Goal: Task Accomplishment & Management: Manage account settings

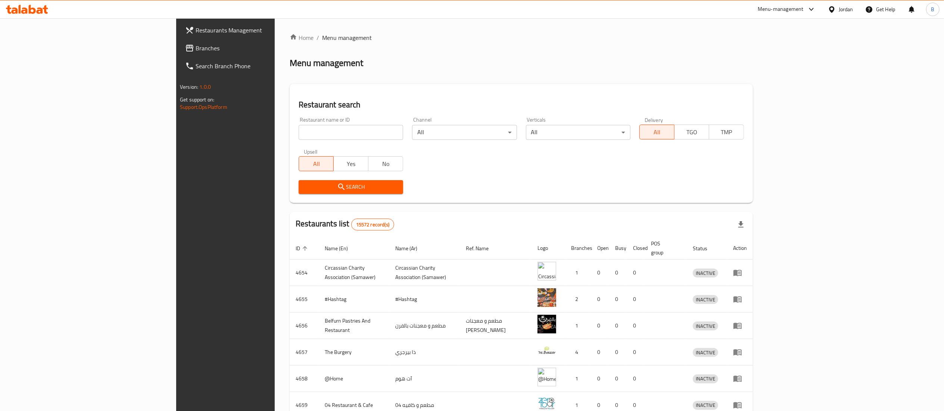
drag, startPoint x: 232, startPoint y: 137, endPoint x: 247, endPoint y: 145, distance: 17.0
click at [299, 137] on input "search" at bounding box center [351, 132] width 105 height 15
paste input "24150"
type input "24150"
click at [294, 145] on div "Upsell All Yes No" at bounding box center [351, 160] width 114 height 31
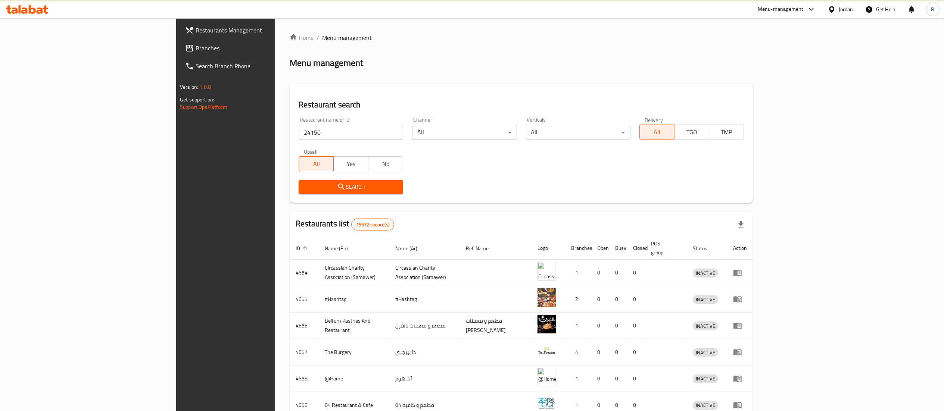
click at [299, 138] on input "24150" at bounding box center [351, 132] width 105 height 15
click button "Search" at bounding box center [351, 187] width 105 height 14
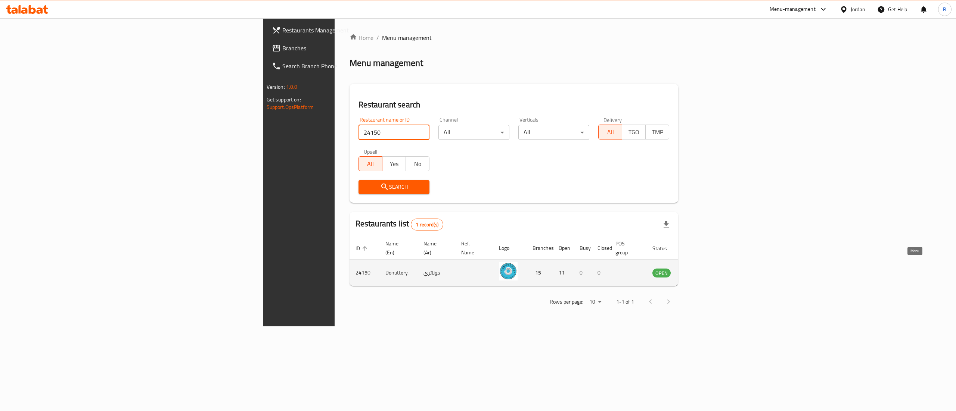
click at [705, 268] on link "enhanced table" at bounding box center [699, 272] width 14 height 9
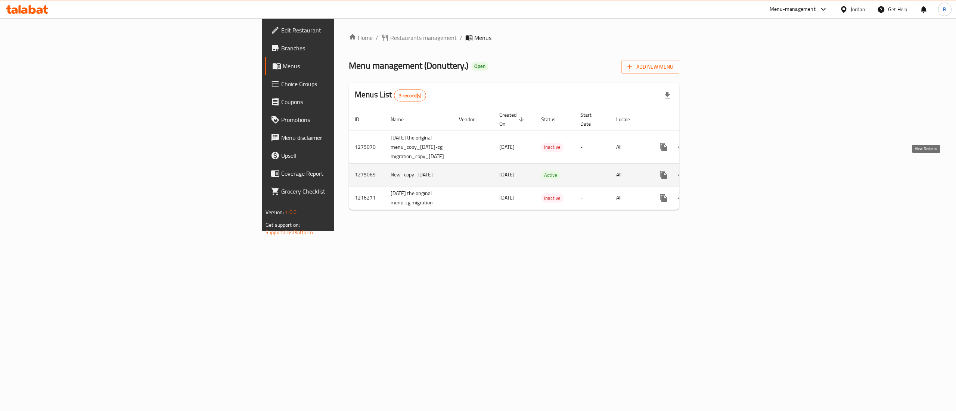
click at [722, 171] on icon "enhanced table" at bounding box center [717, 175] width 9 height 9
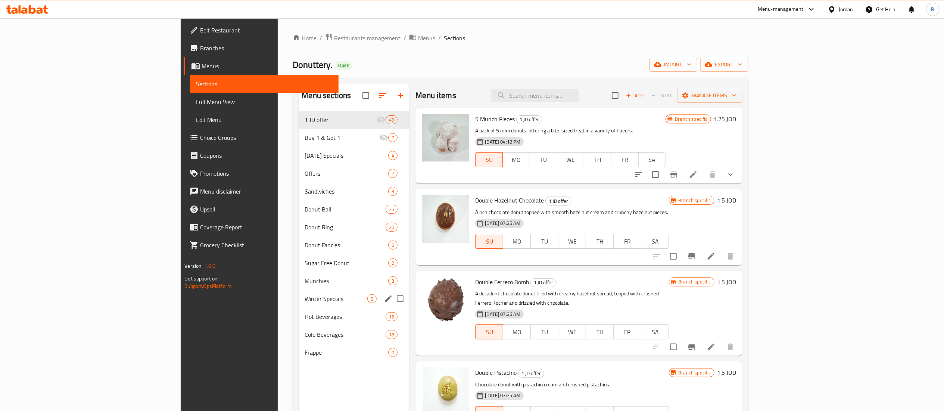
click at [305, 302] on span "Winter Specials" at bounding box center [336, 299] width 63 height 9
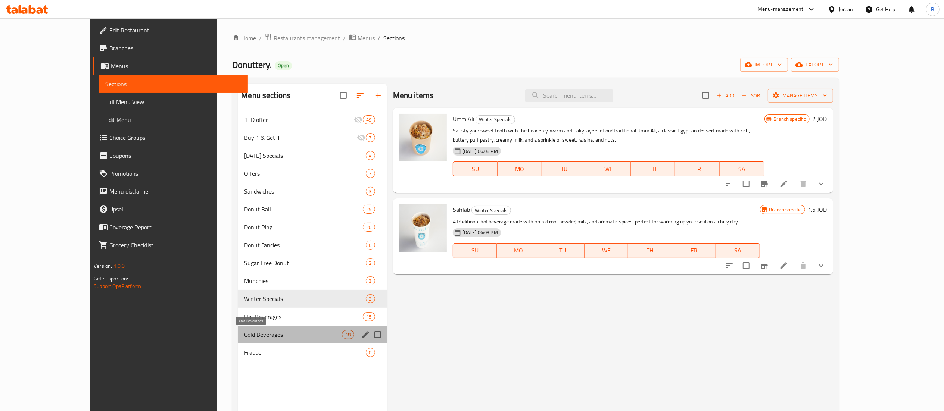
click at [248, 338] on span "Cold Beverages" at bounding box center [293, 334] width 98 height 9
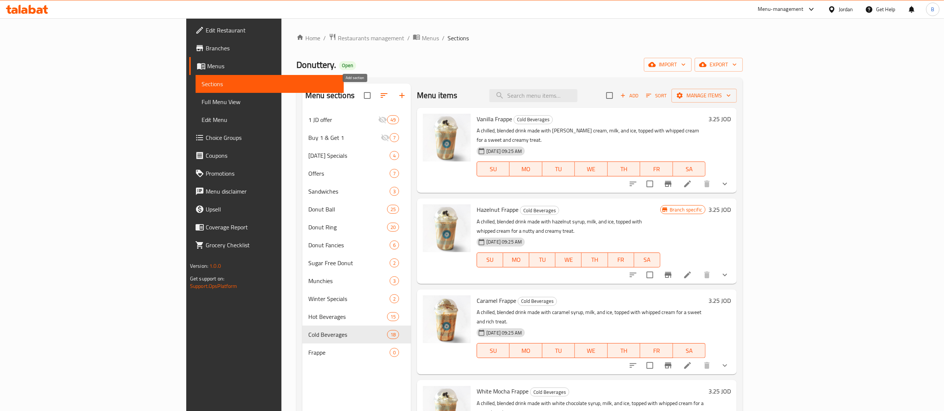
click at [375, 92] on span at bounding box center [384, 96] width 18 height 18
click at [398, 98] on icon "button" at bounding box center [402, 95] width 9 height 9
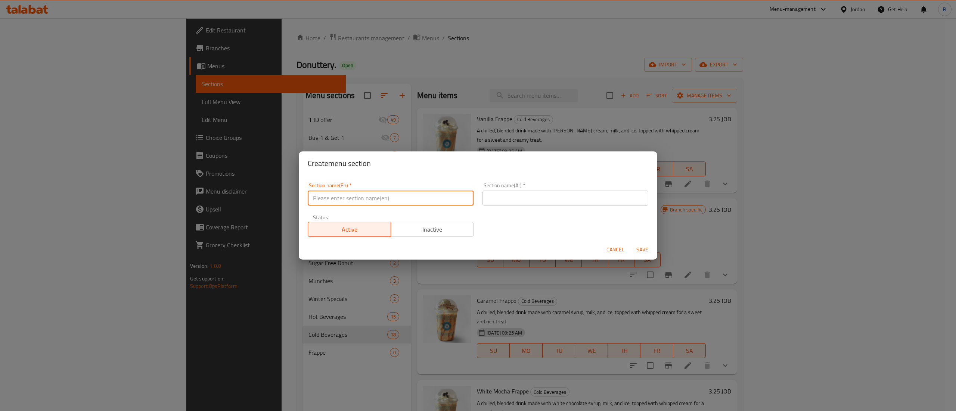
click at [403, 196] on input "text" at bounding box center [391, 198] width 166 height 15
type input "Ice cream"
click at [510, 191] on input "text" at bounding box center [565, 198] width 166 height 15
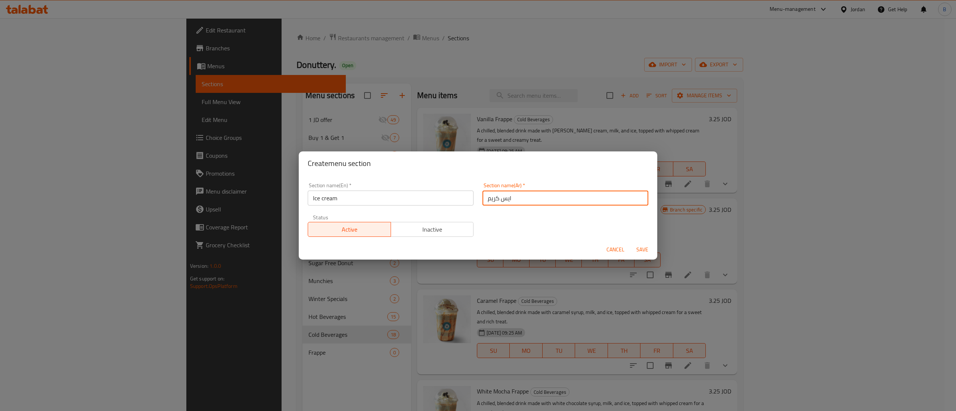
type input "ايس كريم"
click at [650, 252] on span "Save" at bounding box center [642, 249] width 18 height 9
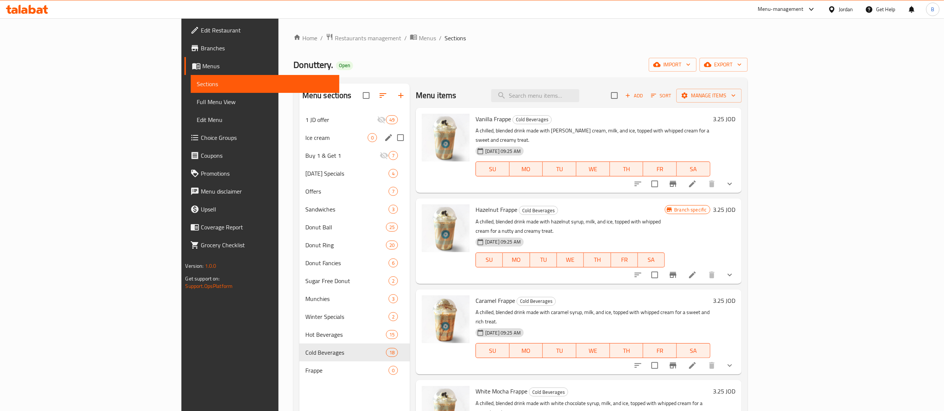
click at [299, 145] on div "Ice cream 0" at bounding box center [354, 138] width 111 height 18
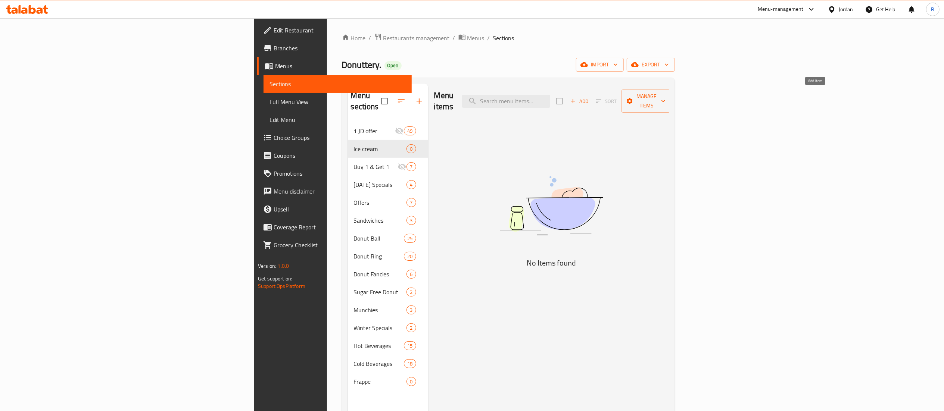
click at [590, 97] on span "Add" at bounding box center [579, 101] width 20 height 9
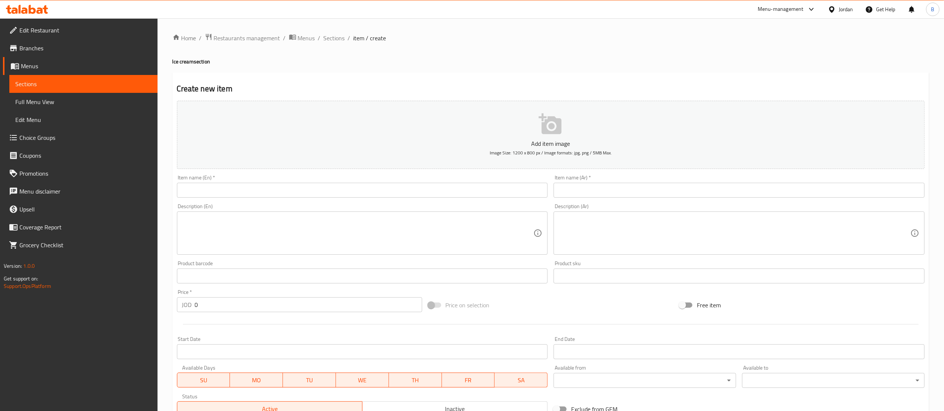
click at [370, 198] on input "text" at bounding box center [362, 190] width 371 height 15
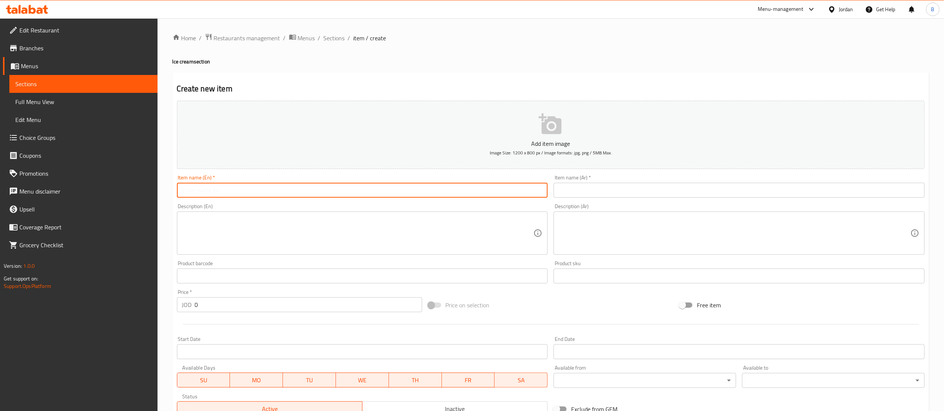
type input "i"
type input "Ice cream sandwich box"
click at [656, 194] on input "text" at bounding box center [739, 190] width 371 height 15
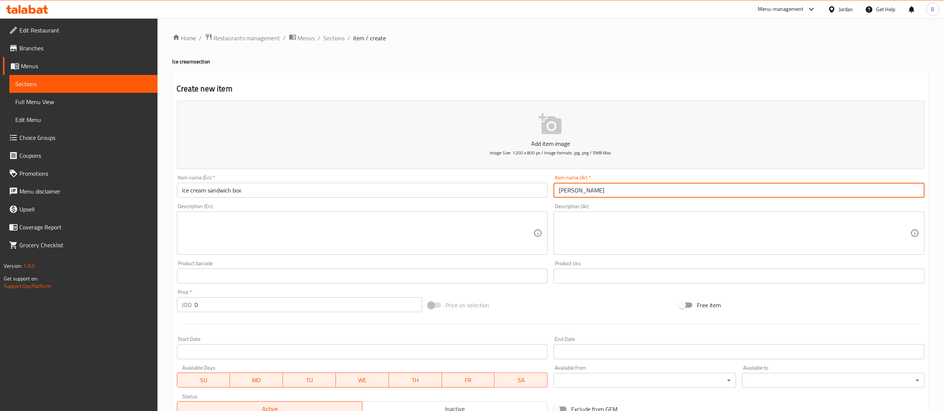
type input "[PERSON_NAME]"
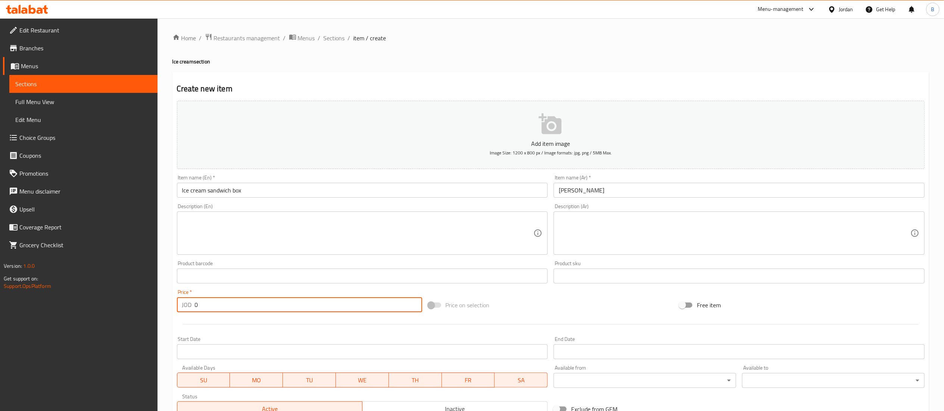
drag, startPoint x: 154, startPoint y: 302, endPoint x: 132, endPoint y: 307, distance: 22.8
click at [126, 302] on div "Edit Restaurant Branches Menus Sections Full Menu View Edit Menu Choice Groups …" at bounding box center [472, 272] width 944 height 509
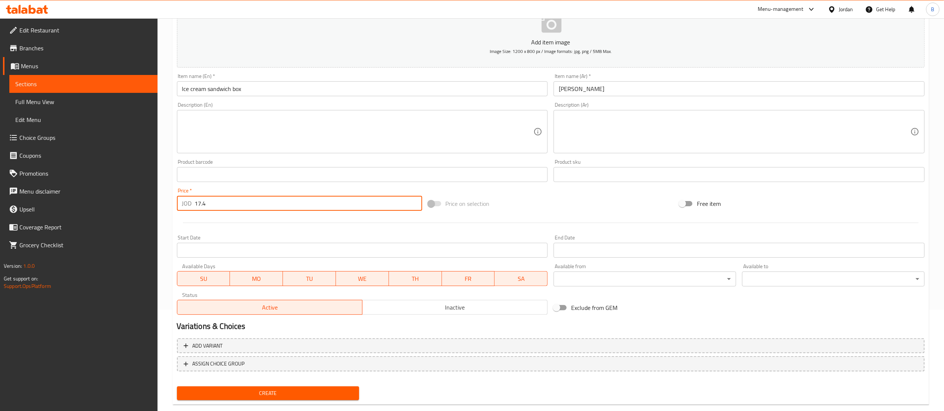
scroll to position [115, 0]
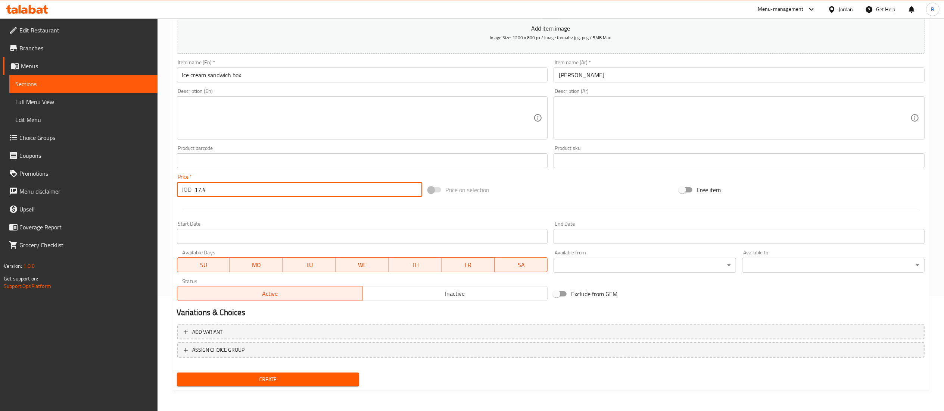
type input "17.4"
drag, startPoint x: 297, startPoint y: 386, endPoint x: 304, endPoint y: 375, distance: 13.2
click at [302, 378] on div "Create" at bounding box center [268, 380] width 189 height 20
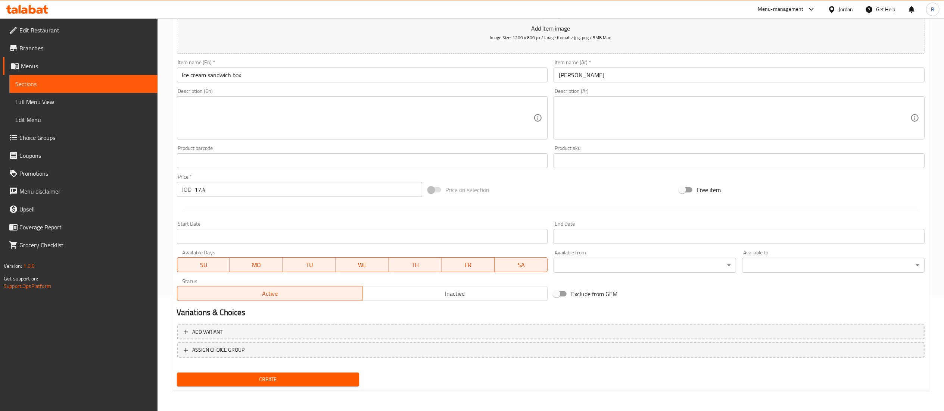
click at [304, 375] on span "Create" at bounding box center [268, 379] width 171 height 9
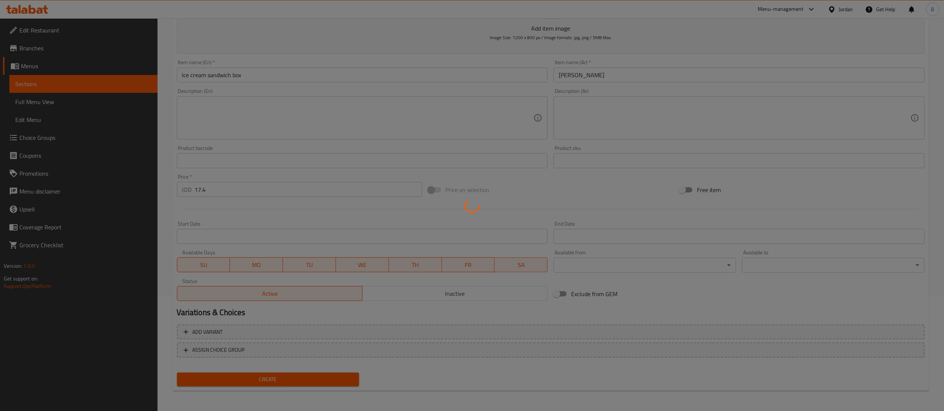
type input "0"
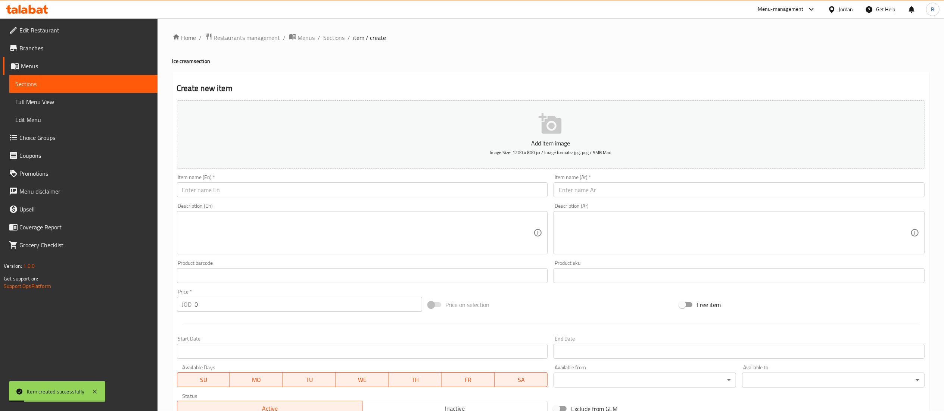
scroll to position [0, 0]
click at [376, 193] on input "text" at bounding box center [362, 190] width 371 height 15
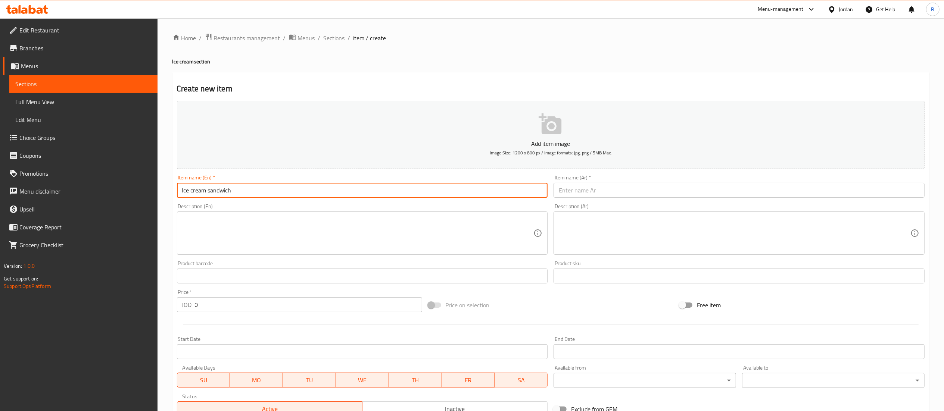
type input "Ice cream sandwich"
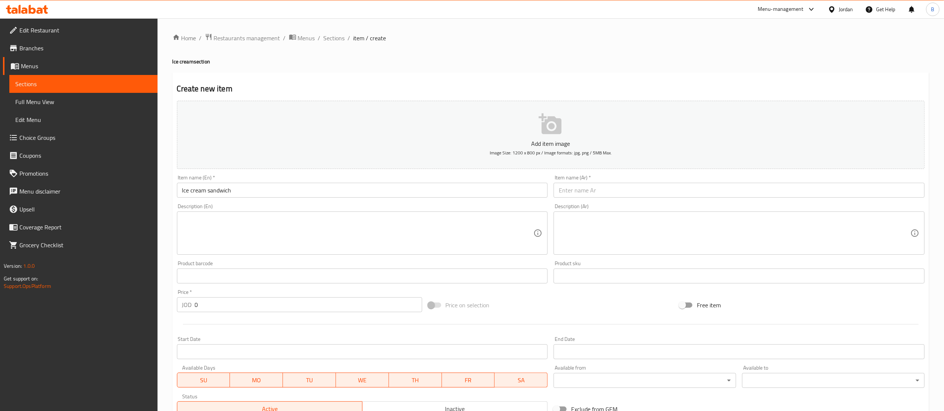
click at [634, 180] on div "Item name (Ar)   * Item name (Ar) *" at bounding box center [739, 186] width 371 height 23
click at [638, 203] on div "Description (Ar) Description (Ar)" at bounding box center [739, 229] width 377 height 57
click at [652, 188] on input "text" at bounding box center [739, 190] width 371 height 15
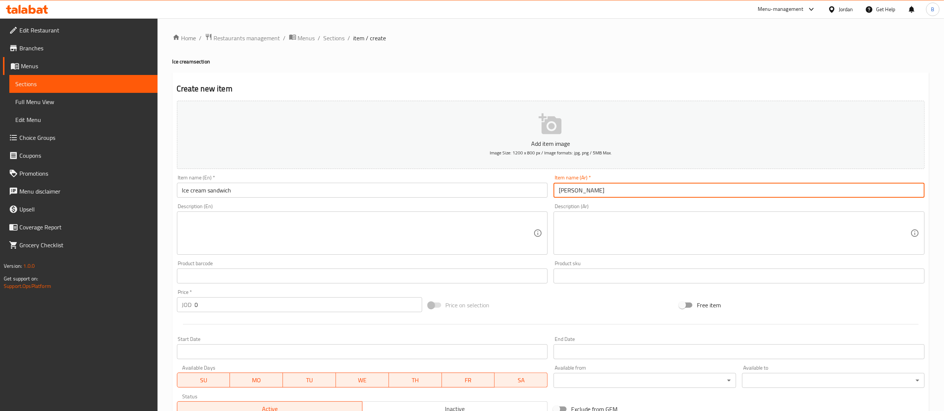
type input "[PERSON_NAME]"
drag, startPoint x: 223, startPoint y: 311, endPoint x: 5, endPoint y: 296, distance: 218.5
click at [5, 296] on div "Edit Restaurant Branches Menus Sections Full Menu View Edit Menu Choice Groups …" at bounding box center [472, 272] width 944 height 509
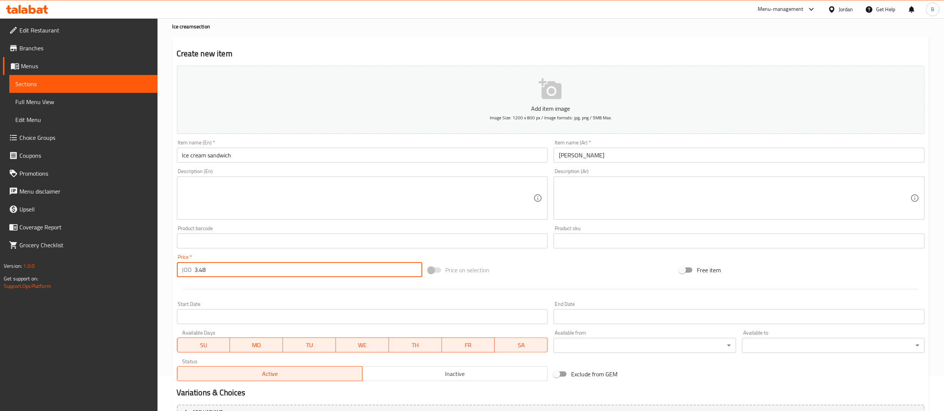
scroll to position [115, 0]
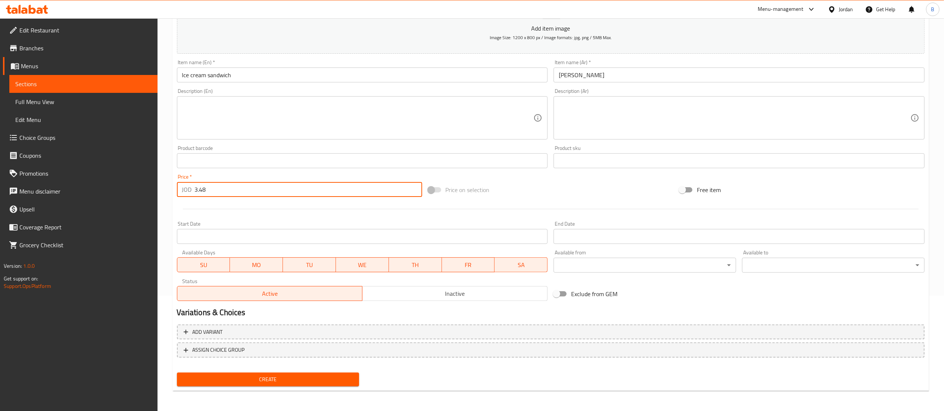
type input "3.48"
click at [287, 382] on span "Create" at bounding box center [268, 379] width 171 height 9
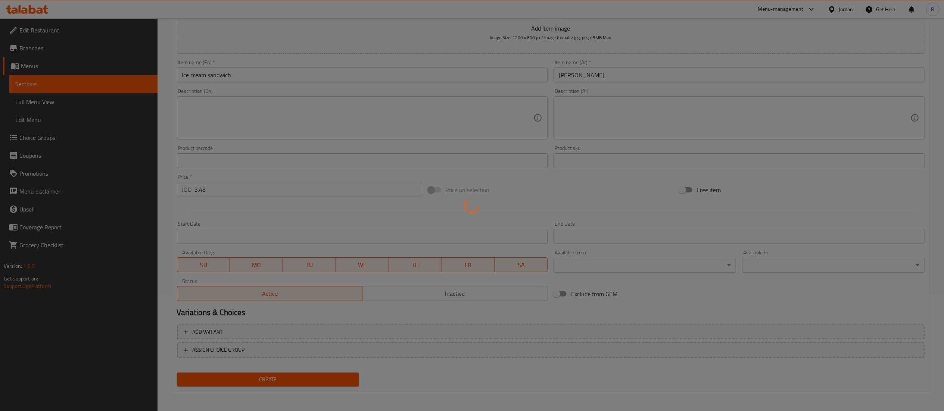
type input "0"
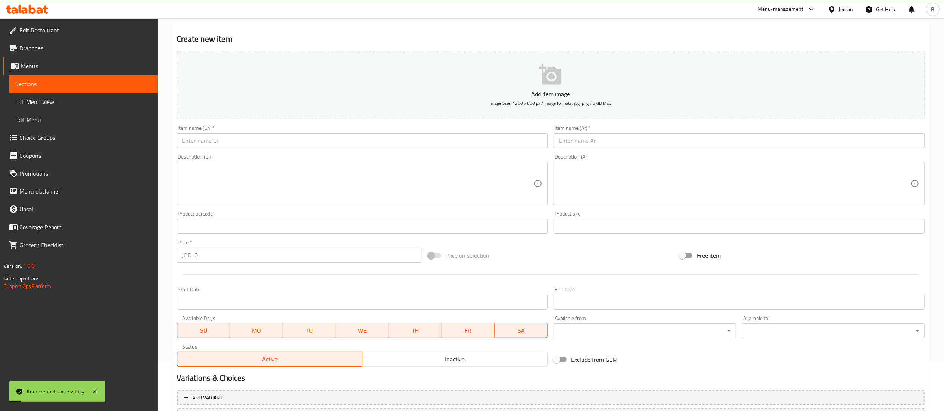
scroll to position [0, 0]
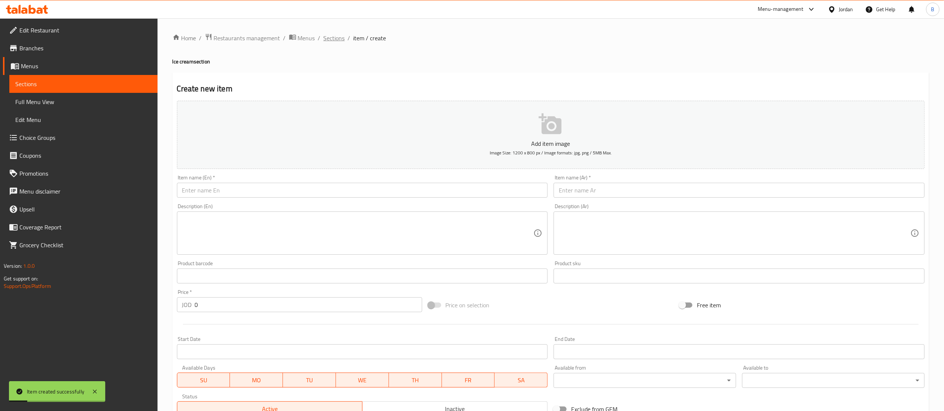
click at [344, 39] on ol "Home / Restaurants management / Menus / Sections / item / create" at bounding box center [551, 38] width 757 height 10
click at [339, 39] on span "Sections" at bounding box center [334, 38] width 21 height 9
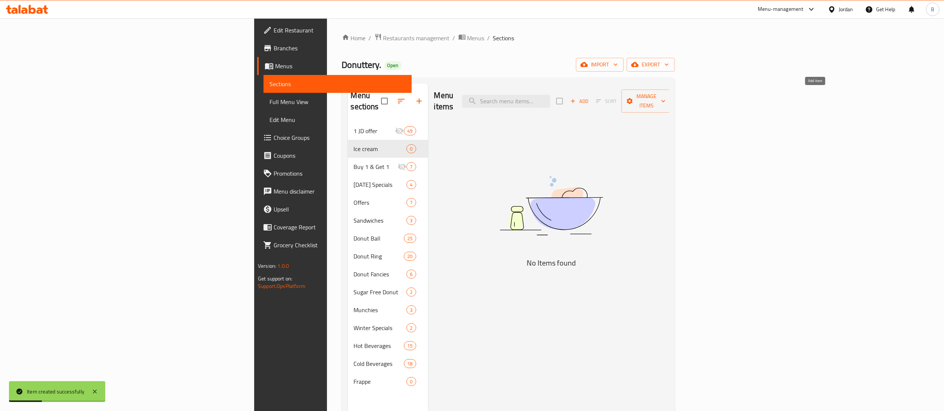
click at [590, 97] on span "Add" at bounding box center [579, 101] width 20 height 9
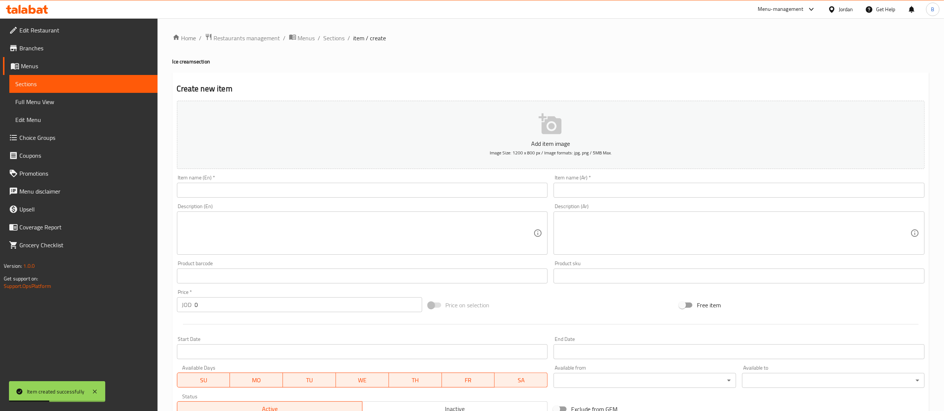
click at [441, 190] on input "text" at bounding box center [362, 190] width 371 height 15
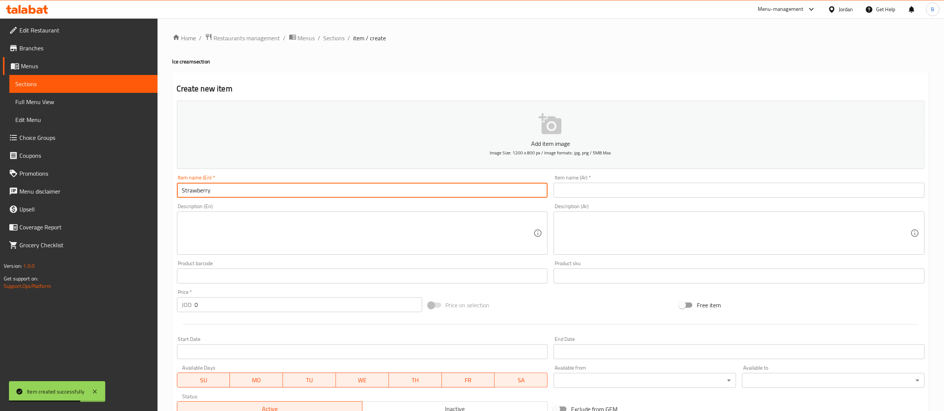
type input "Strawberry"
click at [687, 187] on input "text" at bounding box center [739, 190] width 371 height 15
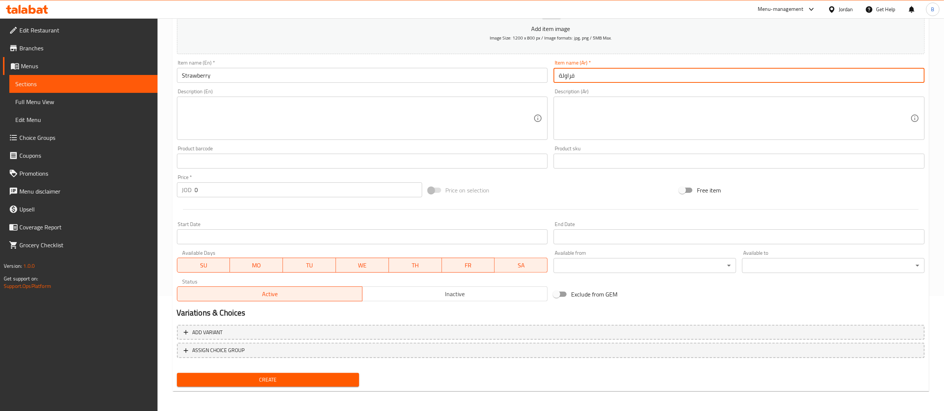
scroll to position [115, 0]
type input "فراولة"
click at [278, 376] on span "Create" at bounding box center [268, 379] width 171 height 9
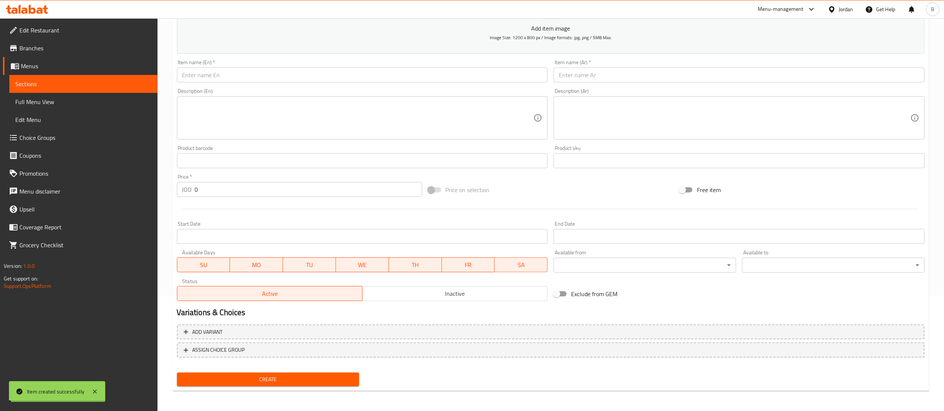
click at [58, 142] on span "Choice Groups" at bounding box center [85, 137] width 132 height 9
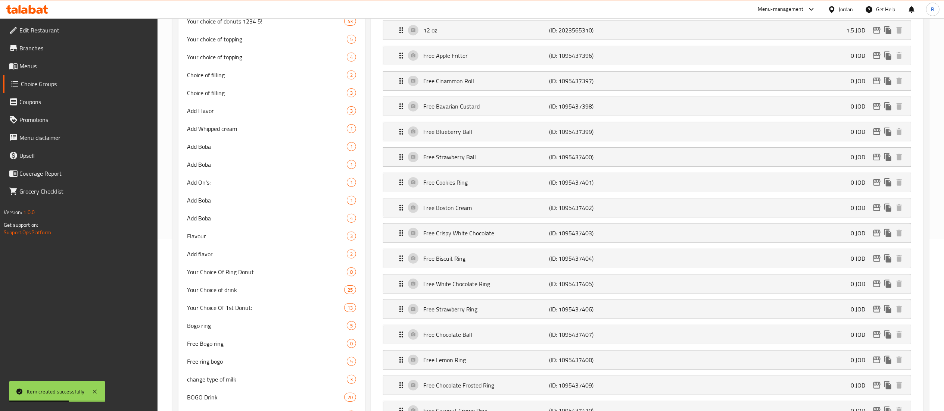
scroll to position [24, 0]
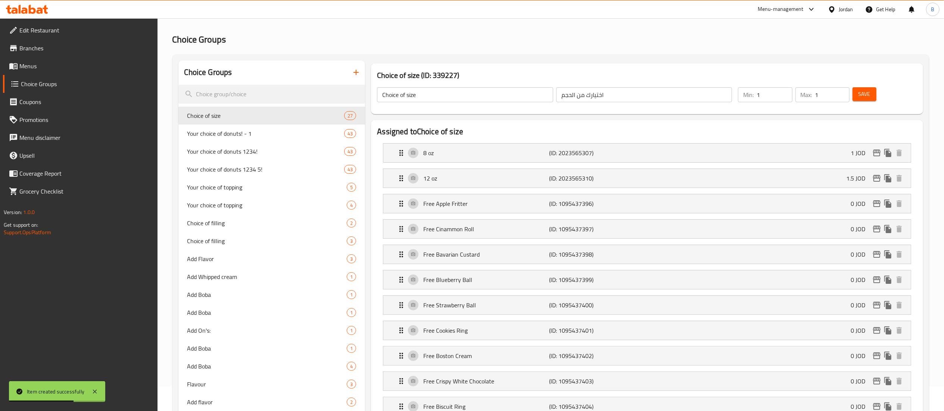
click at [358, 69] on icon "button" at bounding box center [356, 72] width 9 height 9
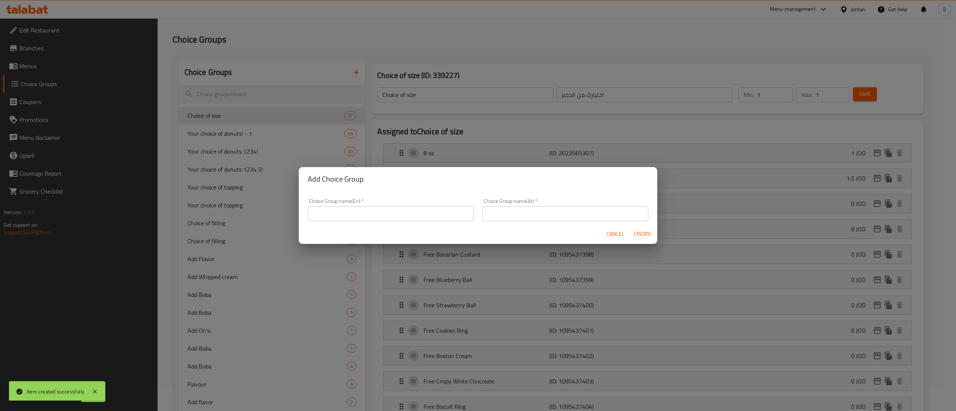
click at [403, 214] on input "text" at bounding box center [391, 213] width 166 height 15
type input "y"
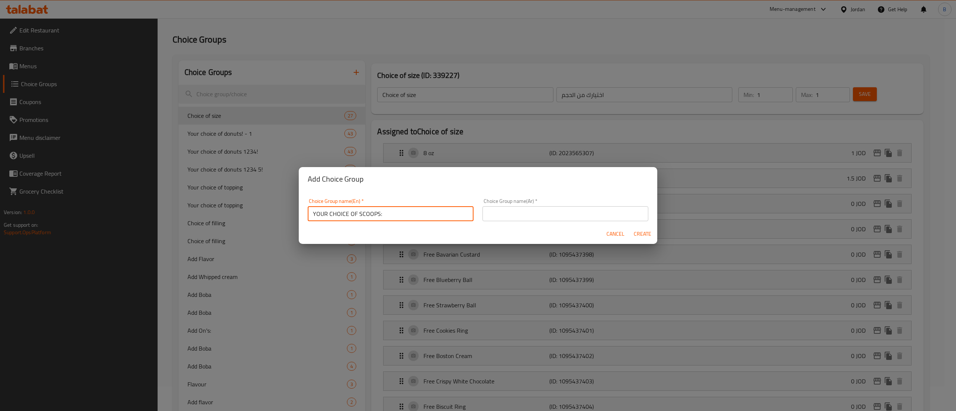
type input "YOUR CHOICE OF SCOOPS:"
click at [517, 216] on input "text" at bounding box center [565, 213] width 166 height 15
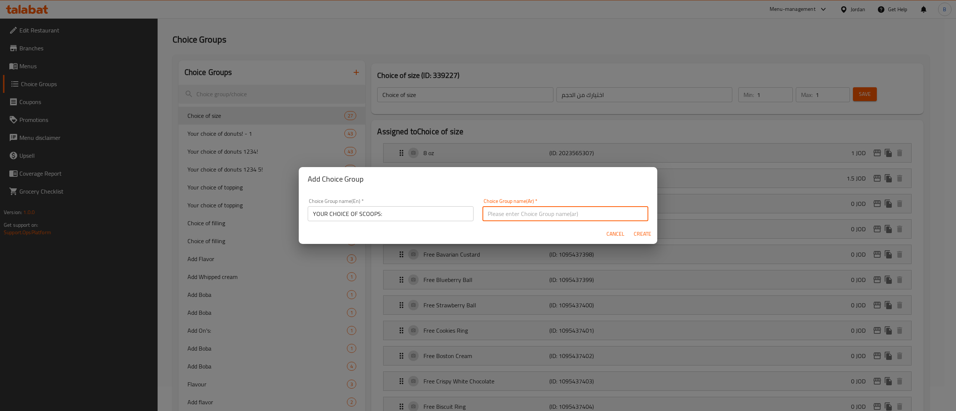
type input "H"
type input "اختيارك للسكوب"
click at [641, 234] on span "Create" at bounding box center [642, 234] width 18 height 9
type input "YOUR CHOICE OF SCOOPS:"
type input "اختيارك للسكوب"
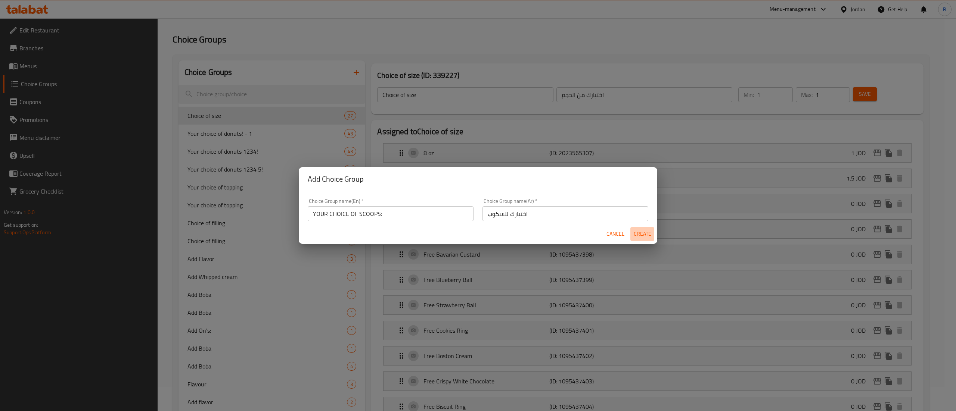
type input "0"
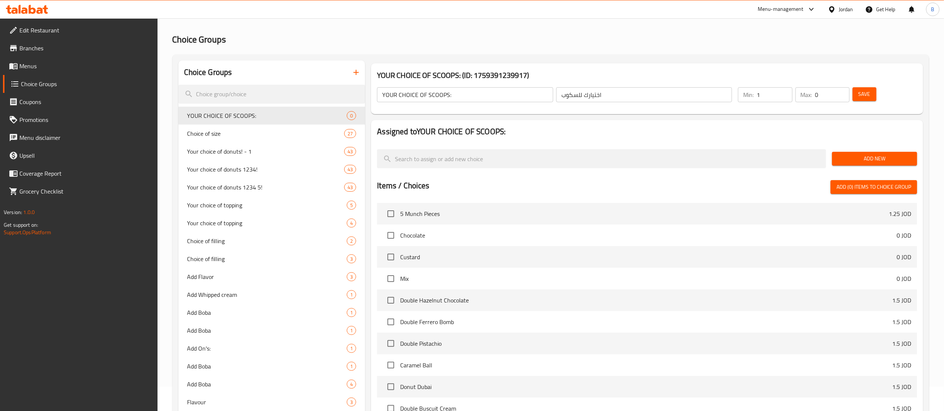
type input "1"
click at [783, 90] on input "1" at bounding box center [774, 94] width 35 height 15
type input "1"
click at [843, 91] on input "1" at bounding box center [833, 94] width 34 height 15
click at [865, 91] on span "Save" at bounding box center [865, 94] width 12 height 9
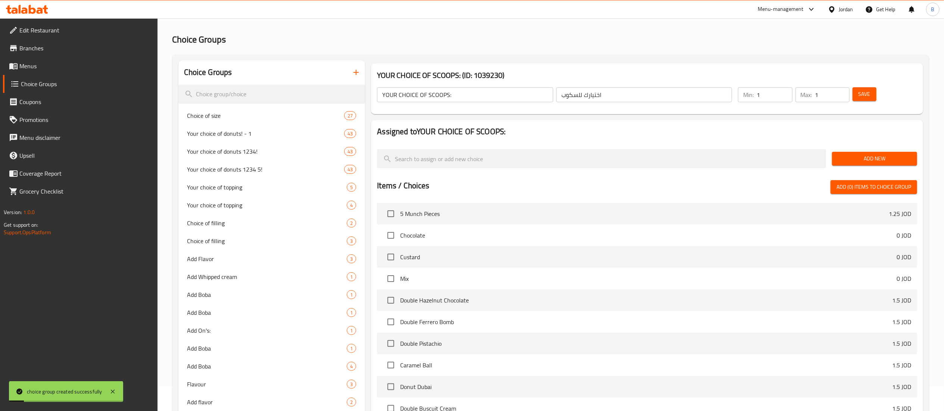
click at [853, 159] on span "Add New" at bounding box center [874, 158] width 73 height 9
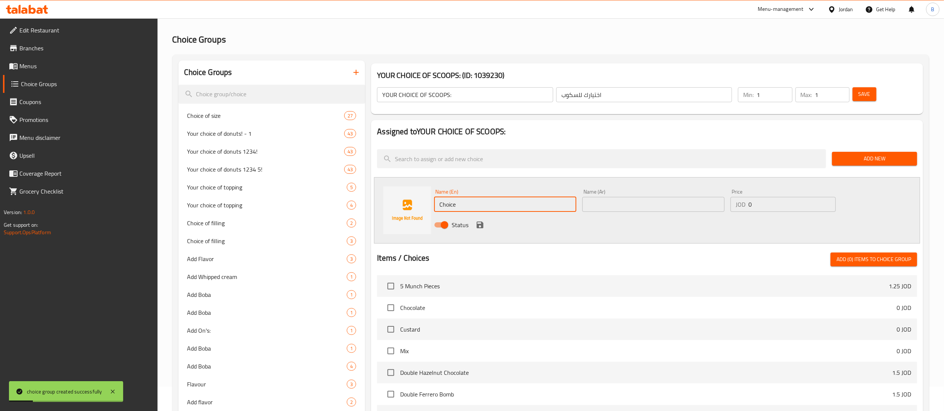
drag, startPoint x: 551, startPoint y: 211, endPoint x: 259, endPoint y: 223, distance: 292.6
type input "1 scoop"
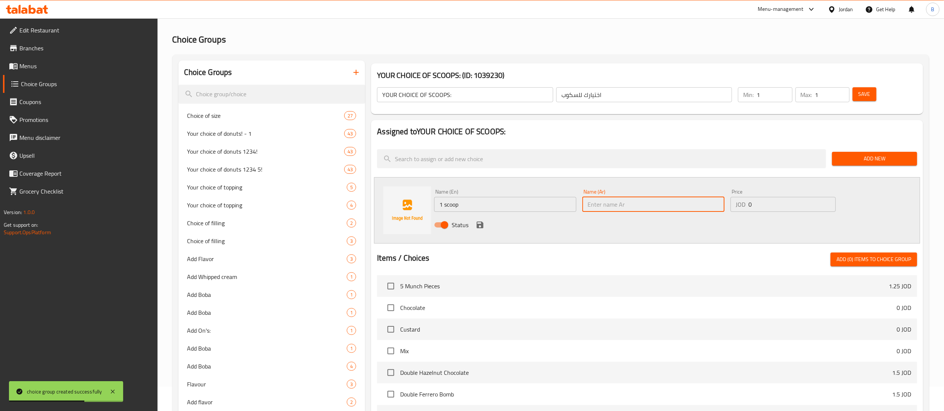
click at [639, 210] on input "text" at bounding box center [654, 204] width 142 height 15
type input "سكوب واحد"
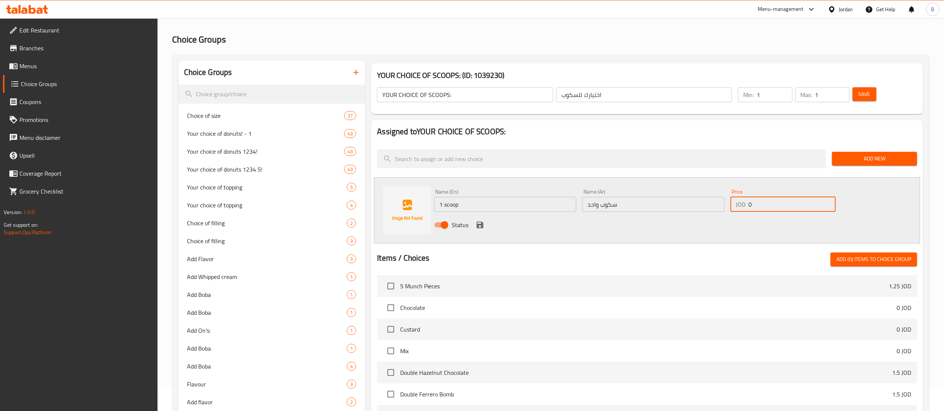
drag, startPoint x: 770, startPoint y: 205, endPoint x: 628, endPoint y: 205, distance: 141.9
click at [628, 205] on div "Name (En) 1 scoop Name (En) Name (Ar) سكوب واحد Name (Ar) Price JOD 0 Price Sta…" at bounding box center [653, 210] width 445 height 49
type input "1.74"
click at [476, 228] on icon "save" at bounding box center [480, 225] width 9 height 9
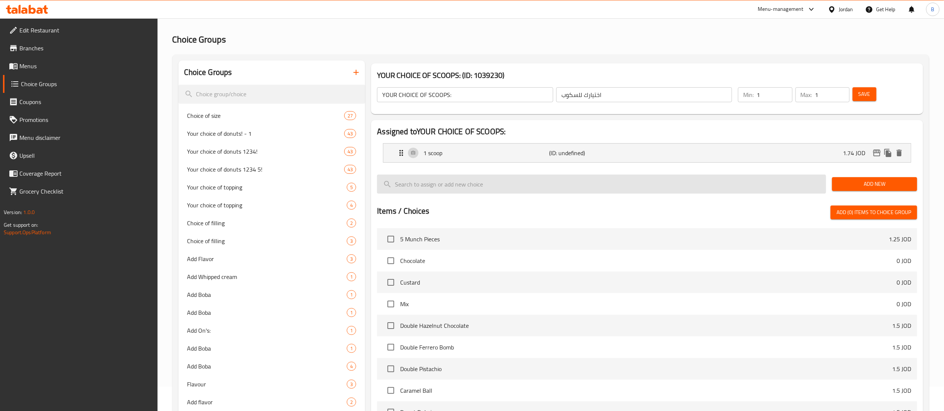
click at [895, 184] on span "Add New" at bounding box center [874, 184] width 73 height 9
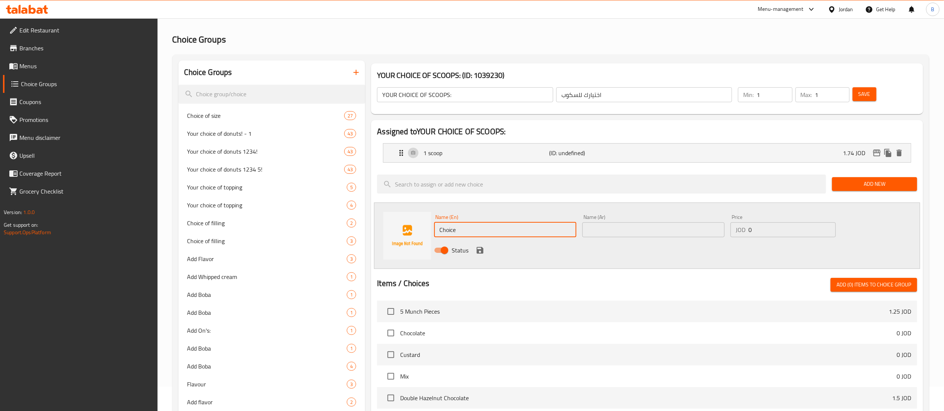
drag, startPoint x: 470, startPoint y: 228, endPoint x: 285, endPoint y: 229, distance: 185.2
type input "2 scoops"
click at [652, 231] on input "text" at bounding box center [654, 230] width 142 height 15
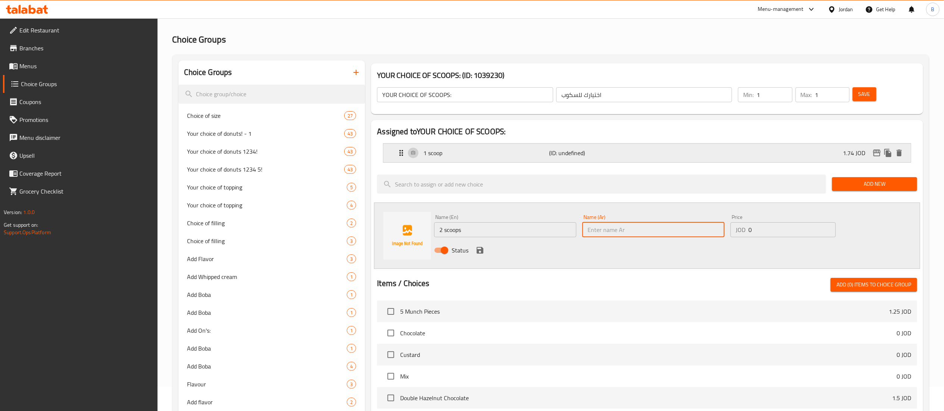
click at [629, 156] on p "(ID: undefined)" at bounding box center [591, 153] width 84 height 9
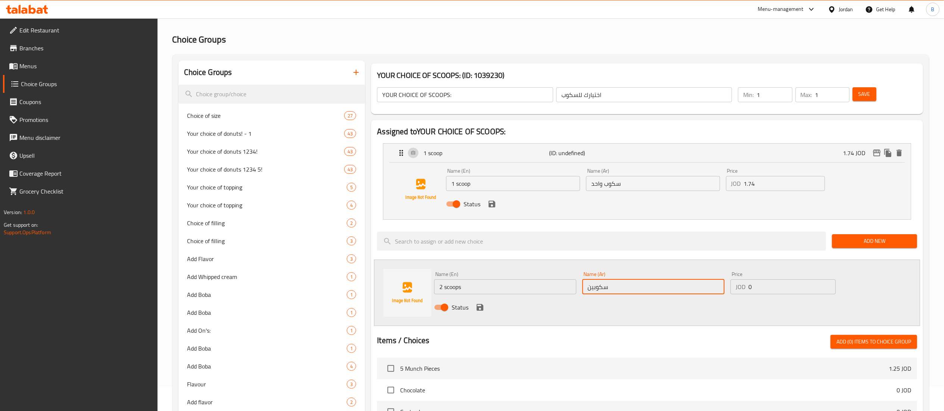
type input "سكوبين"
drag, startPoint x: 774, startPoint y: 286, endPoint x: 628, endPoint y: 286, distance: 146.7
click at [661, 286] on div "Name (En) 2 scoops Name (En) Name (Ar) سكوبين Name (Ar) Price JOD 0 Price Status" at bounding box center [653, 293] width 445 height 49
type input "2.9"
click at [481, 310] on icon "save" at bounding box center [480, 307] width 7 height 7
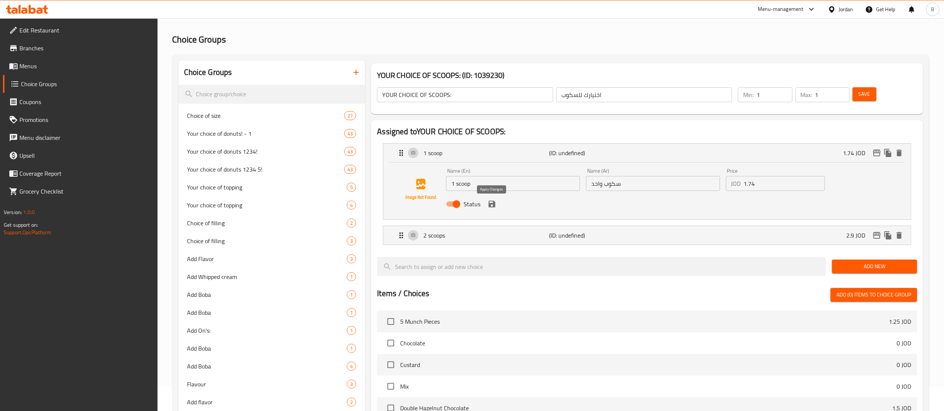
click at [493, 202] on icon "save" at bounding box center [492, 204] width 7 height 7
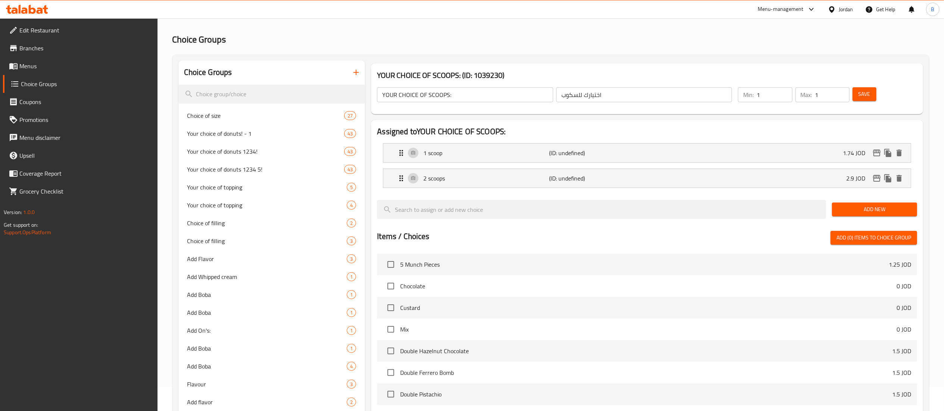
click at [869, 85] on div "Min: 1 ​ Max: 1 ​ Save" at bounding box center [825, 95] width 182 height 24
click at [865, 96] on span "Save" at bounding box center [865, 94] width 12 height 9
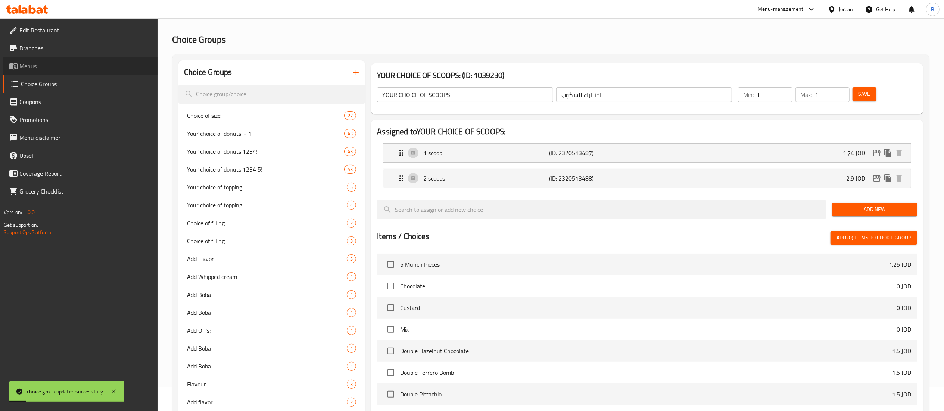
click at [23, 64] on span "Menus" at bounding box center [85, 66] width 132 height 9
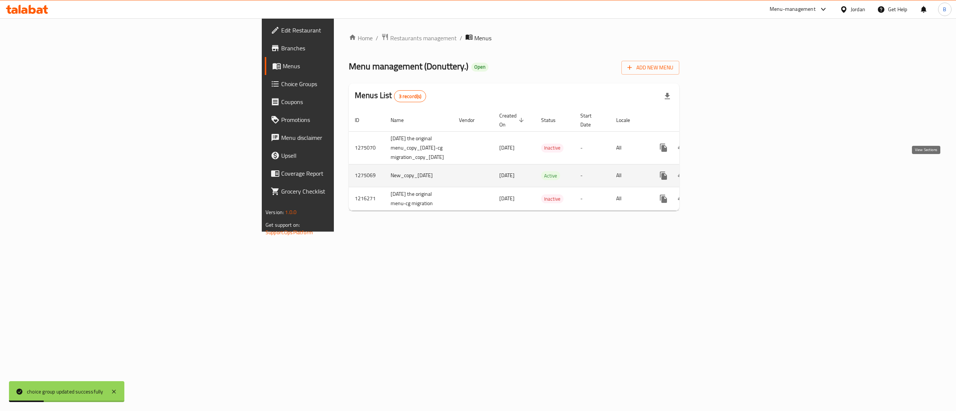
click at [722, 171] on icon "enhanced table" at bounding box center [717, 175] width 9 height 9
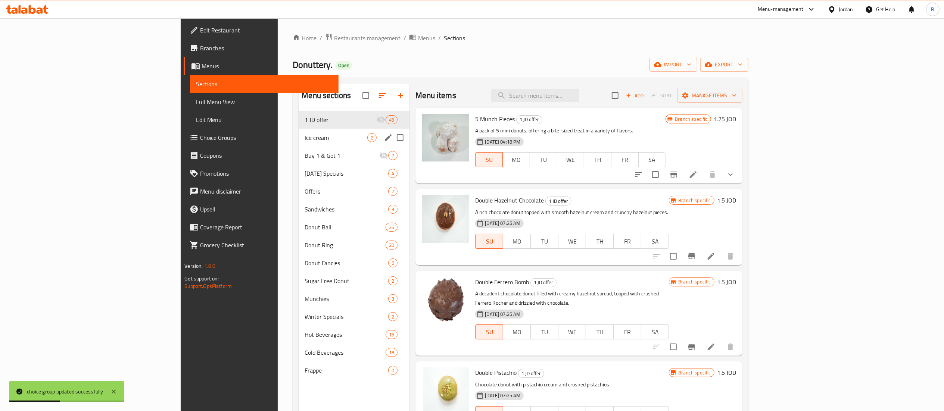
click at [299, 132] on div "Ice cream 2" at bounding box center [354, 138] width 111 height 18
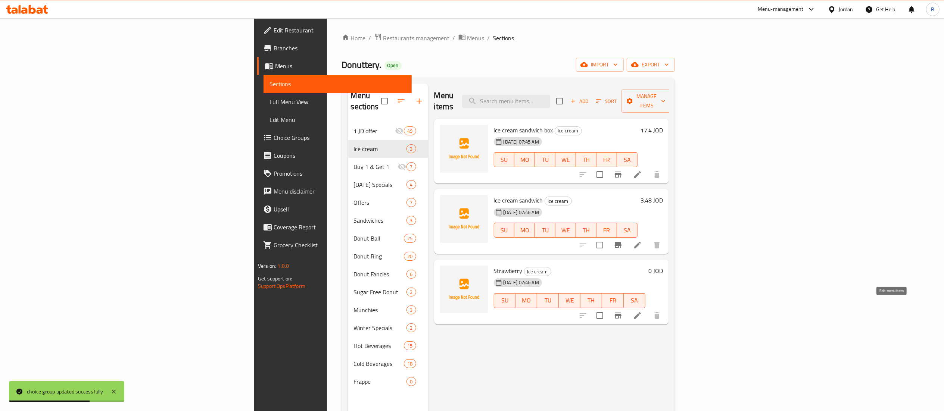
click at [642, 311] on icon at bounding box center [637, 315] width 9 height 9
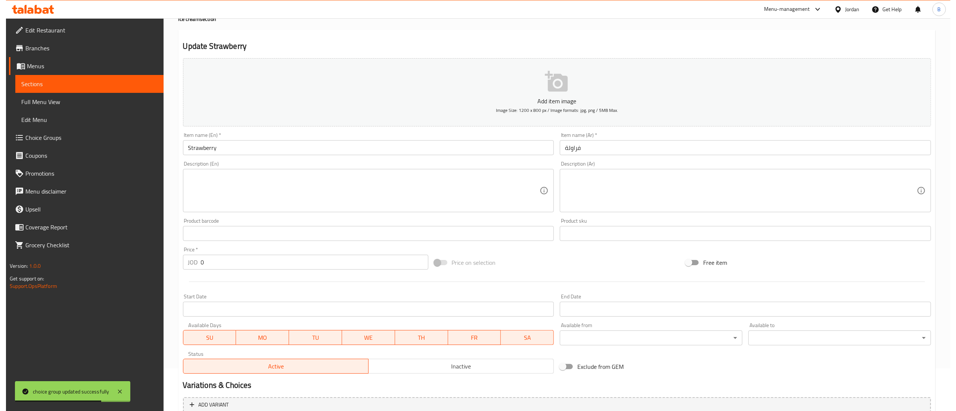
scroll to position [115, 0]
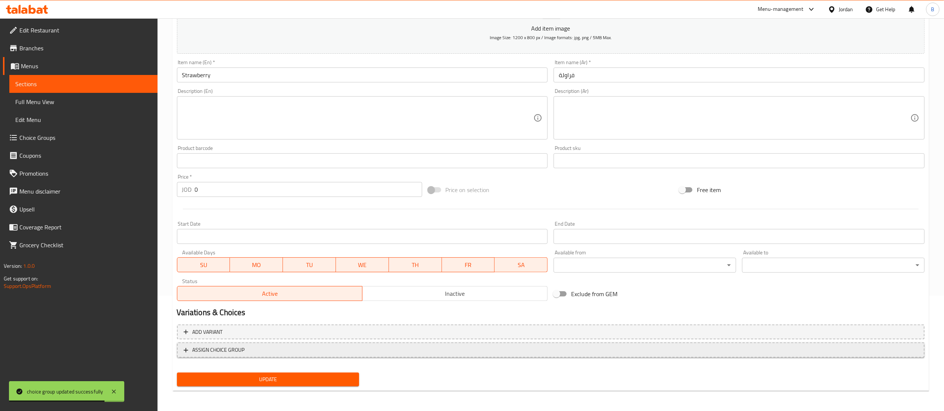
click at [239, 352] on span "ASSIGN CHOICE GROUP" at bounding box center [219, 350] width 52 height 9
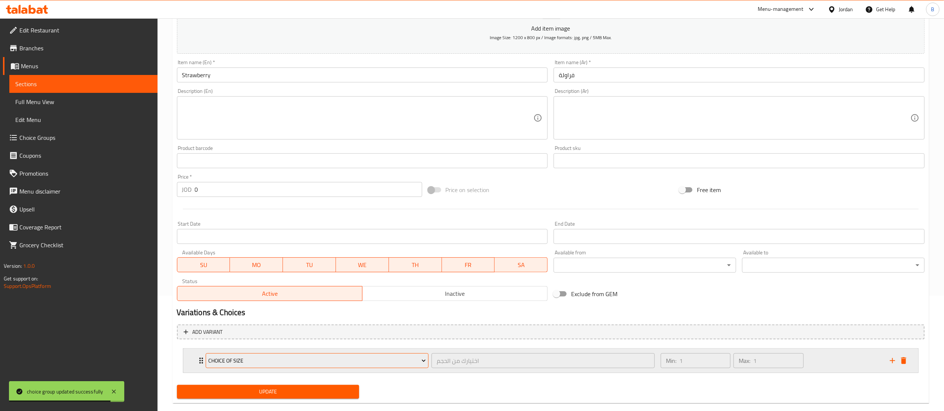
click at [281, 360] on span "Choice of size" at bounding box center [317, 361] width 218 height 9
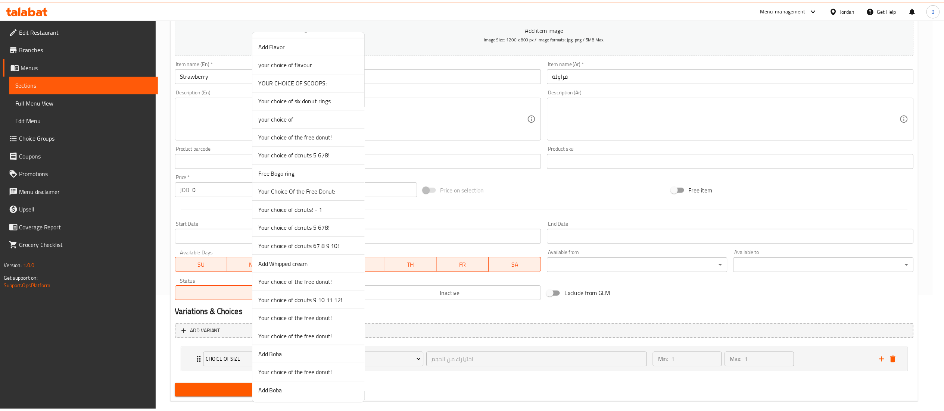
scroll to position [1473, 0]
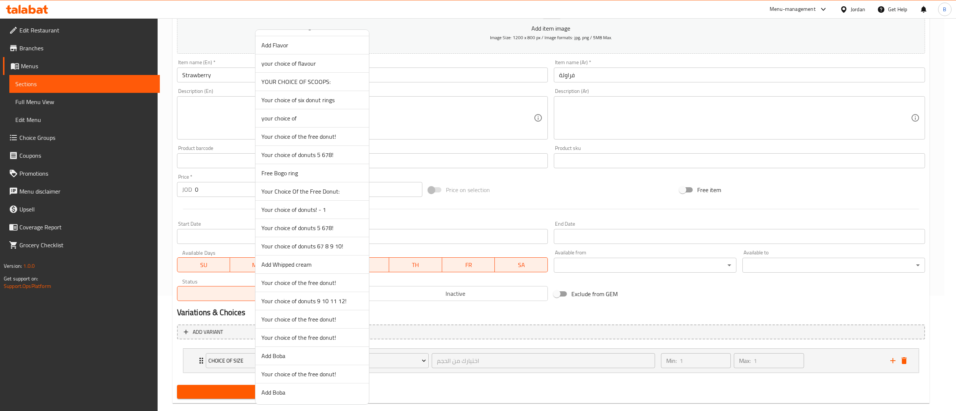
click at [686, 186] on div at bounding box center [478, 205] width 956 height 411
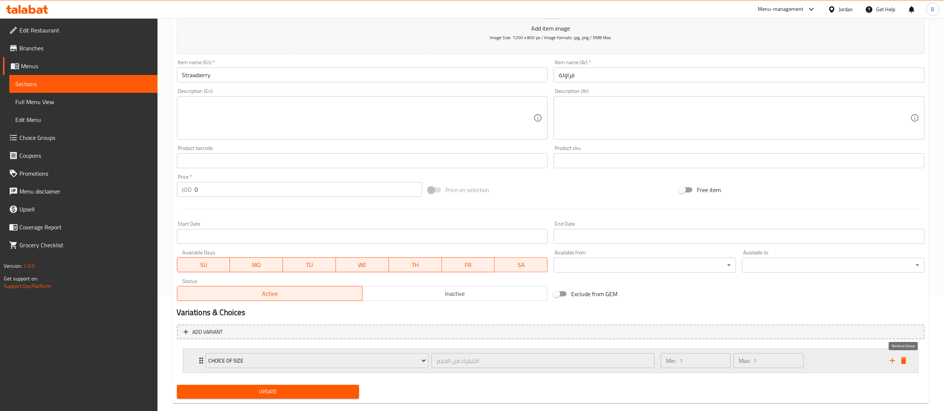
click at [905, 365] on icon "delete" at bounding box center [904, 361] width 9 height 9
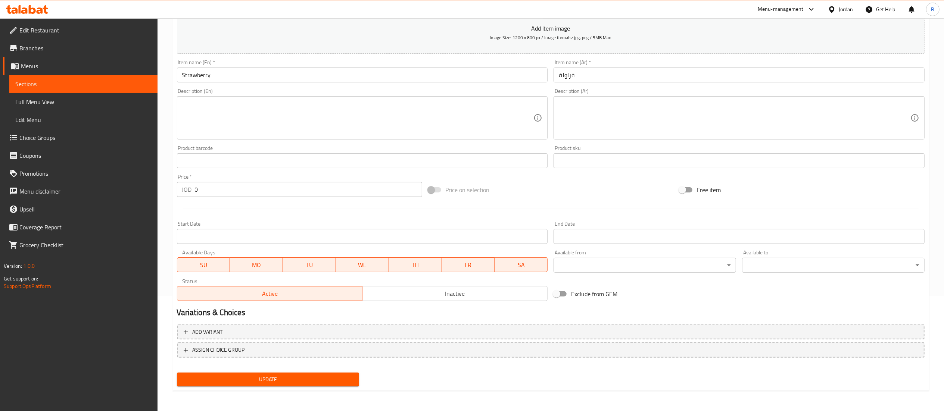
click at [296, 373] on button "Update" at bounding box center [268, 380] width 183 height 14
click at [68, 141] on span "Choice Groups" at bounding box center [85, 137] width 132 height 9
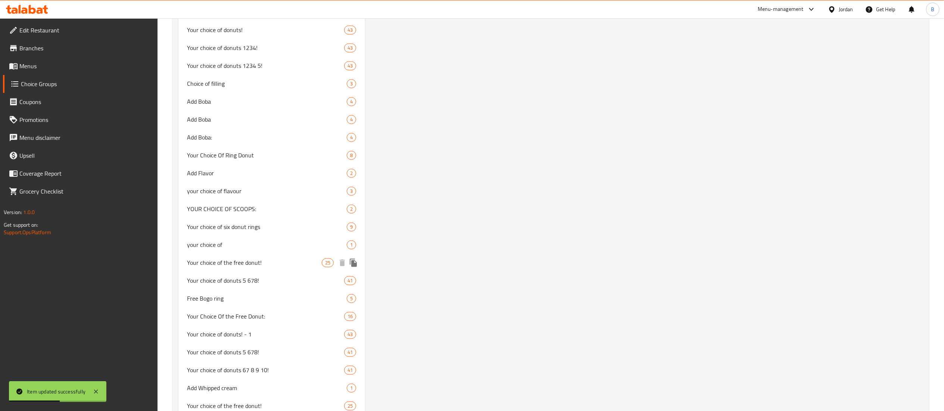
scroll to position [1386, 0]
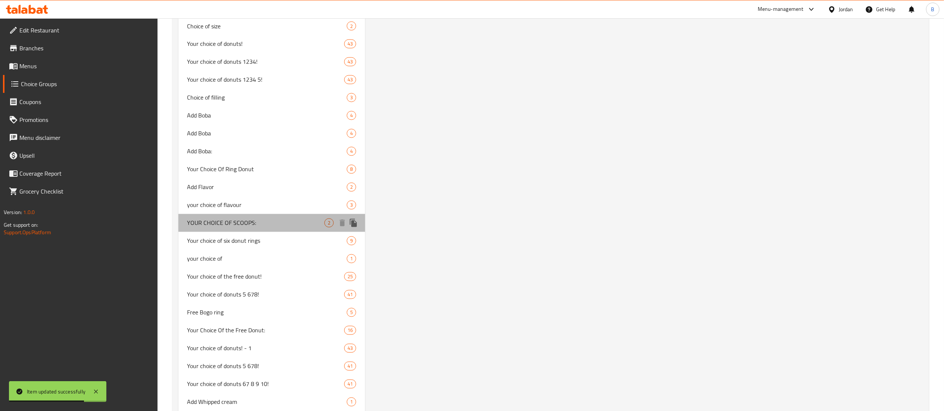
click at [263, 219] on span "YOUR CHOICE OF SCOOPS:" at bounding box center [255, 223] width 137 height 9
type input "YOUR CHOICE OF SCOOPS:"
type input "اختيارك للسكوب"
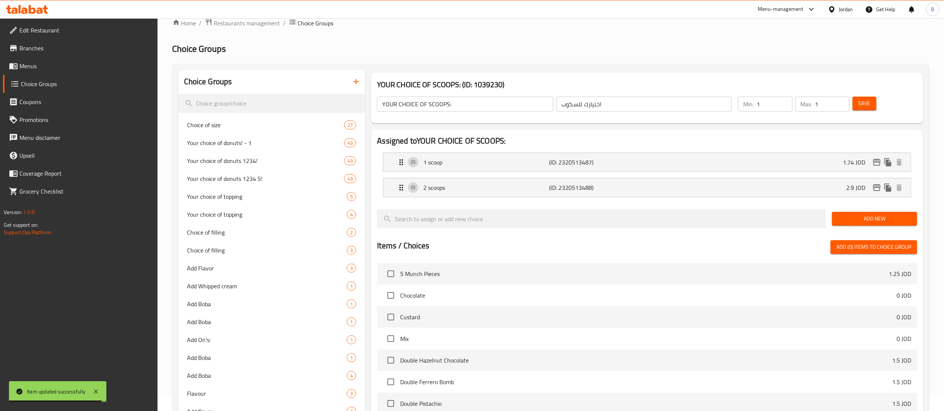
scroll to position [0, 0]
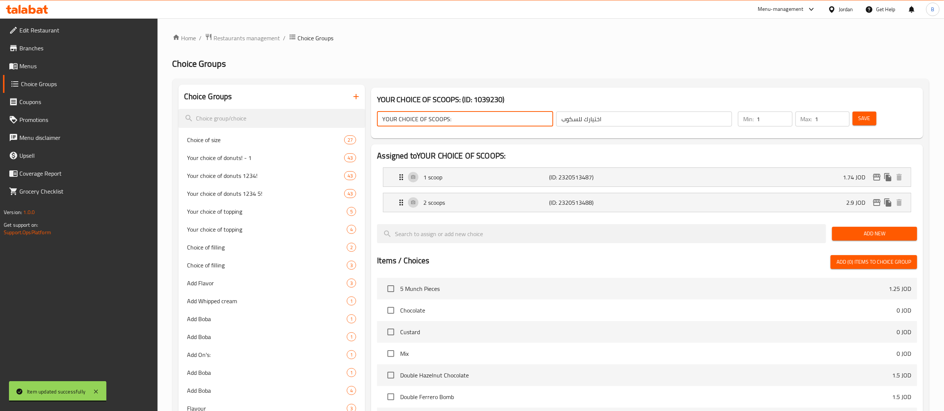
click at [495, 127] on input "YOUR CHOICE OF SCOOPS:" at bounding box center [465, 119] width 176 height 15
type input "YOUR CHOICE OF SCOOPS:::"
click at [866, 118] on span "Save" at bounding box center [865, 118] width 12 height 9
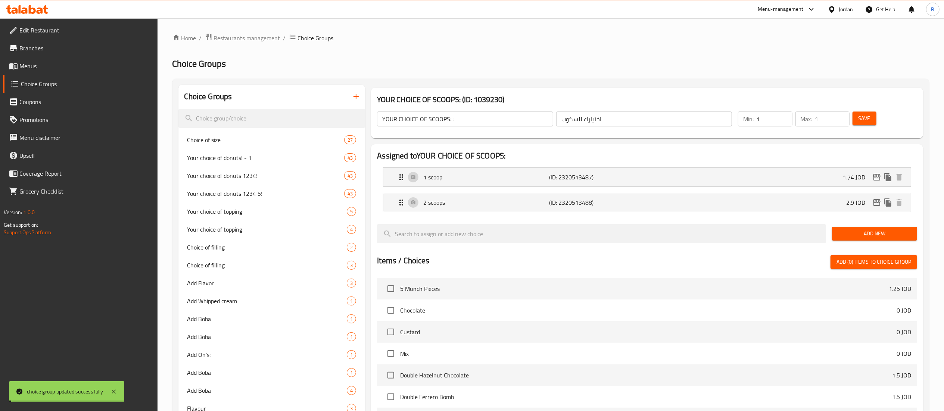
click at [33, 68] on span "Menus" at bounding box center [85, 66] width 132 height 9
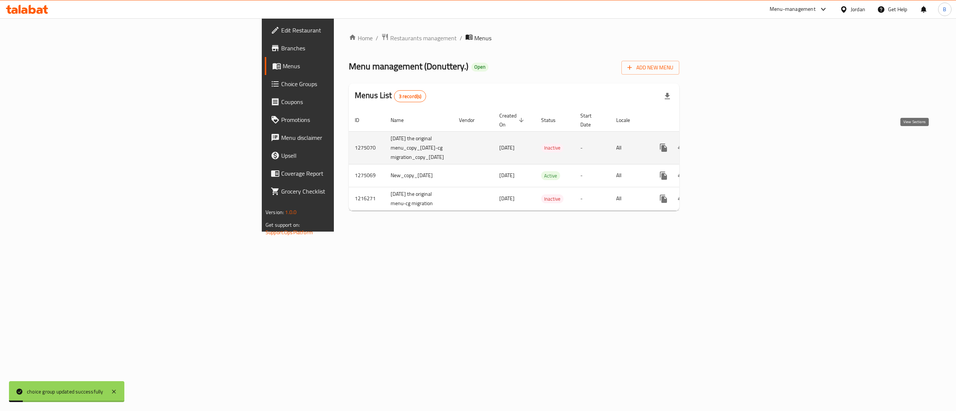
click at [721, 145] on icon "enhanced table" at bounding box center [717, 148] width 7 height 7
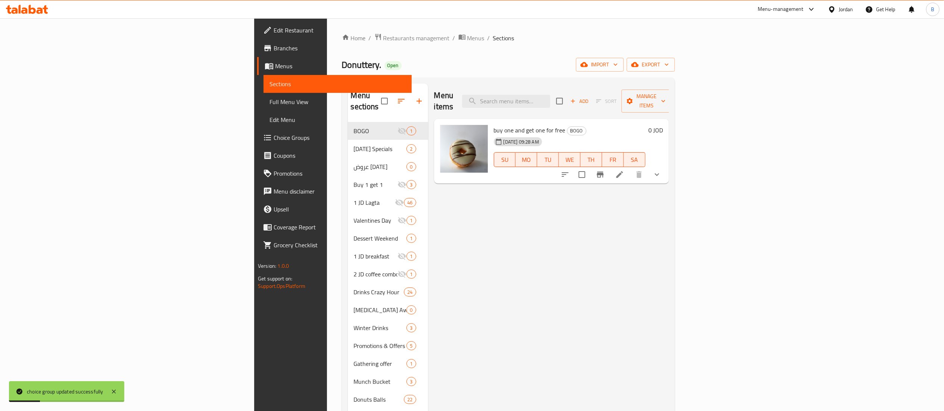
click at [275, 69] on span "Menus" at bounding box center [340, 66] width 131 height 9
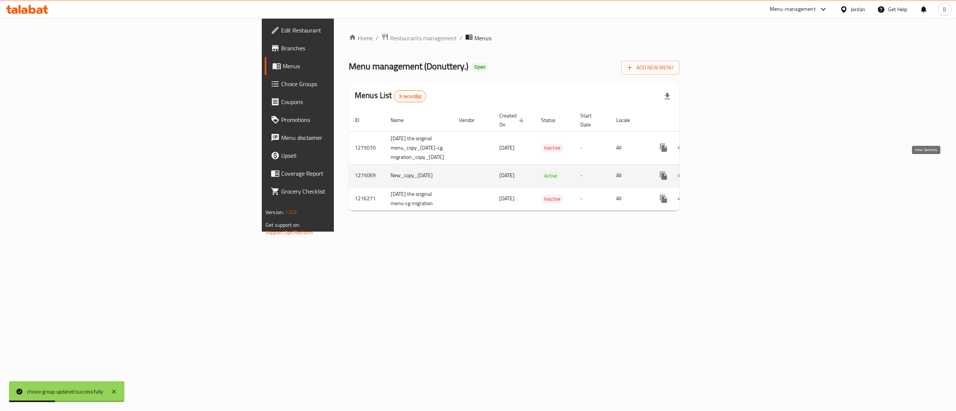
click at [726, 168] on link "enhanced table" at bounding box center [717, 176] width 18 height 18
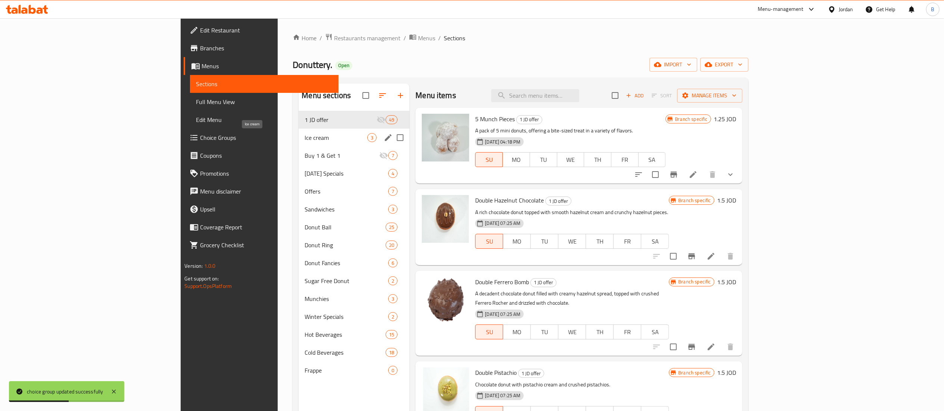
click at [305, 135] on span "Ice cream" at bounding box center [336, 137] width 63 height 9
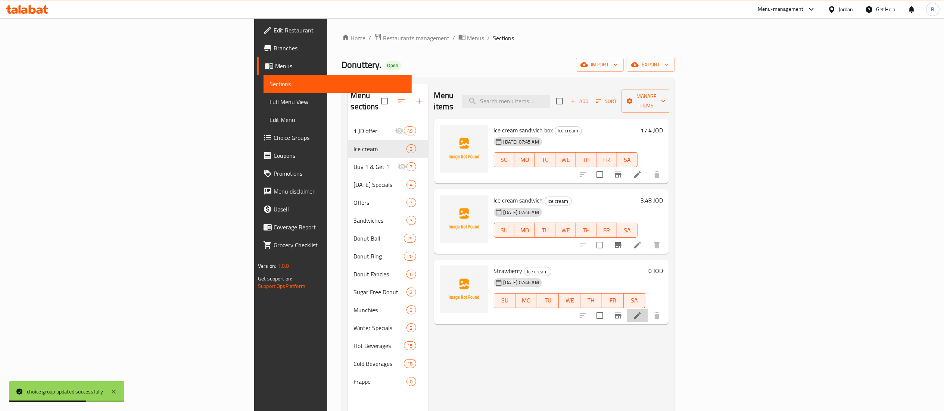
click at [648, 309] on li at bounding box center [637, 315] width 21 height 13
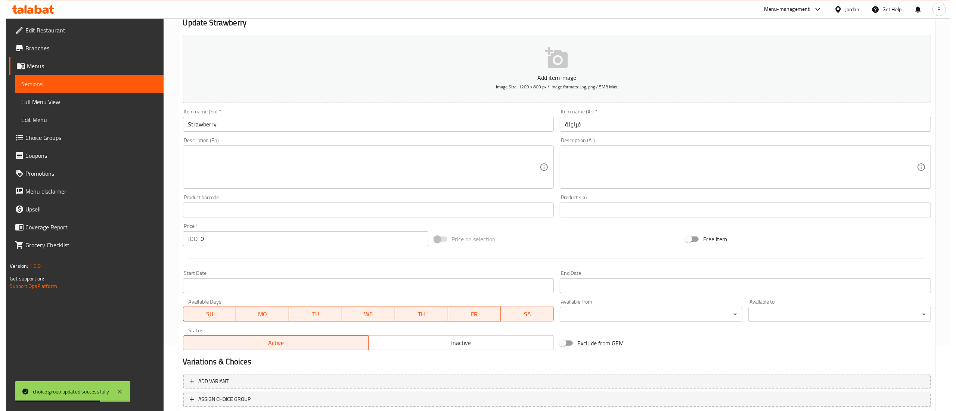
scroll to position [115, 0]
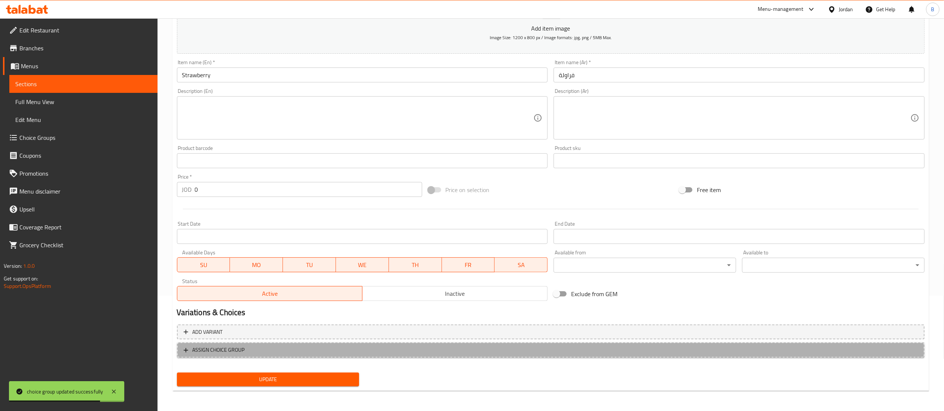
click at [251, 351] on span "ASSIGN CHOICE GROUP" at bounding box center [551, 350] width 734 height 9
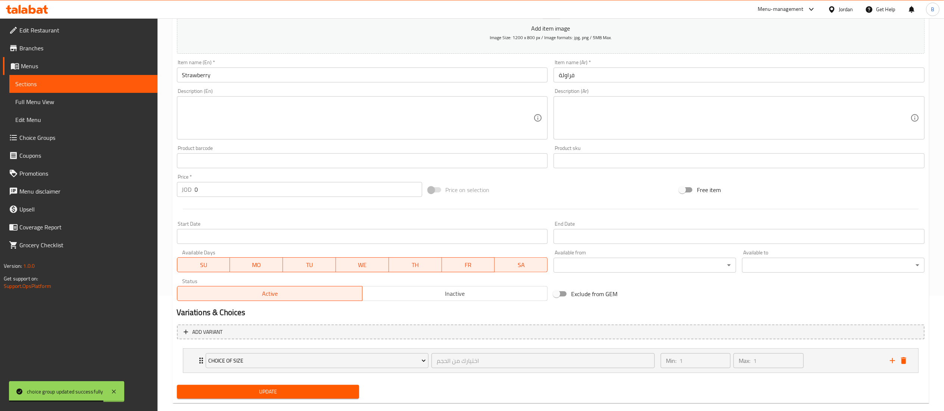
click at [293, 359] on span "Choice of size" at bounding box center [317, 361] width 218 height 9
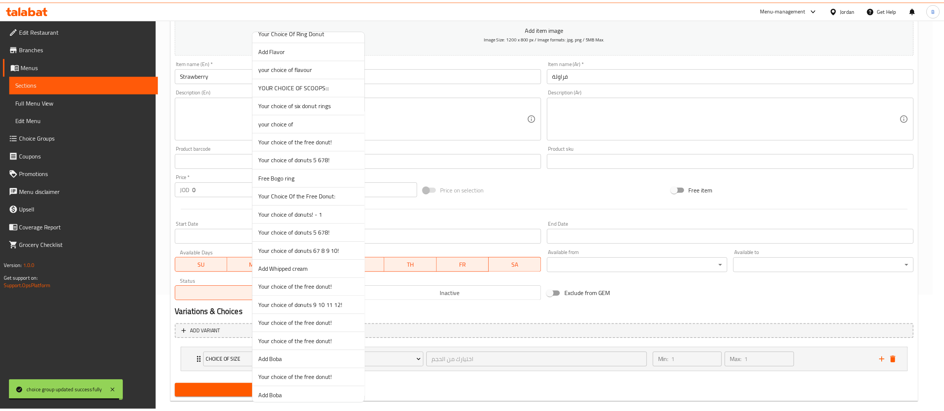
scroll to position [1473, 0]
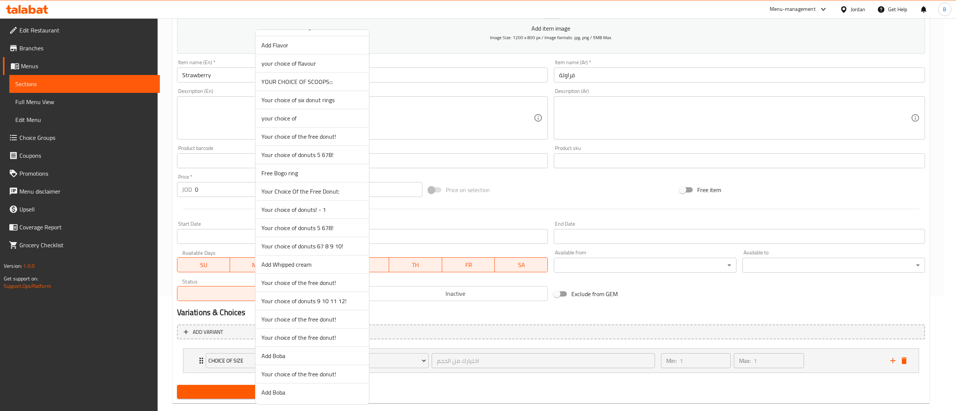
click at [293, 77] on span "YOUR CHOICE OF SCOOPS:::" at bounding box center [312, 81] width 102 height 9
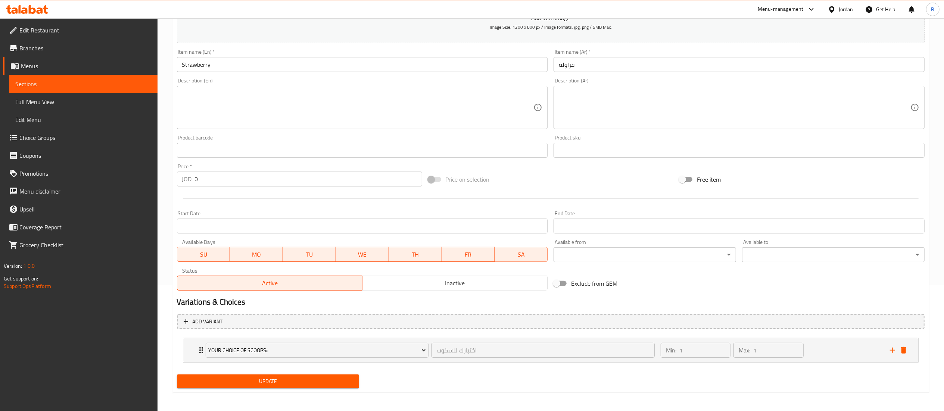
scroll to position [129, 0]
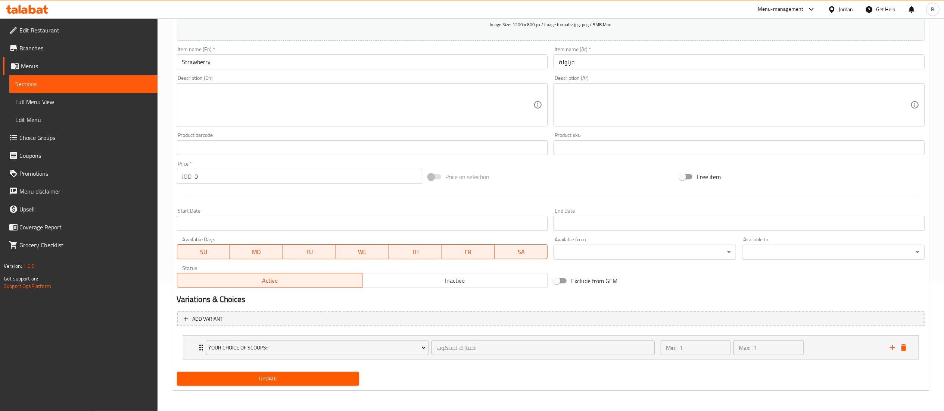
click at [268, 371] on div "Update" at bounding box center [268, 379] width 189 height 20
click at [269, 378] on span "Update" at bounding box center [268, 379] width 171 height 9
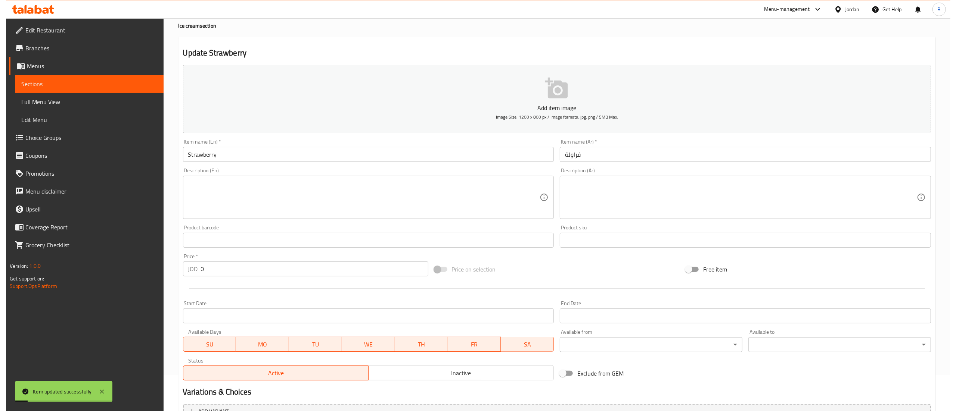
scroll to position [0, 0]
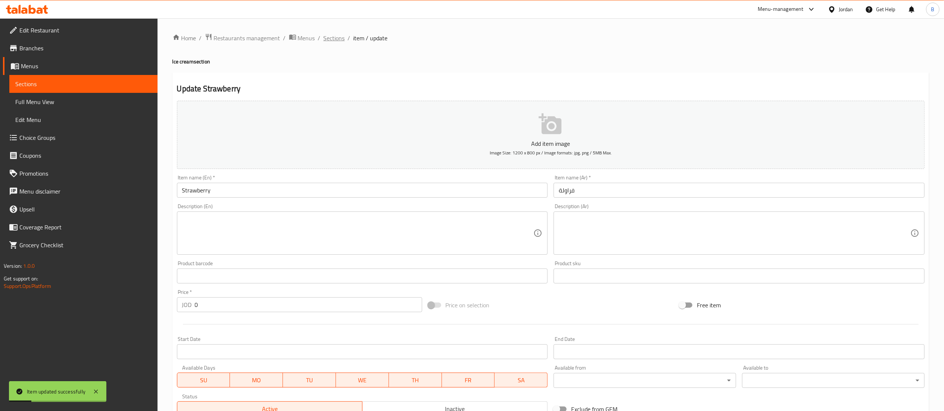
click at [329, 34] on span "Sections" at bounding box center [334, 38] width 21 height 9
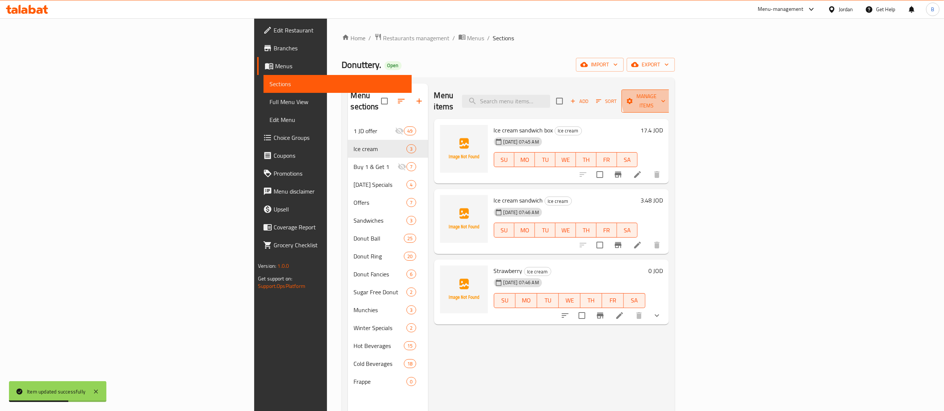
click at [667, 97] on icon "button" at bounding box center [663, 100] width 7 height 7
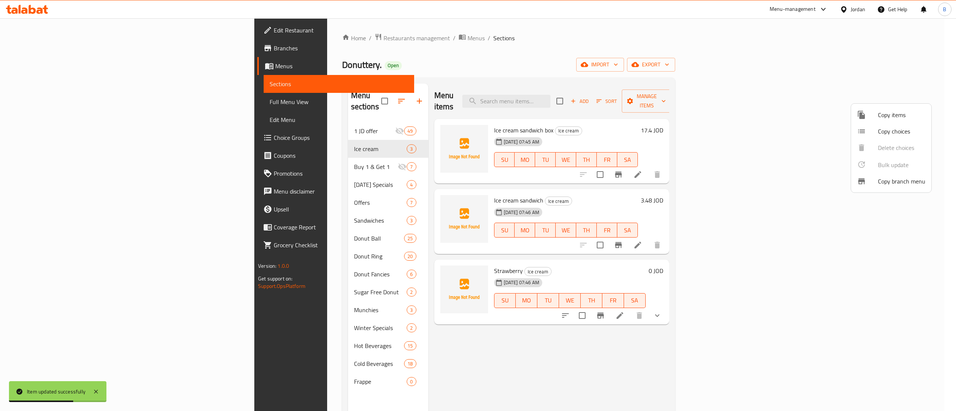
click at [905, 117] on span "Copy items" at bounding box center [901, 115] width 47 height 9
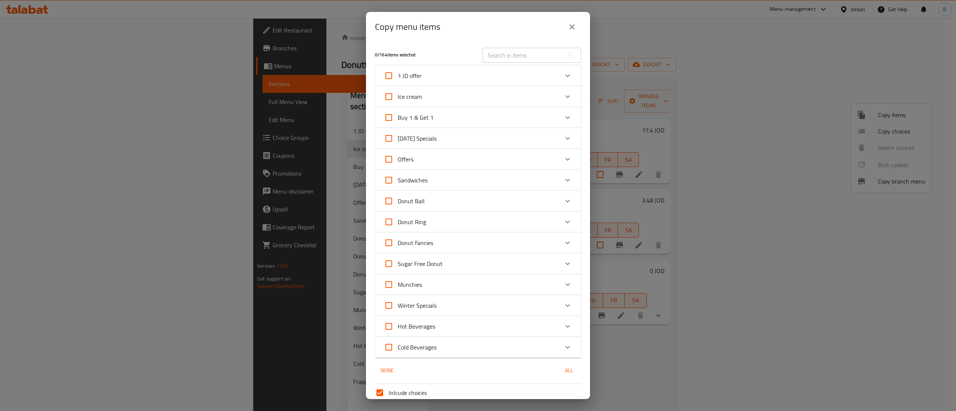
click at [475, 89] on div "Ice cream" at bounding box center [471, 97] width 175 height 18
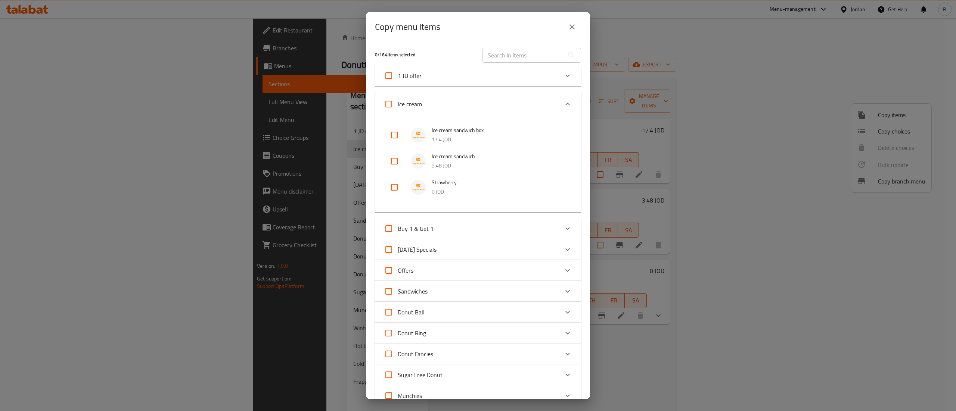
click at [390, 186] on input "checkbox" at bounding box center [394, 187] width 18 height 18
checkbox input "true"
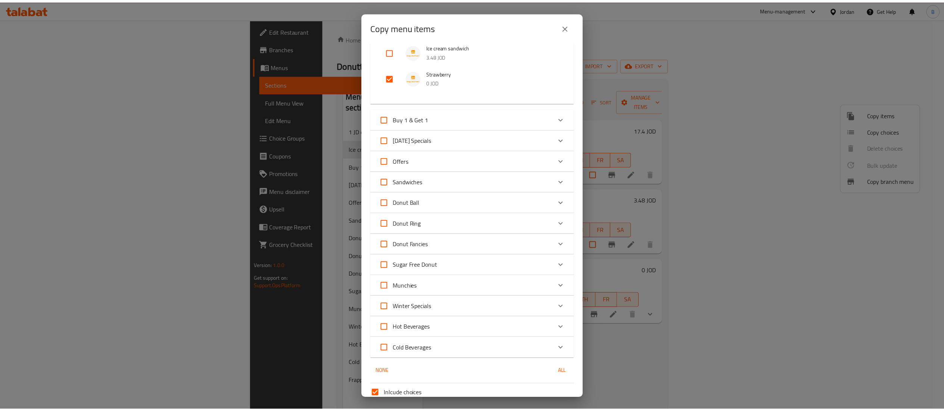
scroll to position [177, 0]
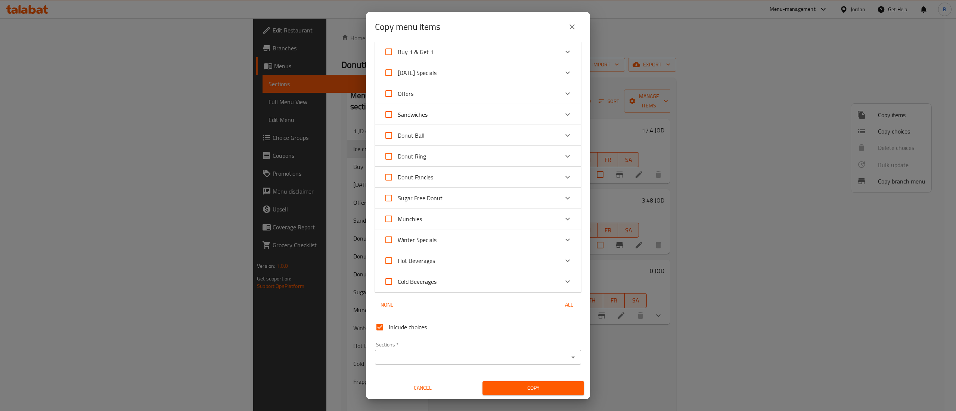
click at [379, 325] on input "Inlcude choices" at bounding box center [380, 328] width 18 height 18
click at [413, 355] on input "Sections   *" at bounding box center [471, 357] width 189 height 10
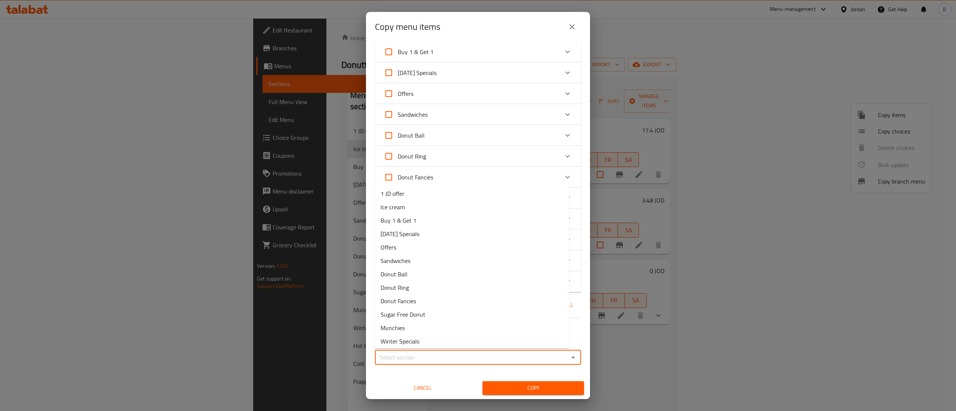
click at [413, 354] on input "Sections   *" at bounding box center [471, 357] width 189 height 10
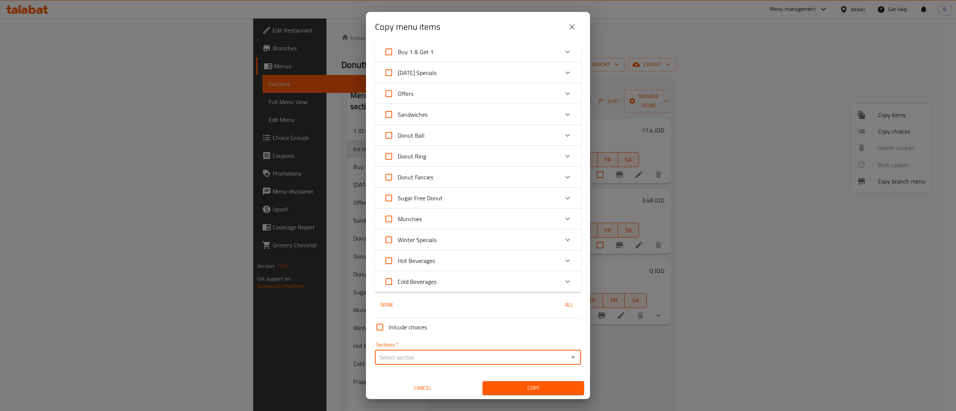
click at [378, 328] on input "Inlcude choices" at bounding box center [380, 328] width 18 height 18
checkbox input "true"
click at [395, 354] on input "Sections   *" at bounding box center [471, 357] width 189 height 10
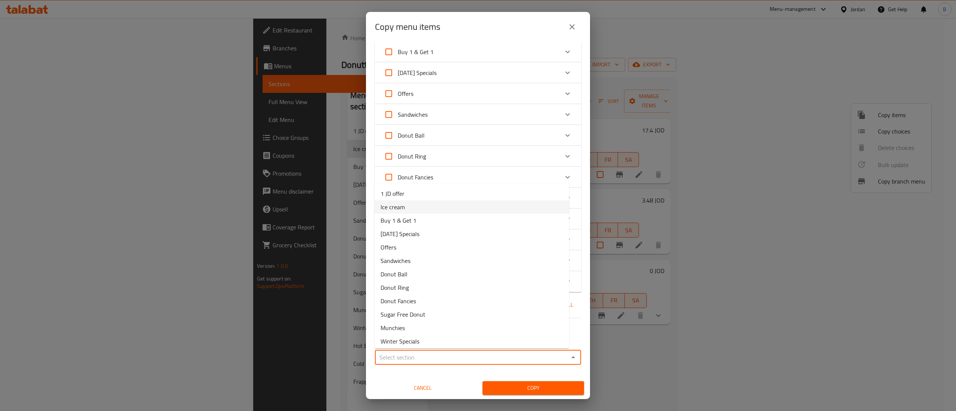
click at [403, 205] on span "Ice cream" at bounding box center [392, 207] width 24 height 9
type input "Ice cream"
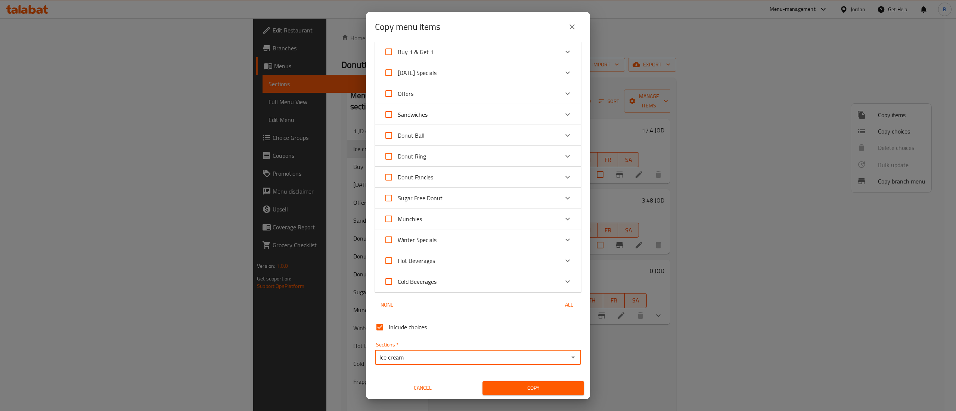
click at [516, 379] on div "Copy" at bounding box center [533, 388] width 111 height 23
drag, startPoint x: 517, startPoint y: 382, endPoint x: 517, endPoint y: 391, distance: 9.7
click at [517, 384] on button "Copy" at bounding box center [533, 389] width 102 height 14
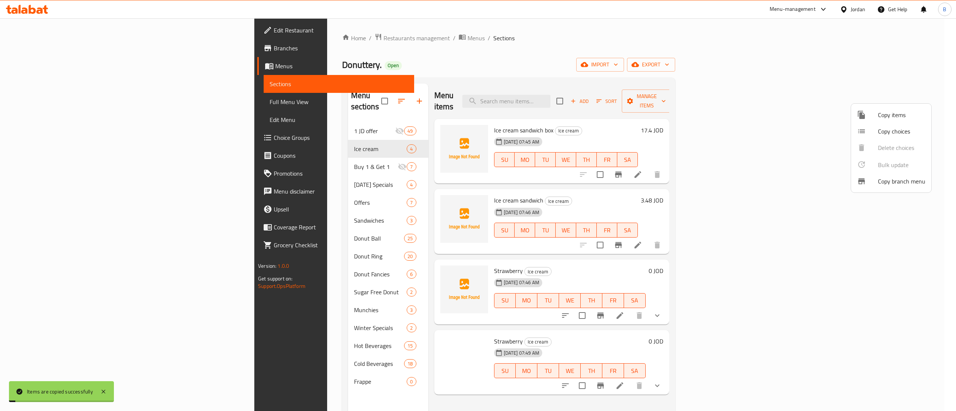
click at [694, 335] on div at bounding box center [478, 205] width 956 height 411
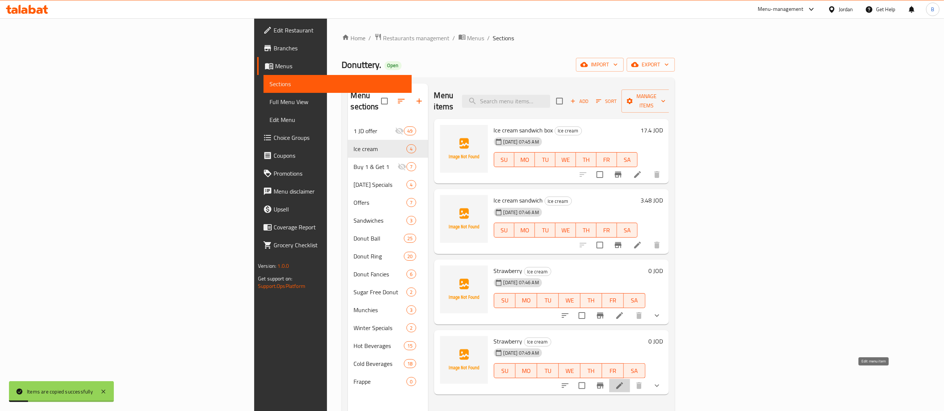
click at [623, 383] on icon at bounding box center [619, 386] width 7 height 7
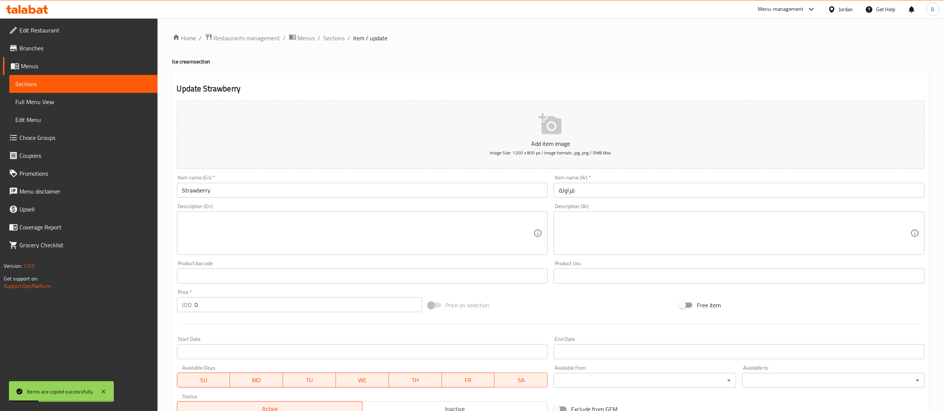
drag, startPoint x: 236, startPoint y: 193, endPoint x: 0, endPoint y: 192, distance: 236.4
click at [0, 193] on div "Edit Restaurant Branches Menus Sections Full Menu View Edit Menu Choice Groups …" at bounding box center [472, 279] width 944 height 522
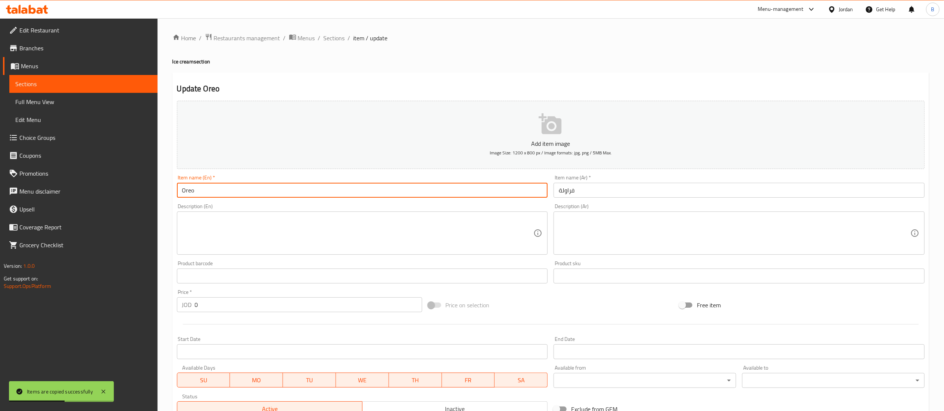
type input "Oreo"
drag, startPoint x: 610, startPoint y: 192, endPoint x: 348, endPoint y: 197, distance: 261.8
click at [348, 197] on div "Add item image Image Size: 1200 x 800 px / Image formats: jpg, png / 5MB Max. I…" at bounding box center [551, 259] width 754 height 322
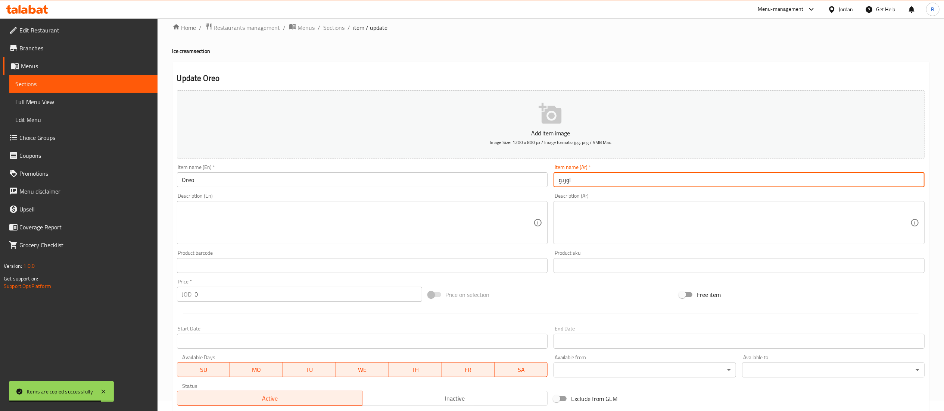
scroll to position [129, 0]
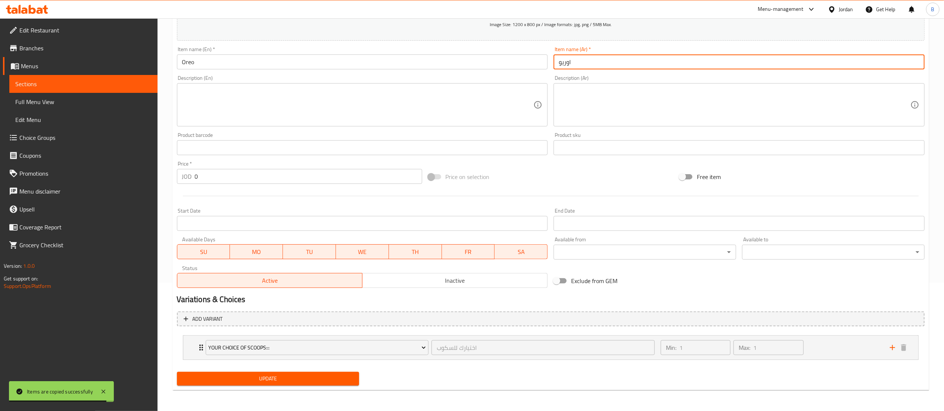
type input "اوريو"
click at [310, 373] on button "Update" at bounding box center [268, 379] width 183 height 14
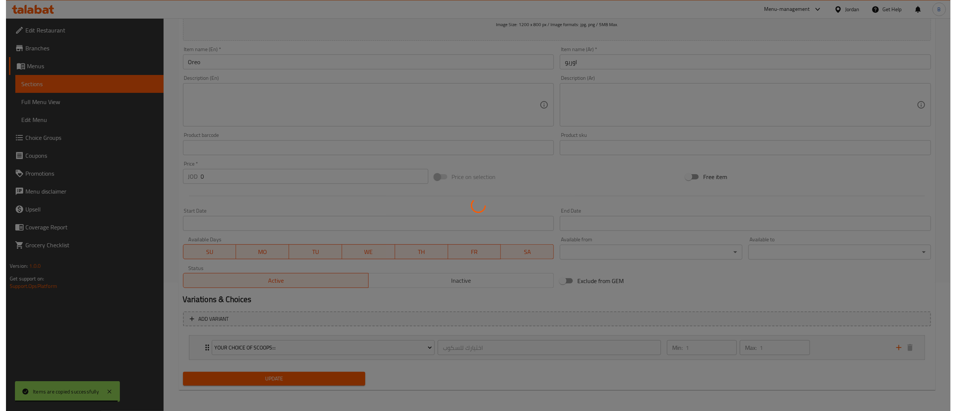
scroll to position [0, 0]
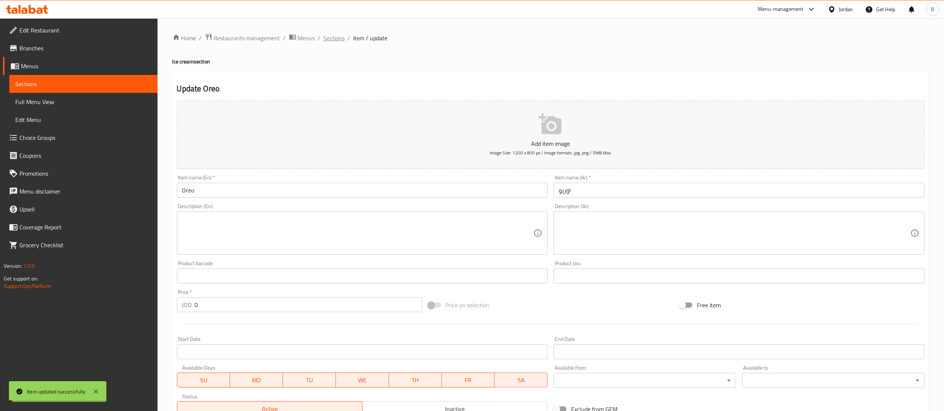
click at [344, 38] on span "Sections" at bounding box center [334, 38] width 21 height 9
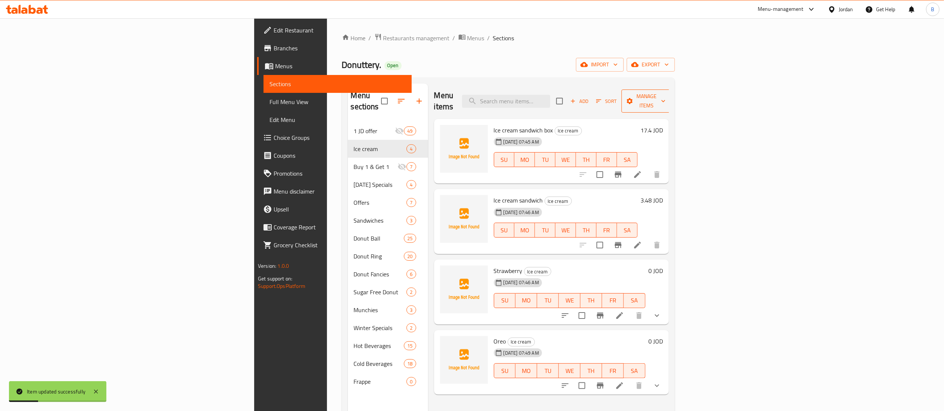
click at [666, 96] on span "Manage items" at bounding box center [647, 101] width 38 height 19
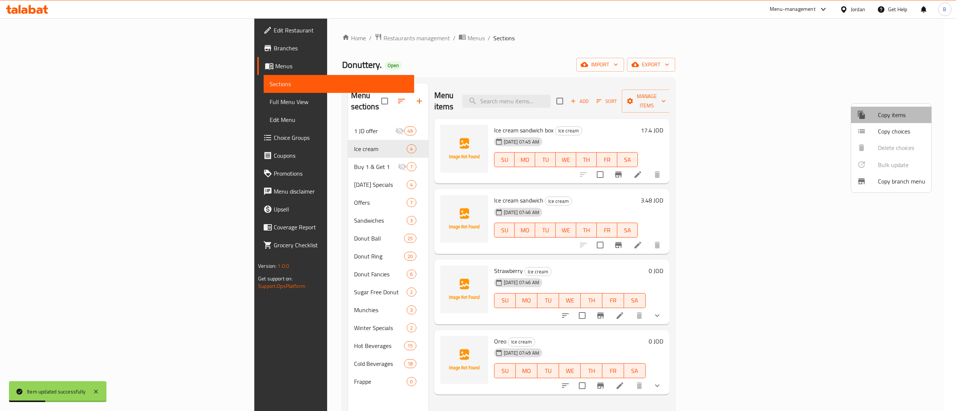
click at [896, 115] on span "Copy items" at bounding box center [901, 115] width 47 height 9
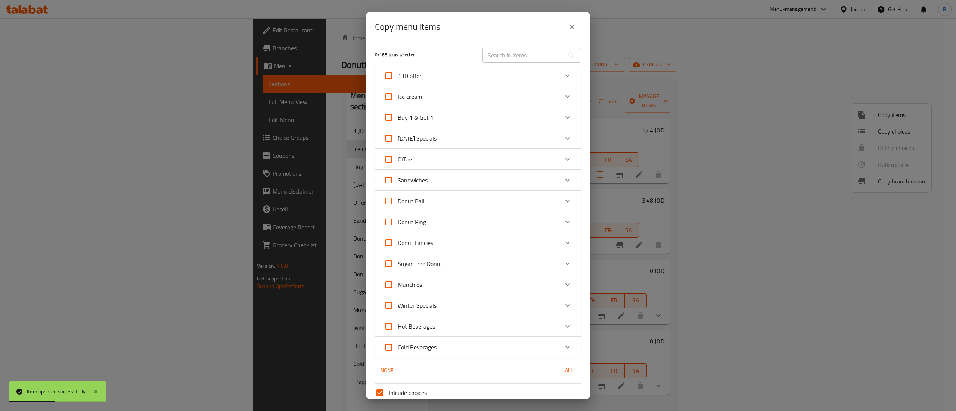
click at [523, 101] on div "Ice cream" at bounding box center [471, 97] width 175 height 18
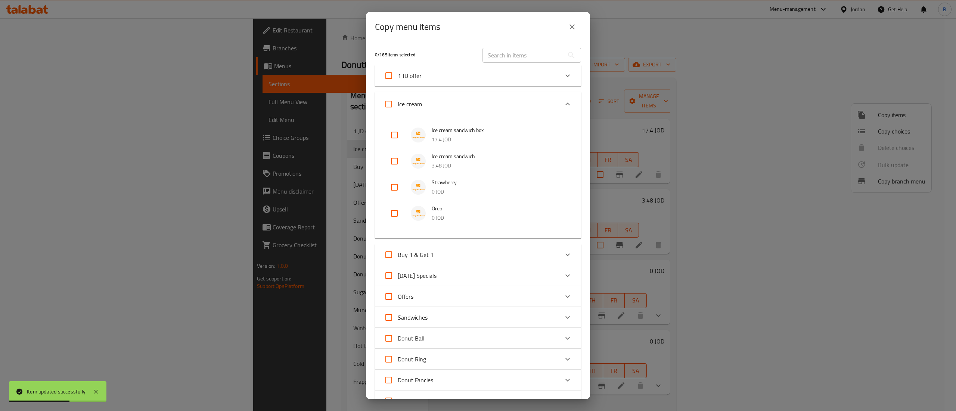
click at [392, 191] on input "checkbox" at bounding box center [394, 187] width 18 height 18
checkbox input "true"
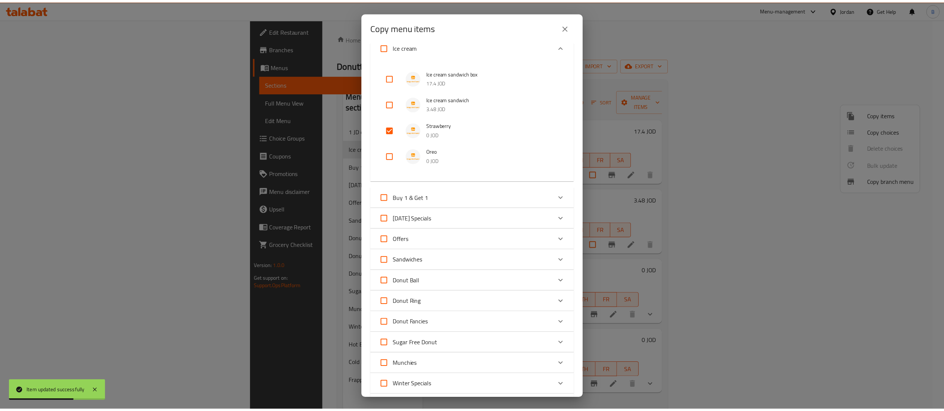
scroll to position [203, 0]
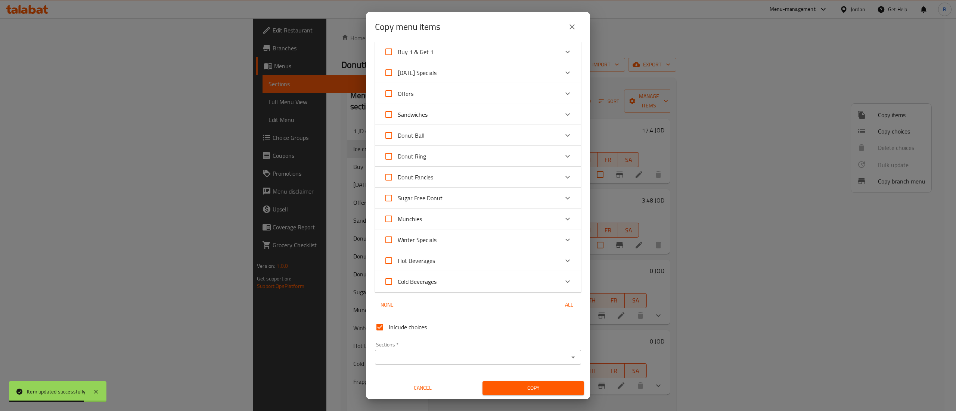
click at [397, 355] on input "Sections   *" at bounding box center [471, 357] width 189 height 10
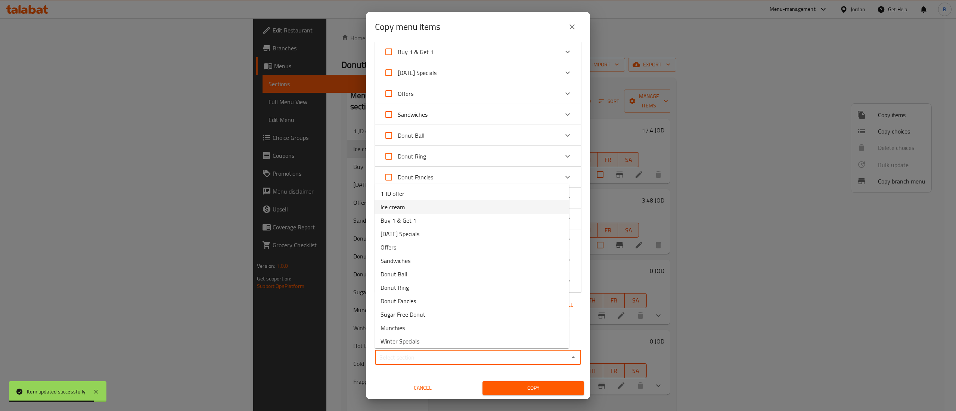
click at [410, 204] on li "Ice cream" at bounding box center [472, 207] width 195 height 13
type input "Ice cream"
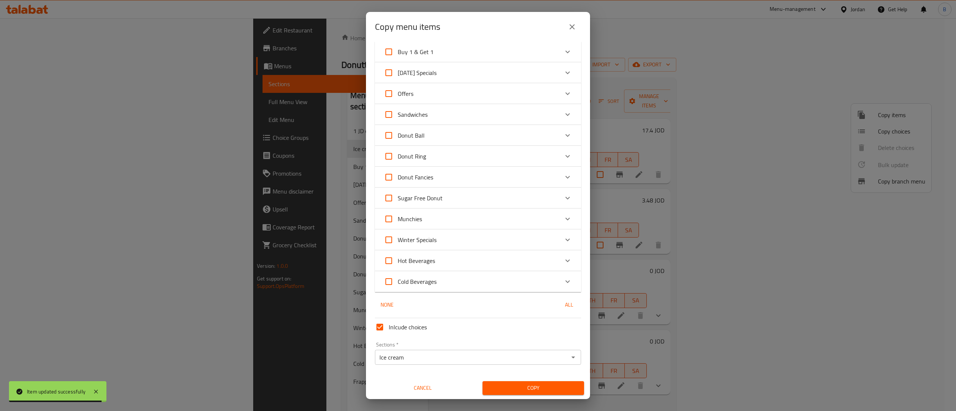
click at [534, 381] on div "Copy" at bounding box center [533, 388] width 111 height 23
click at [537, 389] on span "Copy" at bounding box center [533, 388] width 90 height 9
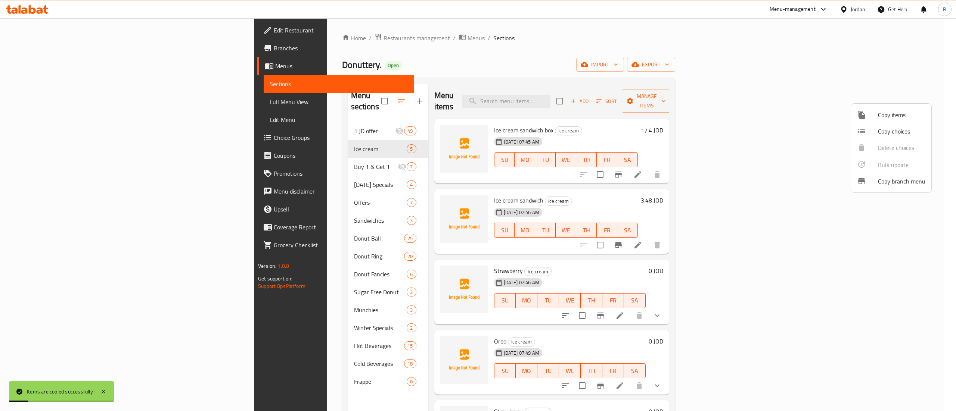
click at [562, 338] on div at bounding box center [478, 205] width 956 height 411
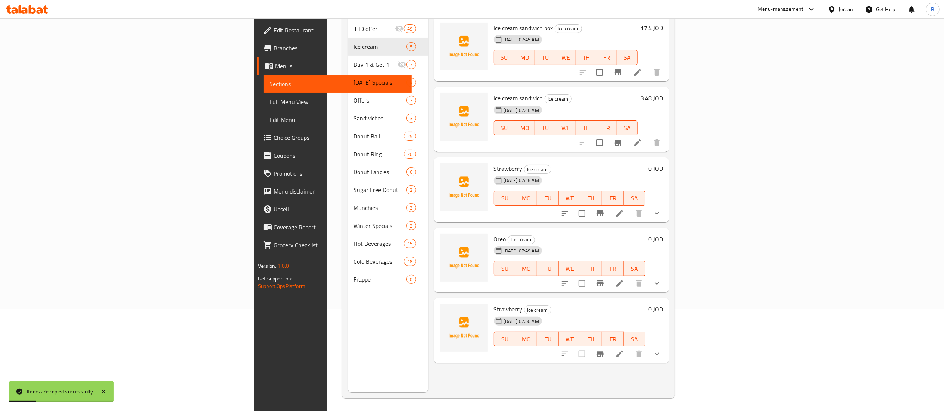
scroll to position [105, 0]
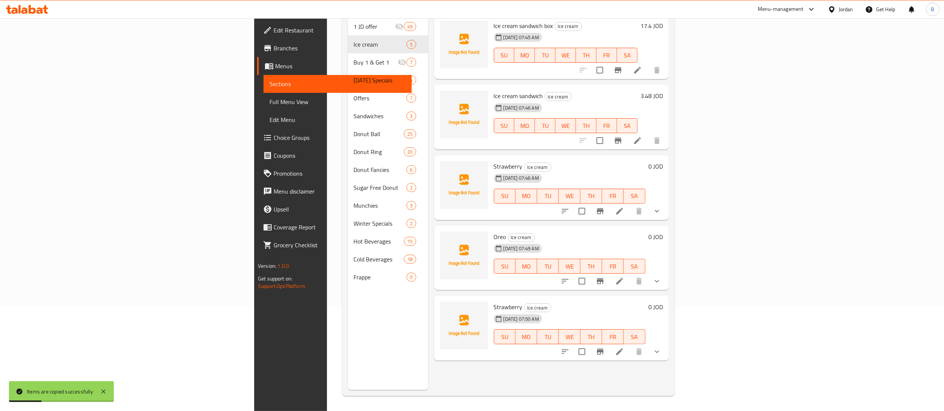
click at [630, 345] on li at bounding box center [619, 351] width 21 height 13
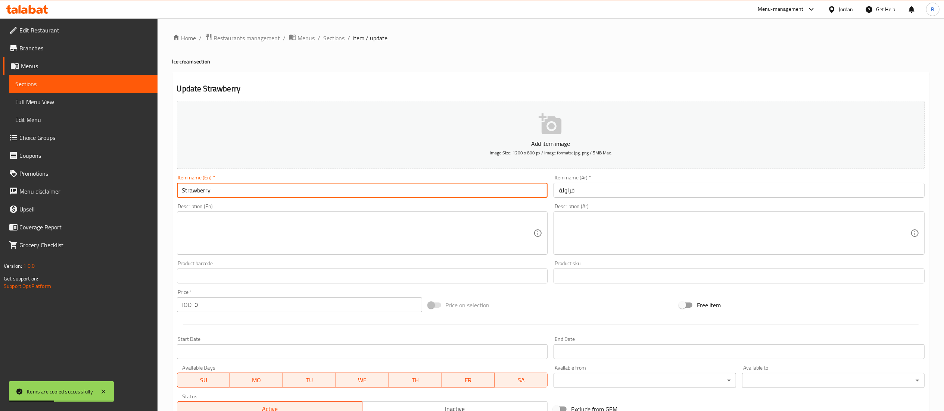
drag, startPoint x: 264, startPoint y: 189, endPoint x: 0, endPoint y: 181, distance: 263.7
click at [60, 186] on div "Edit Restaurant Branches Menus Sections Full Menu View Edit Menu Choice Groups …" at bounding box center [472, 279] width 944 height 522
click at [337, 189] on input "Strawberry" at bounding box center [362, 190] width 371 height 15
type input "Chocolate"
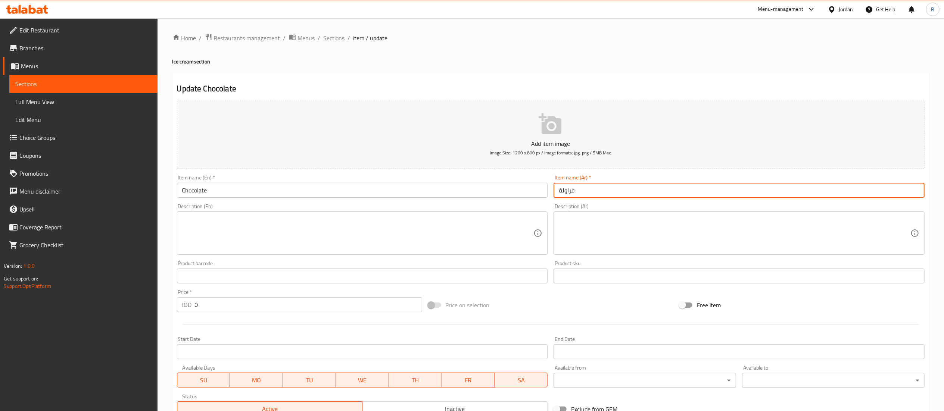
drag, startPoint x: 594, startPoint y: 188, endPoint x: 403, endPoint y: 187, distance: 191.2
click at [431, 187] on div "Add item image Image Size: 1200 x 800 px / Image formats: jpg, png / 5MB Max. I…" at bounding box center [551, 259] width 754 height 322
type input "س"
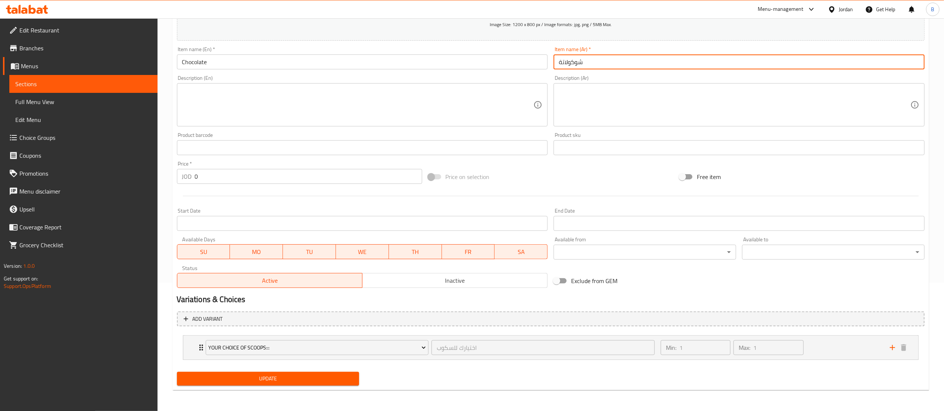
type input "شوكولاتة"
click at [299, 384] on button "Update" at bounding box center [268, 379] width 183 height 14
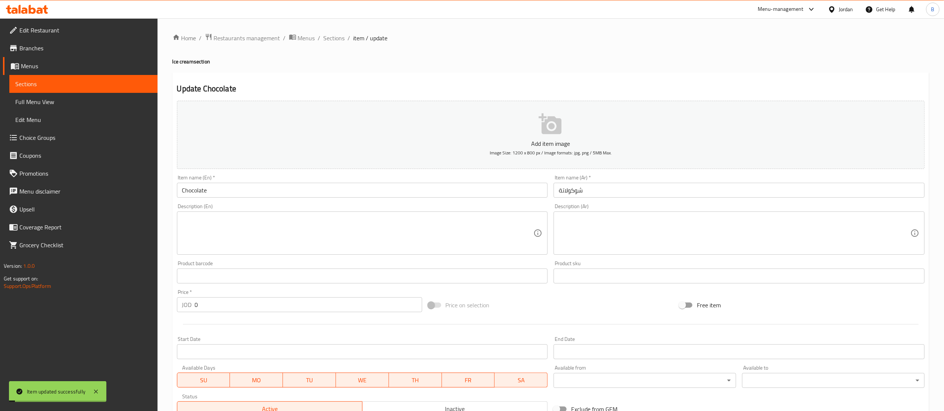
drag, startPoint x: 333, startPoint y: 36, endPoint x: 341, endPoint y: 47, distance: 13.9
click at [333, 36] on span "Sections" at bounding box center [334, 38] width 21 height 9
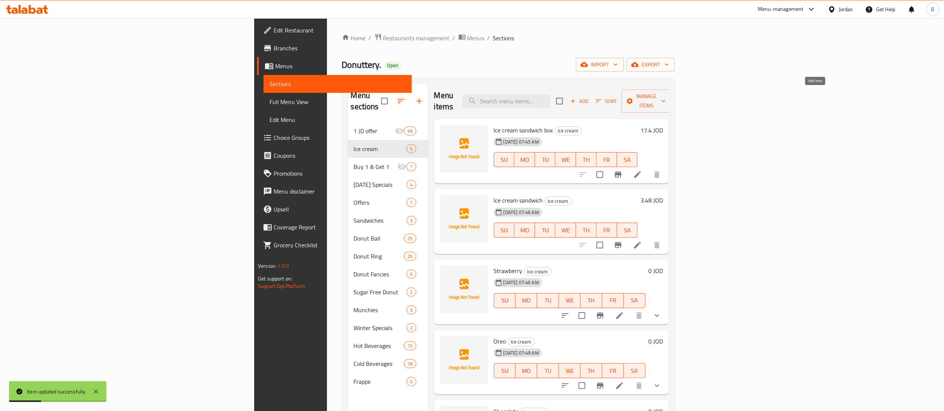
click at [590, 97] on span "Add" at bounding box center [579, 101] width 20 height 9
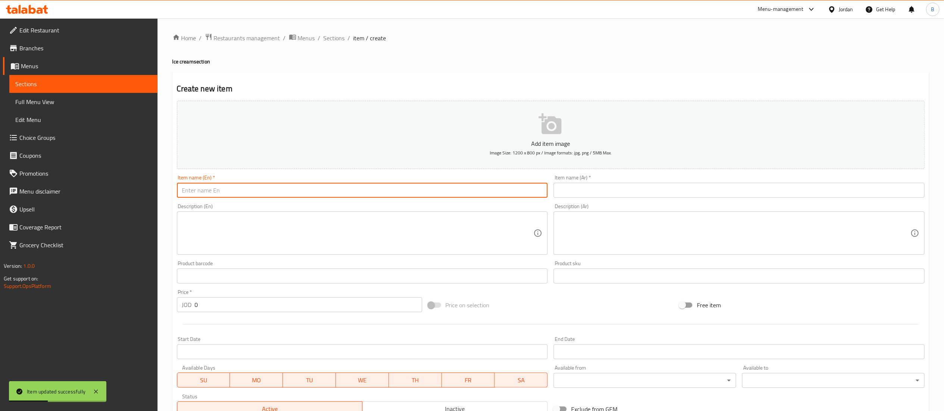
click at [348, 192] on input "text" at bounding box center [362, 190] width 371 height 15
type input "Snickers"
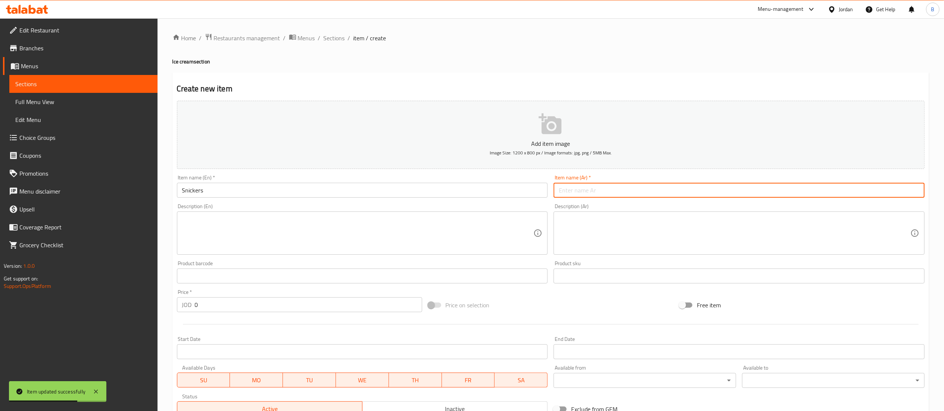
click at [601, 193] on input "text" at bounding box center [739, 190] width 371 height 15
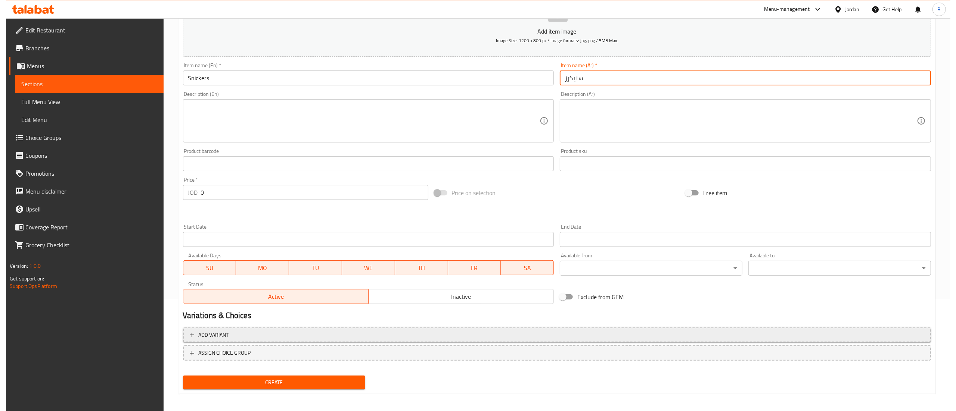
scroll to position [115, 0]
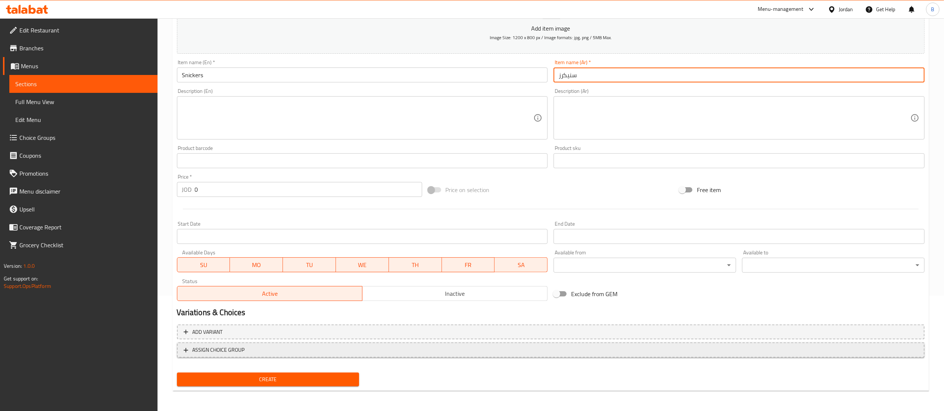
type input "سنيكرز"
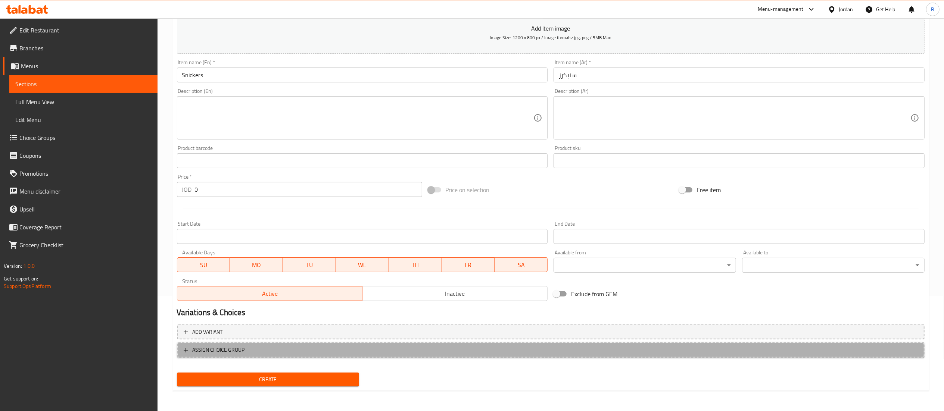
click at [235, 352] on span "ASSIGN CHOICE GROUP" at bounding box center [219, 350] width 52 height 9
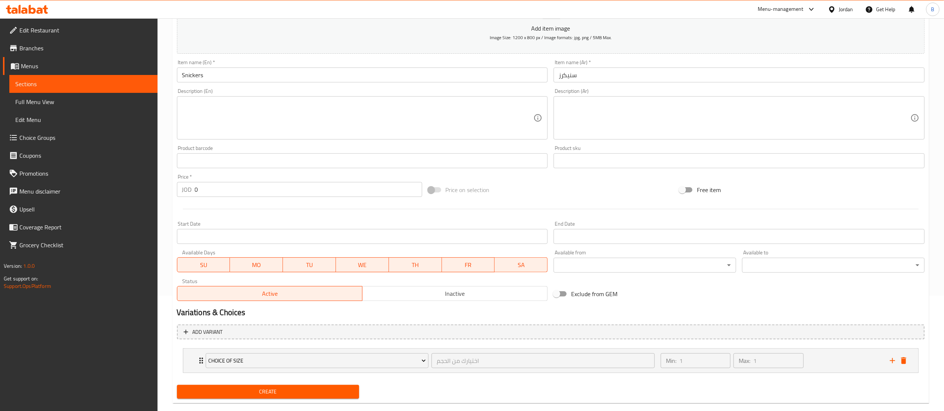
click at [276, 361] on span "Choice of size" at bounding box center [317, 361] width 218 height 9
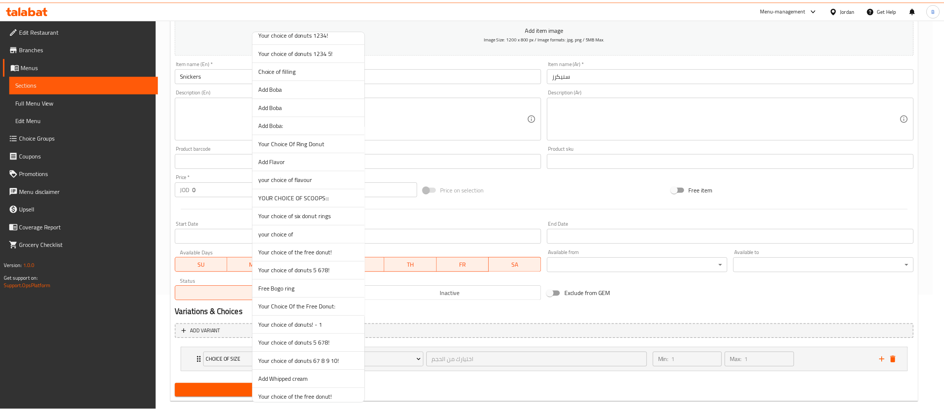
scroll to position [1419, 0]
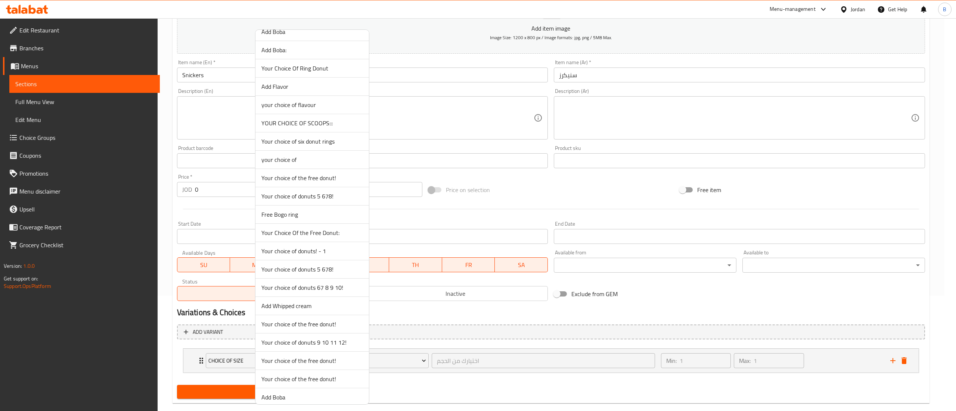
click at [317, 128] on span "YOUR CHOICE OF SCOOPS:::" at bounding box center [312, 123] width 102 height 9
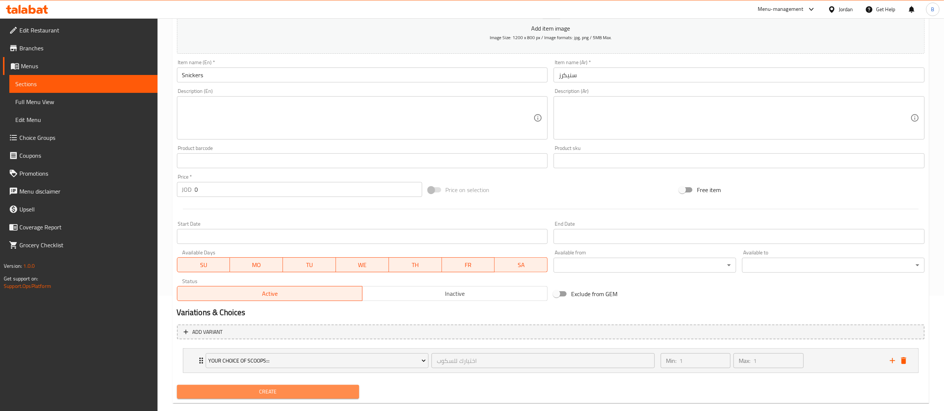
click at [305, 391] on span "Create" at bounding box center [268, 392] width 171 height 9
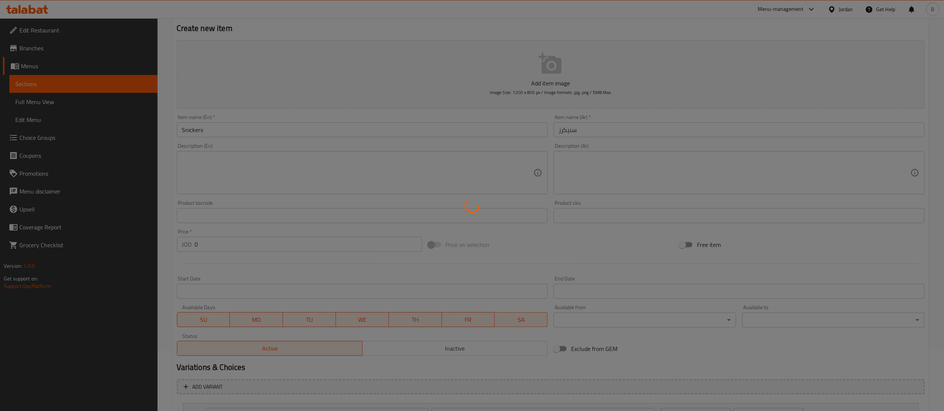
scroll to position [0, 0]
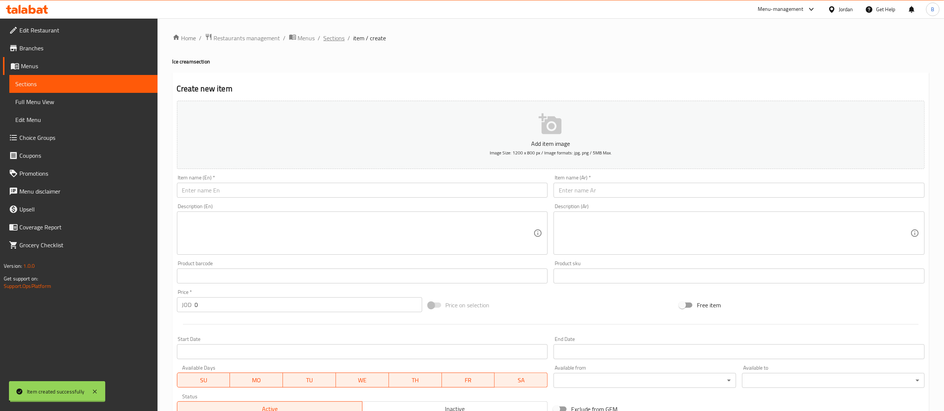
click at [329, 37] on span "Sections" at bounding box center [334, 38] width 21 height 9
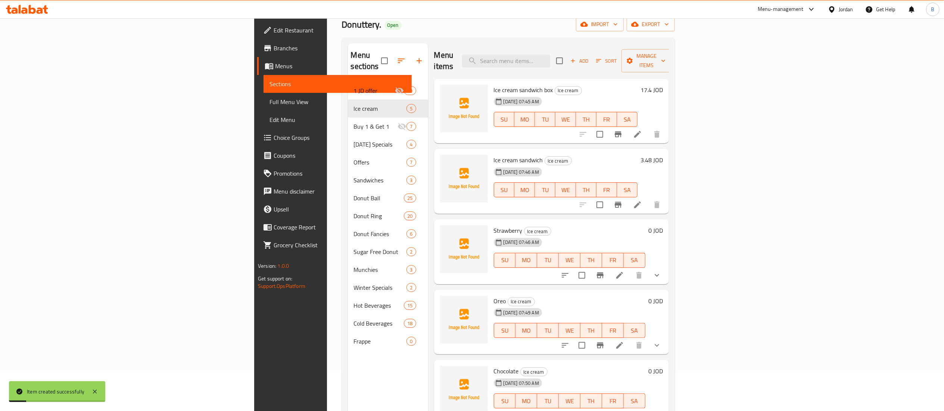
scroll to position [75, 0]
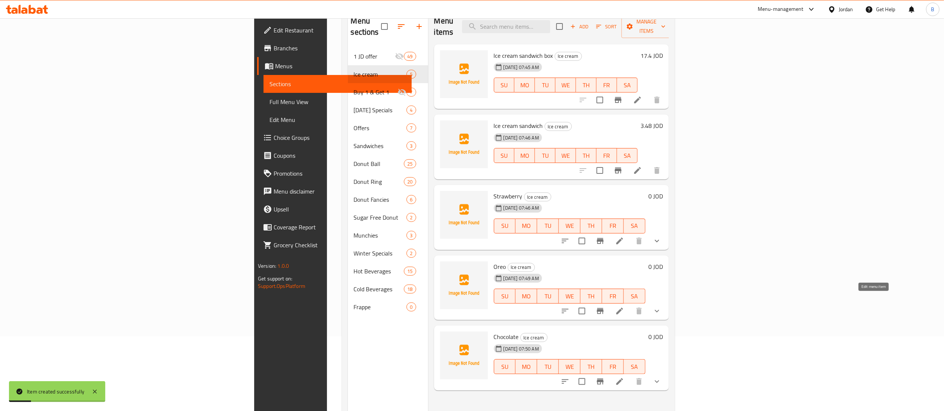
click at [624, 307] on icon at bounding box center [619, 311] width 9 height 9
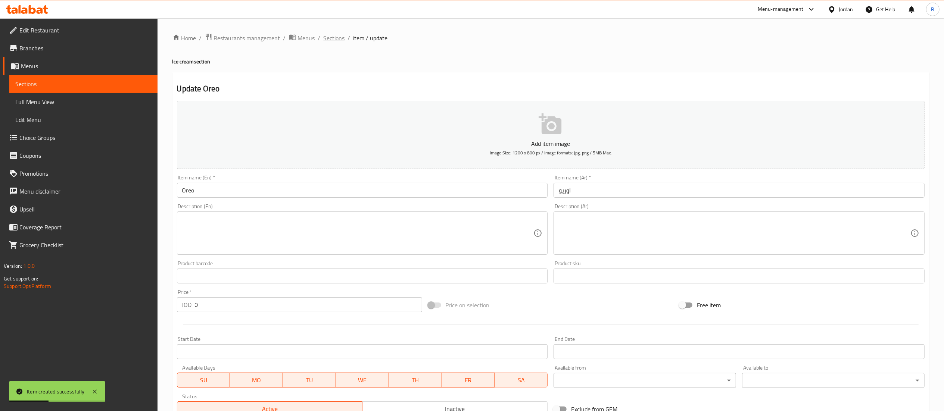
click at [331, 34] on span "Sections" at bounding box center [334, 38] width 21 height 9
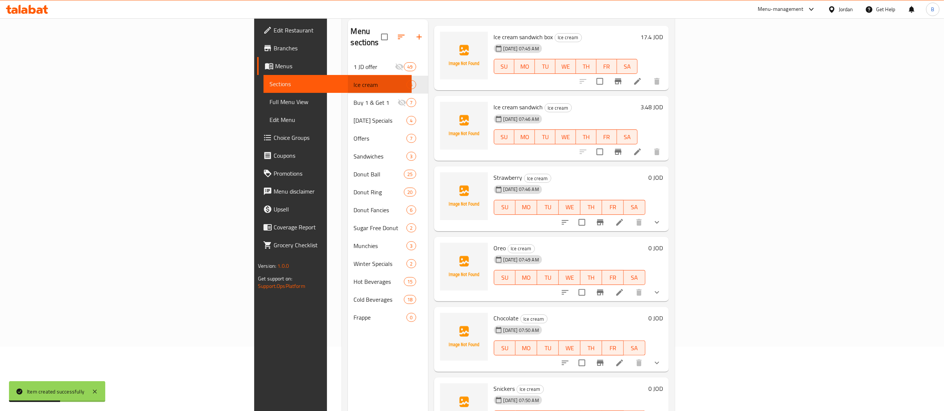
scroll to position [105, 0]
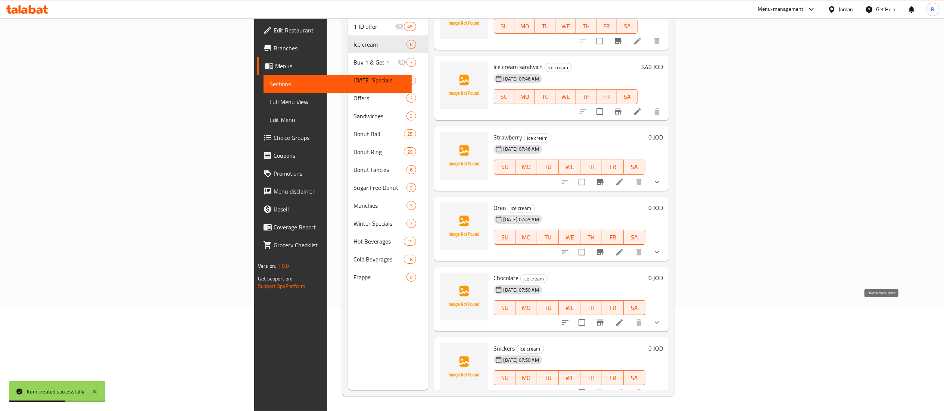
click at [630, 316] on li at bounding box center [619, 322] width 21 height 13
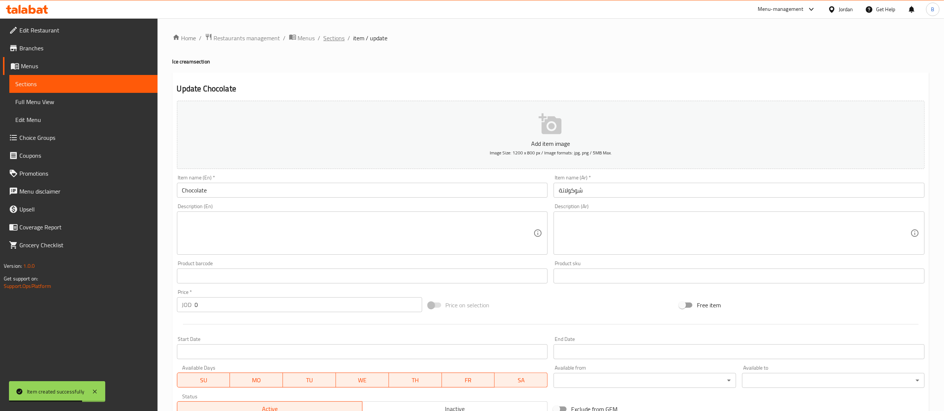
click at [329, 37] on span "Sections" at bounding box center [334, 38] width 21 height 9
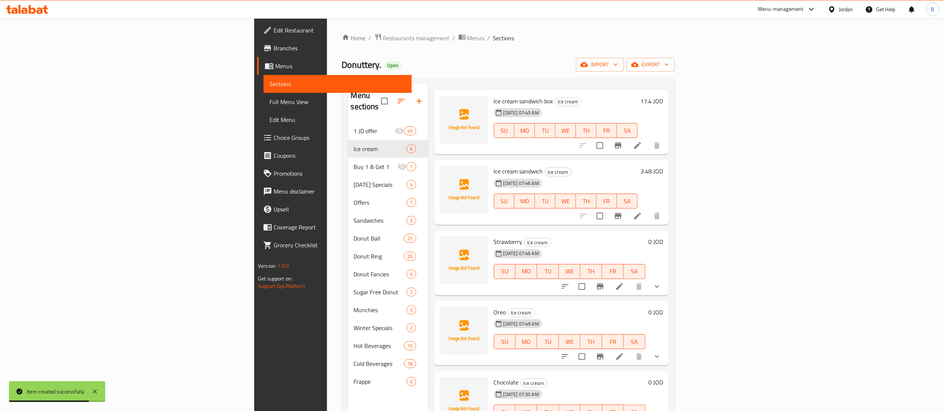
scroll to position [105, 0]
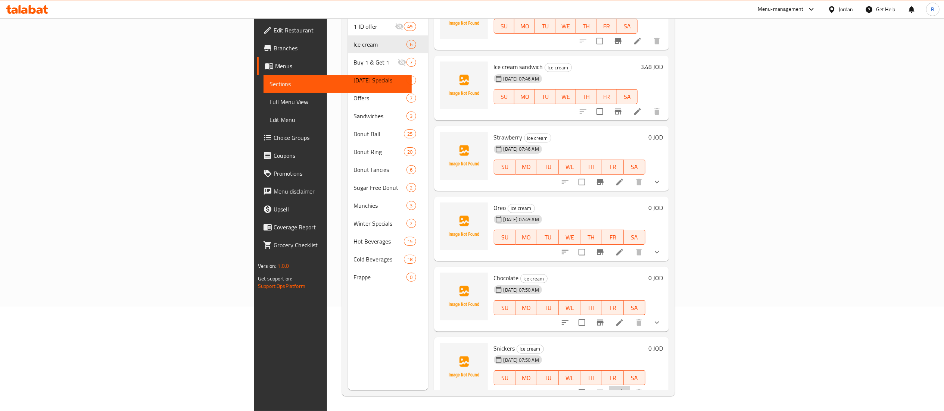
click at [624, 389] on icon at bounding box center [619, 393] width 9 height 9
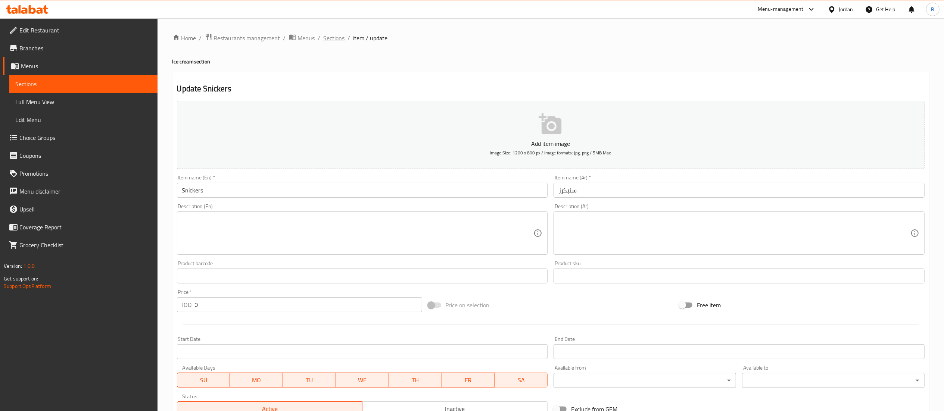
click at [326, 38] on span "Sections" at bounding box center [334, 38] width 21 height 9
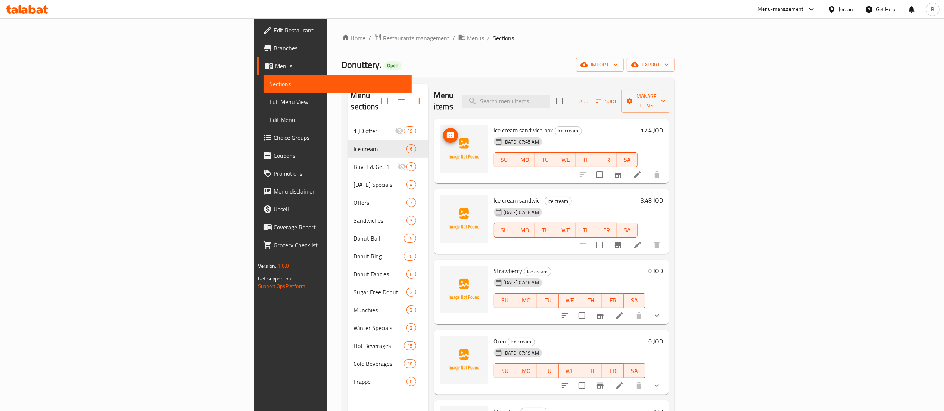
click at [590, 97] on span "Add" at bounding box center [579, 101] width 20 height 9
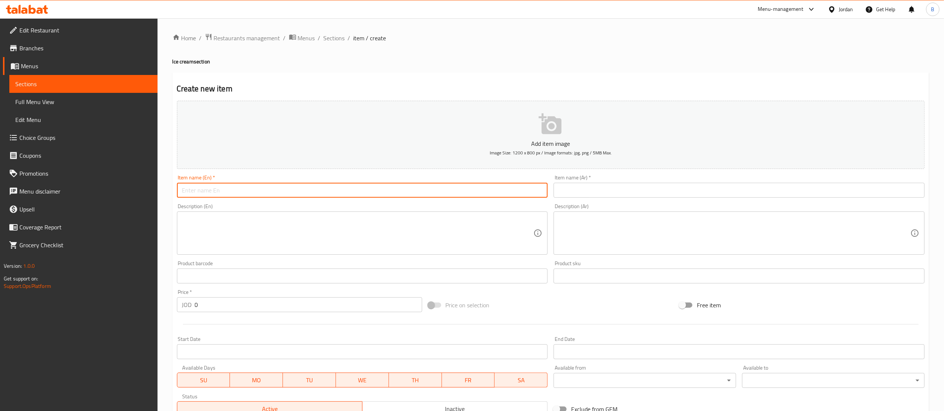
drag, startPoint x: 363, startPoint y: 186, endPoint x: 388, endPoint y: 204, distance: 30.5
click at [363, 186] on input "text" at bounding box center [362, 190] width 371 height 15
type input "k"
type input "Kit kat"
click at [572, 192] on input "text" at bounding box center [739, 190] width 371 height 15
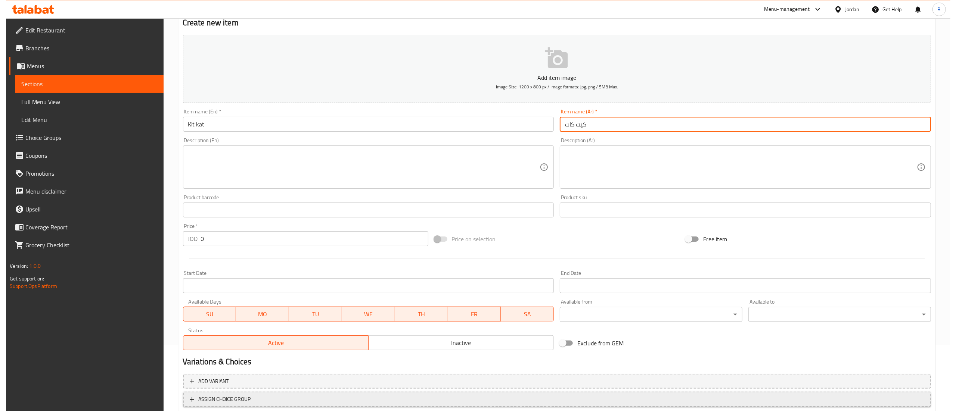
scroll to position [115, 0]
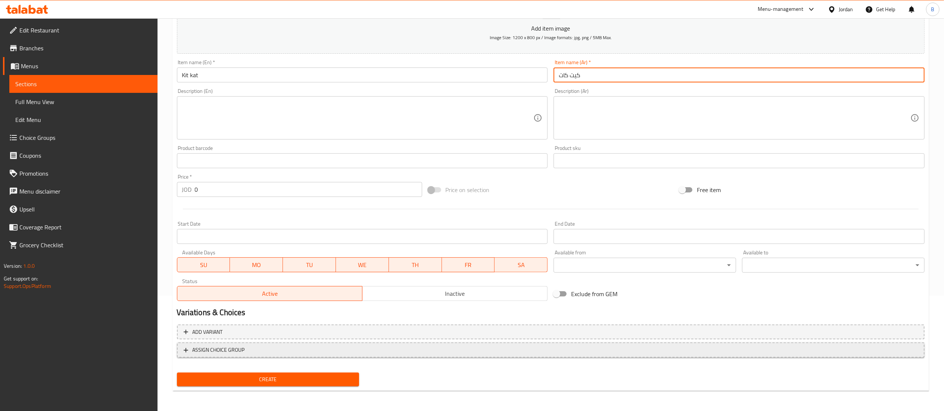
type input "كيت كات"
click at [270, 348] on span "ASSIGN CHOICE GROUP" at bounding box center [551, 350] width 734 height 9
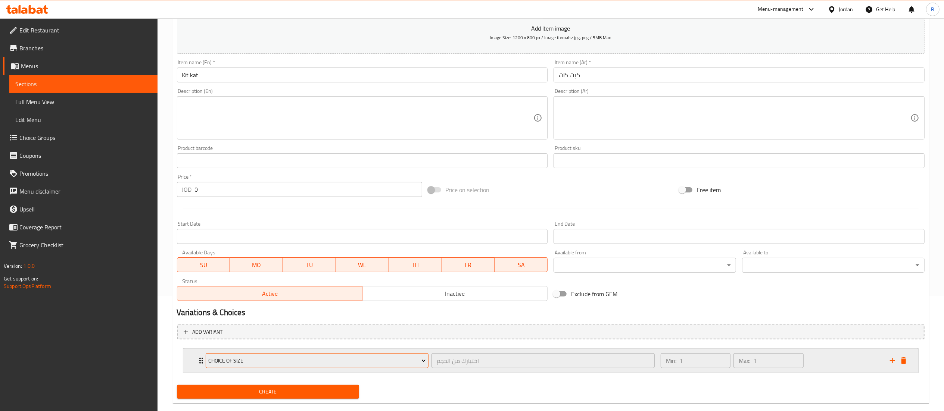
click at [293, 362] on span "Choice of size" at bounding box center [317, 361] width 218 height 9
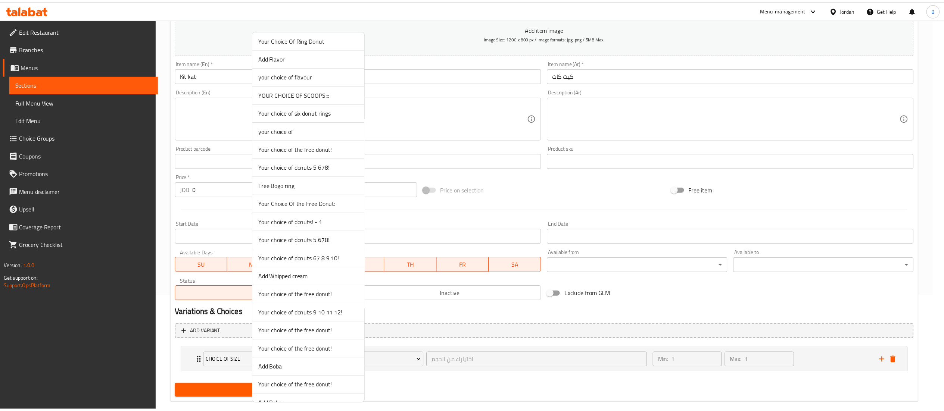
scroll to position [1473, 0]
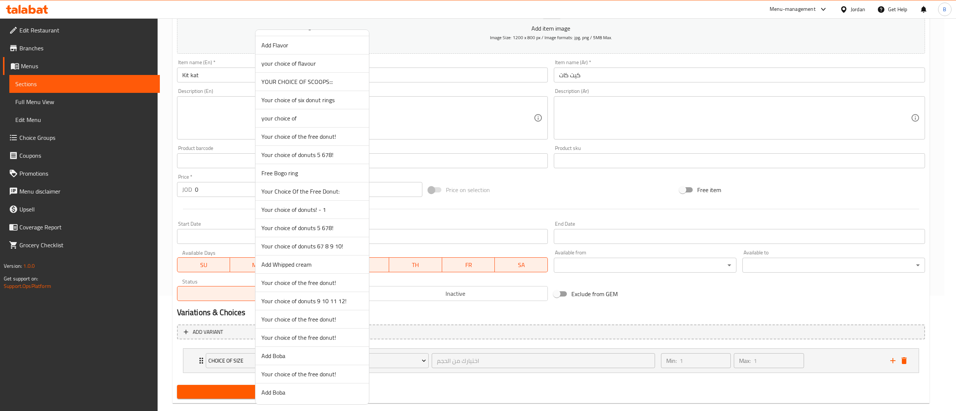
click at [303, 82] on span "YOUR CHOICE OF SCOOPS:::" at bounding box center [312, 81] width 102 height 9
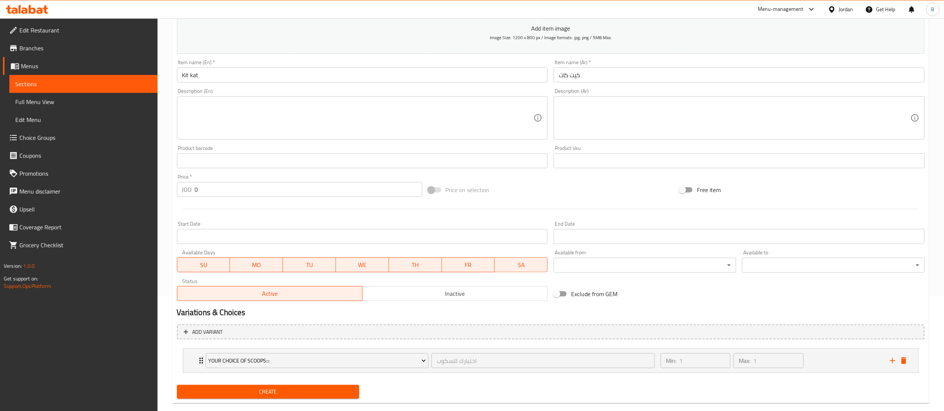
click at [309, 400] on div "Create" at bounding box center [268, 392] width 189 height 20
click at [314, 378] on nav "YOUR CHOICE OF SCOOPS::: اختيارك للسكوب ​ Min: 1 ​ Max: 1 ​ 1 scoop (ID: 232051…" at bounding box center [551, 361] width 748 height 37
click at [316, 387] on button "Create" at bounding box center [268, 392] width 183 height 14
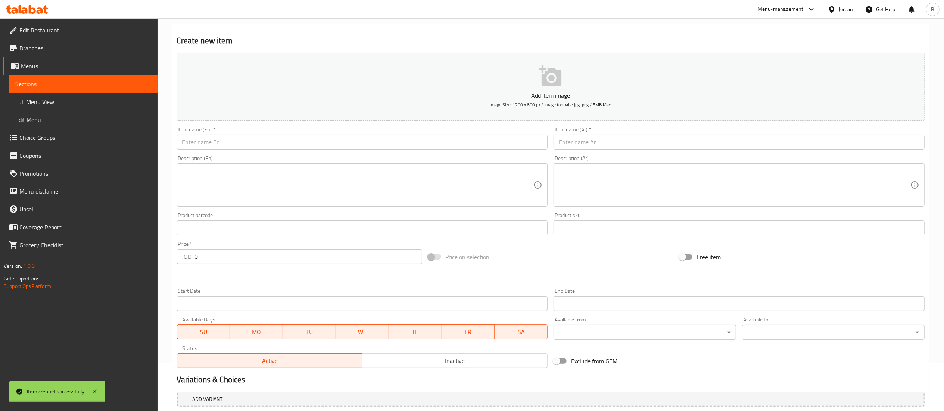
scroll to position [0, 0]
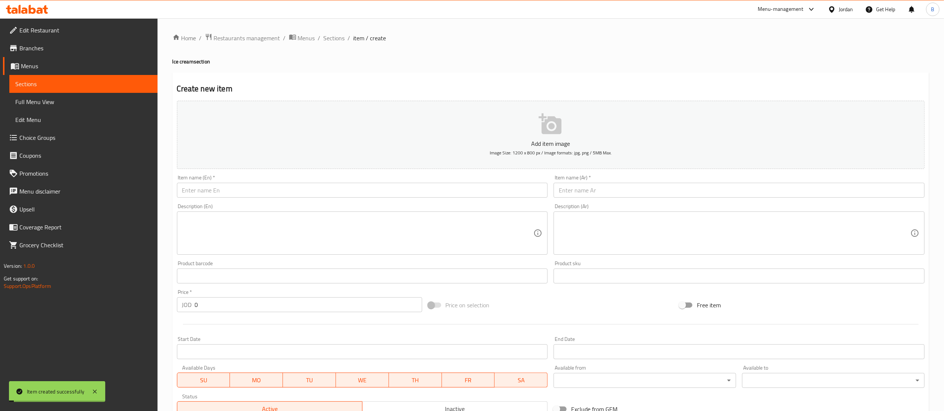
drag, startPoint x: 338, startPoint y: 37, endPoint x: 340, endPoint y: 46, distance: 9.1
click at [338, 37] on span "Sections" at bounding box center [334, 38] width 21 height 9
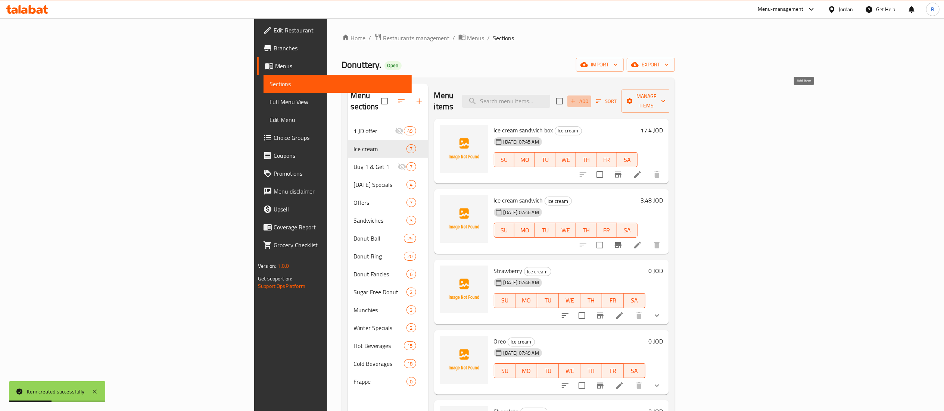
click at [590, 97] on span "Add" at bounding box center [579, 101] width 20 height 9
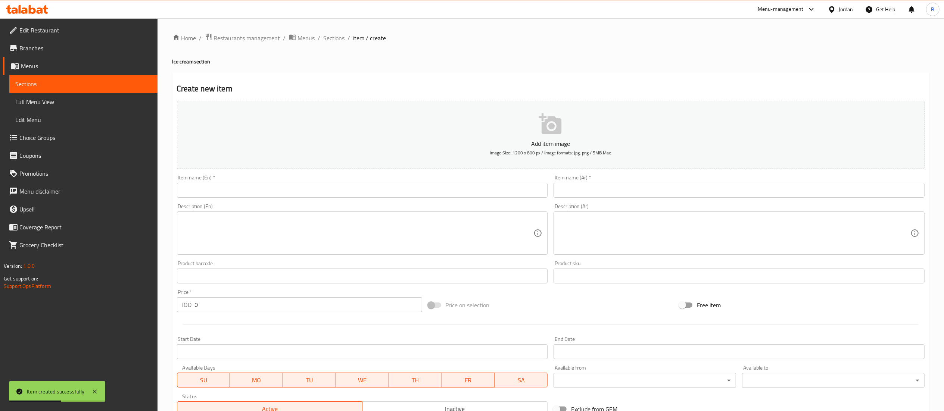
click at [405, 193] on input "text" at bounding box center [362, 190] width 371 height 15
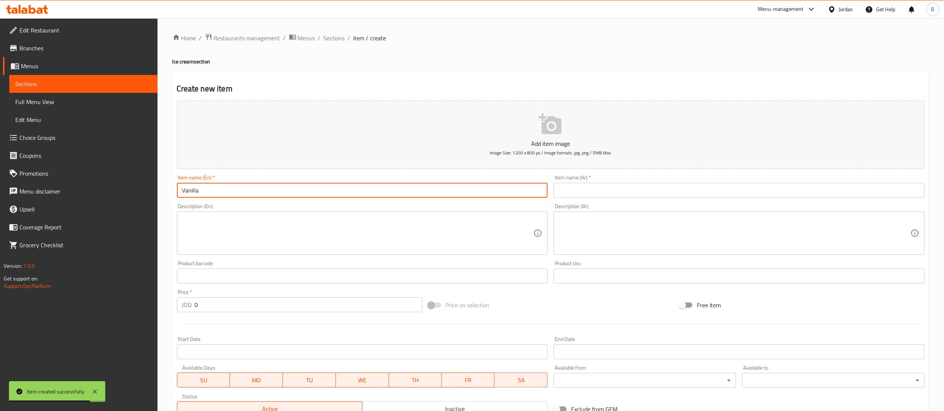
type input "Vanilla"
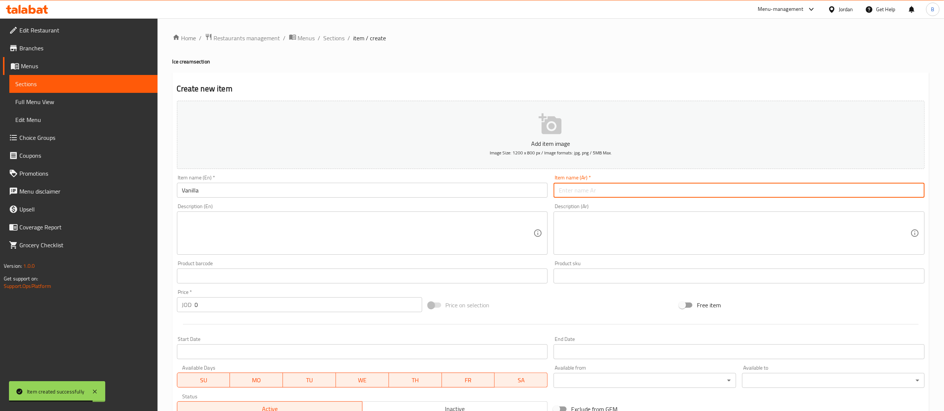
click at [629, 184] on input "text" at bounding box center [739, 190] width 371 height 15
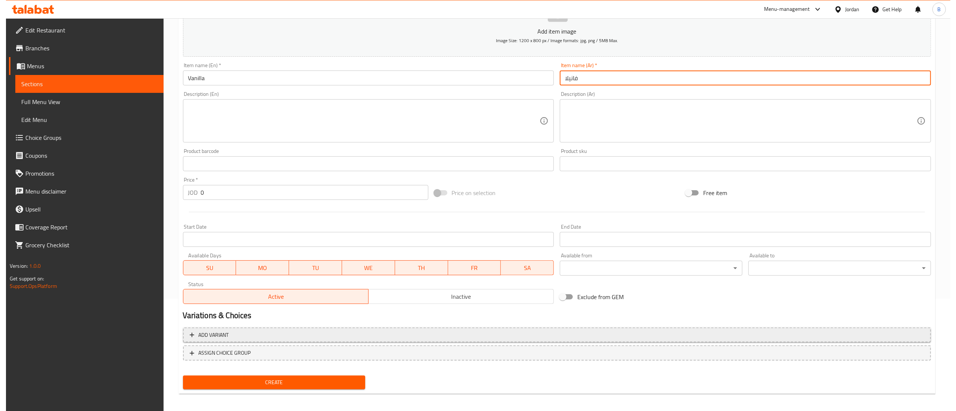
scroll to position [115, 0]
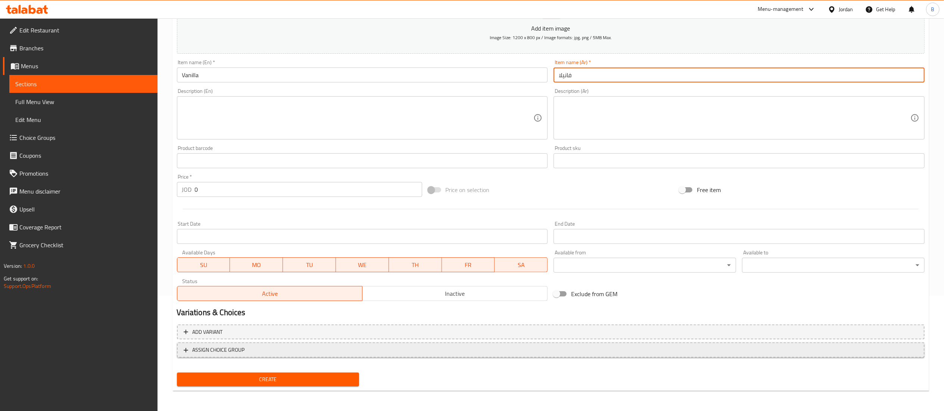
type input "فانيلا"
click at [283, 352] on span "ASSIGN CHOICE GROUP" at bounding box center [551, 350] width 734 height 9
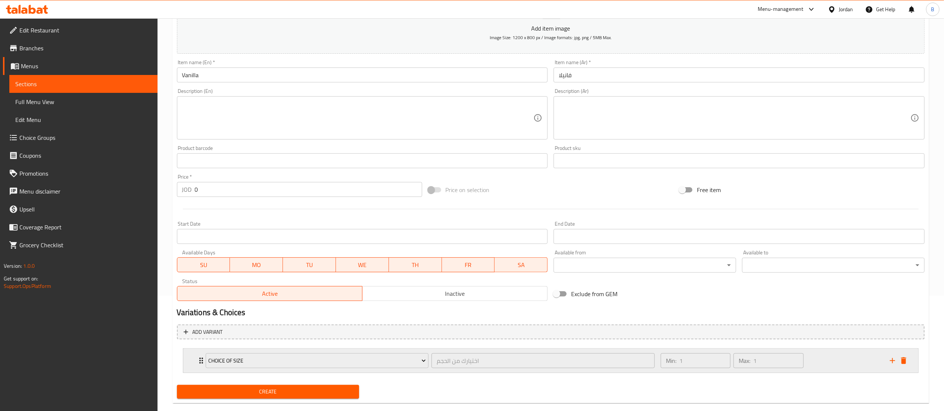
click at [288, 353] on div "Choice of size" at bounding box center [317, 361] width 226 height 18
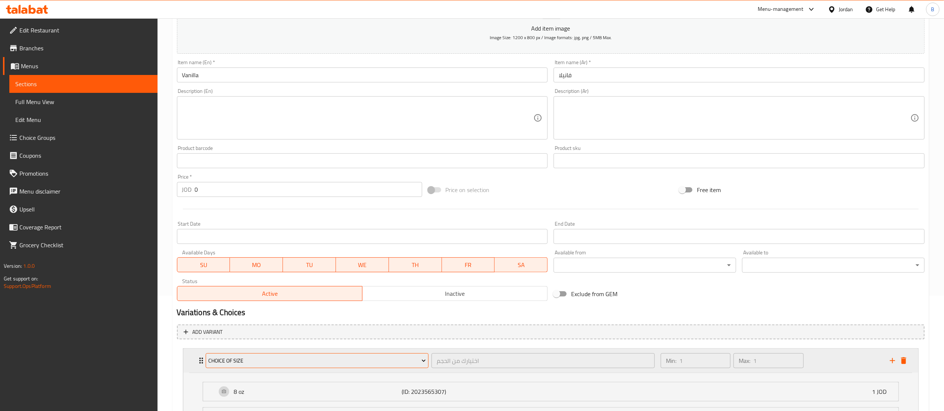
click at [340, 361] on span "Choice of size" at bounding box center [317, 361] width 218 height 9
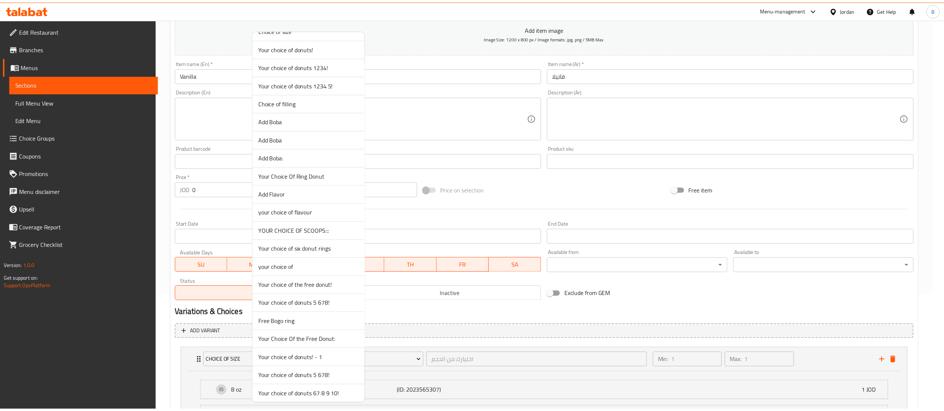
scroll to position [1344, 0]
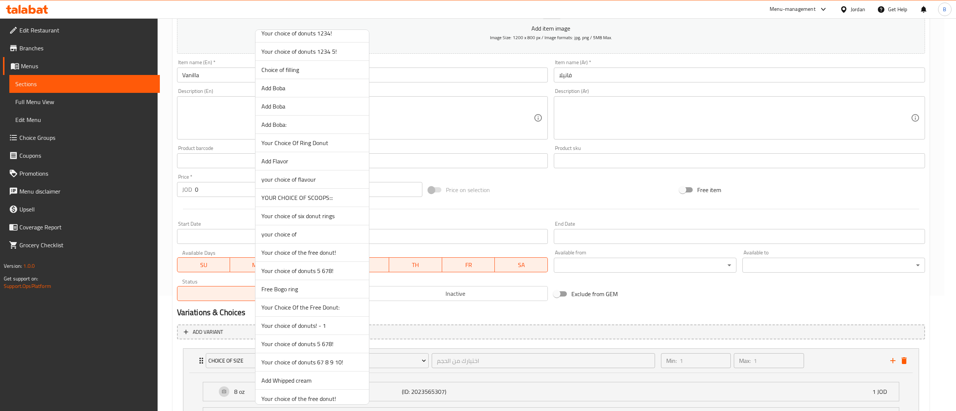
click at [339, 202] on span "YOUR CHOICE OF SCOOPS:::" at bounding box center [312, 197] width 102 height 9
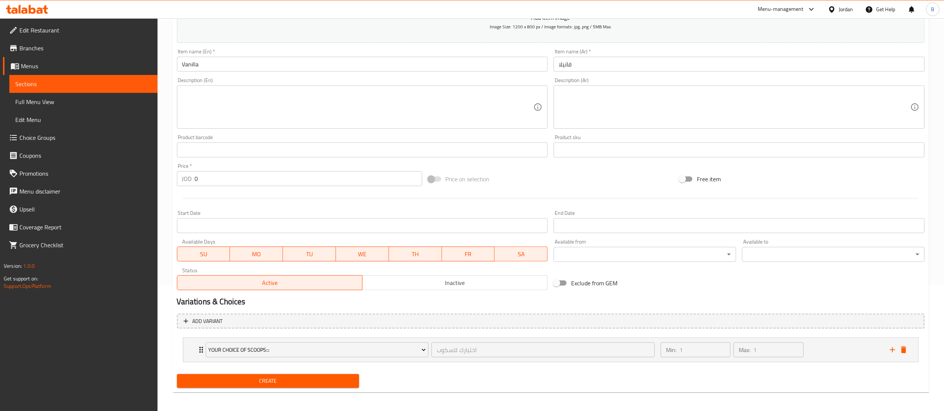
scroll to position [129, 0]
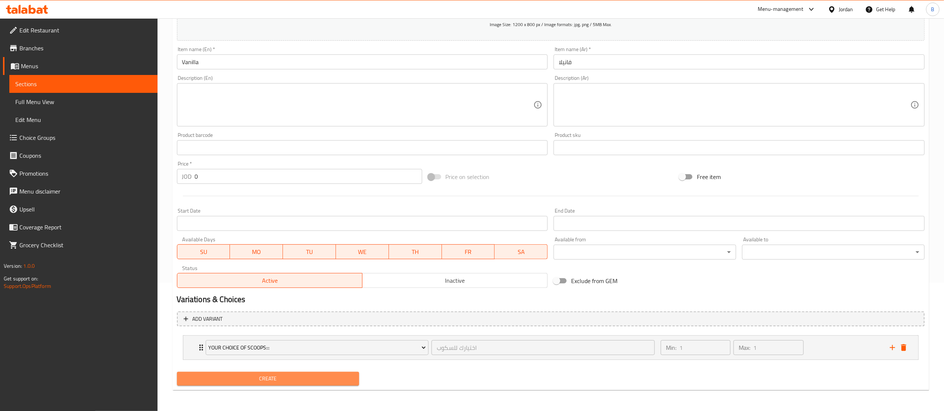
click at [280, 379] on span "Create" at bounding box center [268, 379] width 171 height 9
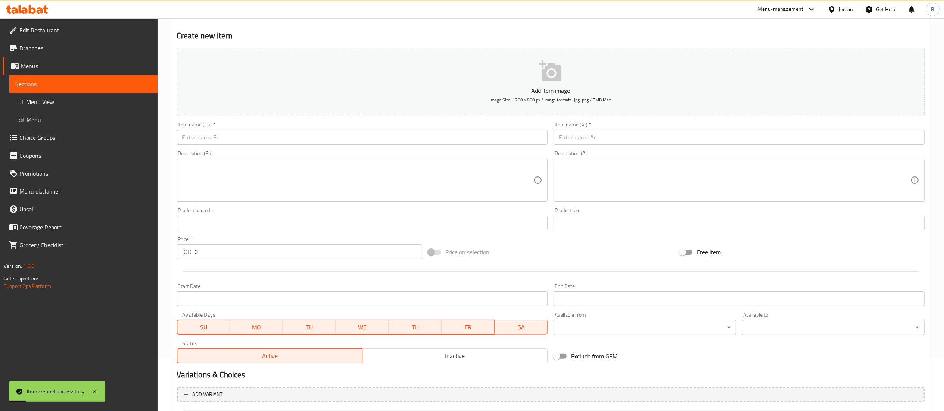
scroll to position [0, 0]
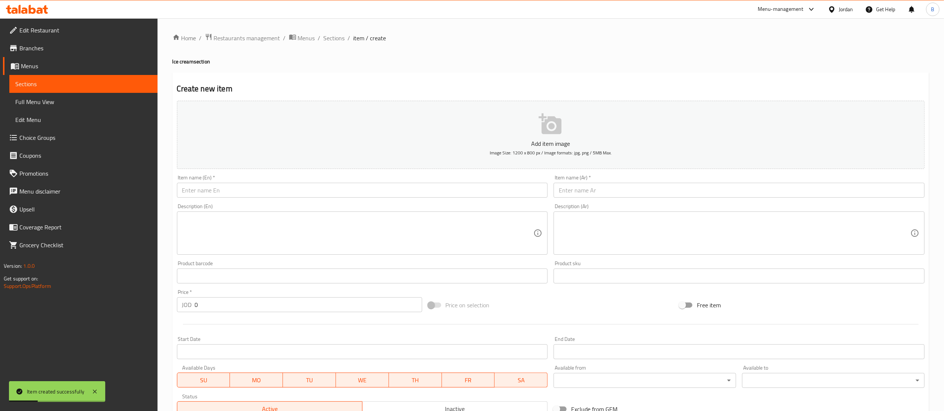
click at [317, 200] on div "Item name (En)   * Item name (En) *" at bounding box center [362, 186] width 377 height 29
click at [341, 189] on input "text" at bounding box center [362, 190] width 371 height 15
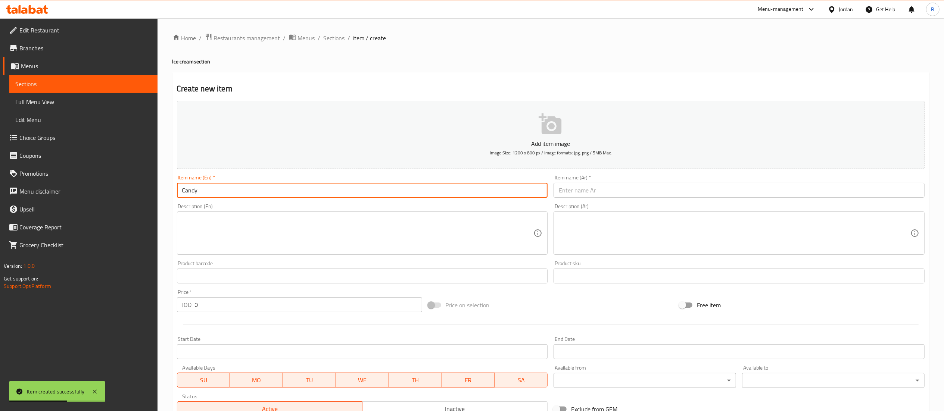
type input "Candy"
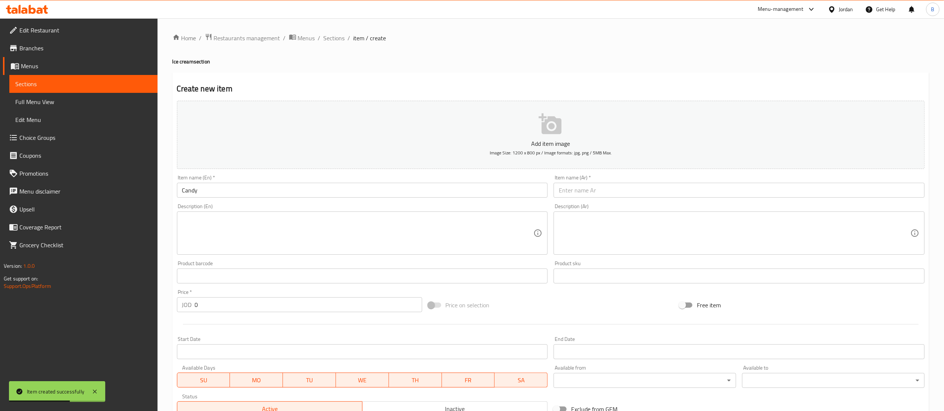
click at [652, 181] on div "Item name (Ar)   * Item name (Ar) *" at bounding box center [739, 186] width 371 height 23
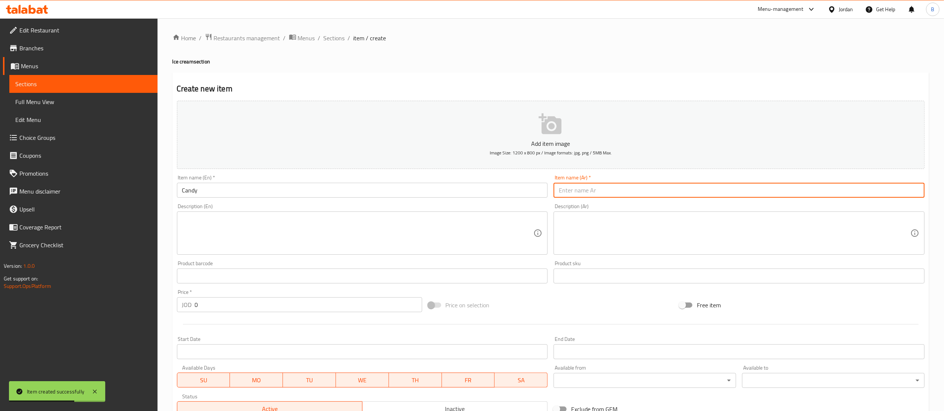
click at [663, 194] on input "text" at bounding box center [739, 190] width 371 height 15
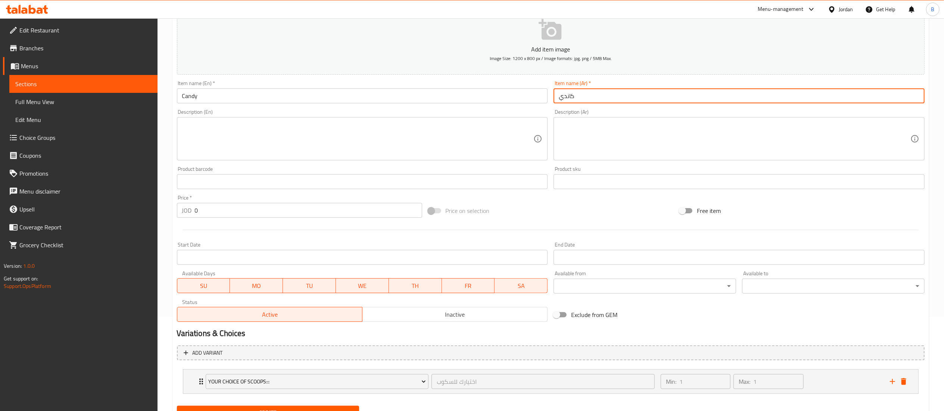
scroll to position [129, 0]
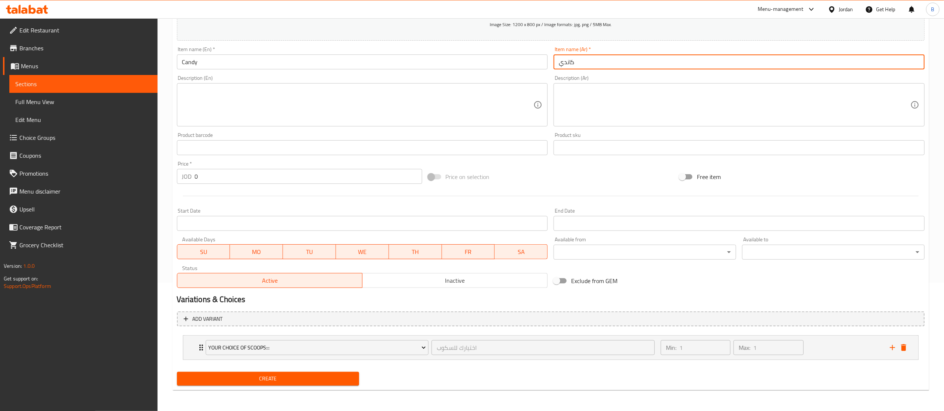
type input "كاندي"
click at [295, 386] on button "Create" at bounding box center [268, 379] width 183 height 14
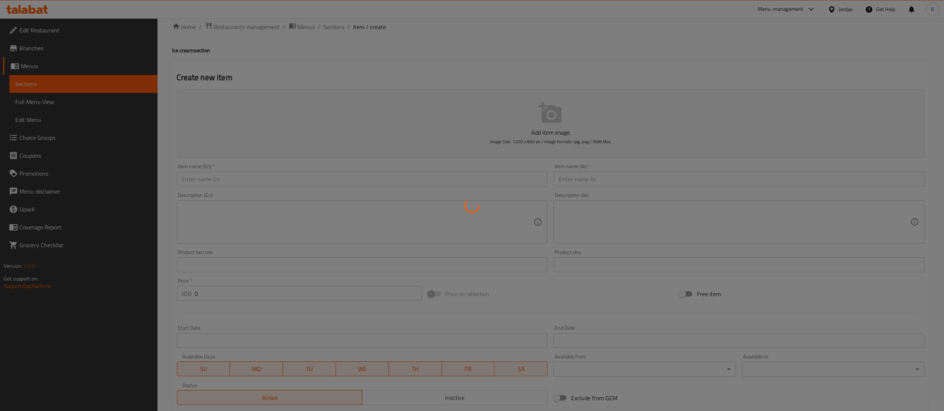
scroll to position [0, 0]
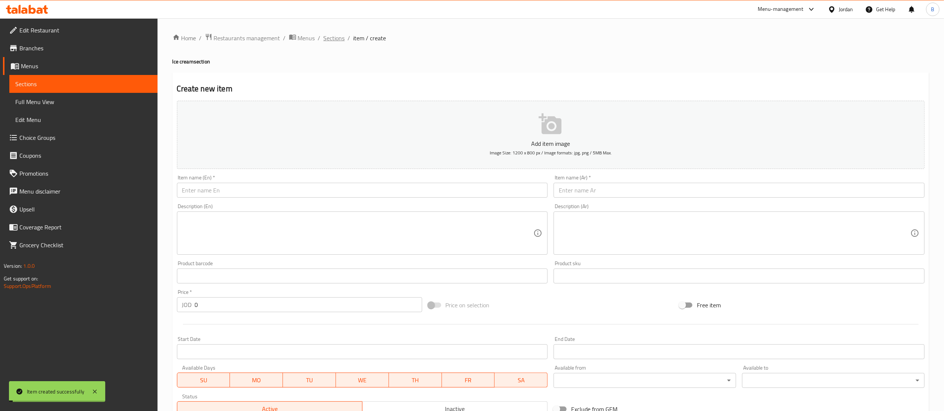
click at [335, 39] on span "Sections" at bounding box center [334, 38] width 21 height 9
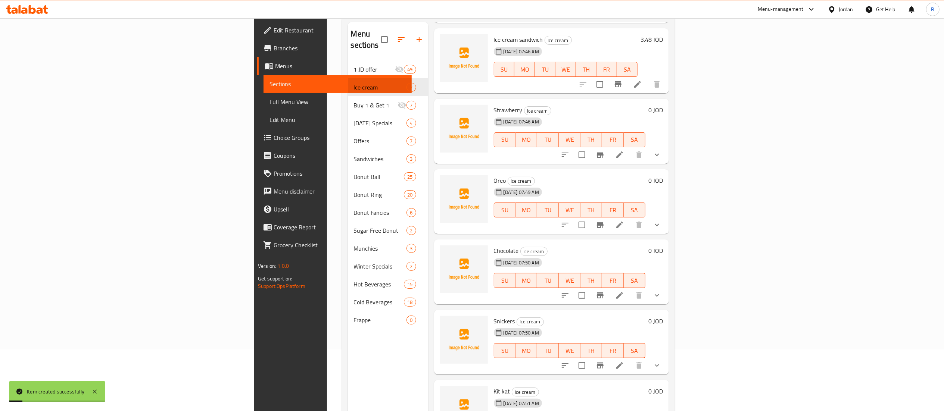
scroll to position [105, 0]
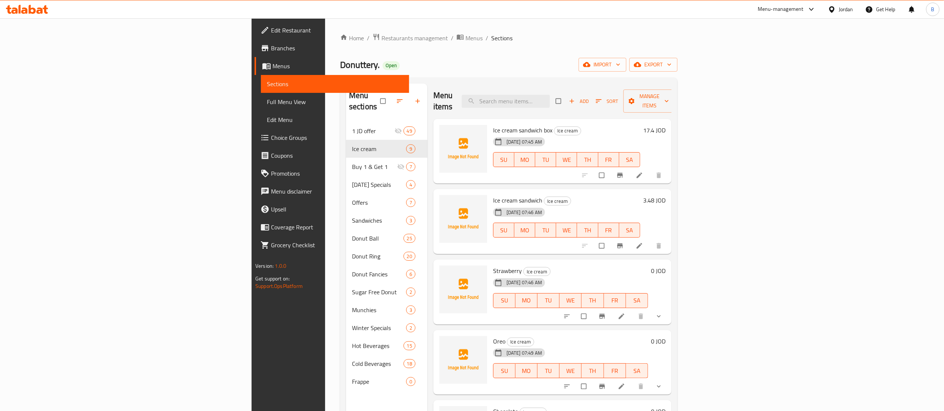
click at [22, 9] on icon at bounding box center [24, 10] width 6 height 6
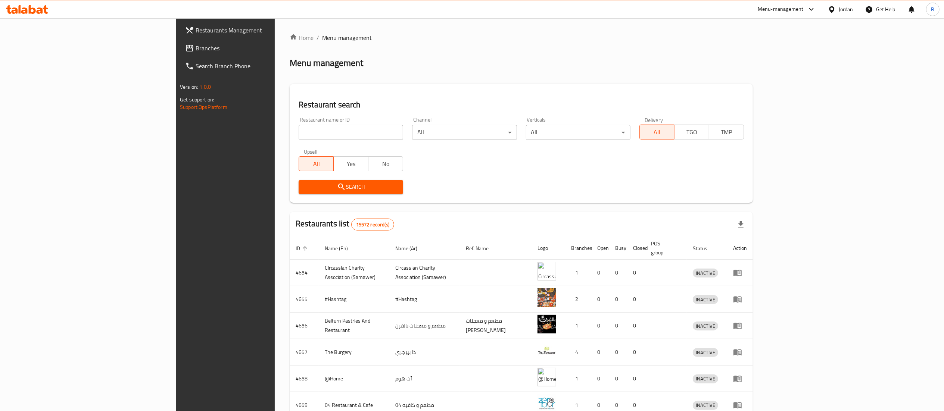
click at [299, 136] on input "search" at bounding box center [351, 132] width 105 height 15
paste input "634915"
type input "634915"
click button "Search" at bounding box center [351, 187] width 105 height 14
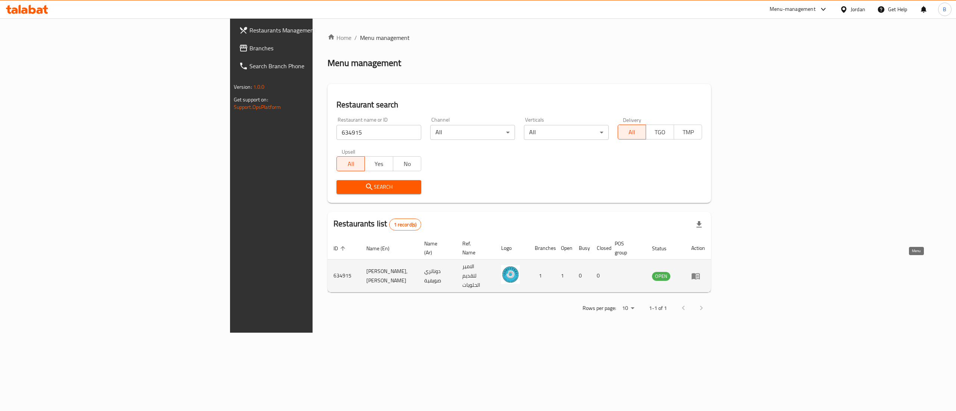
click at [700, 272] on icon "enhanced table" at bounding box center [695, 276] width 9 height 9
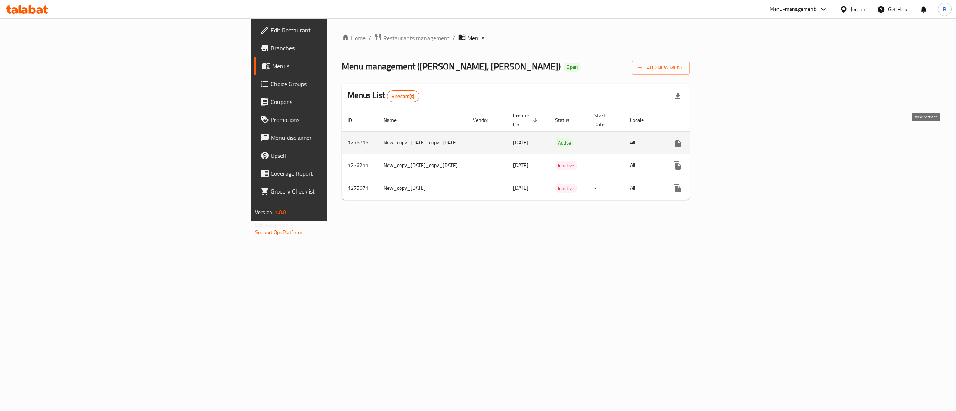
click at [736, 139] on icon "enhanced table" at bounding box center [731, 143] width 9 height 9
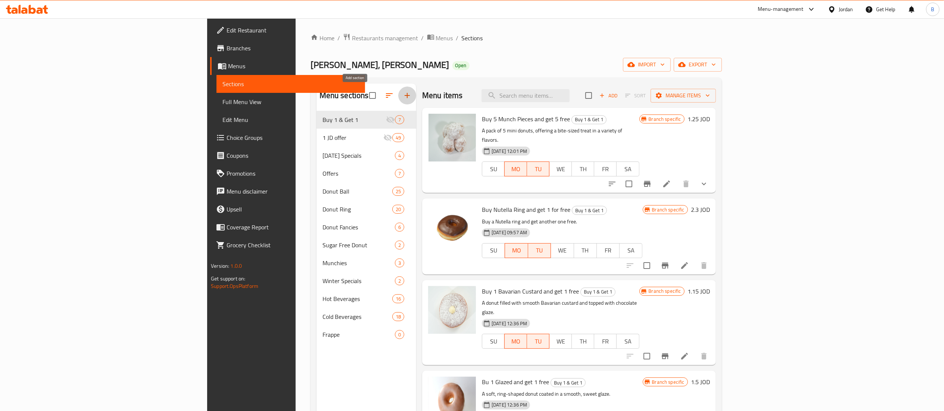
click at [403, 92] on icon "button" at bounding box center [407, 95] width 9 height 9
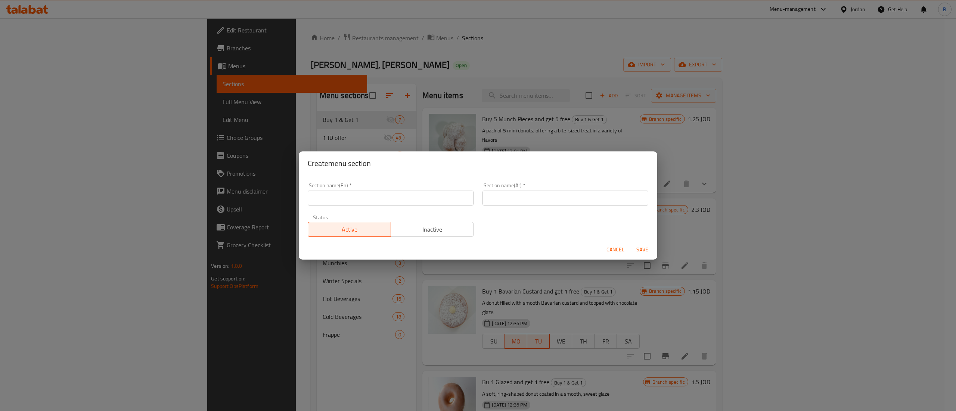
click at [368, 195] on input "text" at bounding box center [391, 198] width 166 height 15
type input "Ice Cream"
click at [515, 202] on input "text" at bounding box center [565, 198] width 166 height 15
type input "ايس كريم"
click at [639, 254] on span "Save" at bounding box center [642, 249] width 18 height 9
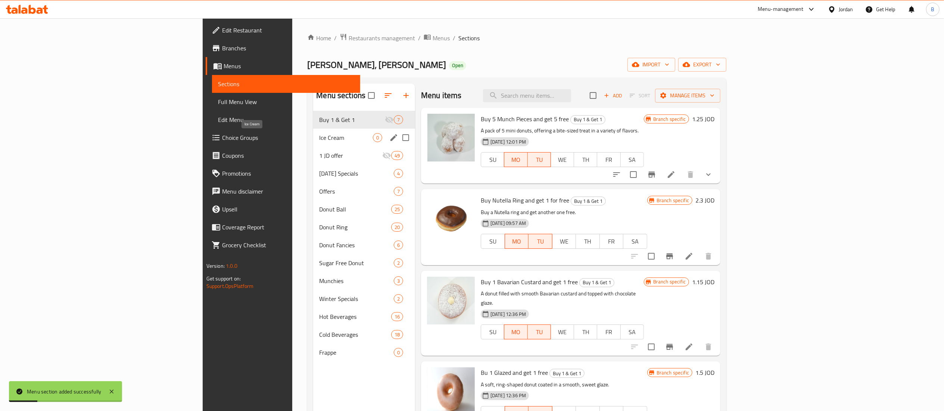
click at [319, 139] on span "Ice Cream" at bounding box center [346, 137] width 54 height 9
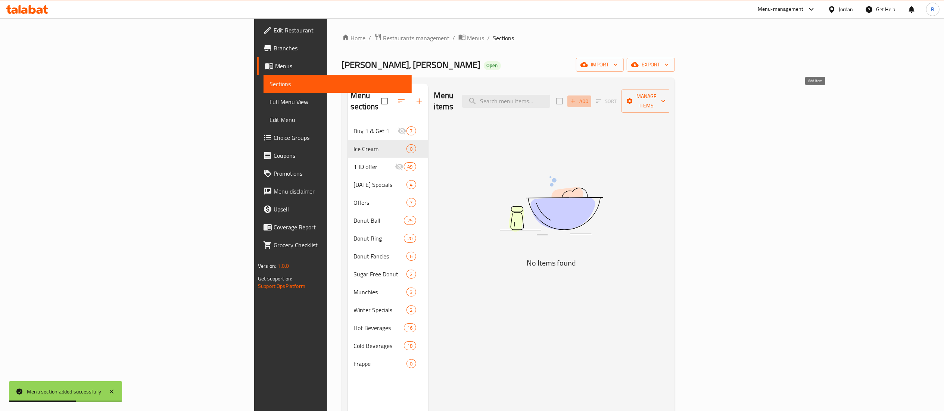
click at [590, 98] on span "Add" at bounding box center [579, 101] width 20 height 9
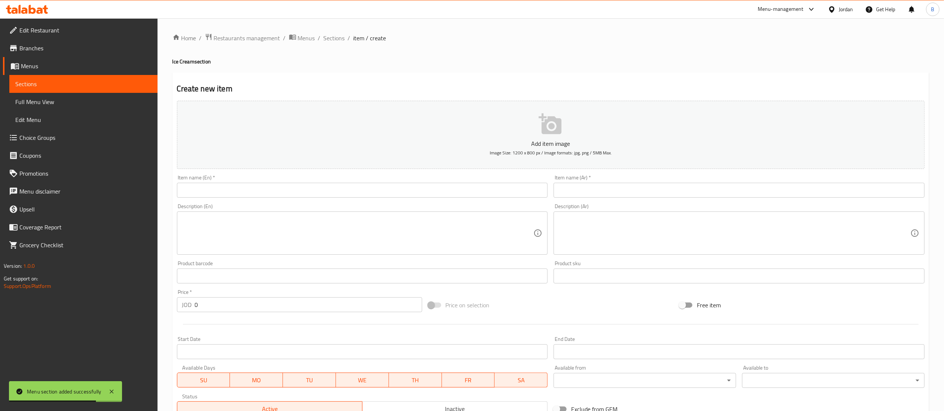
click at [305, 191] on input "text" at bounding box center [362, 190] width 371 height 15
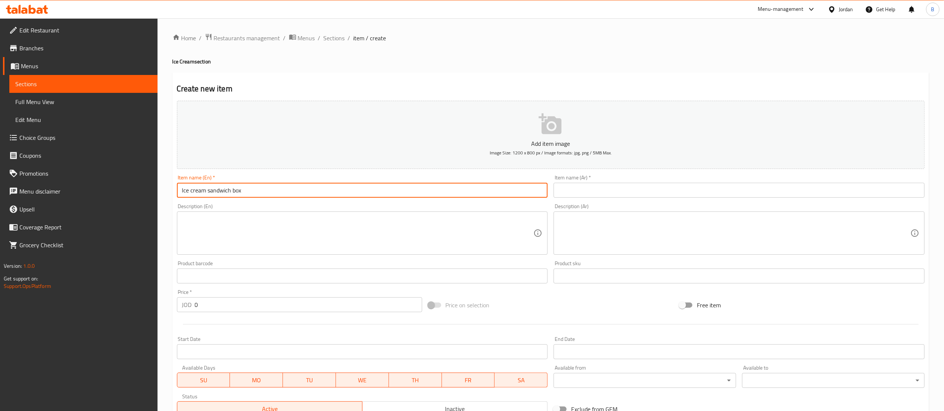
type input "Ice cream sandwich box"
click at [590, 193] on input "text" at bounding box center [739, 190] width 371 height 15
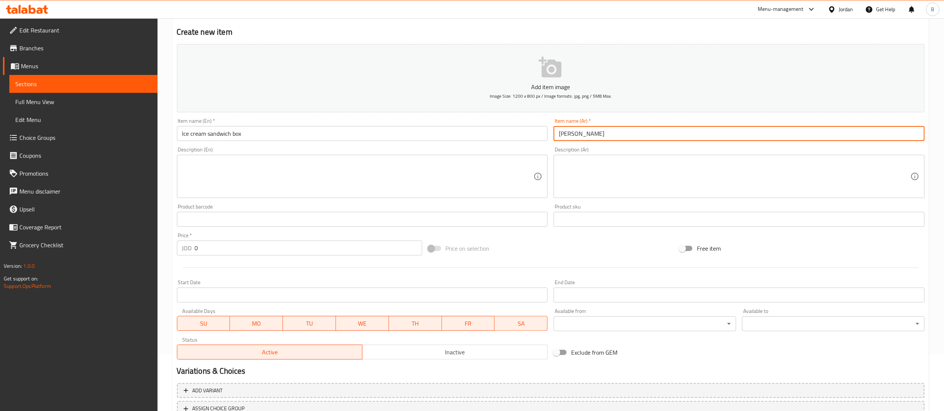
scroll to position [115, 0]
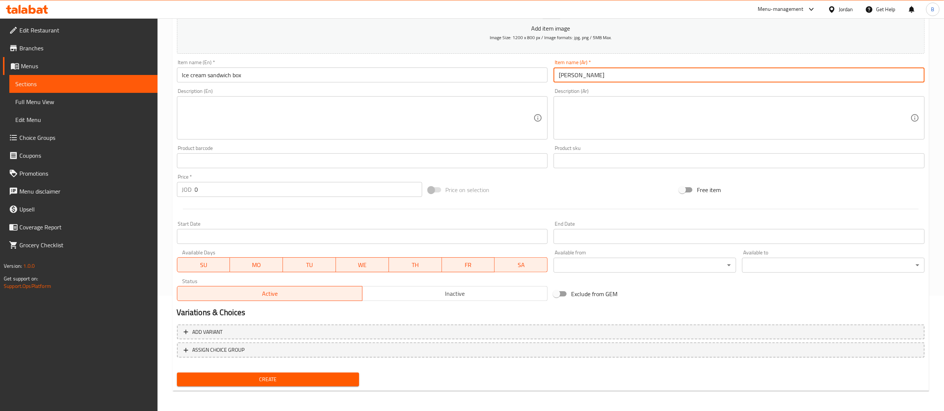
type input "[PERSON_NAME]"
click at [292, 377] on span "Create" at bounding box center [268, 379] width 171 height 9
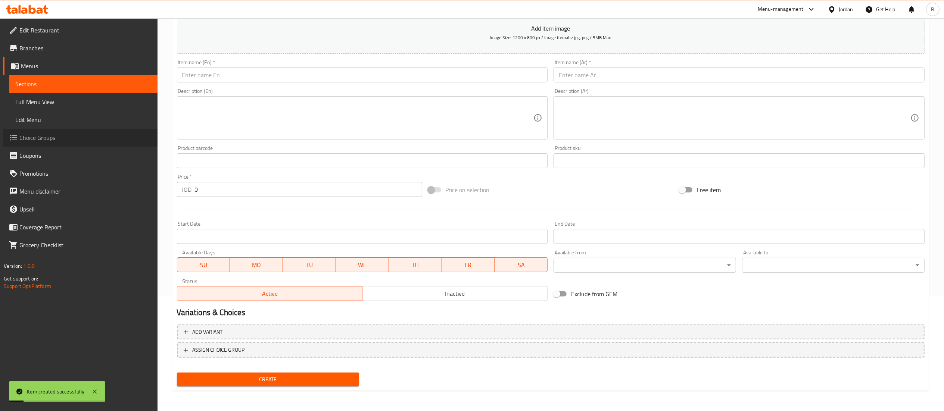
click at [60, 134] on span "Choice Groups" at bounding box center [85, 137] width 132 height 9
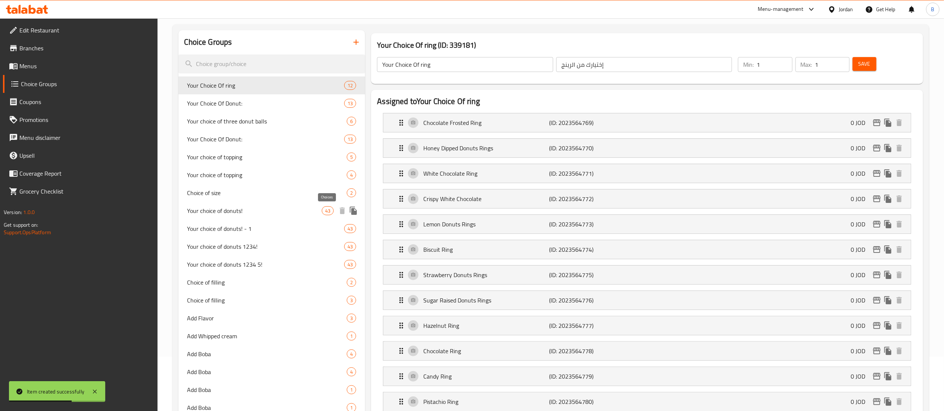
scroll to position [31, 0]
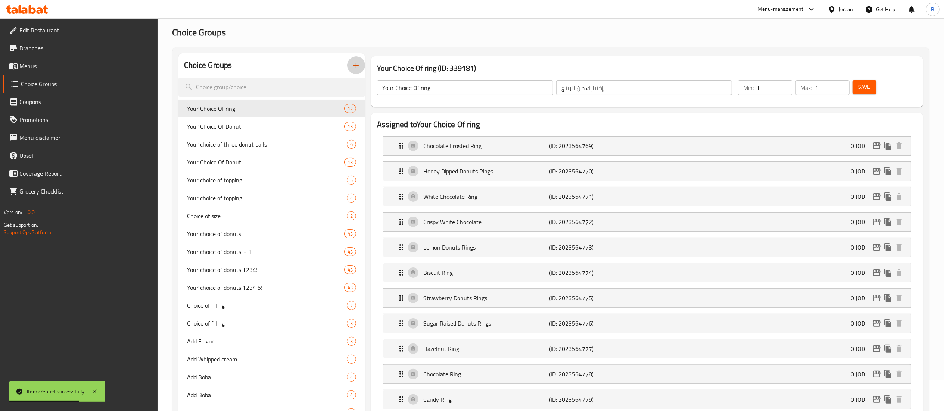
click at [359, 68] on icon "button" at bounding box center [356, 65] width 9 height 9
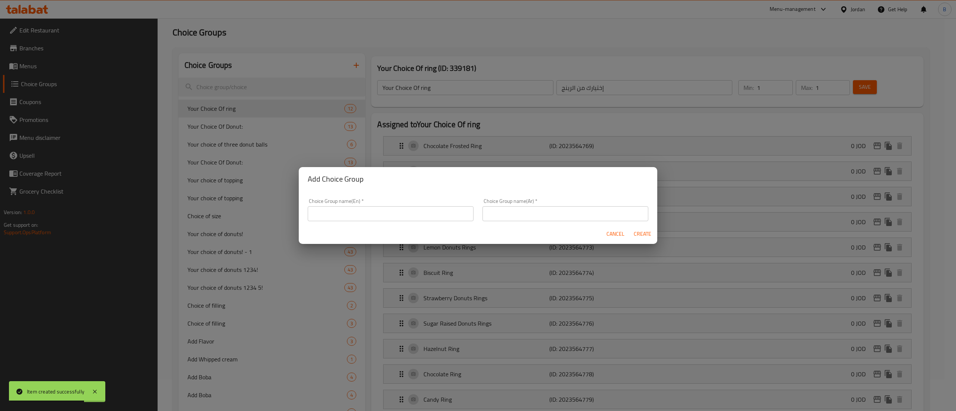
click at [395, 219] on input "text" at bounding box center [391, 213] width 166 height 15
type input "y"
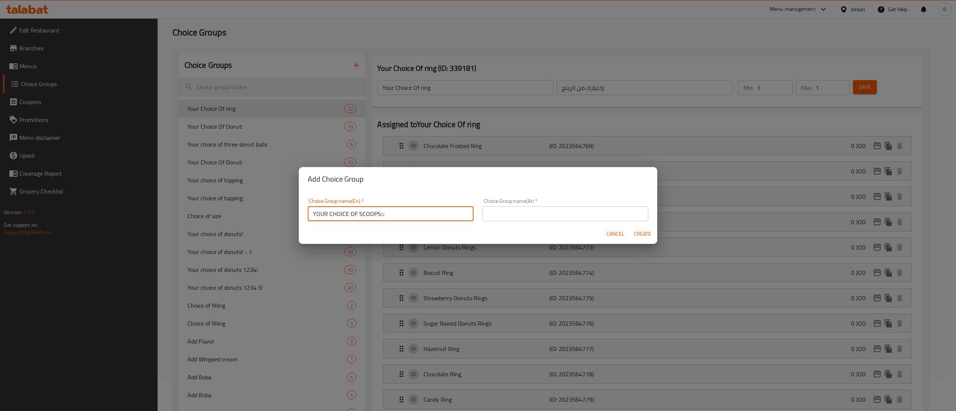
type input "YOUR CHOICE OF SCOOPS:::"
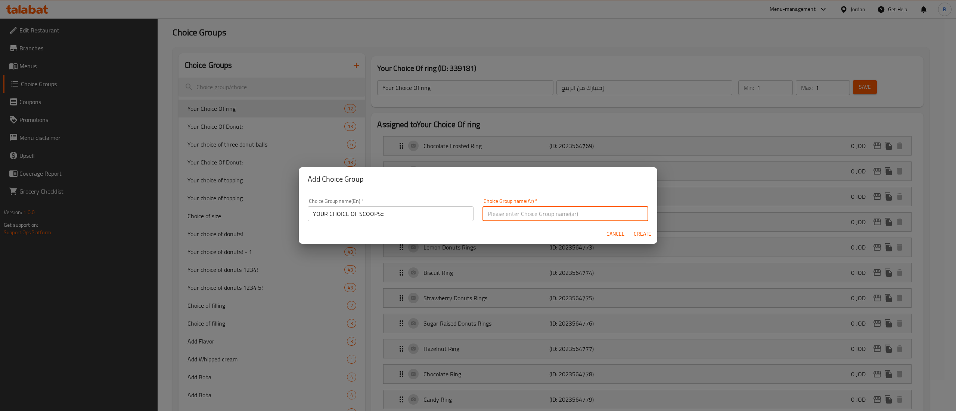
click at [559, 214] on input "text" at bounding box center [565, 213] width 166 height 15
type input "اختيارك للسكوب"
click at [647, 234] on span "Create" at bounding box center [642, 234] width 18 height 9
type input "YOUR CHOICE OF SCOOPS:::"
type input "اختيارك للسكوب"
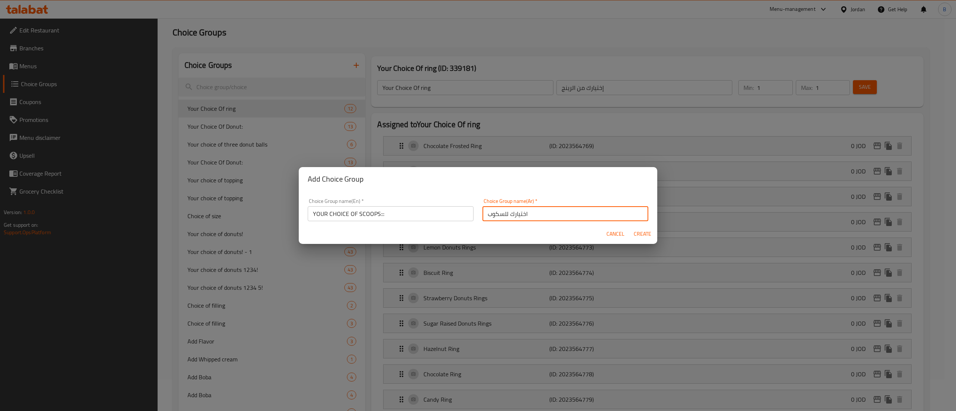
type input "0"
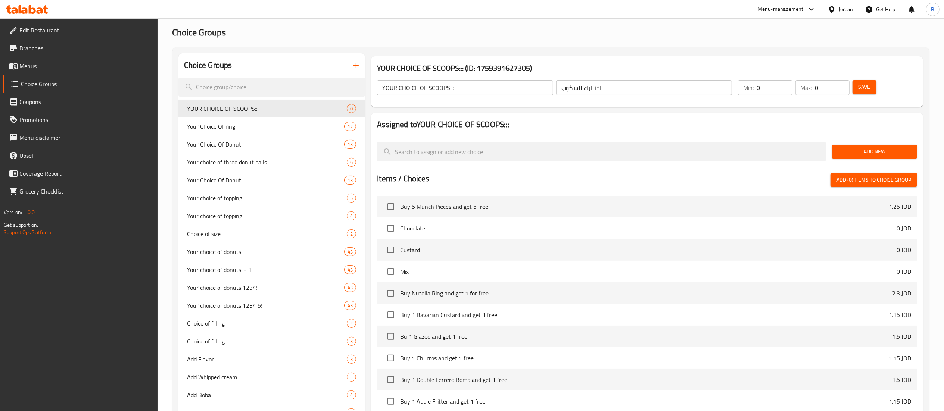
click at [788, 88] on input "0" at bounding box center [774, 87] width 35 height 15
type input "1"
click at [785, 85] on input "1" at bounding box center [774, 87] width 35 height 15
type input "1"
click at [843, 84] on input "1" at bounding box center [833, 87] width 34 height 15
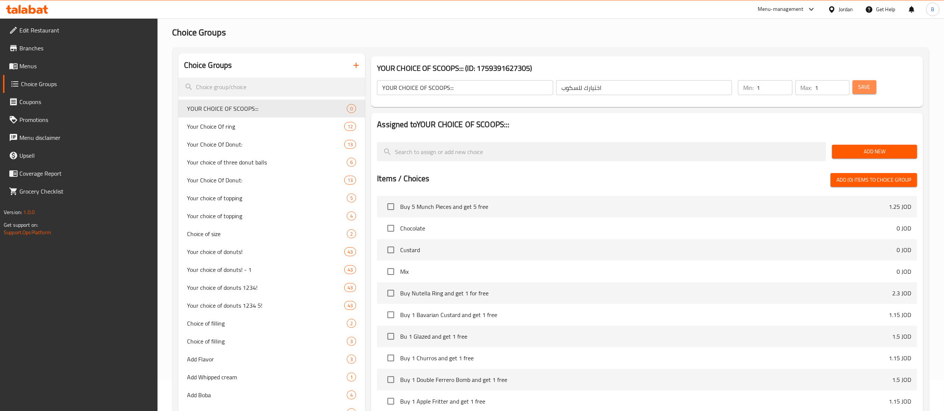
click at [860, 84] on span "Save" at bounding box center [865, 87] width 12 height 9
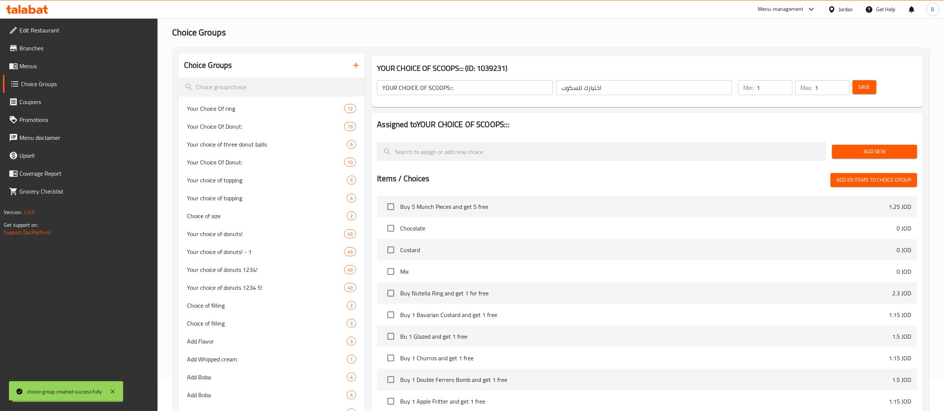
click at [881, 147] on span "Add New" at bounding box center [874, 151] width 73 height 9
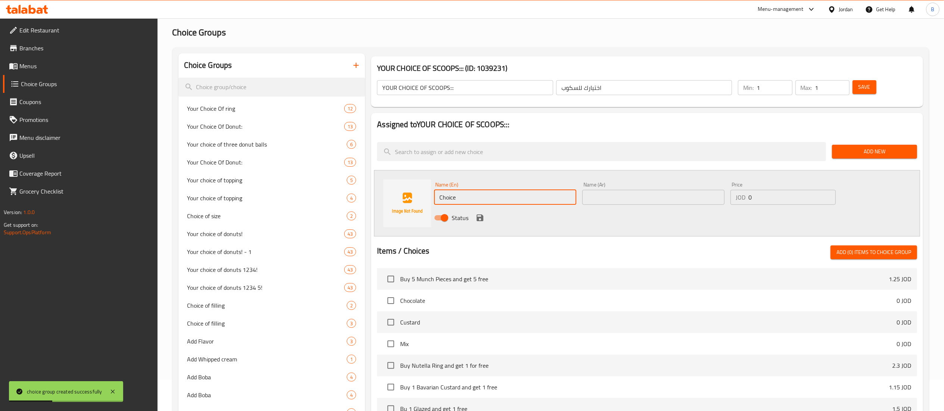
drag, startPoint x: 468, startPoint y: 194, endPoint x: 147, endPoint y: 237, distance: 323.6
type input "1 scoop"
click at [695, 199] on input "text" at bounding box center [654, 197] width 142 height 15
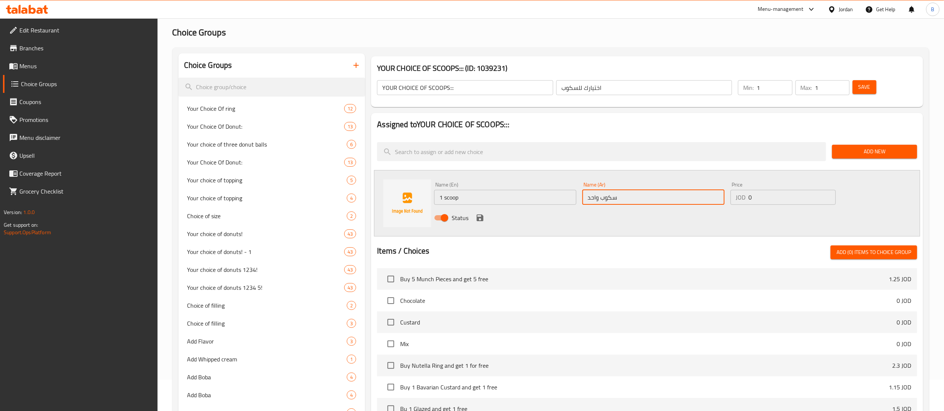
type input "سكوب واحد"
drag, startPoint x: 789, startPoint y: 194, endPoint x: 537, endPoint y: 194, distance: 252.0
click at [559, 194] on div "Name (En) 1 scoop Name (En) Name (Ar) سكوب واحد Name (Ar) Price JOD 0 Price Sta…" at bounding box center [653, 203] width 445 height 49
type input "1.74"
click at [479, 217] on icon "save" at bounding box center [480, 218] width 7 height 7
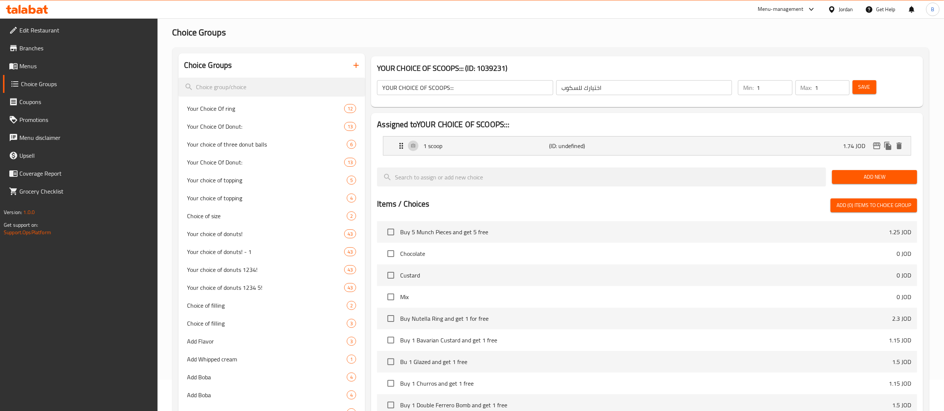
click at [853, 181] on span "Add New" at bounding box center [874, 177] width 73 height 9
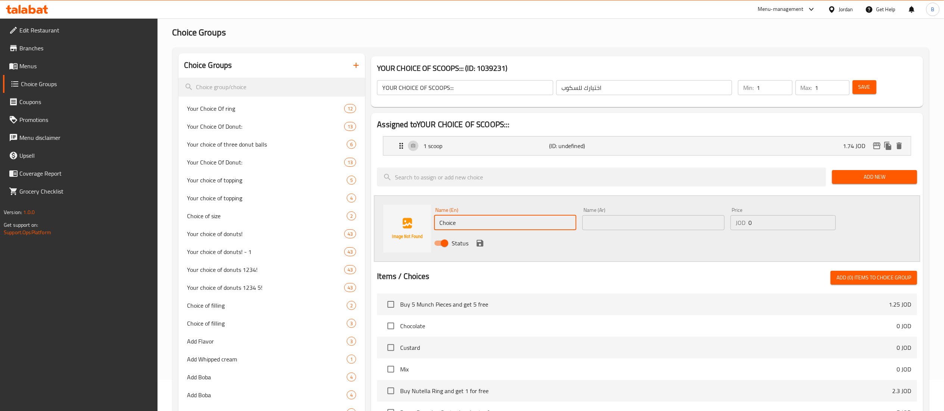
drag, startPoint x: 489, startPoint y: 228, endPoint x: 287, endPoint y: 222, distance: 201.7
type input "2 scoops"
click at [617, 218] on input "text" at bounding box center [654, 222] width 142 height 15
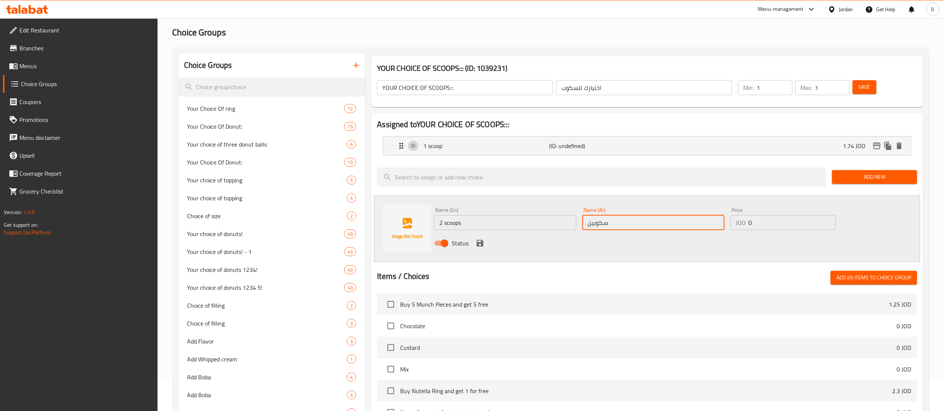
type input "سكوبين"
drag, startPoint x: 781, startPoint y: 225, endPoint x: 482, endPoint y: 213, distance: 299.7
click at [560, 213] on div "Name (En) 2 scoops Name (En) Name (Ar) سكوبين Name (Ar) Price JOD 0 Price Status" at bounding box center [653, 229] width 445 height 49
type input "2.9"
click at [481, 248] on icon "save" at bounding box center [480, 243] width 9 height 9
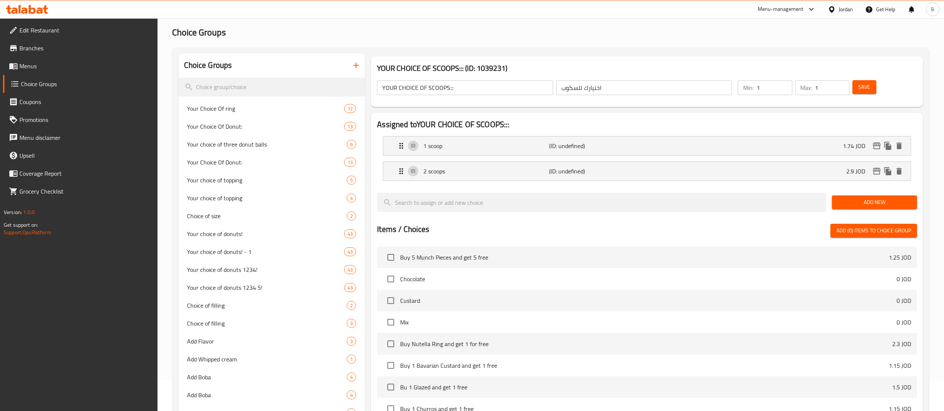
drag, startPoint x: 861, startPoint y: 88, endPoint x: 813, endPoint y: 99, distance: 49.7
click at [863, 88] on span "Save" at bounding box center [865, 87] width 12 height 9
click at [30, 67] on span "Menus" at bounding box center [85, 66] width 132 height 9
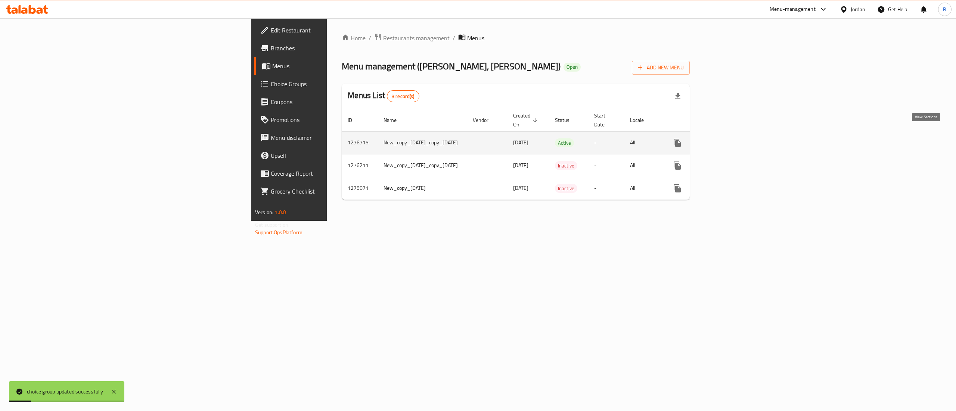
click at [736, 139] on icon "enhanced table" at bounding box center [731, 143] width 9 height 9
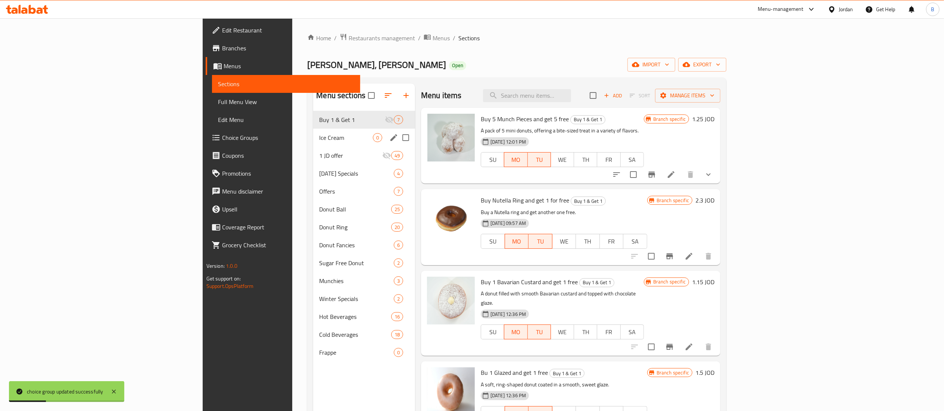
click at [313, 133] on div "Ice Cream 0" at bounding box center [364, 138] width 102 height 18
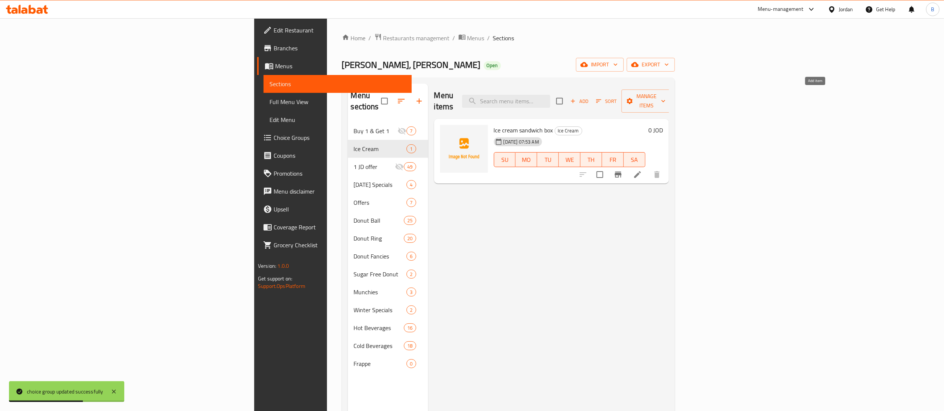
click at [590, 97] on span "Add" at bounding box center [579, 101] width 20 height 9
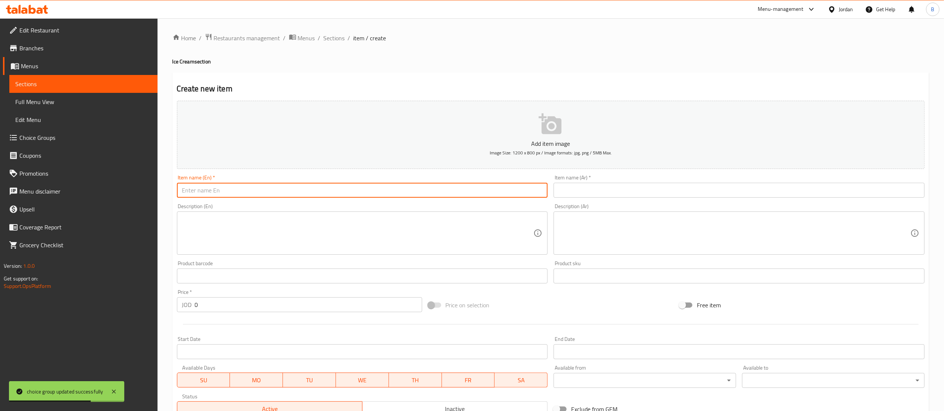
drag, startPoint x: 378, startPoint y: 190, endPoint x: 375, endPoint y: 188, distance: 4.0
click at [378, 190] on input "text" at bounding box center [362, 190] width 371 height 15
type input "Ice cream sandwich"
click at [589, 194] on input "text" at bounding box center [739, 190] width 371 height 15
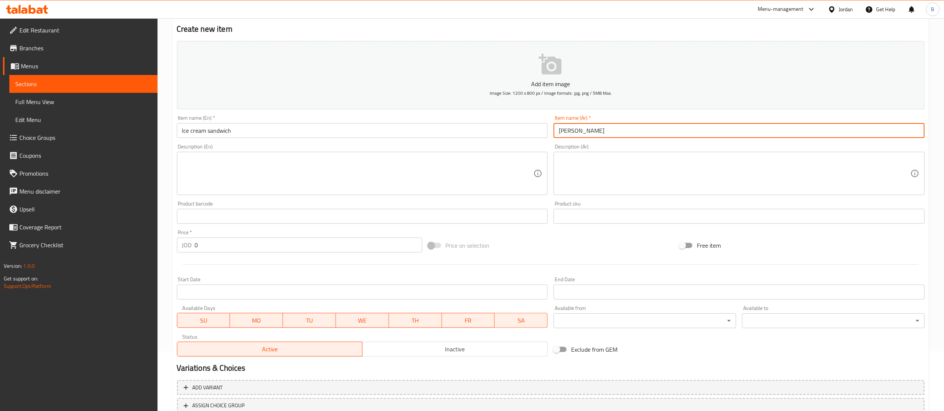
scroll to position [115, 0]
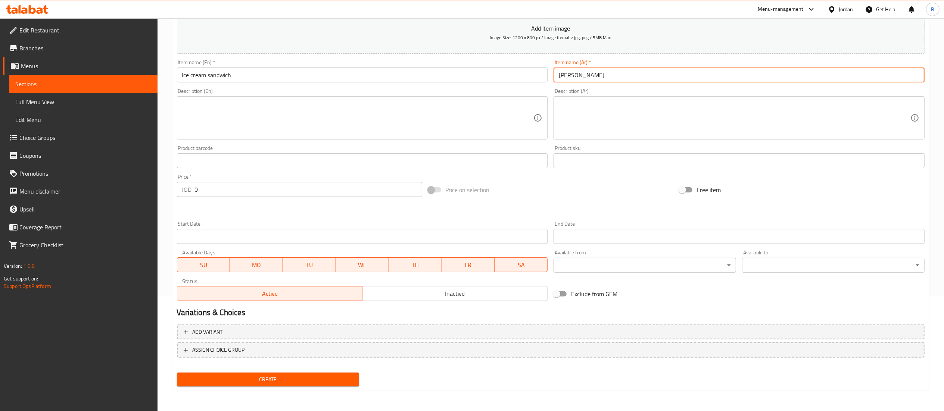
type input "[PERSON_NAME]"
drag, startPoint x: 237, startPoint y: 186, endPoint x: 0, endPoint y: 193, distance: 237.6
click at [7, 193] on div "Edit Restaurant Branches Menus Sections Full Menu View Edit Menu Choice Groups …" at bounding box center [472, 157] width 944 height 509
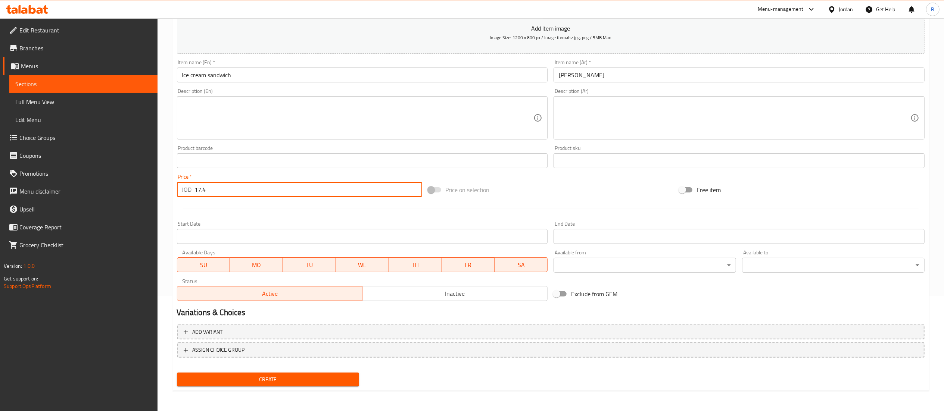
type input "17.4"
drag, startPoint x: 282, startPoint y: 376, endPoint x: 446, endPoint y: 383, distance: 164.4
click at [282, 377] on span "Create" at bounding box center [268, 379] width 171 height 9
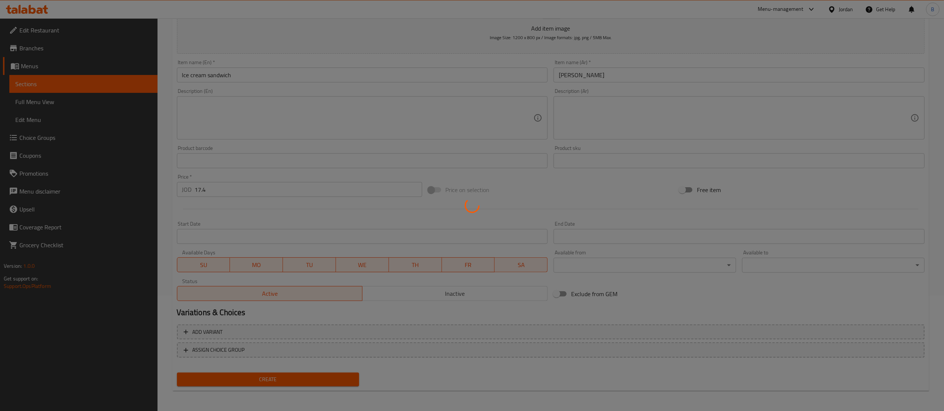
type input "0"
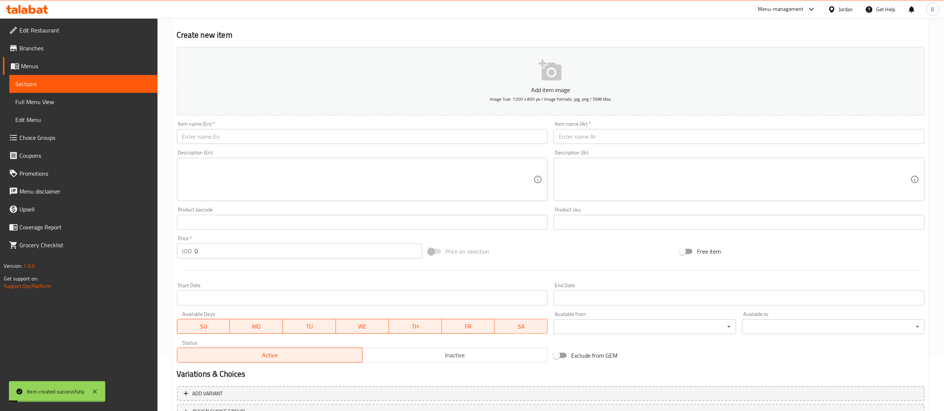
scroll to position [0, 0]
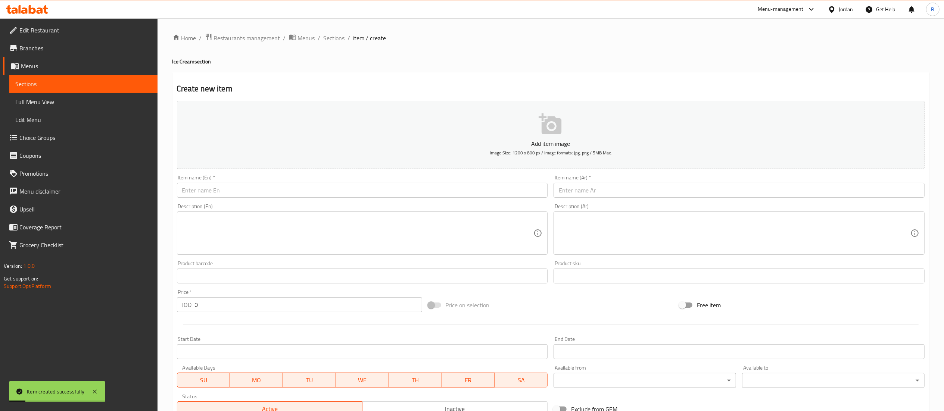
click at [280, 199] on div "Item name (En)   * Item name (En) *" at bounding box center [362, 186] width 377 height 29
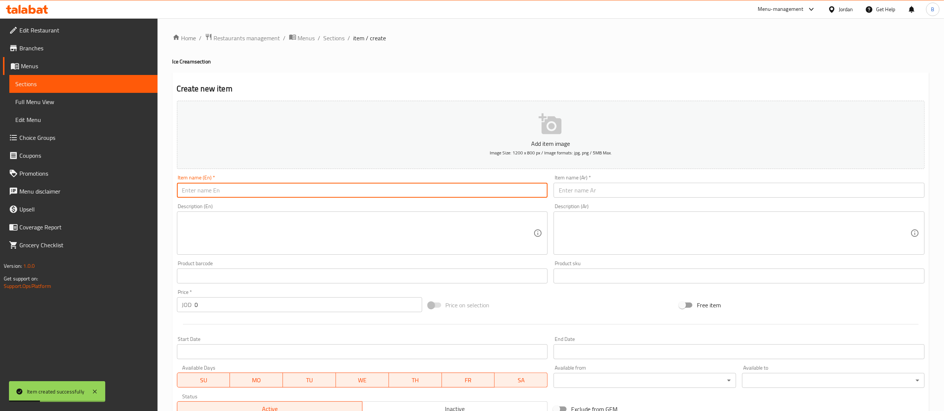
click at [267, 194] on input "text" at bounding box center [362, 190] width 371 height 15
type input "Strawberry"
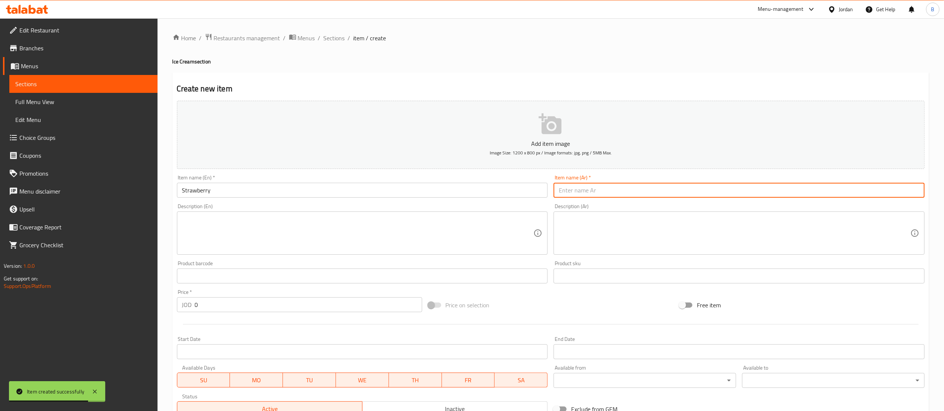
click at [607, 194] on input "text" at bounding box center [739, 190] width 371 height 15
type input "فراولة"
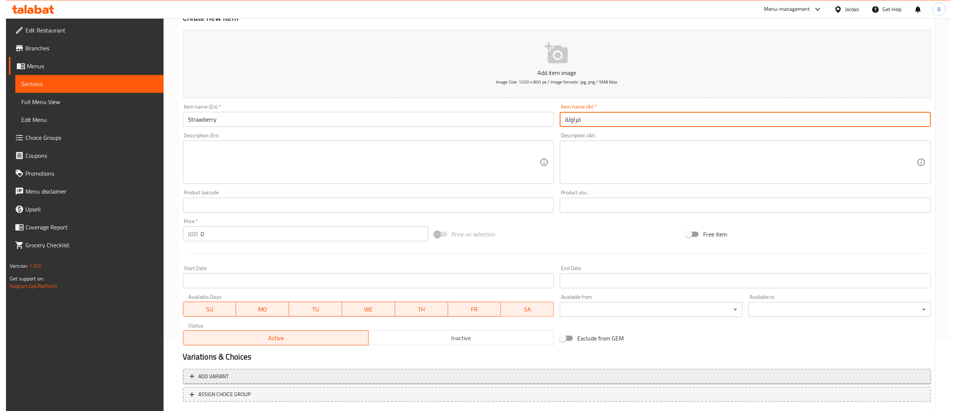
scroll to position [115, 0]
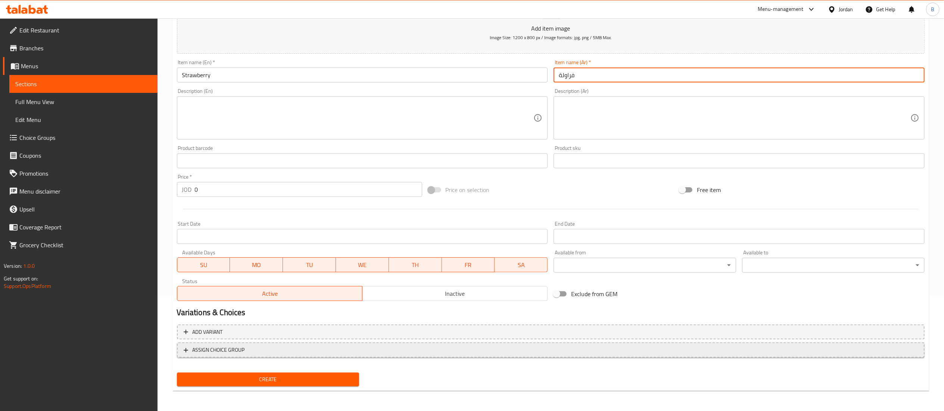
click at [253, 351] on span "ASSIGN CHOICE GROUP" at bounding box center [551, 350] width 734 height 9
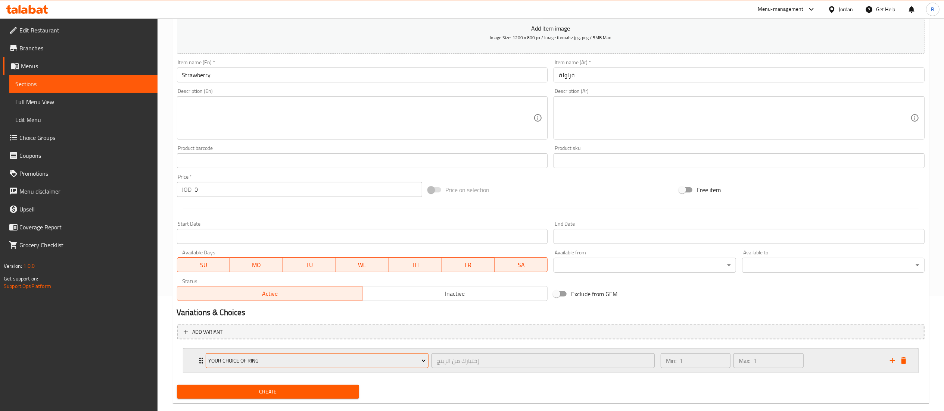
click at [258, 355] on button "Your Choice Of ring" at bounding box center [317, 361] width 223 height 15
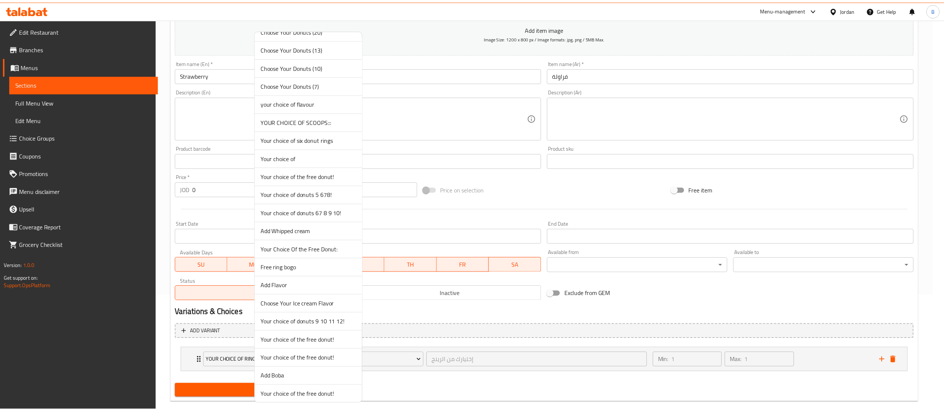
scroll to position [1178, 0]
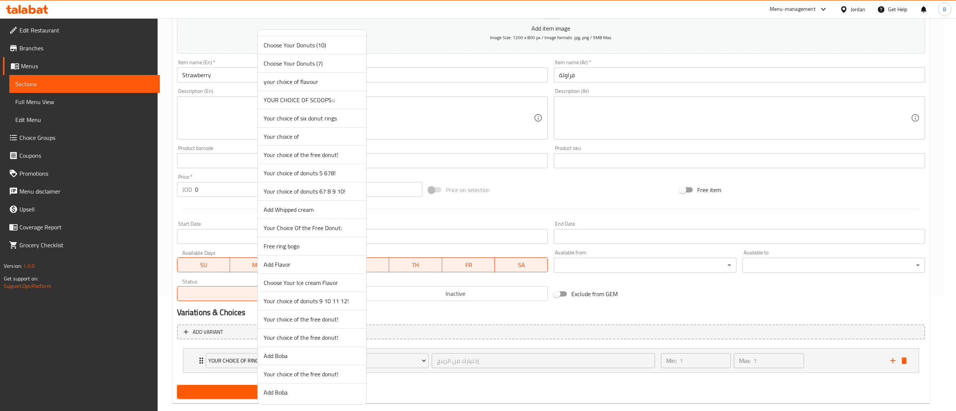
click at [329, 99] on span "YOUR CHOICE OF SCOOPS:::" at bounding box center [312, 100] width 97 height 9
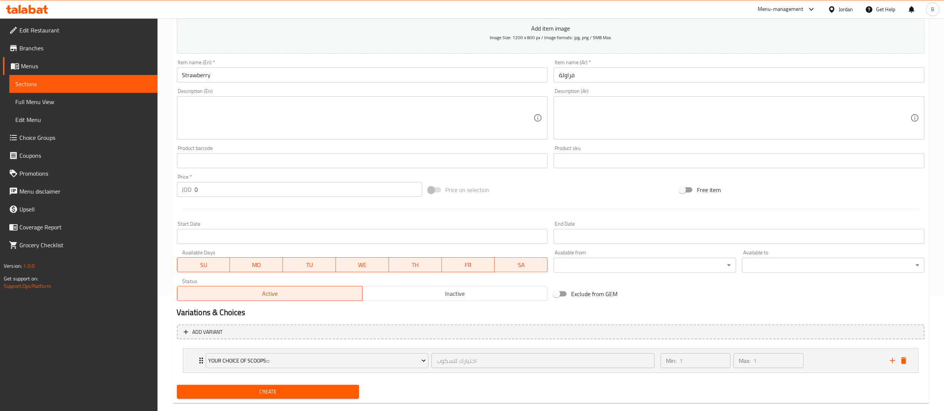
click at [273, 395] on span "Create" at bounding box center [268, 392] width 171 height 9
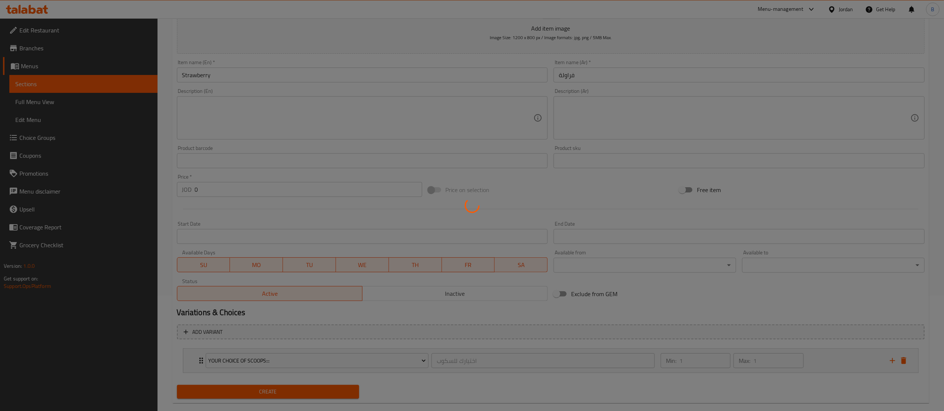
scroll to position [0, 0]
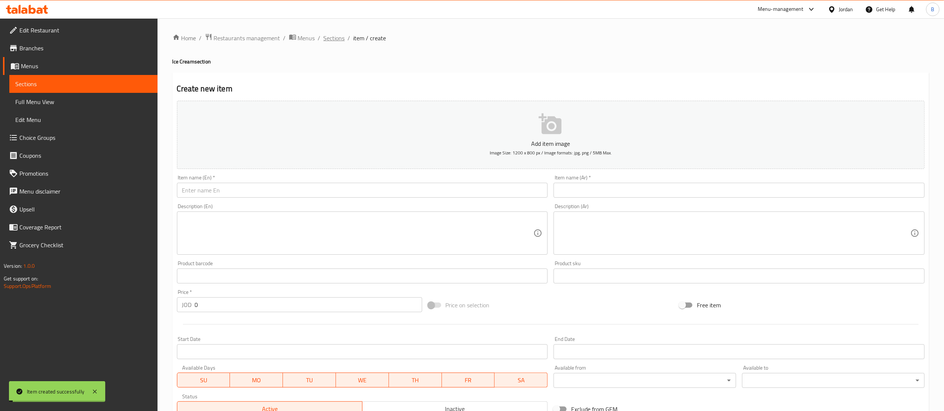
click at [332, 36] on span "Sections" at bounding box center [334, 38] width 21 height 9
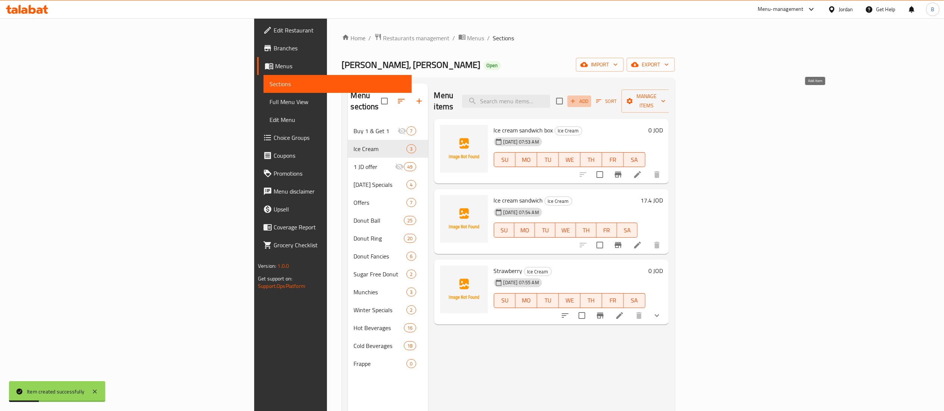
click at [577, 98] on icon "button" at bounding box center [573, 101] width 7 height 7
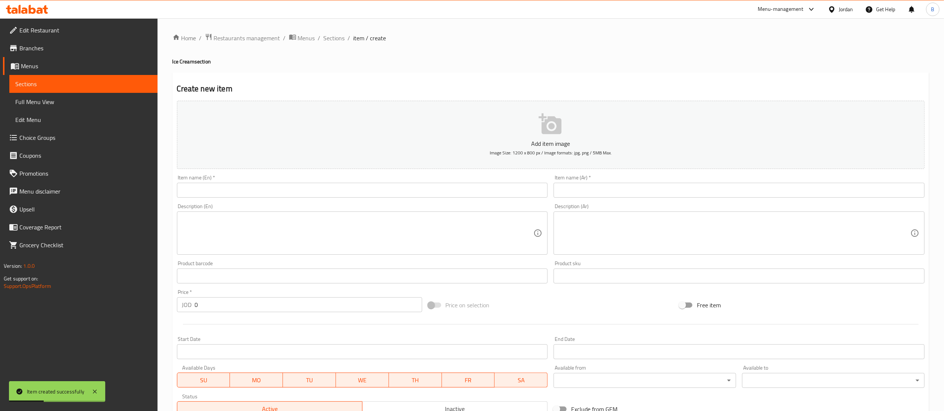
click at [440, 194] on input "text" at bounding box center [362, 190] width 371 height 15
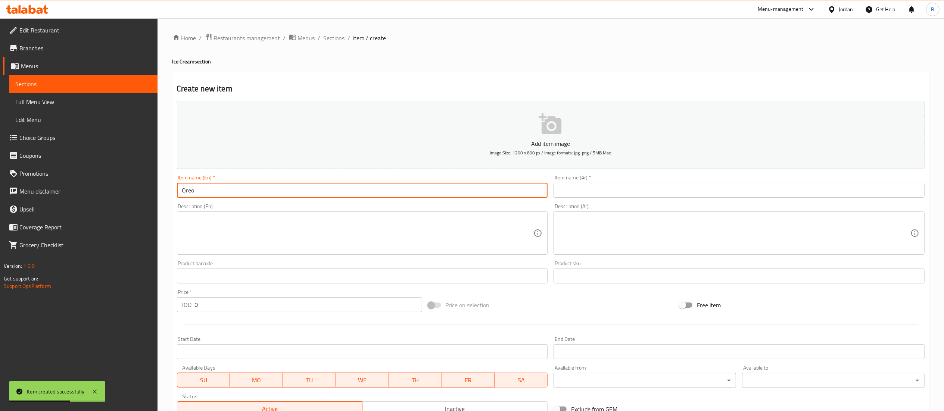
type input "Oreo"
click at [593, 200] on div "Item name (Ar)   * Item name (Ar) *" at bounding box center [739, 186] width 377 height 29
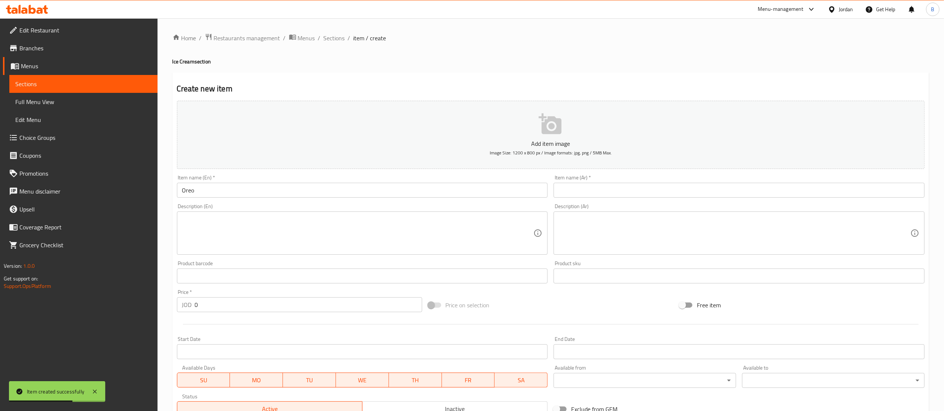
click at [597, 195] on input "text" at bounding box center [739, 190] width 371 height 15
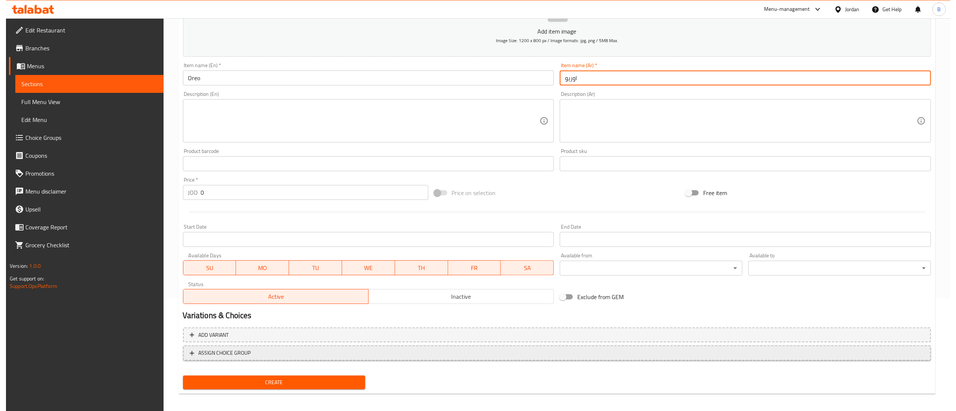
scroll to position [115, 0]
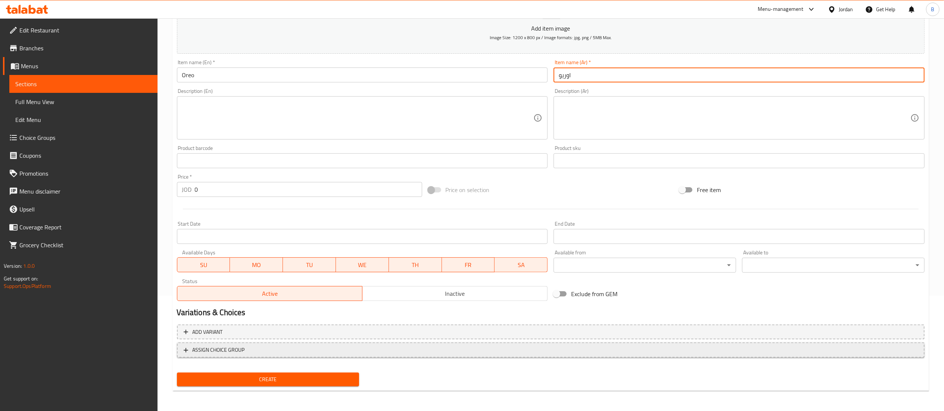
type input "اوريو"
click at [278, 353] on span "ASSIGN CHOICE GROUP" at bounding box center [551, 350] width 734 height 9
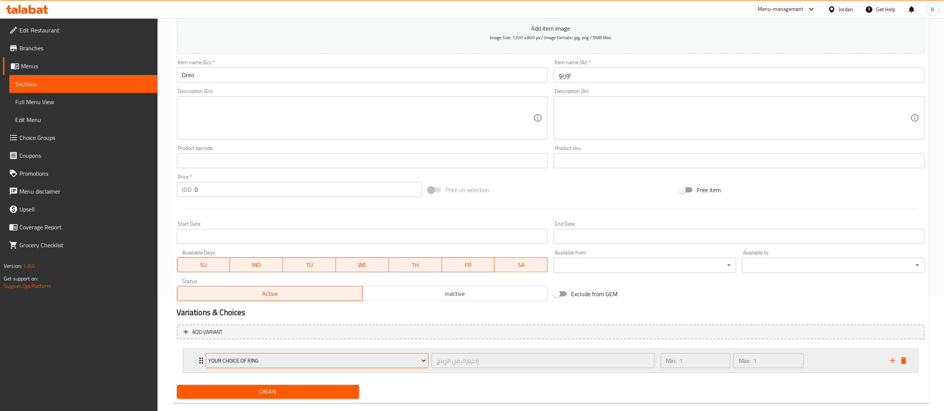
click at [276, 358] on span "Your Choice Of ring" at bounding box center [317, 361] width 218 height 9
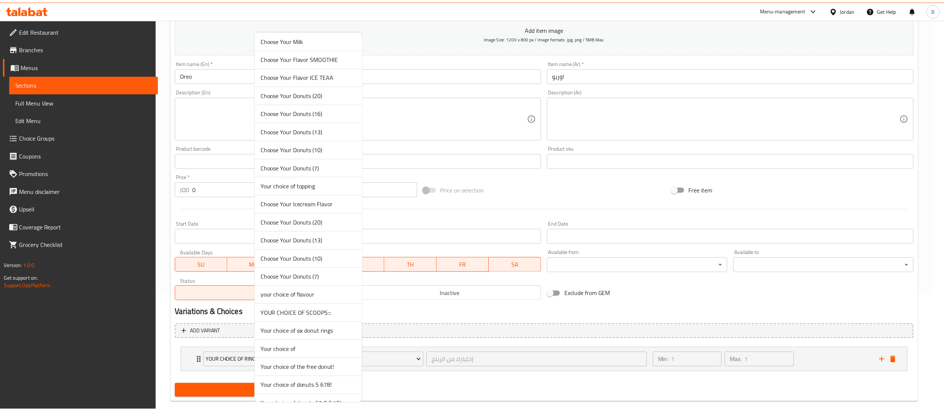
scroll to position [971, 0]
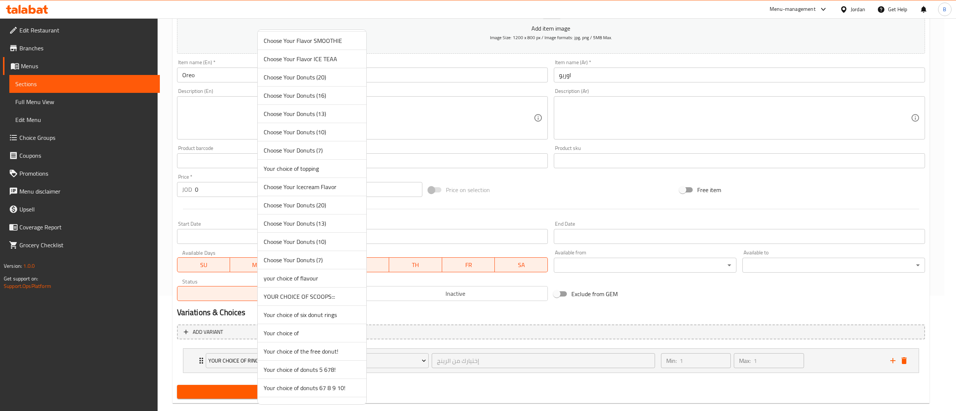
click at [326, 306] on li "YOUR CHOICE OF SCOOPS:::" at bounding box center [312, 297] width 109 height 18
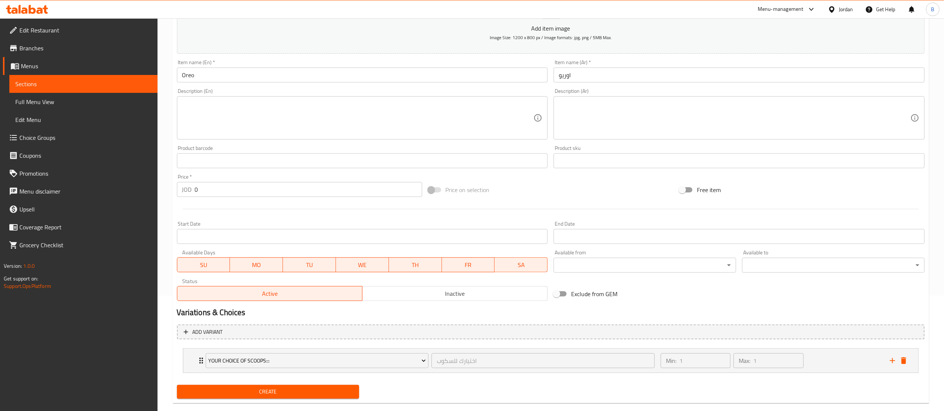
click at [296, 391] on span "Create" at bounding box center [268, 392] width 171 height 9
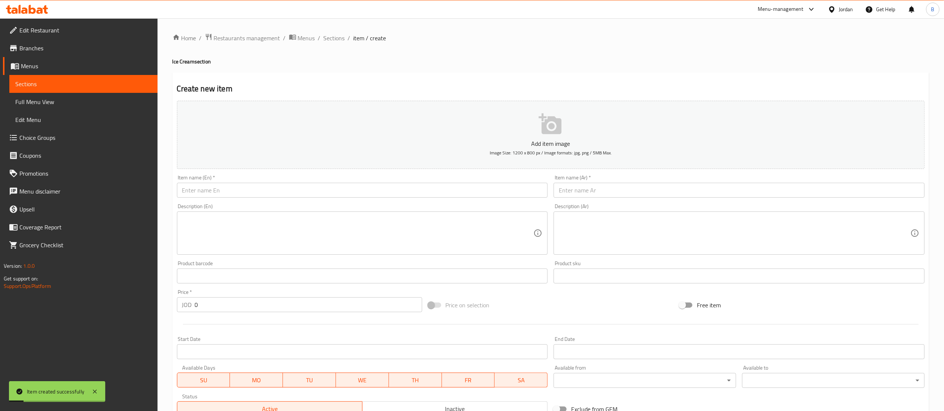
click at [340, 187] on input "text" at bounding box center [362, 190] width 371 height 15
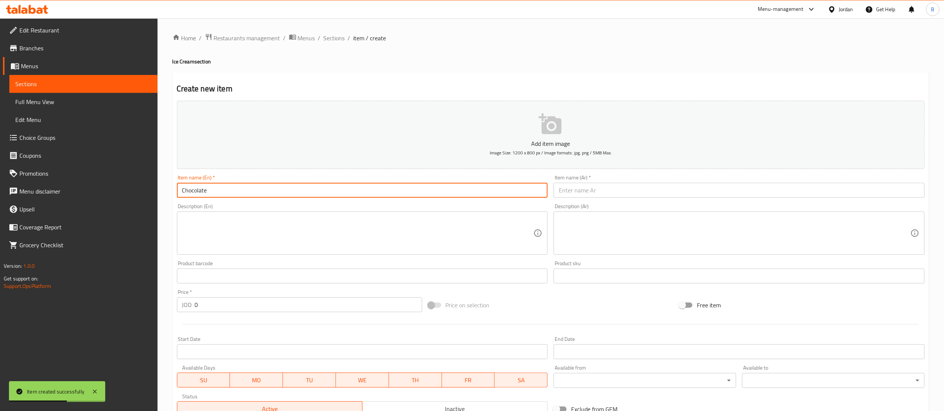
type input "Chocolate"
click at [641, 193] on input "text" at bounding box center [739, 190] width 371 height 15
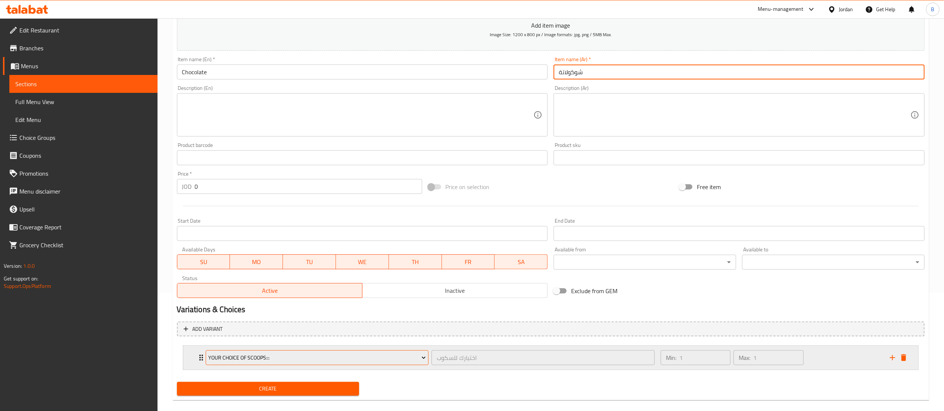
scroll to position [129, 0]
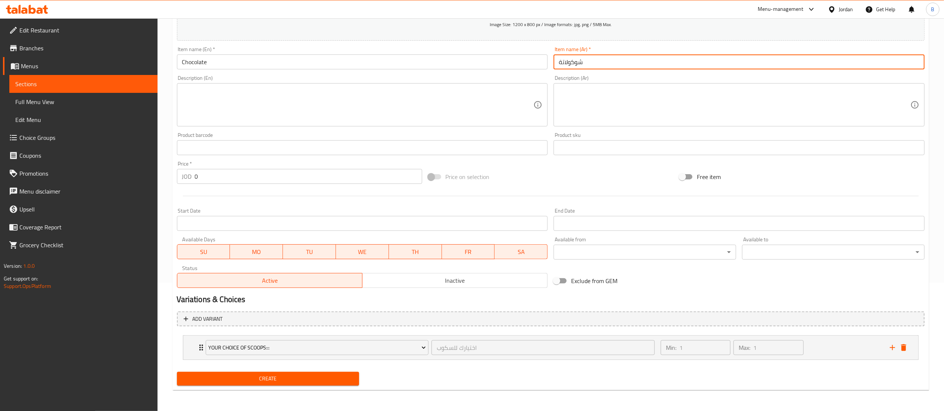
type input "شوكولاتة"
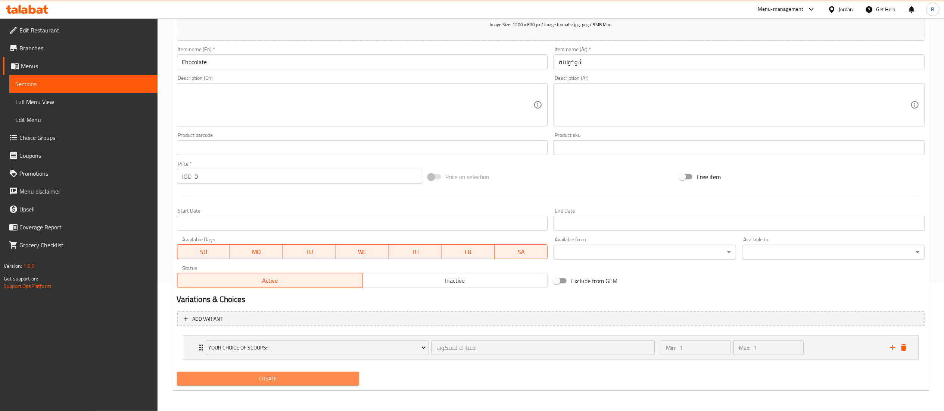
click at [298, 379] on span "Create" at bounding box center [268, 379] width 171 height 9
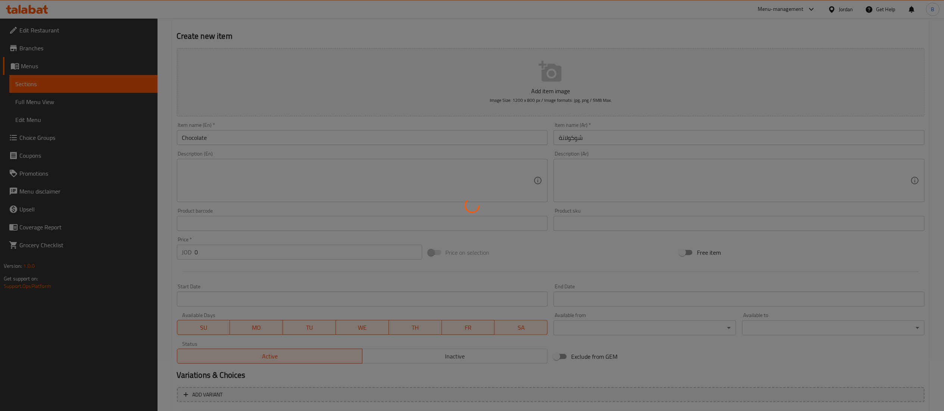
scroll to position [0, 0]
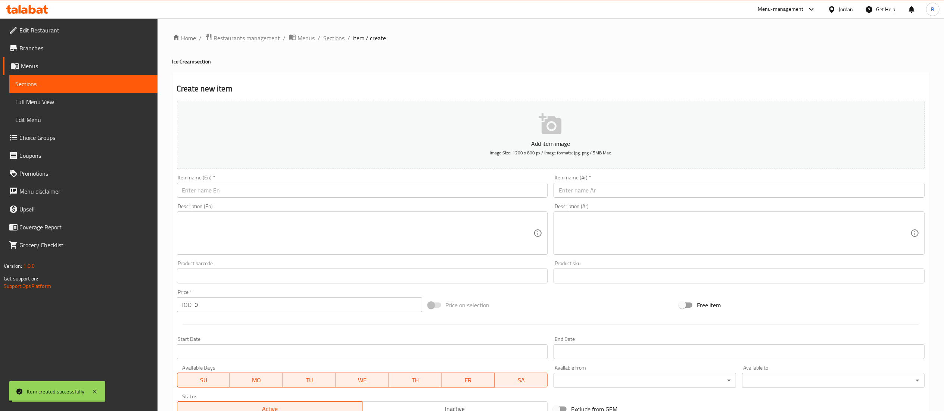
click at [326, 36] on span "Sections" at bounding box center [334, 38] width 21 height 9
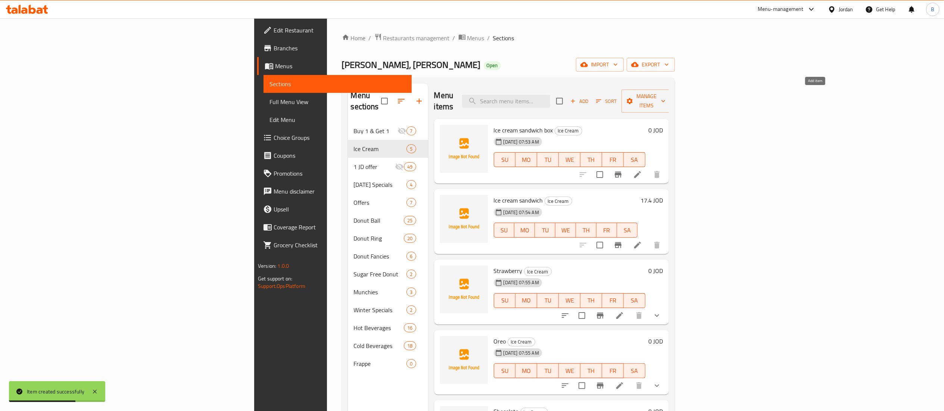
click at [577, 98] on icon "button" at bounding box center [573, 101] width 7 height 7
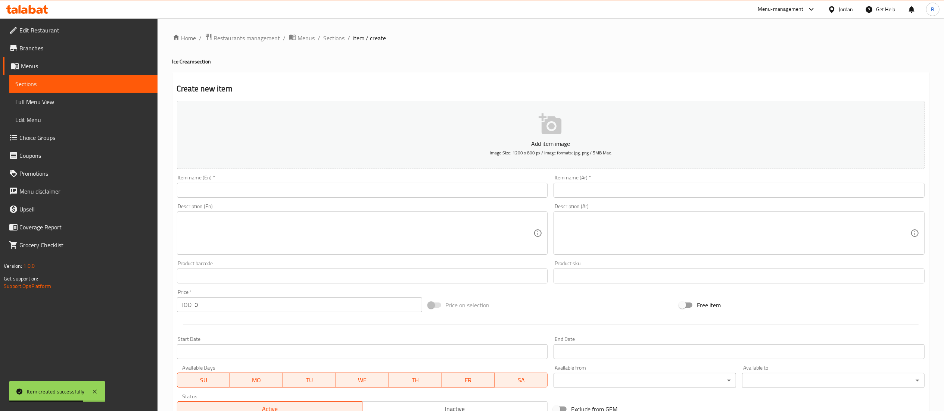
click at [327, 191] on input "text" at bounding box center [362, 190] width 371 height 15
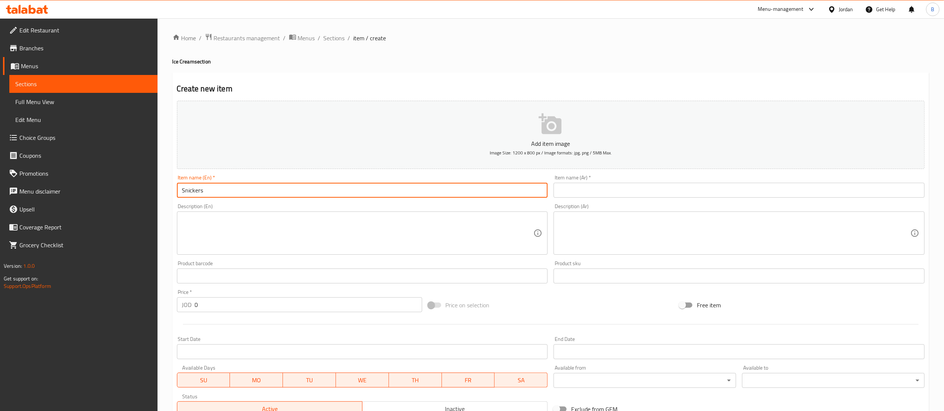
type input "Snickers"
click at [603, 192] on input "text" at bounding box center [739, 190] width 371 height 15
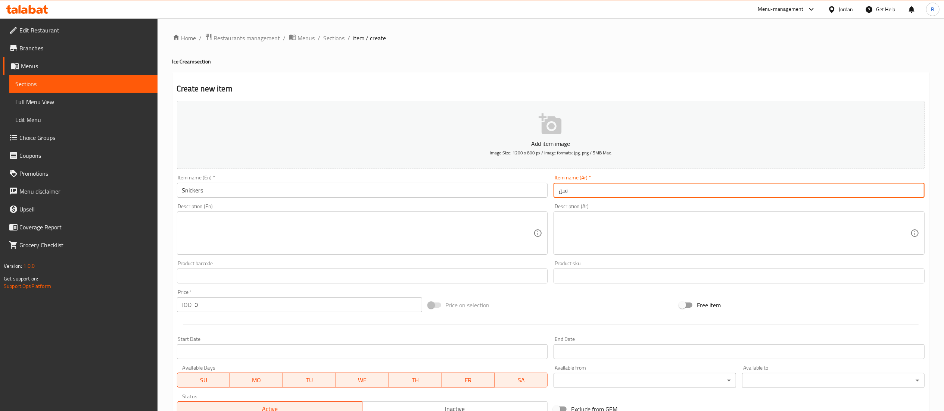
type input "سنكرز"
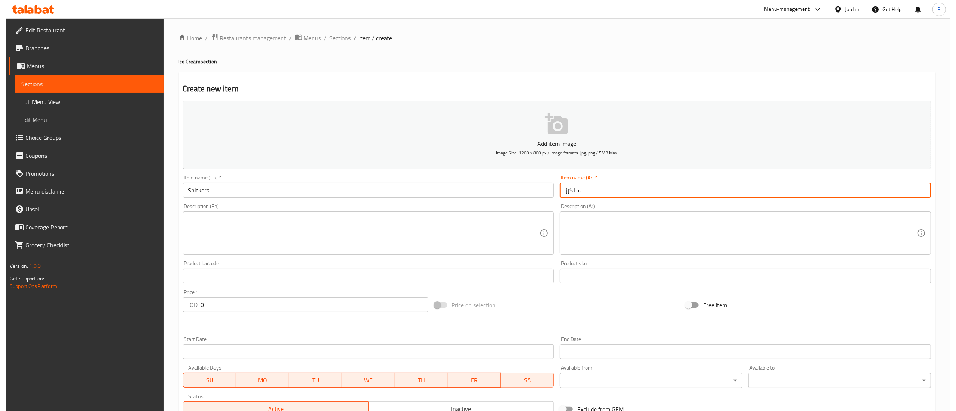
scroll to position [115, 0]
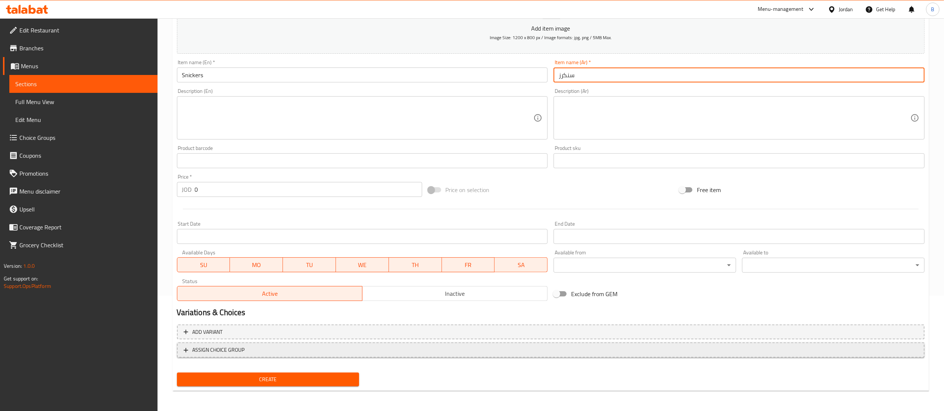
click at [230, 351] on span "ASSIGN CHOICE GROUP" at bounding box center [219, 350] width 52 height 9
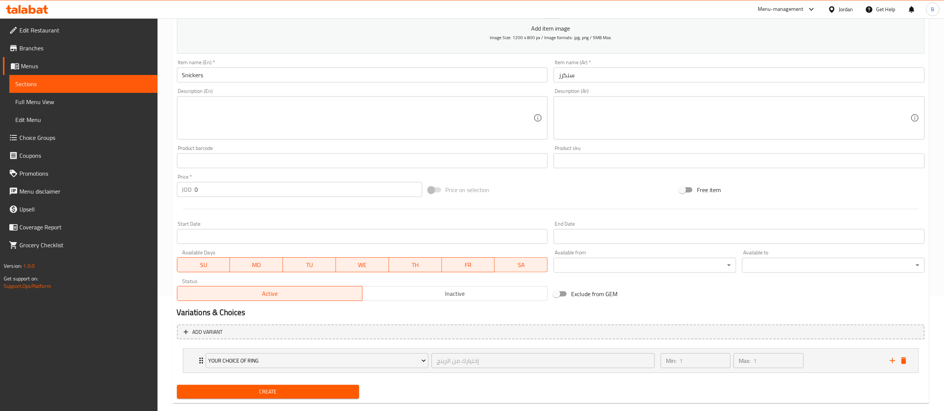
click at [239, 352] on div "Your Choice Of ring" at bounding box center [317, 361] width 226 height 18
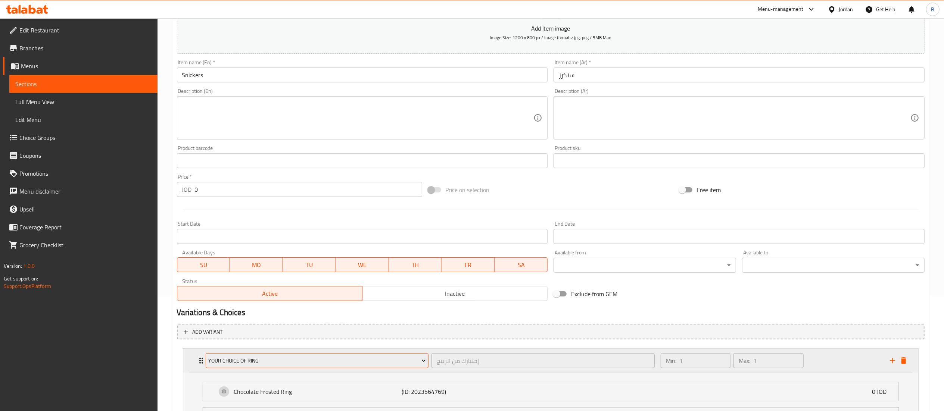
click at [250, 357] on span "Your Choice Of ring" at bounding box center [317, 361] width 218 height 9
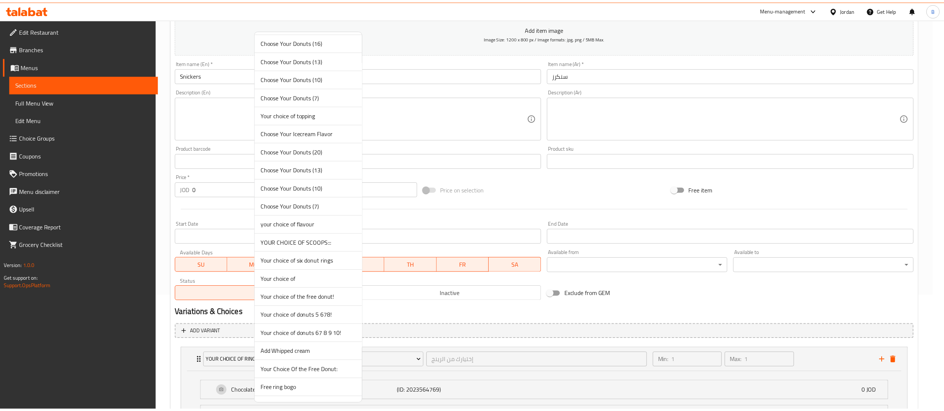
scroll to position [1046, 0]
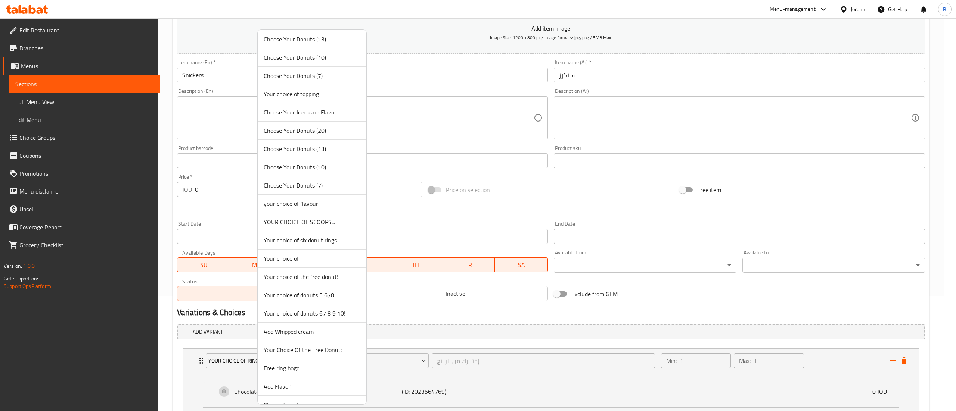
click at [320, 227] on span "YOUR CHOICE OF SCOOPS:::" at bounding box center [312, 222] width 97 height 9
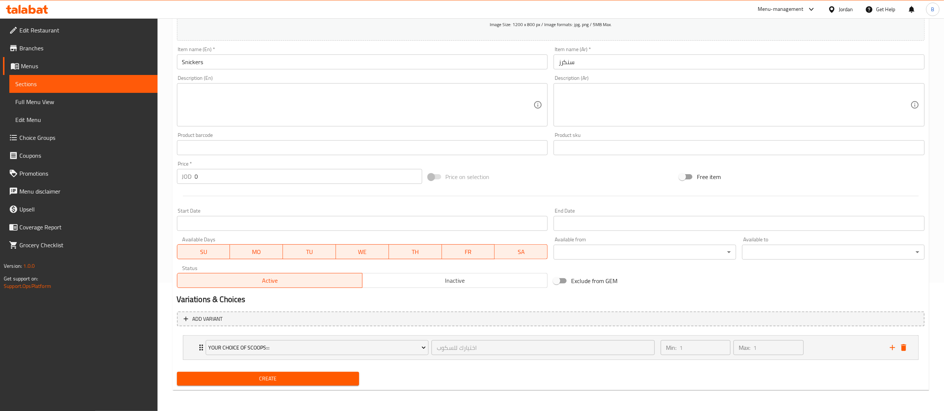
click at [294, 378] on span "Create" at bounding box center [268, 379] width 171 height 9
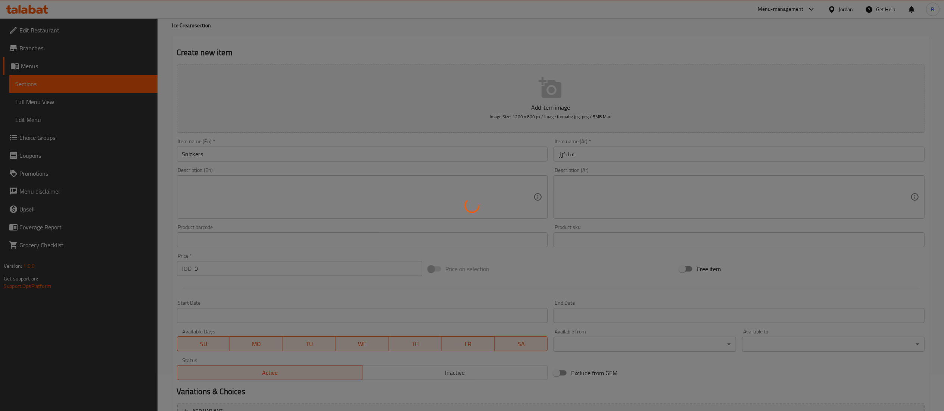
scroll to position [0, 0]
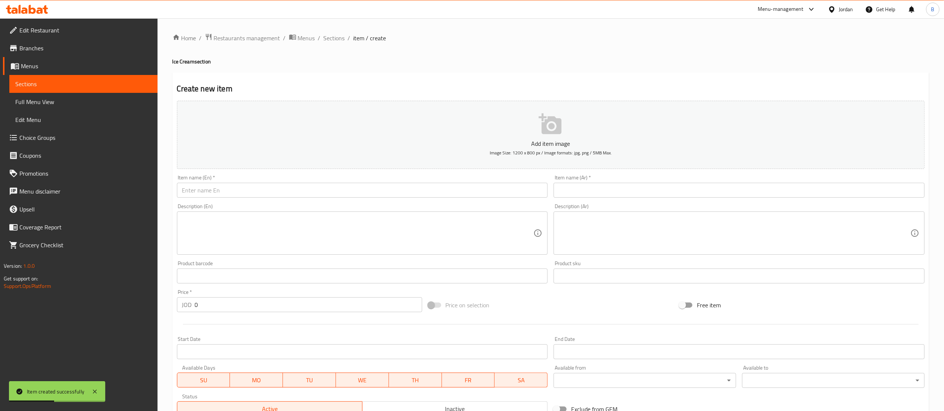
click at [299, 188] on input "text" at bounding box center [362, 190] width 371 height 15
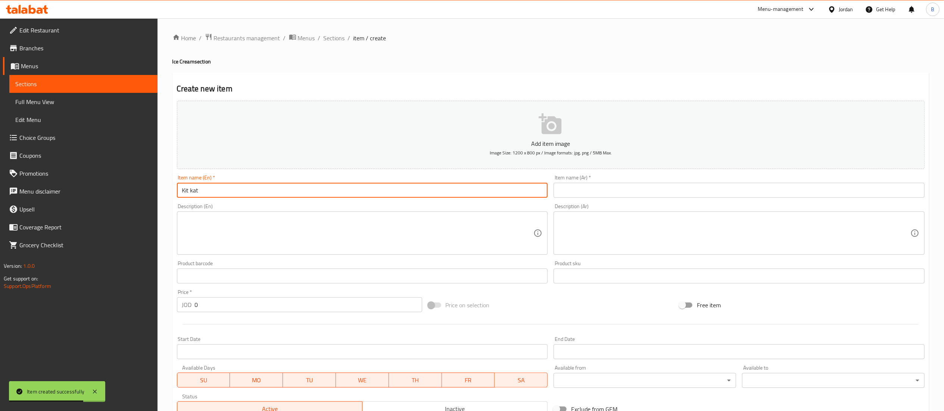
type input "Kit kat"
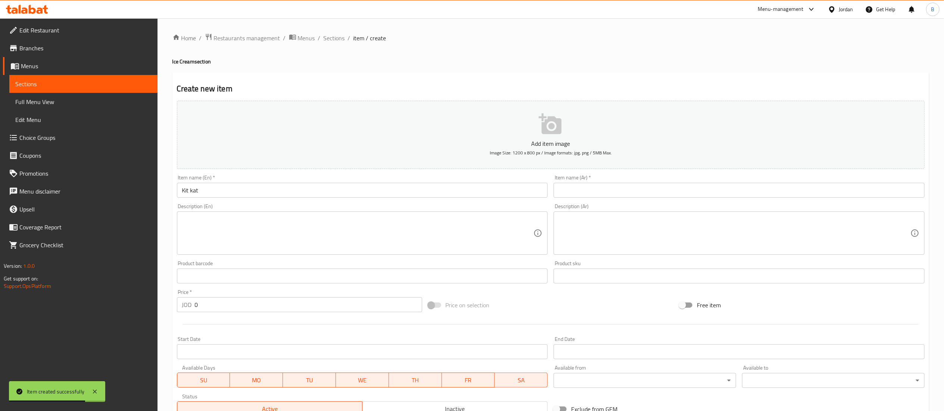
click at [641, 203] on div "Description (Ar) Description (Ar)" at bounding box center [739, 229] width 377 height 57
click at [641, 193] on input "text" at bounding box center [739, 190] width 371 height 15
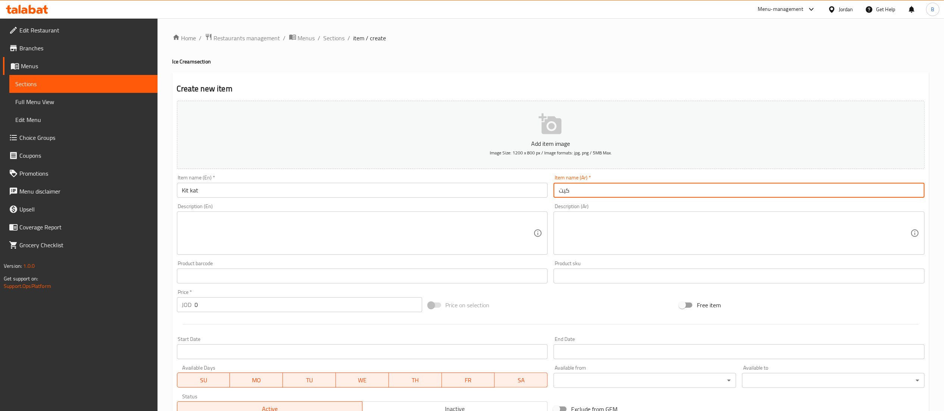
type input "كيت كات"
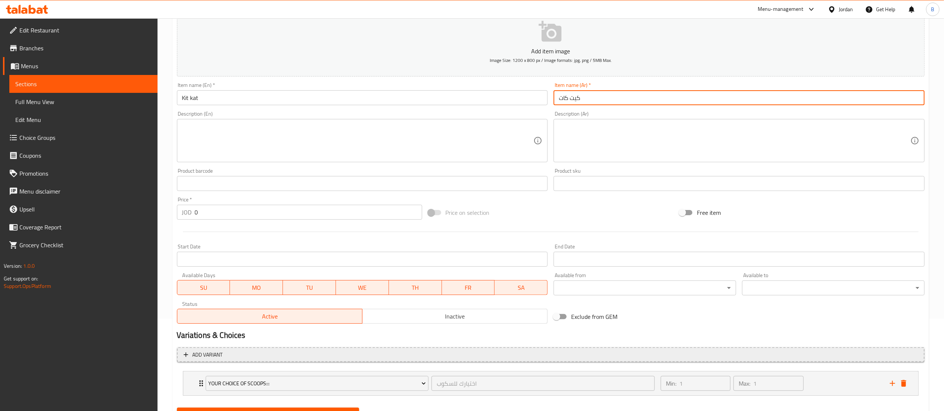
scroll to position [129, 0]
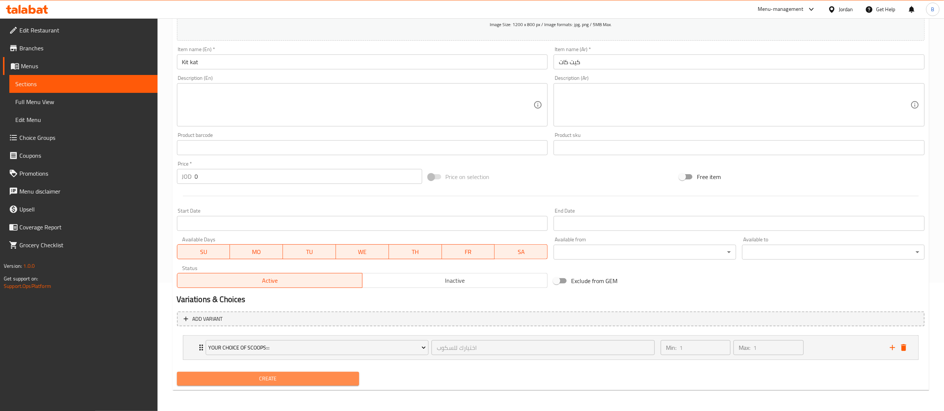
click at [267, 373] on button "Create" at bounding box center [268, 379] width 183 height 14
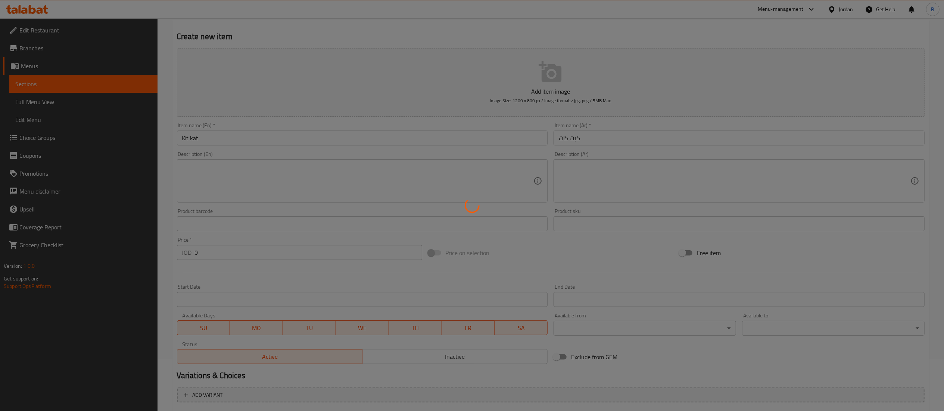
scroll to position [0, 0]
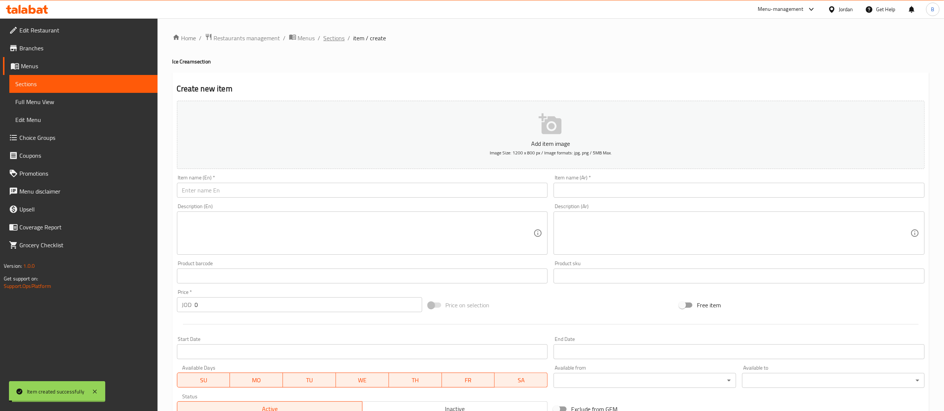
click at [330, 34] on span "Sections" at bounding box center [334, 38] width 21 height 9
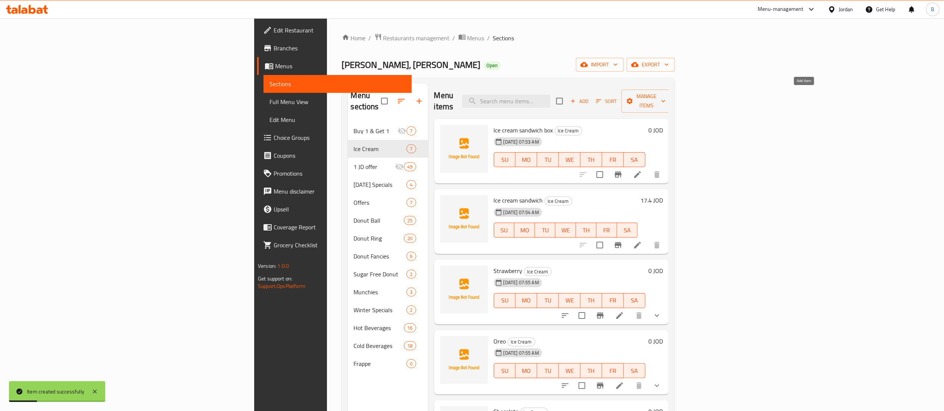
click at [590, 97] on span "Add" at bounding box center [579, 101] width 20 height 9
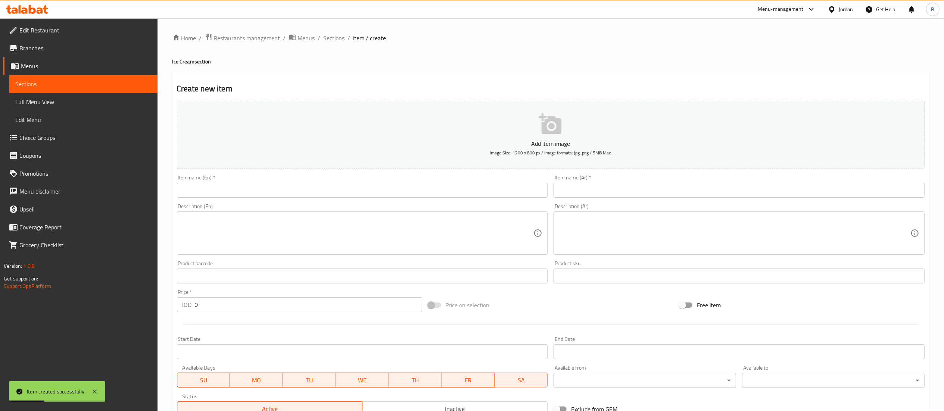
click at [317, 189] on input "text" at bounding box center [362, 190] width 371 height 15
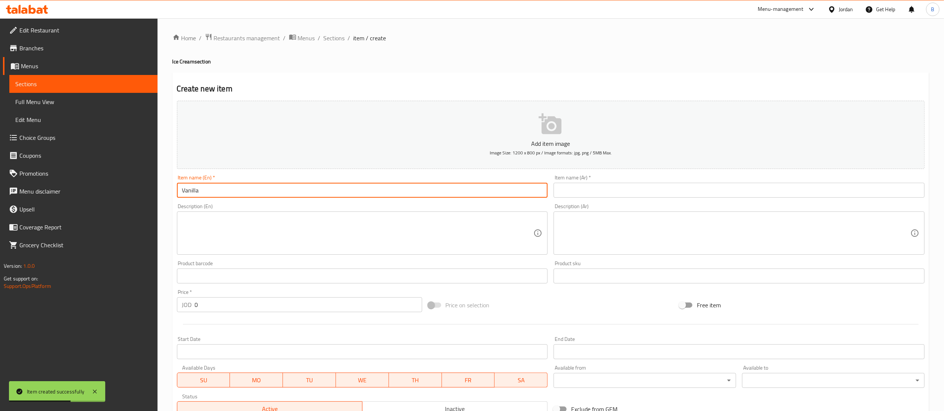
type input "Vanilla"
click at [647, 200] on div "Item name (Ar)   * Item name (Ar) *" at bounding box center [739, 186] width 377 height 29
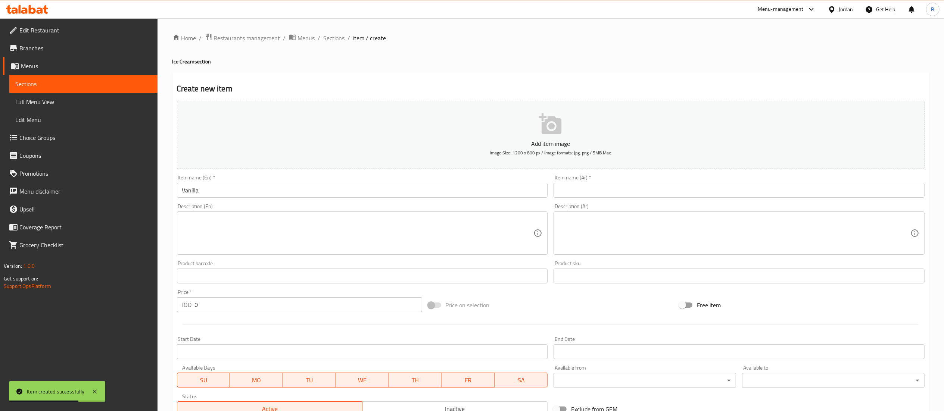
click at [649, 193] on input "text" at bounding box center [739, 190] width 371 height 15
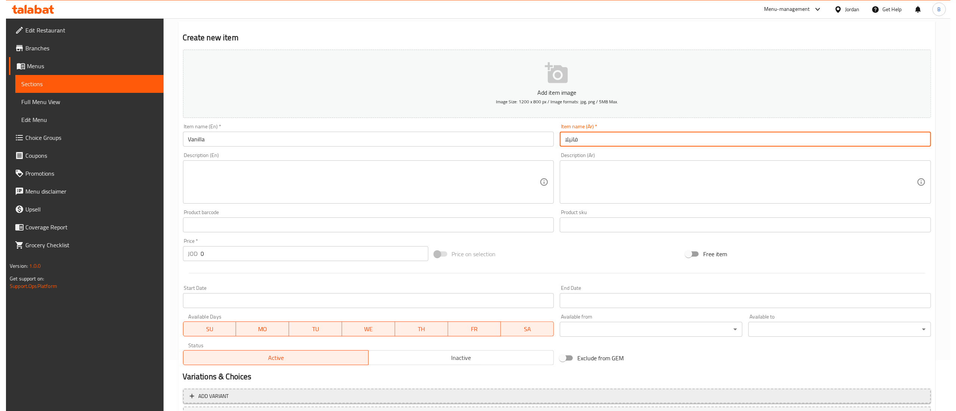
scroll to position [115, 0]
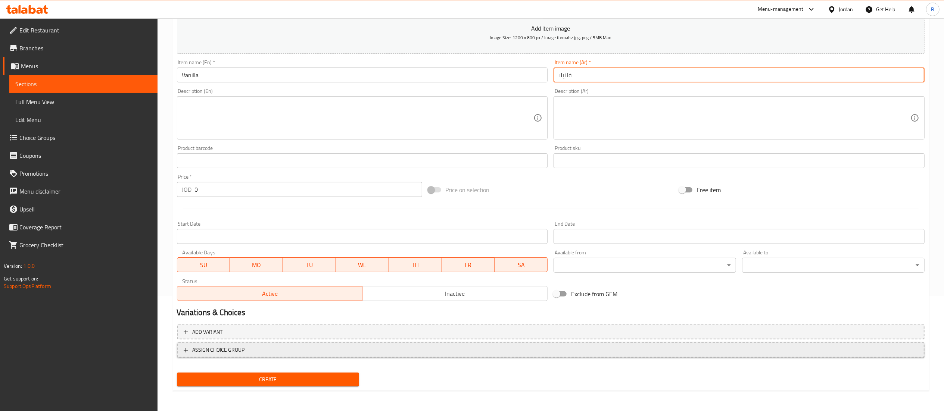
type input "فانيلا"
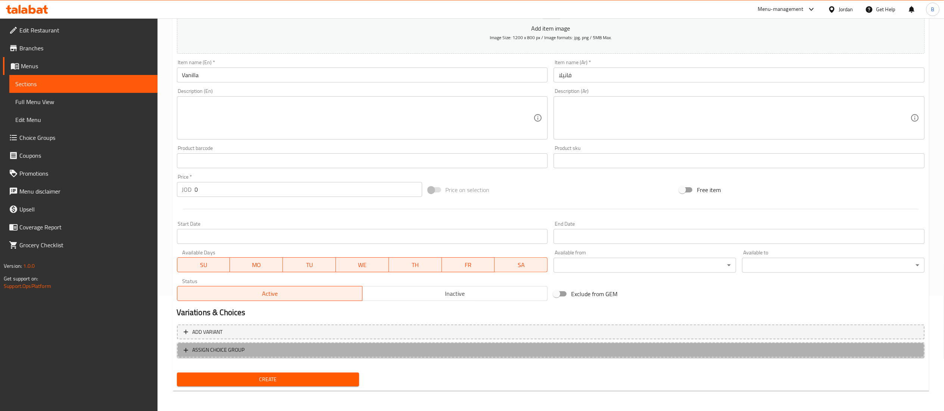
click at [233, 348] on span "ASSIGN CHOICE GROUP" at bounding box center [219, 350] width 52 height 9
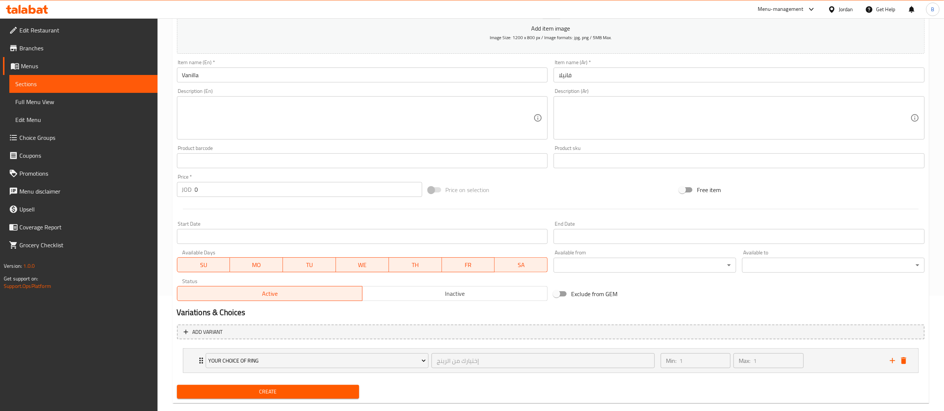
click at [266, 359] on span "Your Choice Of ring" at bounding box center [317, 361] width 218 height 9
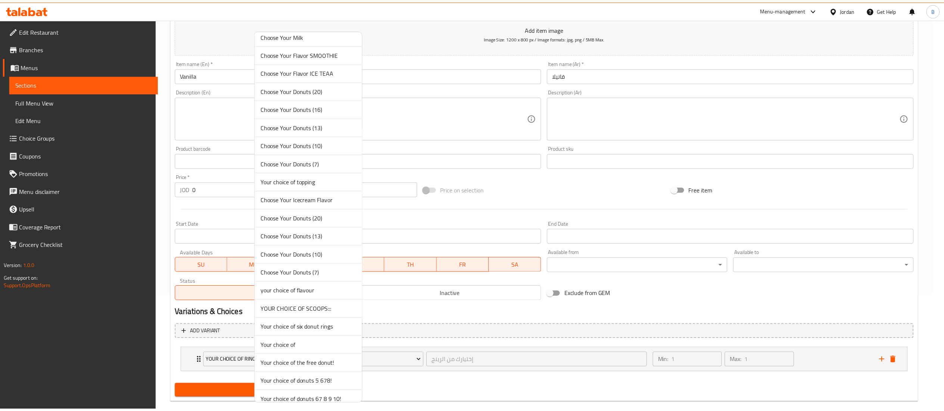
scroll to position [971, 0]
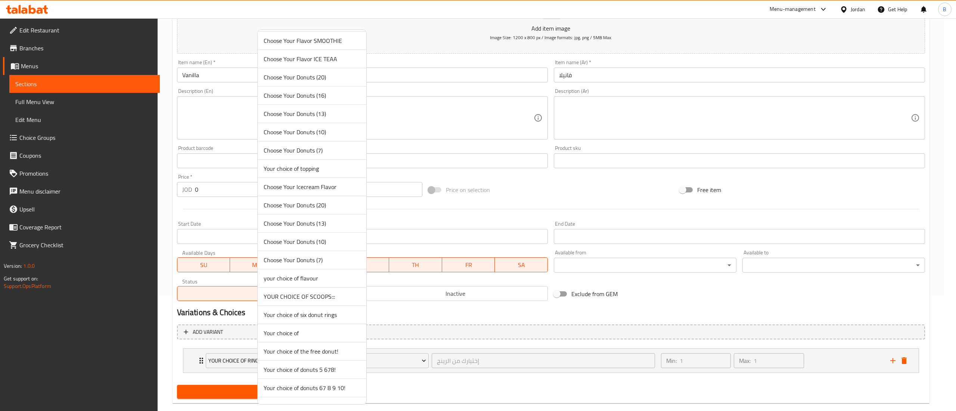
click at [327, 301] on span "YOUR CHOICE OF SCOOPS:::" at bounding box center [312, 296] width 97 height 9
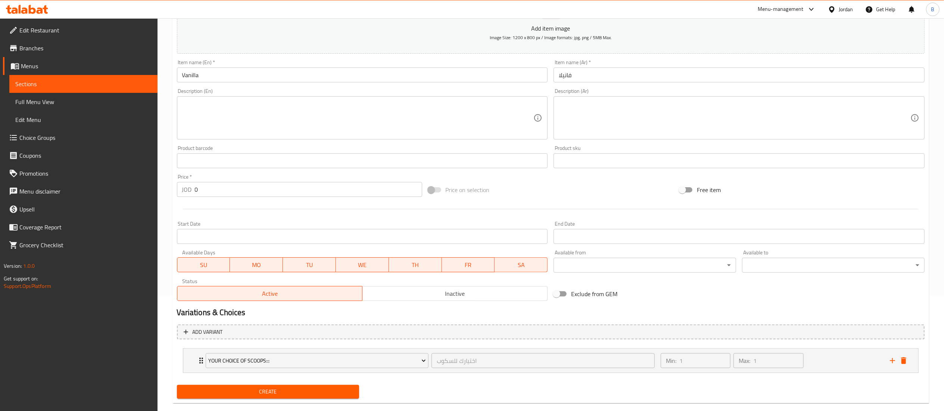
click at [294, 394] on span "Create" at bounding box center [268, 392] width 171 height 9
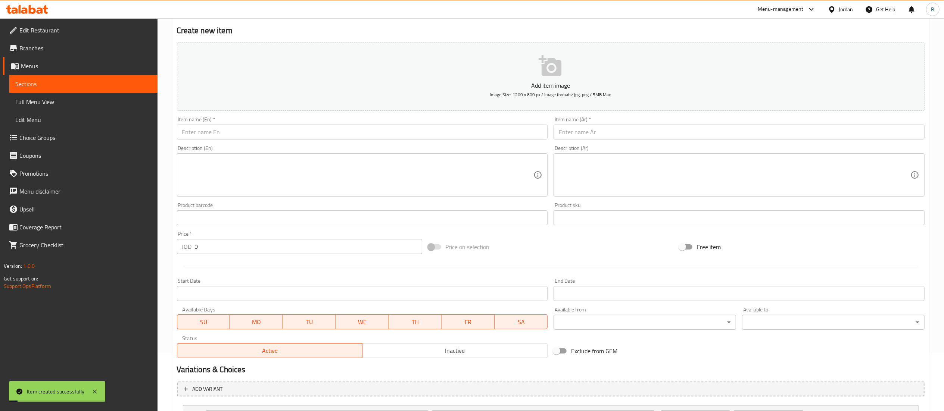
scroll to position [0, 0]
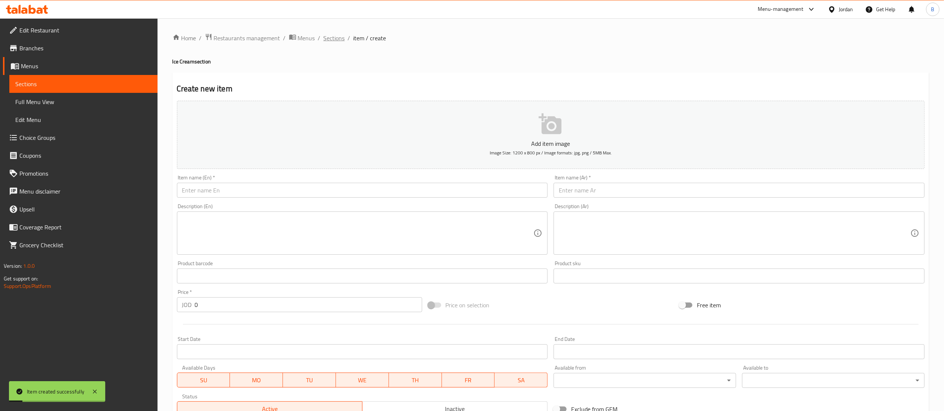
click at [337, 38] on span "Sections" at bounding box center [334, 38] width 21 height 9
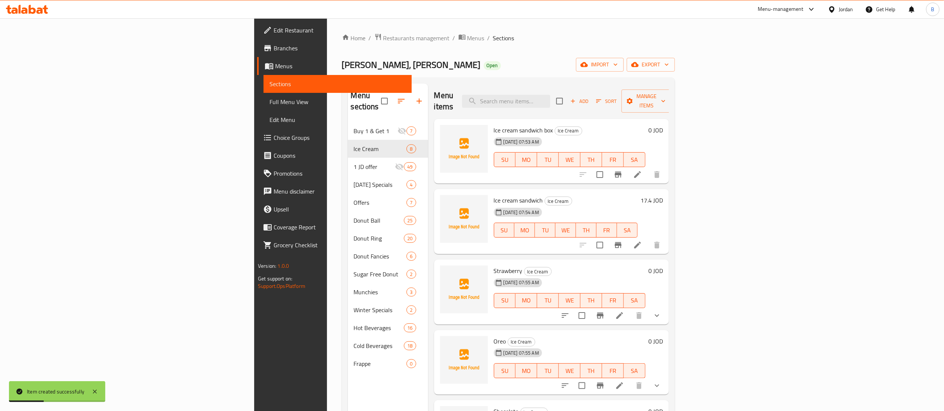
click at [672, 90] on div "Add Sort Manage items" at bounding box center [613, 101] width 115 height 23
click at [590, 97] on span "Add" at bounding box center [579, 101] width 20 height 9
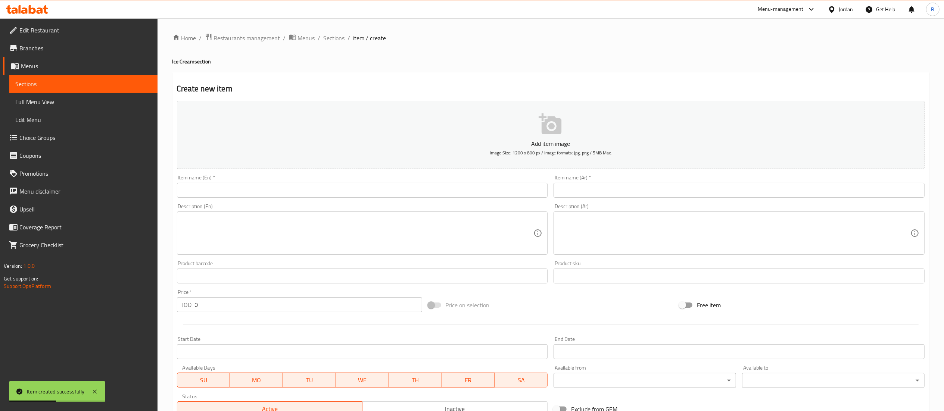
click at [323, 189] on input "text" at bounding box center [362, 190] width 371 height 15
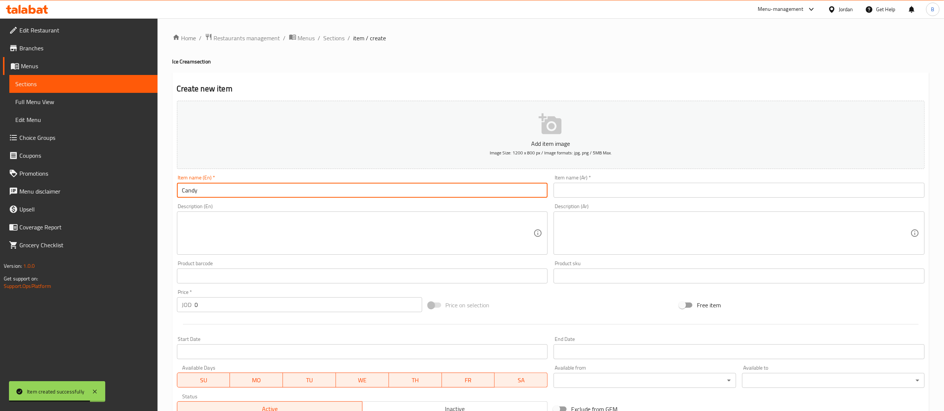
type input "Candy"
click at [609, 189] on input "text" at bounding box center [739, 190] width 371 height 15
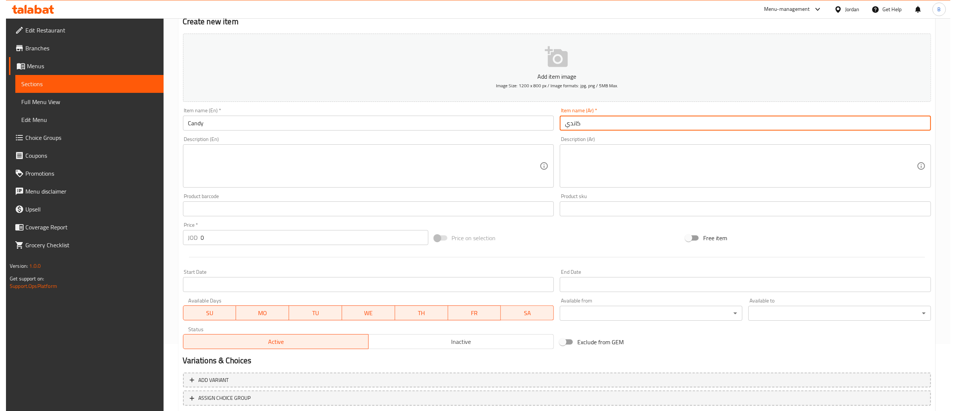
scroll to position [115, 0]
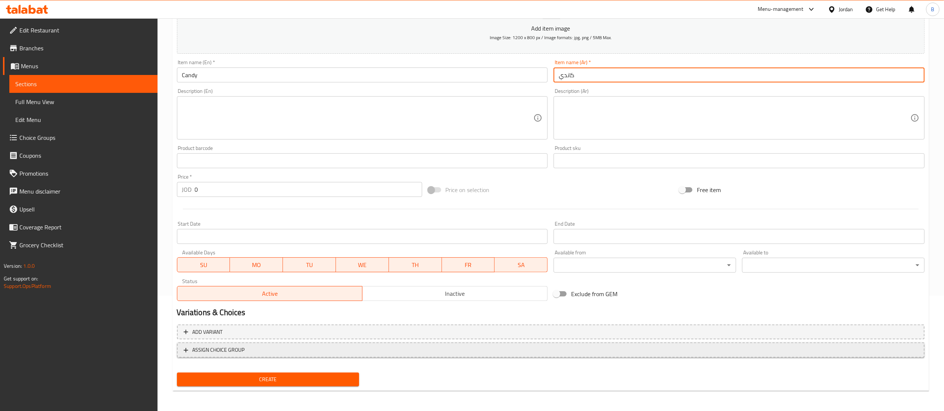
type input "كاندي"
click at [262, 352] on span "ASSIGN CHOICE GROUP" at bounding box center [551, 350] width 734 height 9
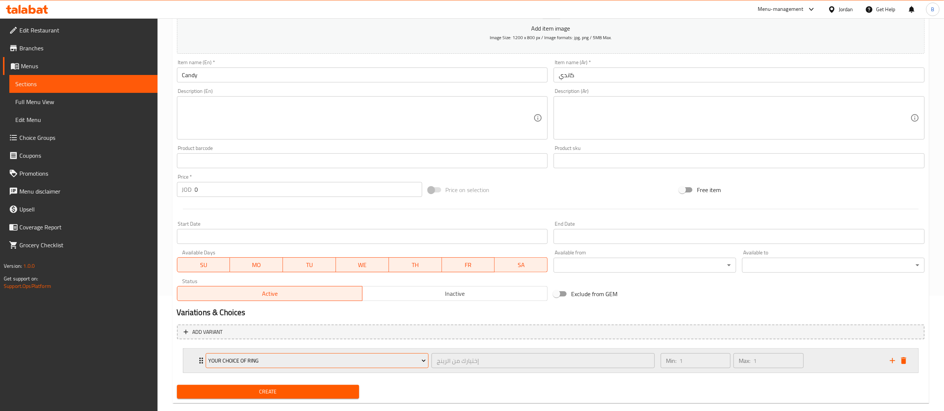
click at [292, 360] on span "Your Choice Of ring" at bounding box center [317, 361] width 218 height 9
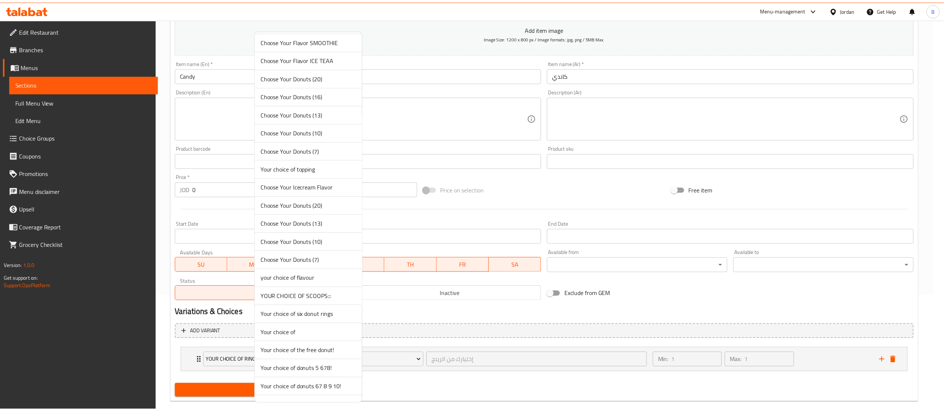
scroll to position [1046, 0]
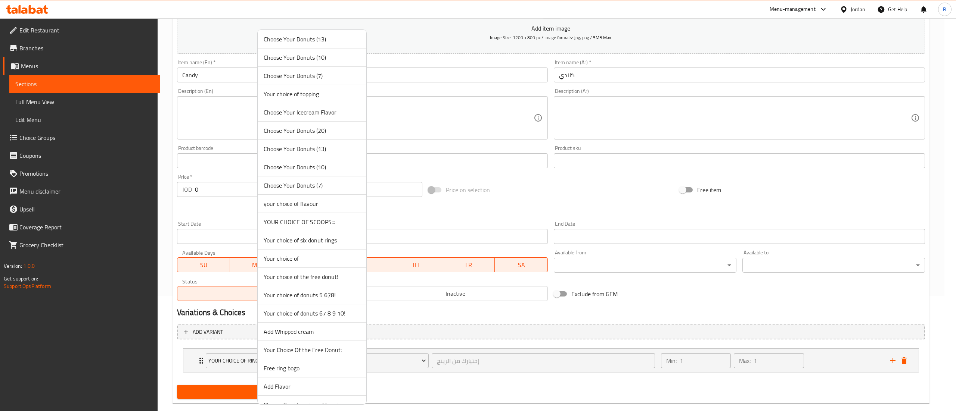
click at [342, 227] on span "YOUR CHOICE OF SCOOPS:::" at bounding box center [312, 222] width 97 height 9
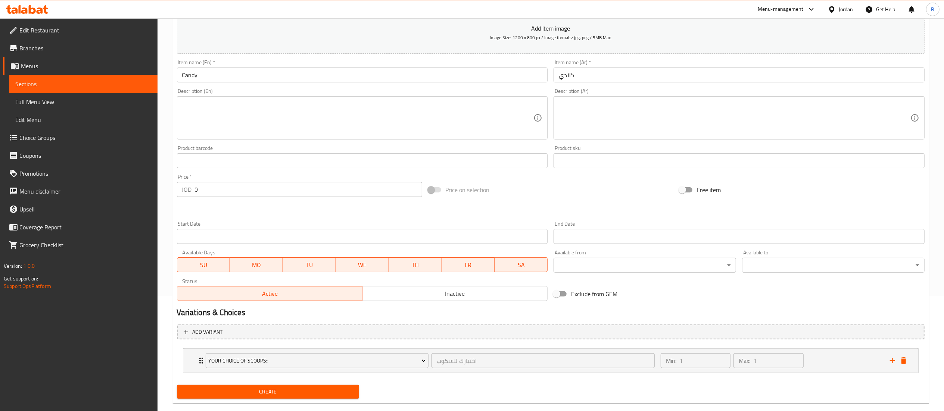
click at [284, 389] on span "Create" at bounding box center [268, 392] width 171 height 9
click at [23, 12] on icon at bounding box center [27, 9] width 42 height 9
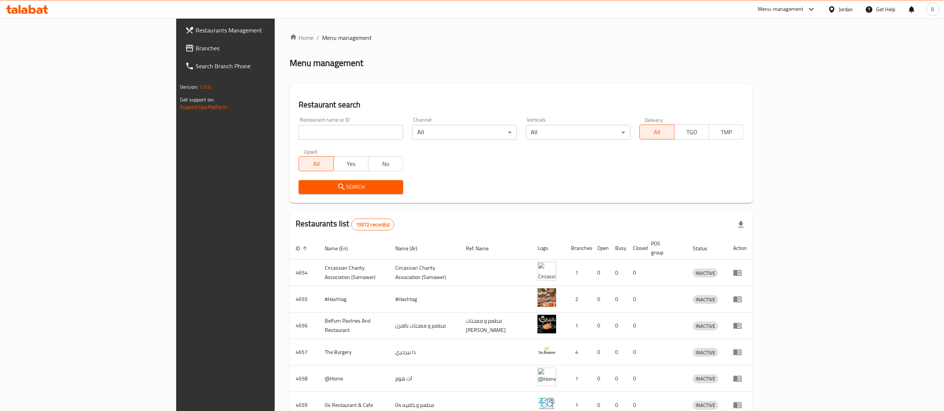
click at [299, 134] on input "search" at bounding box center [351, 132] width 105 height 15
paste input "7865"
type input "7865"
click button "Search" at bounding box center [351, 187] width 105 height 14
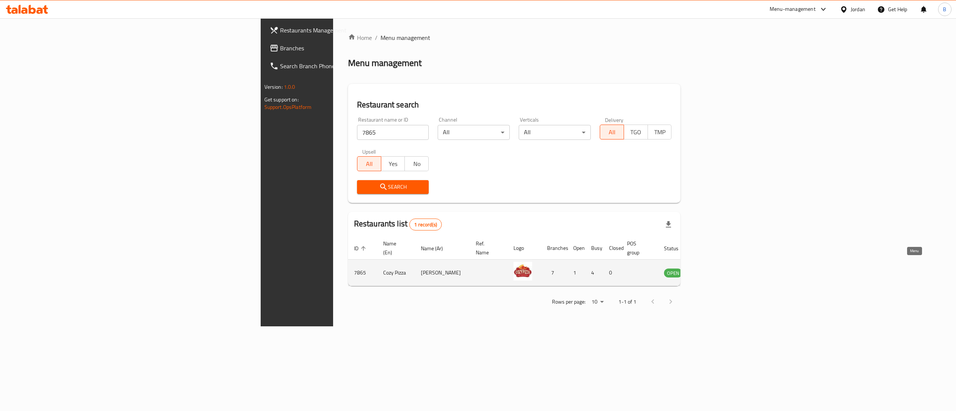
click at [712, 270] on icon "enhanced table" at bounding box center [707, 273] width 8 height 6
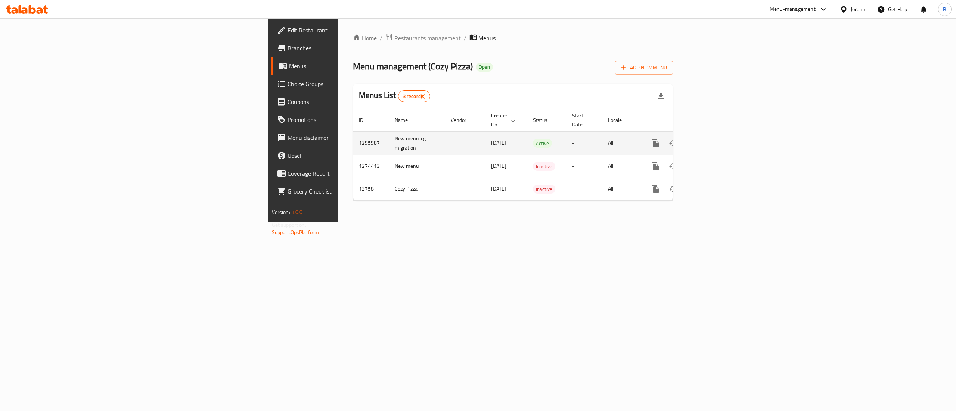
click at [724, 138] on td "enhanced table" at bounding box center [682, 143] width 84 height 24
click at [714, 139] on icon "enhanced table" at bounding box center [709, 143] width 9 height 9
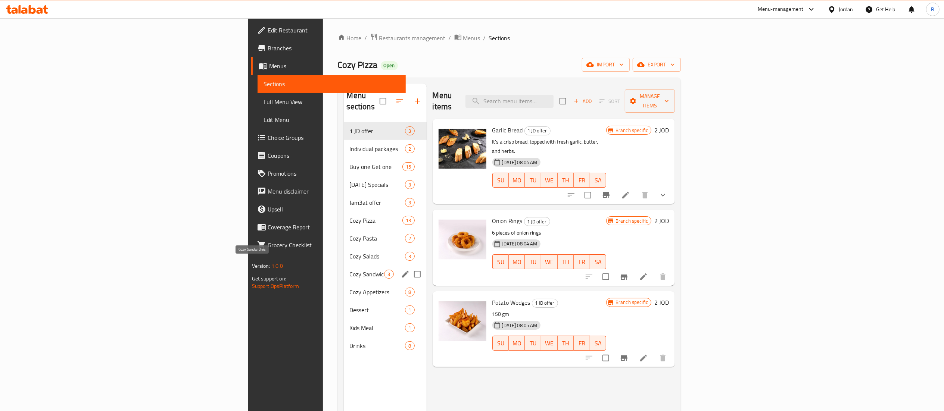
click at [350, 270] on span "Cozy Sandwiches" at bounding box center [367, 274] width 35 height 9
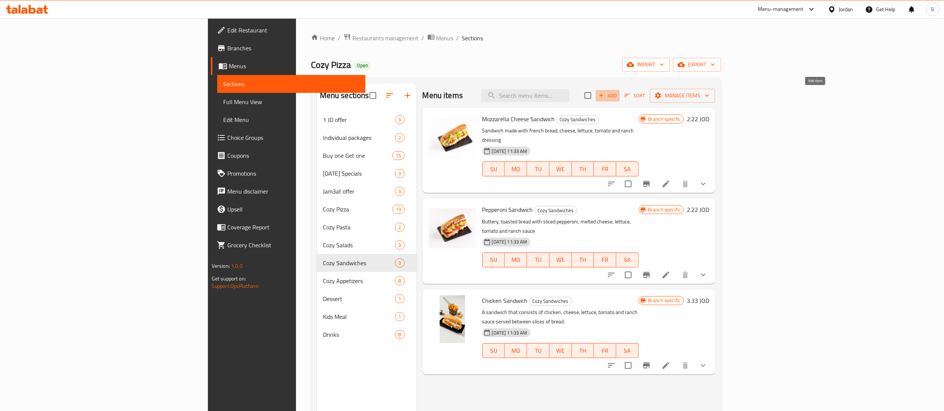
click at [618, 94] on span "Add" at bounding box center [608, 95] width 20 height 9
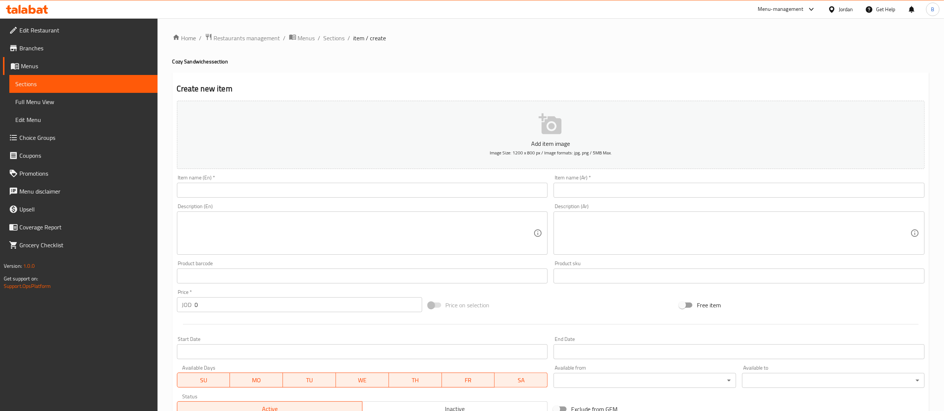
drag, startPoint x: 689, startPoint y: 195, endPoint x: 690, endPoint y: 190, distance: 4.5
click at [689, 193] on input "text" at bounding box center [739, 190] width 371 height 15
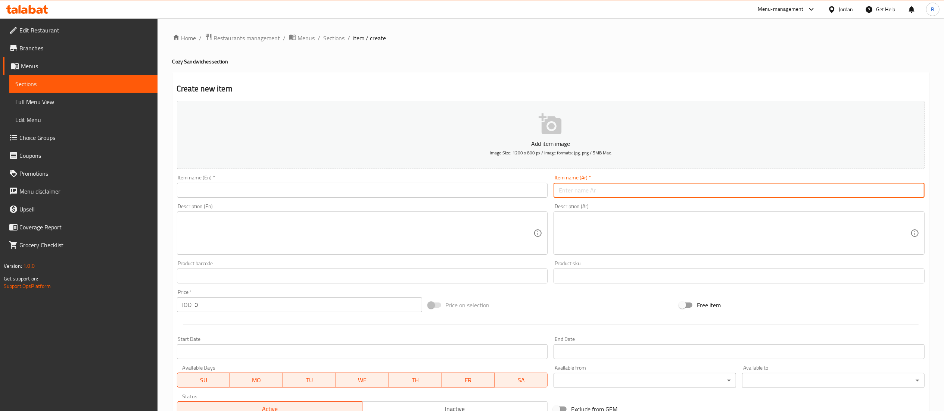
paste input "زنجر ساندويش"
type input "زنجر ساندويش"
click at [514, 185] on input "text" at bounding box center [362, 190] width 371 height 15
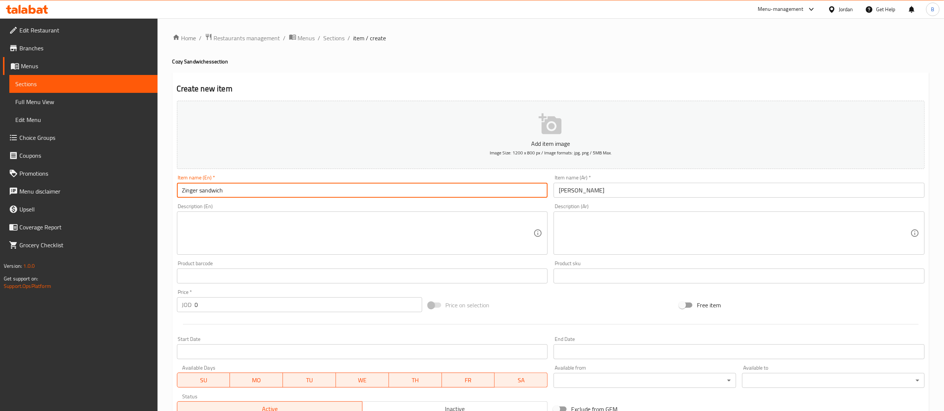
type input "Zinger sandwich"
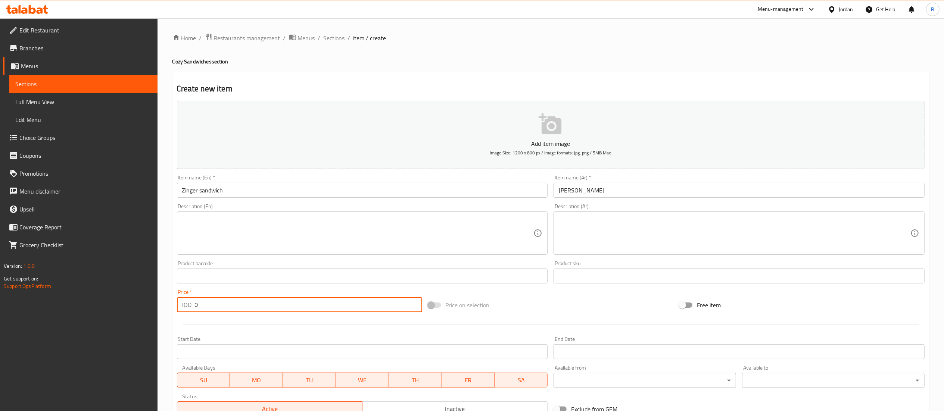
drag, startPoint x: 249, startPoint y: 311, endPoint x: 0, endPoint y: 297, distance: 249.9
click at [0, 298] on div "Edit Restaurant Branches Menus Sections Full Menu View Edit Menu Choice Groups …" at bounding box center [472, 272] width 944 height 509
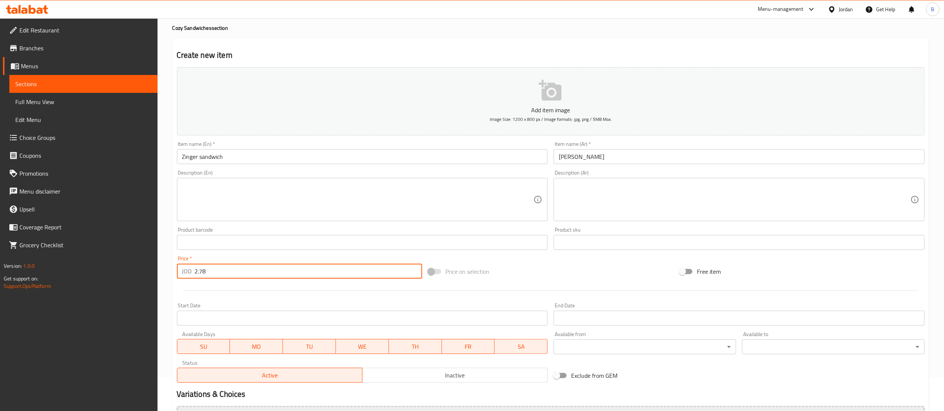
scroll to position [115, 0]
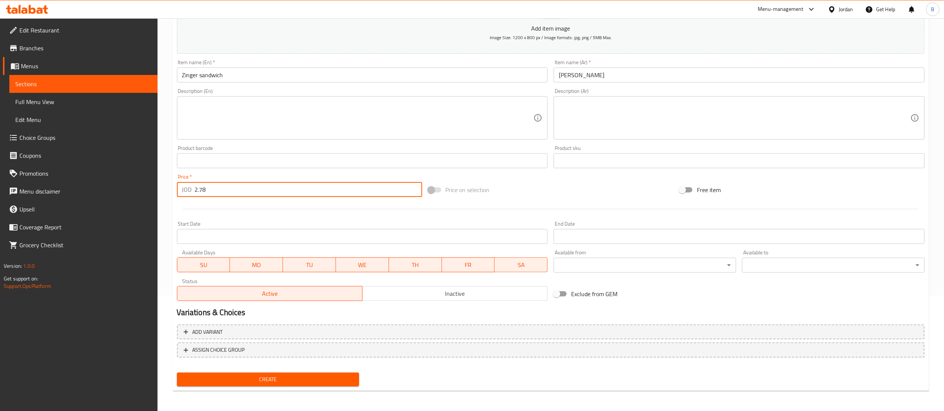
type input "2.78"
click at [248, 375] on span "Create" at bounding box center [268, 379] width 171 height 9
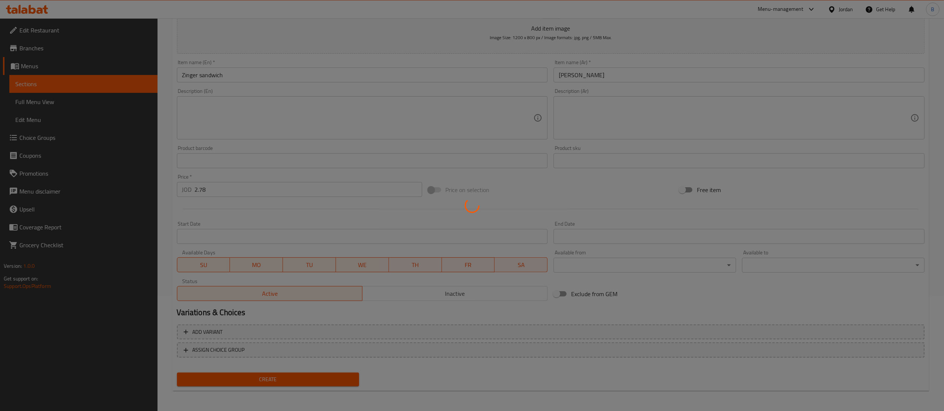
type input "0"
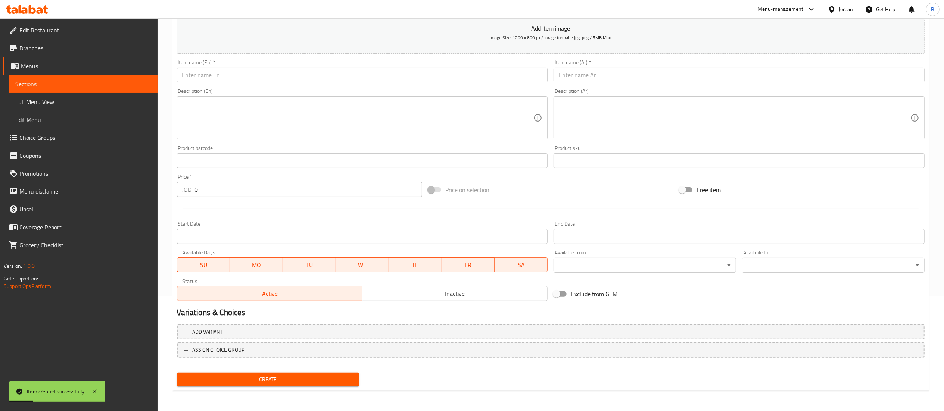
click at [28, 136] on span "Choice Groups" at bounding box center [85, 137] width 132 height 9
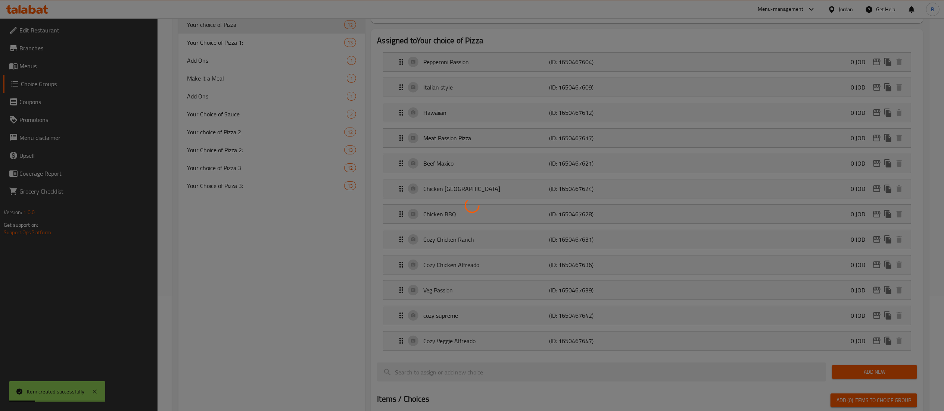
scroll to position [106, 0]
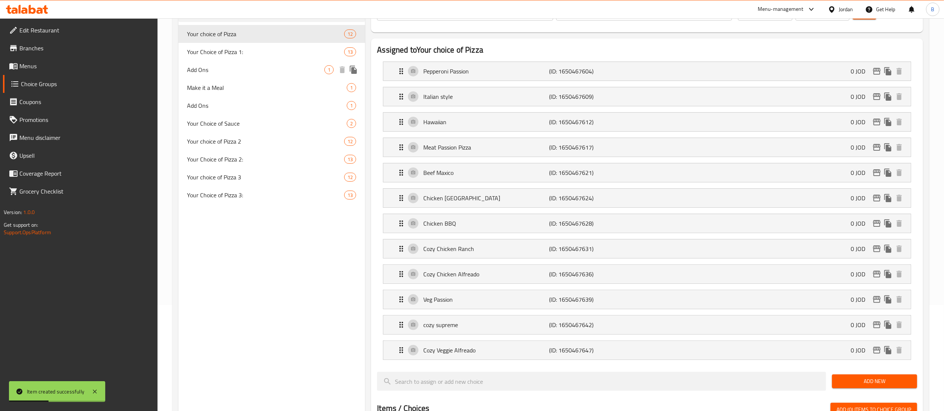
click at [242, 64] on div "Add Ons 1" at bounding box center [271, 70] width 187 height 18
type input "Add Ons"
type input "اضافات"
type input "0"
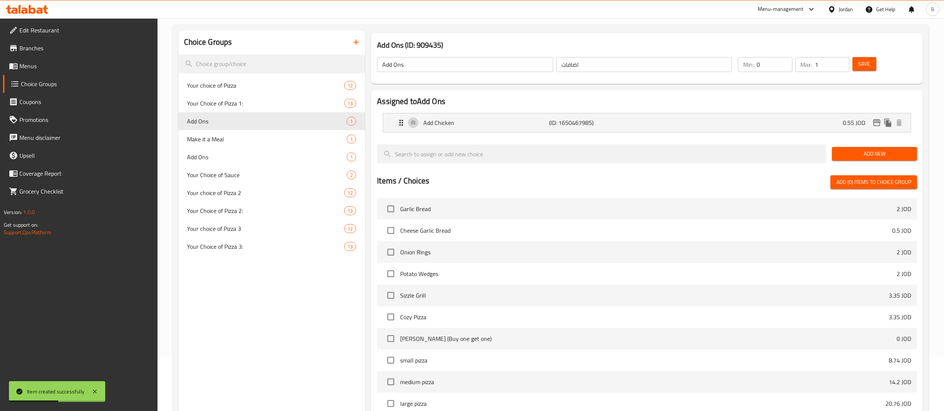
scroll to position [31, 0]
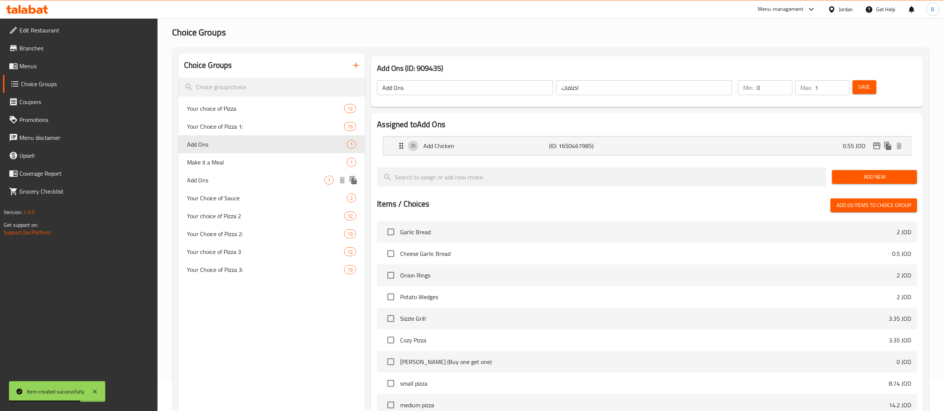
click at [244, 183] on span "Add Ons" at bounding box center [255, 180] width 137 height 9
type input "Add Ons"
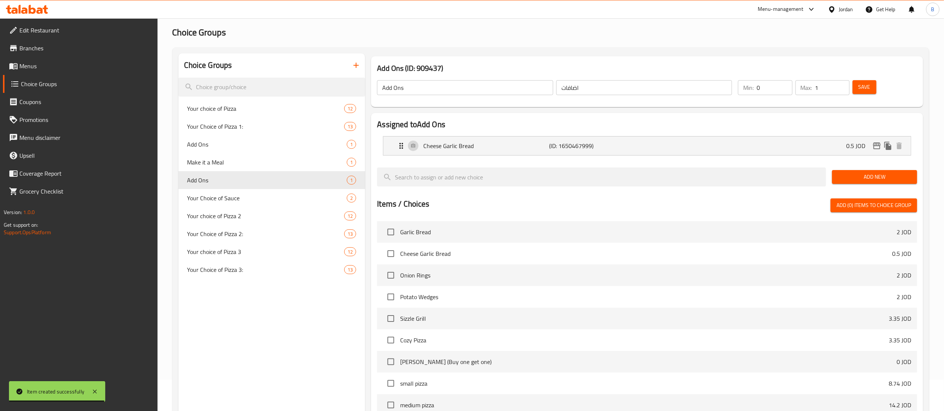
click at [359, 67] on icon "button" at bounding box center [356, 65] width 9 height 9
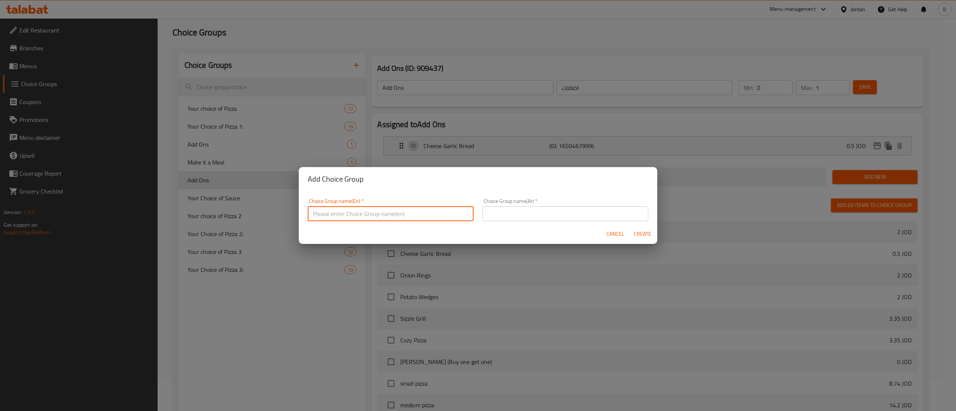
click at [395, 214] on input "text" at bounding box center [391, 213] width 166 height 15
type input "ADD:"
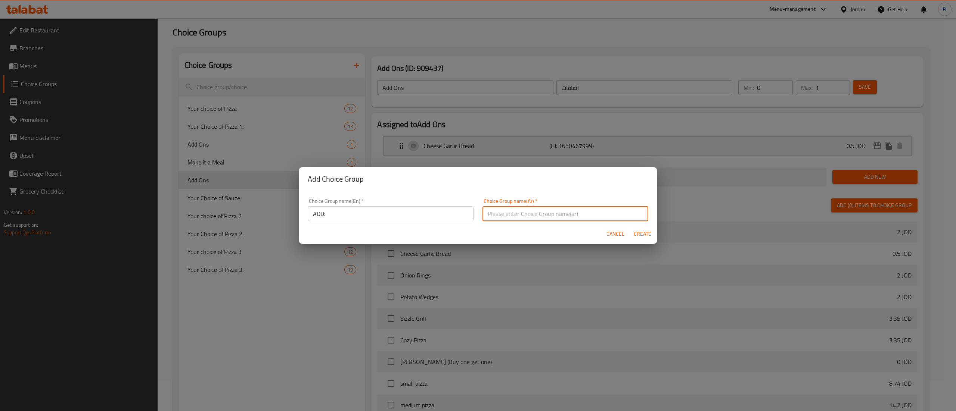
click at [499, 216] on input "text" at bounding box center [565, 213] width 166 height 15
type input "اضافة"
click at [639, 231] on span "Create" at bounding box center [642, 234] width 18 height 9
type input "ADD:"
type input "اضافة"
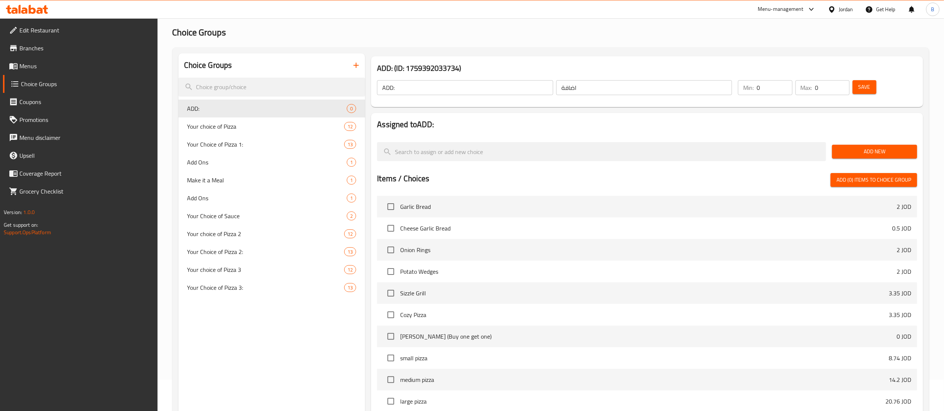
click at [637, 234] on li "Cheese Garlic Bread 0.5 JOD" at bounding box center [647, 229] width 540 height 22
type input "1"
click at [843, 83] on input "1" at bounding box center [833, 87] width 34 height 15
click at [860, 83] on span "Save" at bounding box center [865, 87] width 12 height 9
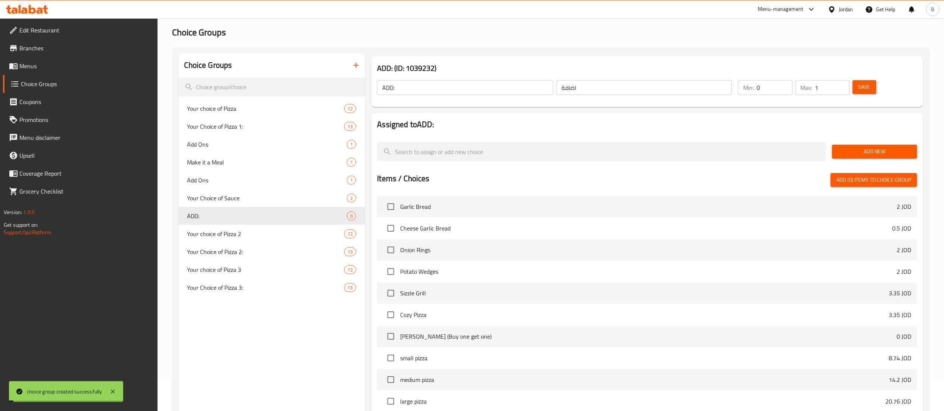
click at [860, 152] on span "Add New" at bounding box center [874, 151] width 73 height 9
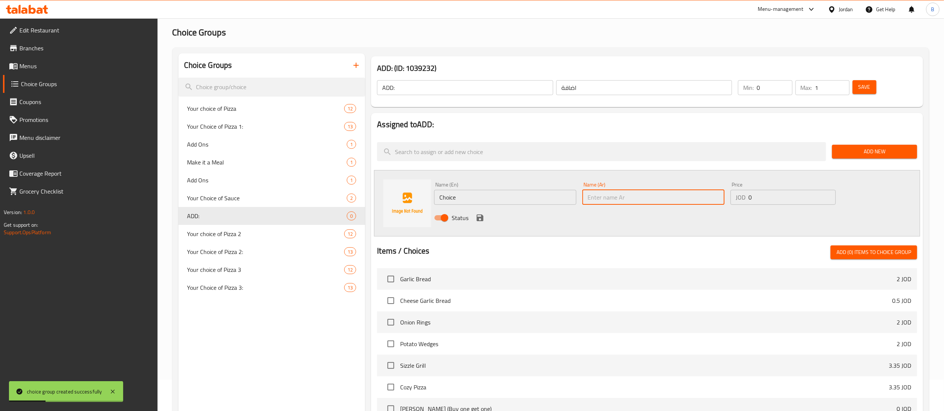
click at [697, 202] on input "text" at bounding box center [654, 197] width 142 height 15
paste input "كولا+فرينش فرايز"
type input "كولا+فرينش فرايز"
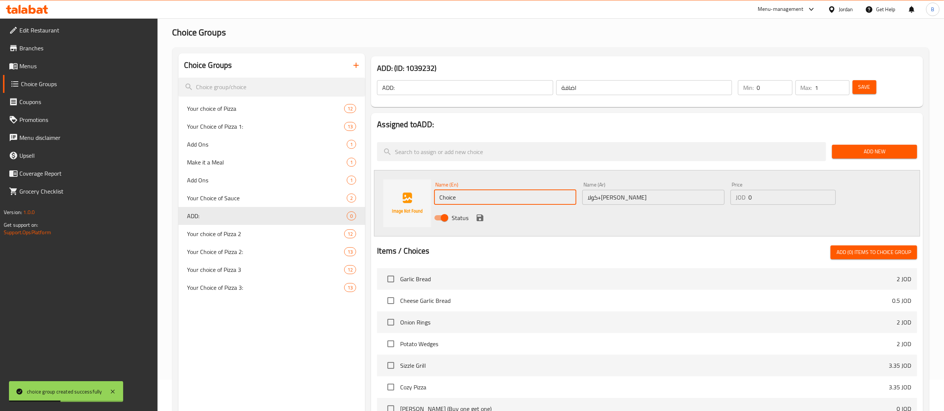
drag, startPoint x: 496, startPoint y: 199, endPoint x: 250, endPoint y: 199, distance: 245.7
click at [293, 199] on div "Choice Groups Your choice of Pizza 12 Your Choice of Pizza 1: 13 Add Ons 1 Make…" at bounding box center [552, 313] width 748 height 520
type input "c"
type input "Cola and french fries"
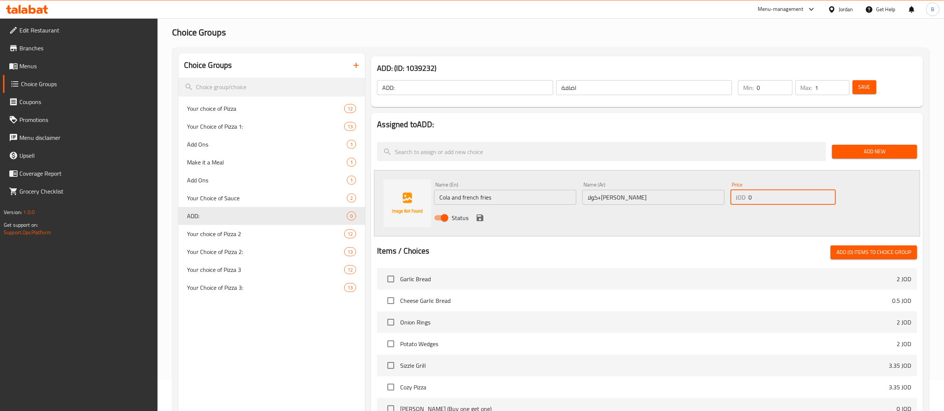
drag, startPoint x: 773, startPoint y: 196, endPoint x: 656, endPoint y: 196, distance: 116.5
click at [659, 196] on div "Name (En) Cola and french fries Name (En) Name (Ar) كولا+فرينش فرايز Name (Ar) …" at bounding box center [653, 203] width 445 height 49
type input "1.11"
click at [476, 218] on icon "save" at bounding box center [480, 218] width 9 height 9
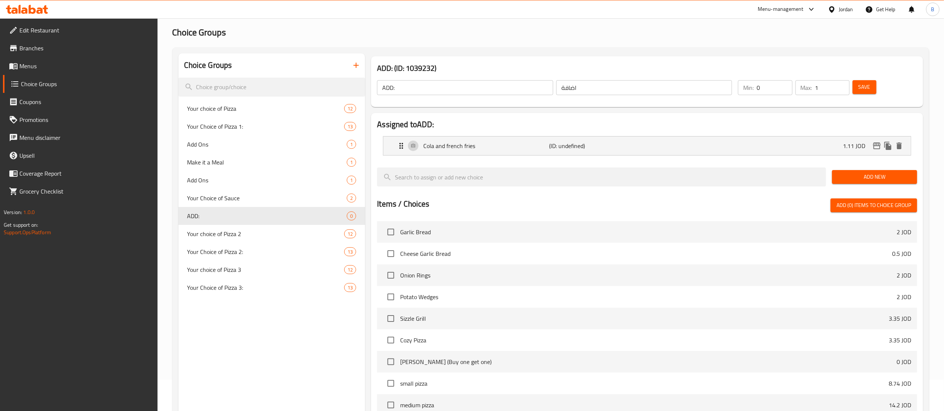
click at [863, 83] on span "Save" at bounding box center [865, 87] width 12 height 9
drag, startPoint x: 41, startPoint y: 64, endPoint x: 45, endPoint y: 66, distance: 4.5
click at [41, 64] on span "Menus" at bounding box center [85, 66] width 132 height 9
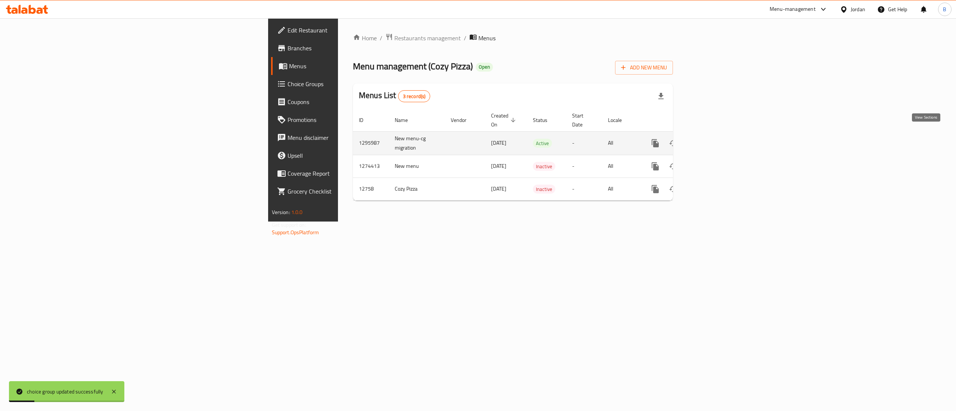
click at [718, 136] on link "enhanced table" at bounding box center [709, 143] width 18 height 18
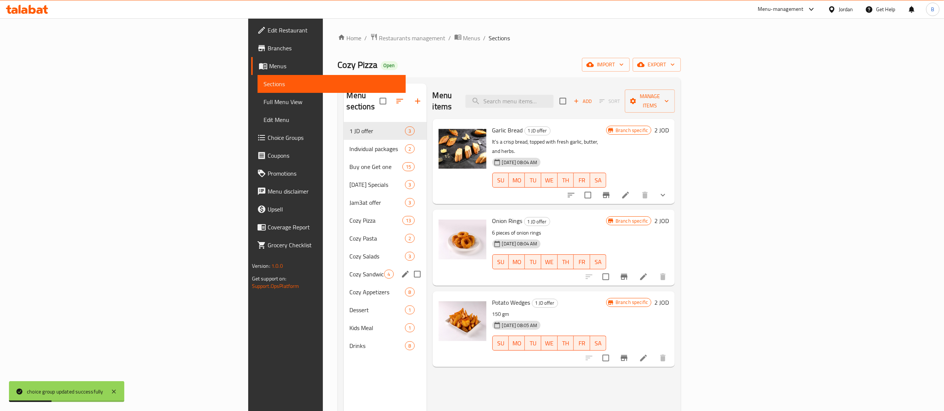
click at [350, 270] on span "Cozy Sandwiches" at bounding box center [367, 274] width 35 height 9
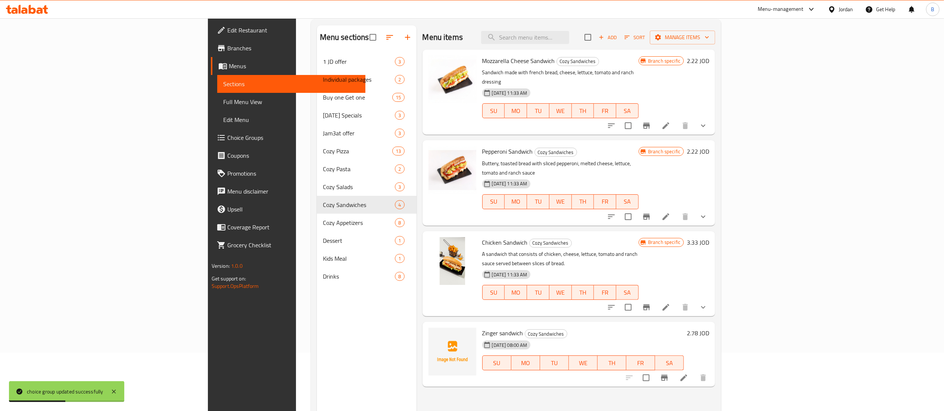
scroll to position [105, 0]
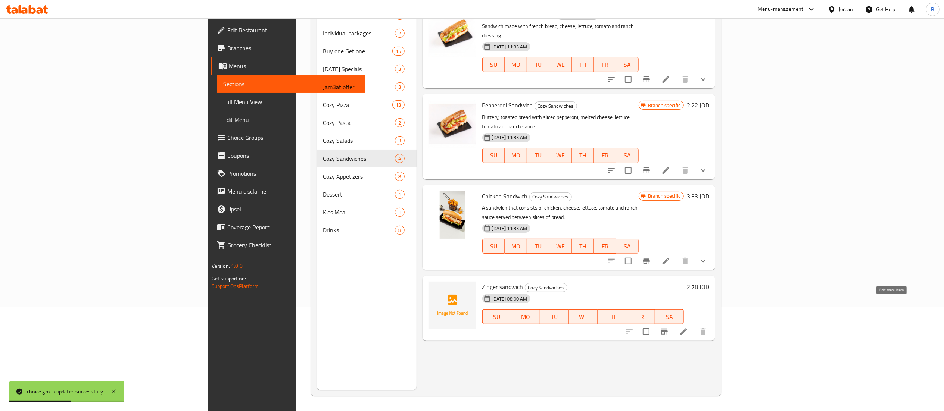
click at [689, 327] on icon at bounding box center [684, 331] width 9 height 9
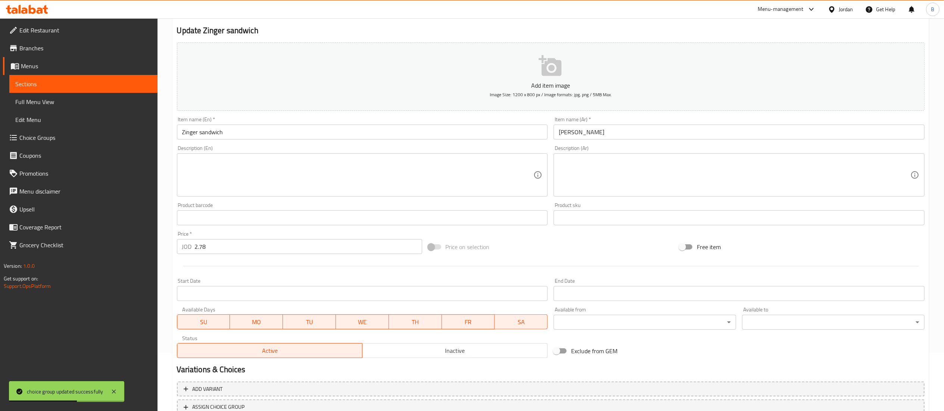
scroll to position [115, 0]
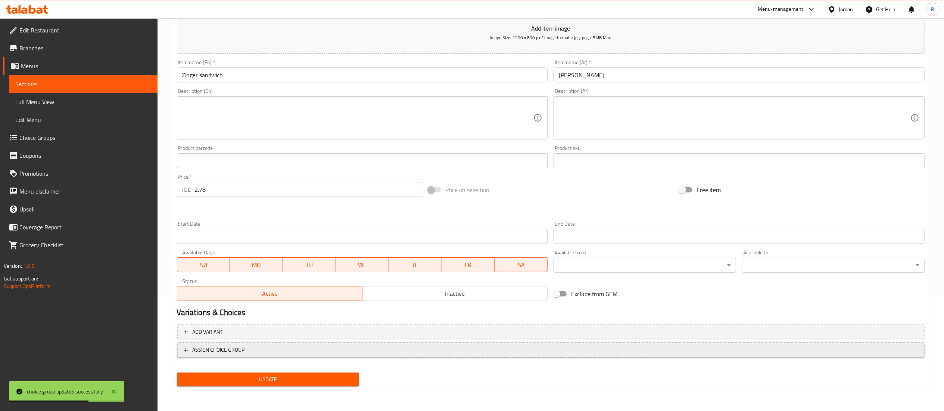
click at [241, 357] on button "ASSIGN CHOICE GROUP" at bounding box center [551, 350] width 748 height 15
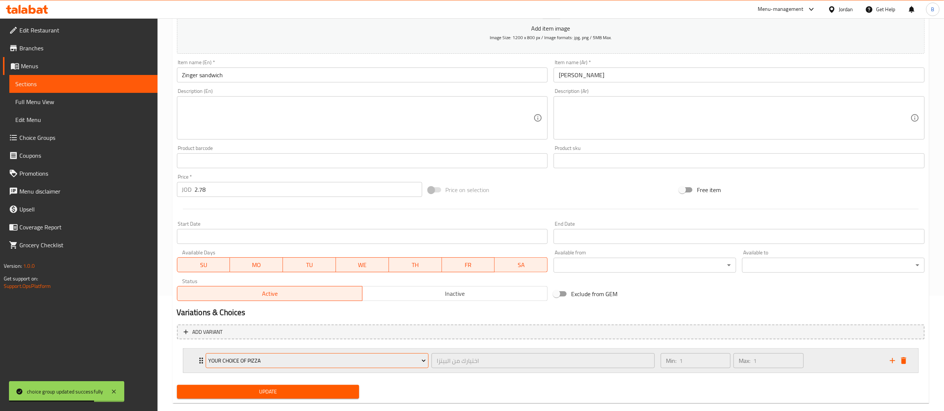
click at [252, 365] on span "Your choice of Pizza" at bounding box center [317, 361] width 218 height 9
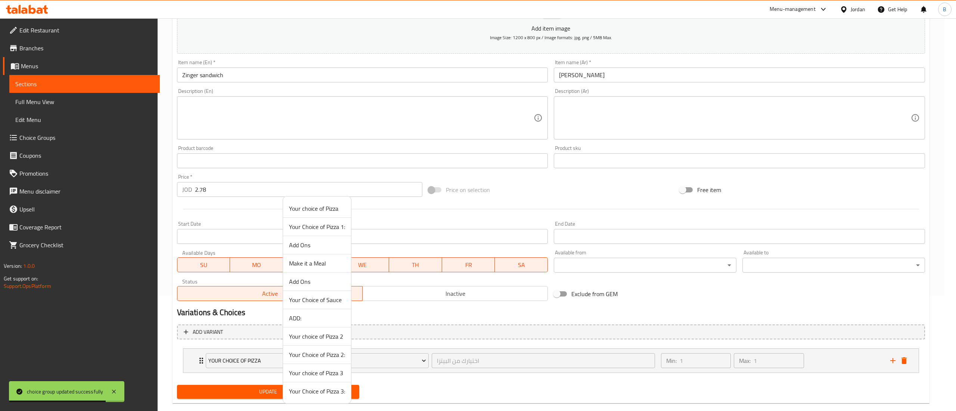
click at [308, 319] on span "ADD:" at bounding box center [317, 318] width 56 height 9
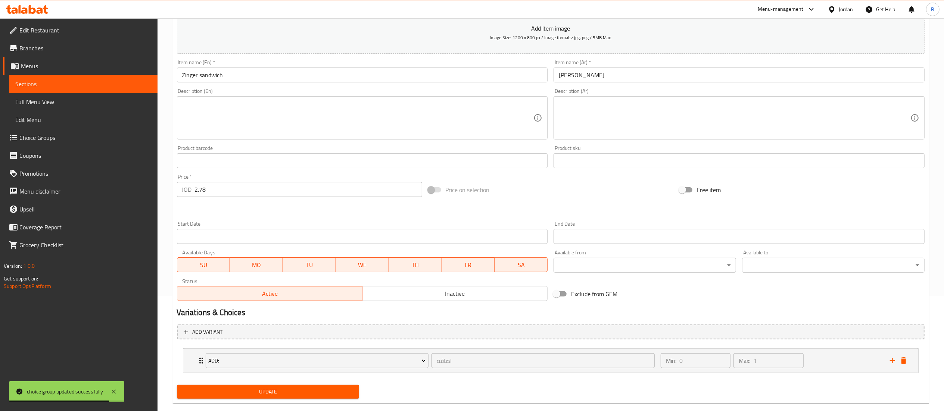
click at [265, 402] on div "Update" at bounding box center [268, 392] width 189 height 20
click at [299, 398] on button "Update" at bounding box center [268, 392] width 183 height 14
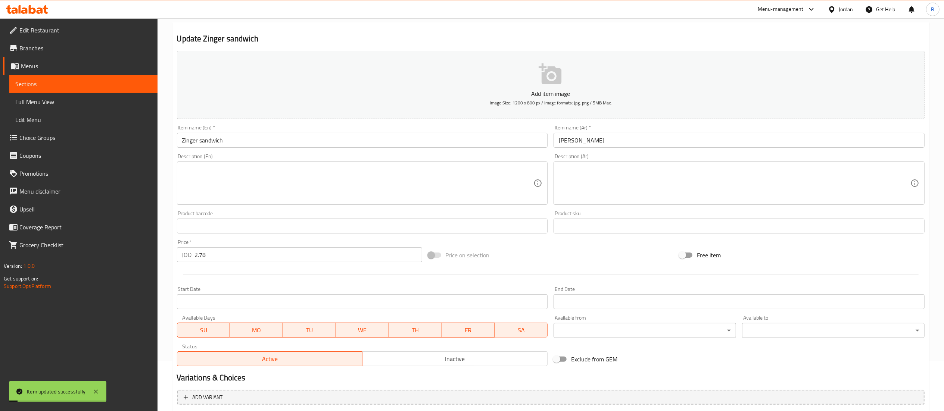
scroll to position [0, 0]
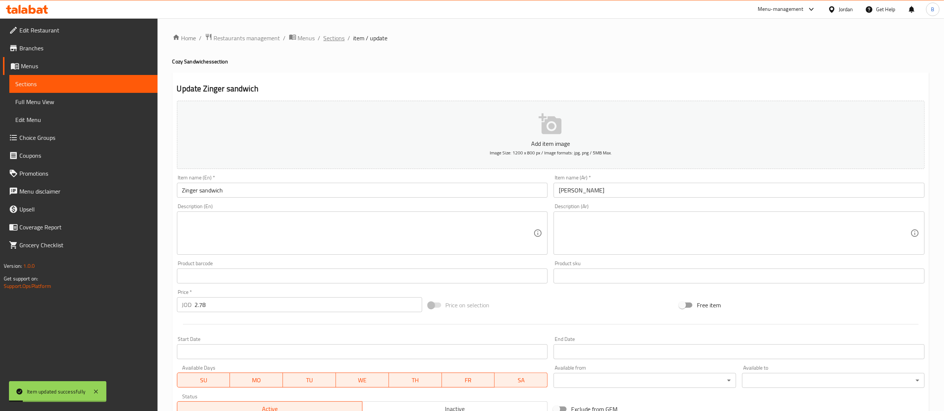
click at [336, 43] on span "Sections" at bounding box center [334, 38] width 21 height 9
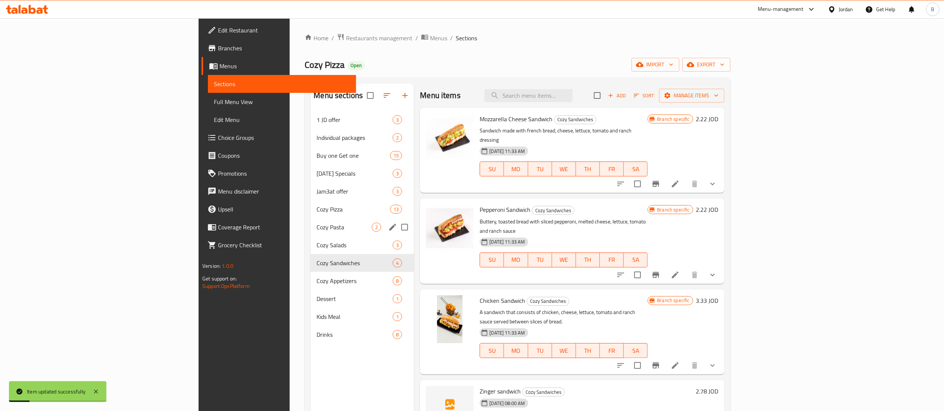
click at [317, 207] on span "Cozy Pizza" at bounding box center [354, 209] width 74 height 9
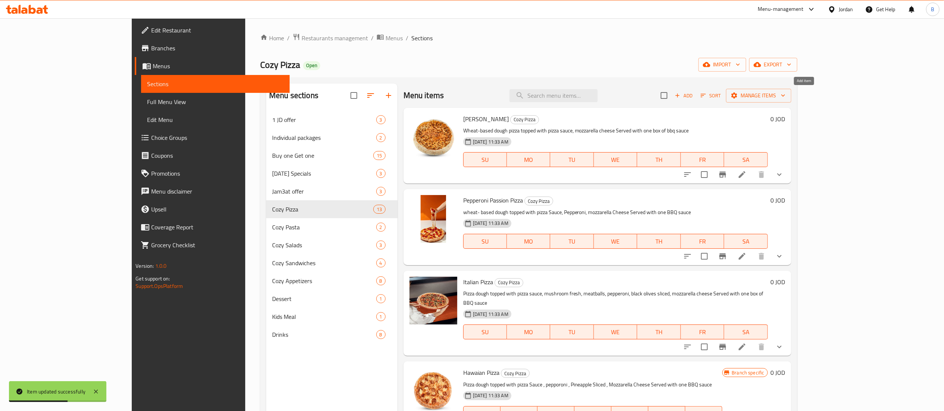
click at [694, 98] on span "Add" at bounding box center [684, 95] width 20 height 9
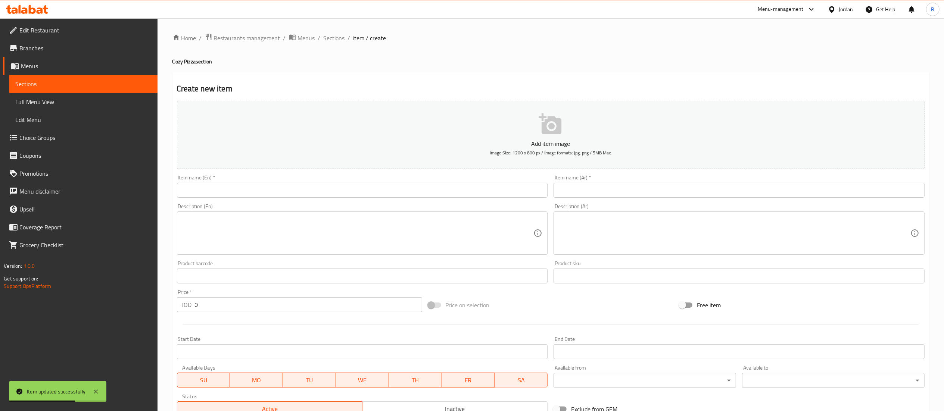
drag, startPoint x: 681, startPoint y: 190, endPoint x: 521, endPoint y: 190, distance: 160.9
click at [681, 190] on input "text" at bounding box center [739, 190] width 371 height 15
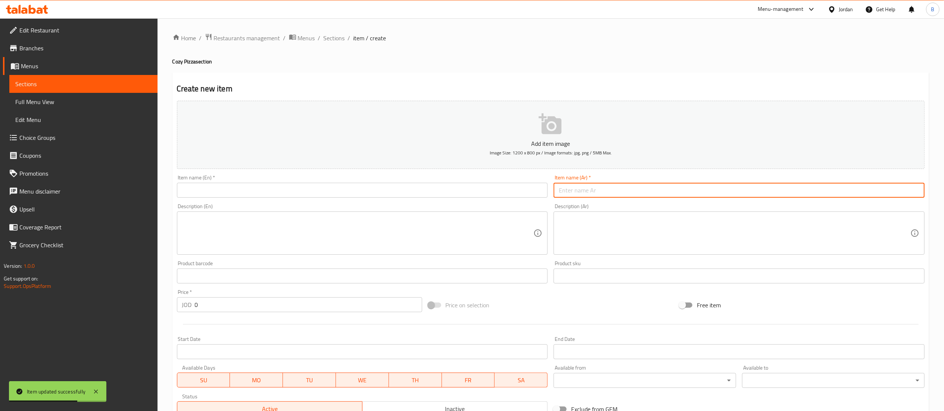
paste input "بيتزا زنجر"
click at [479, 191] on input "text" at bounding box center [362, 190] width 371 height 15
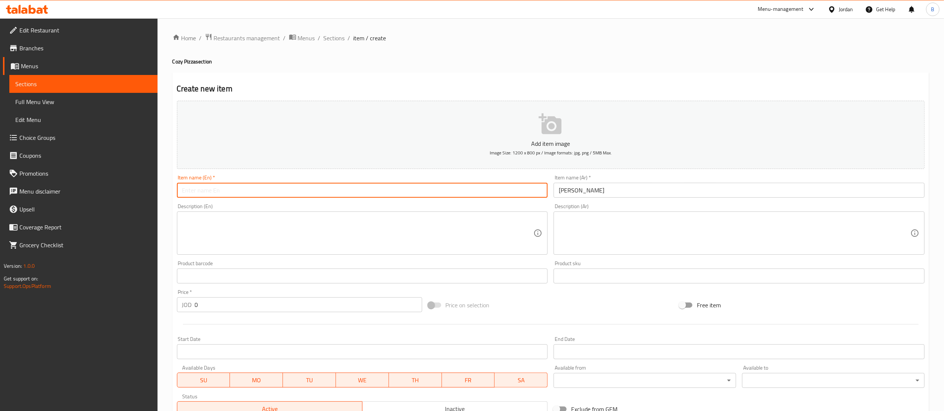
click at [569, 189] on input "بيتزا زنجر" at bounding box center [739, 190] width 371 height 15
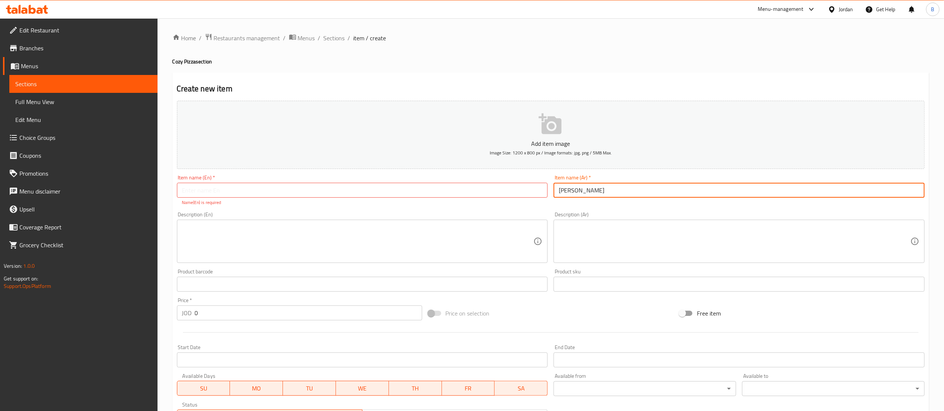
type input "بيتزا زنجر"
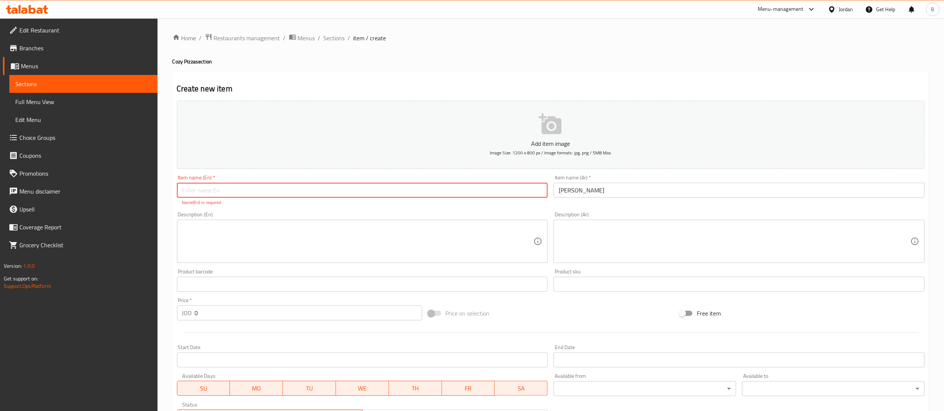
click at [524, 194] on input "text" at bounding box center [362, 190] width 371 height 15
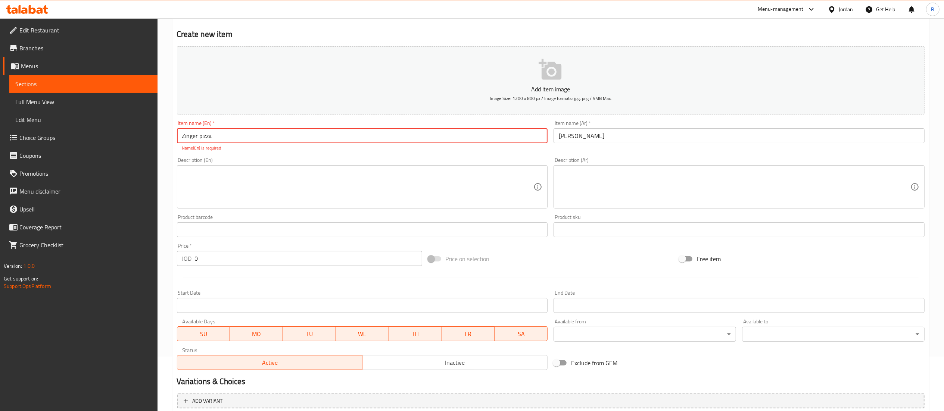
scroll to position [124, 0]
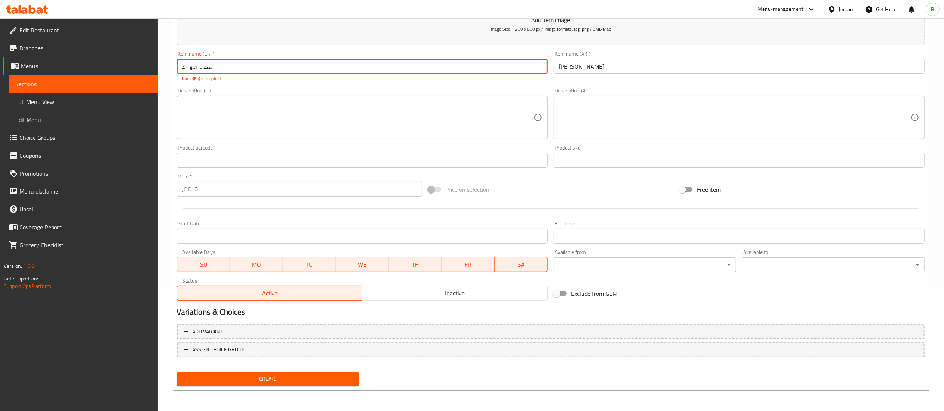
type input "Zinger pizza"
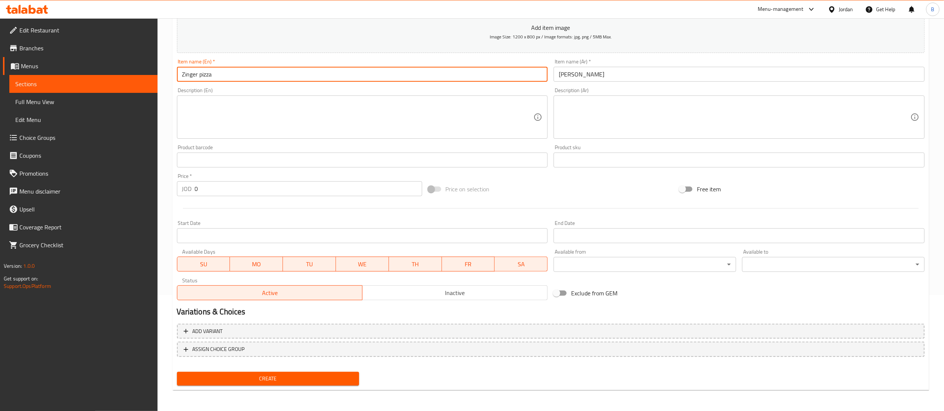
scroll to position [115, 0]
click at [280, 382] on span "Create" at bounding box center [268, 379] width 171 height 9
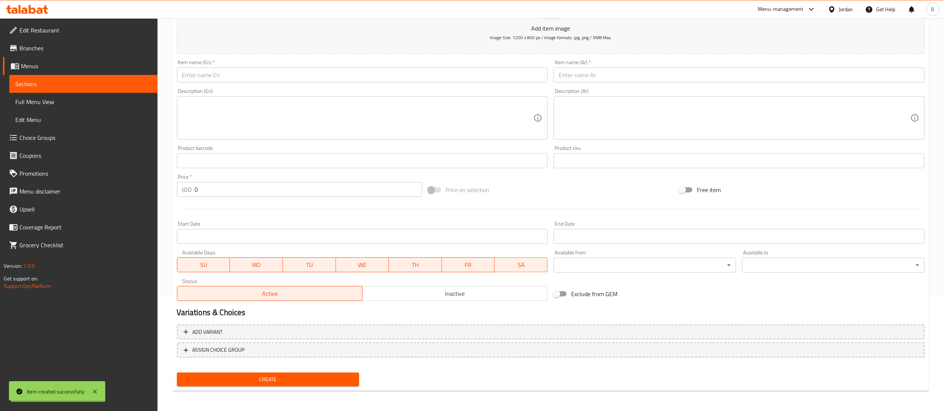
click at [46, 137] on span "Choice Groups" at bounding box center [85, 137] width 132 height 9
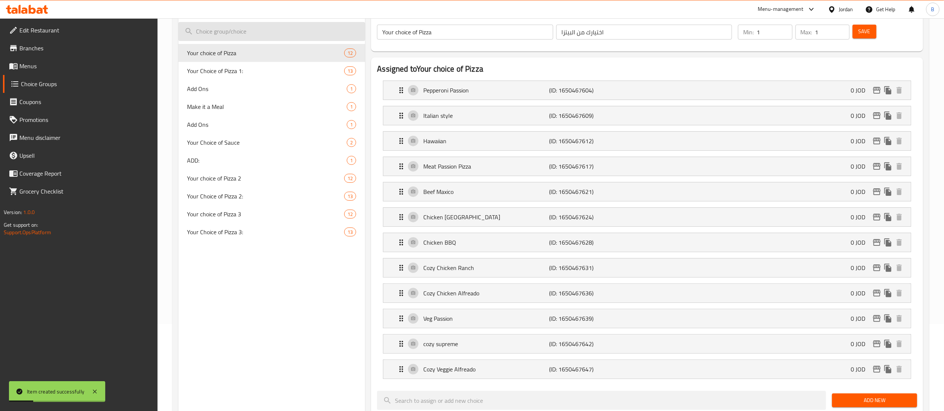
scroll to position [31, 0]
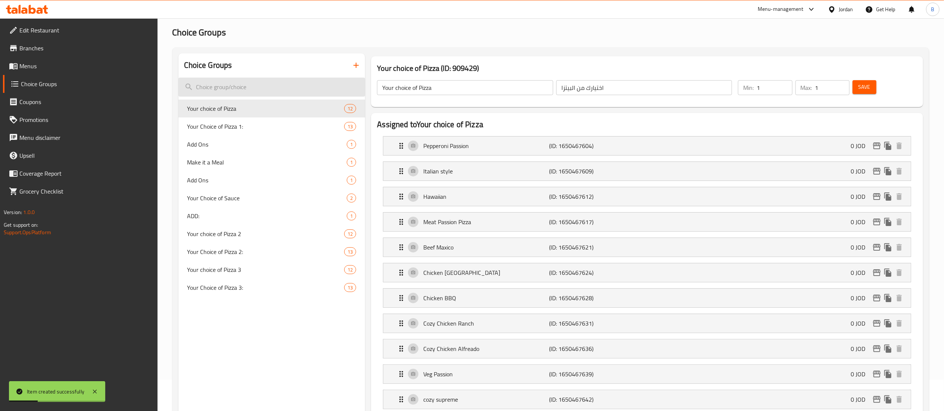
click at [276, 82] on input "search" at bounding box center [271, 87] width 187 height 19
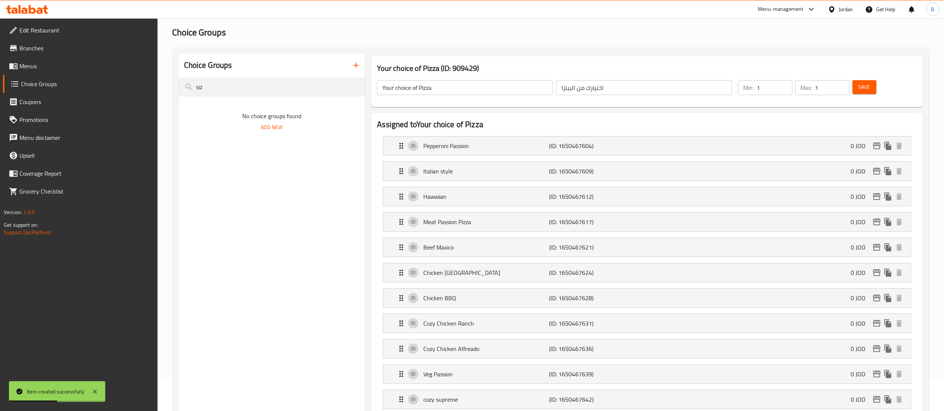
type input "siz"
click at [352, 66] on icon "button" at bounding box center [356, 65] width 9 height 9
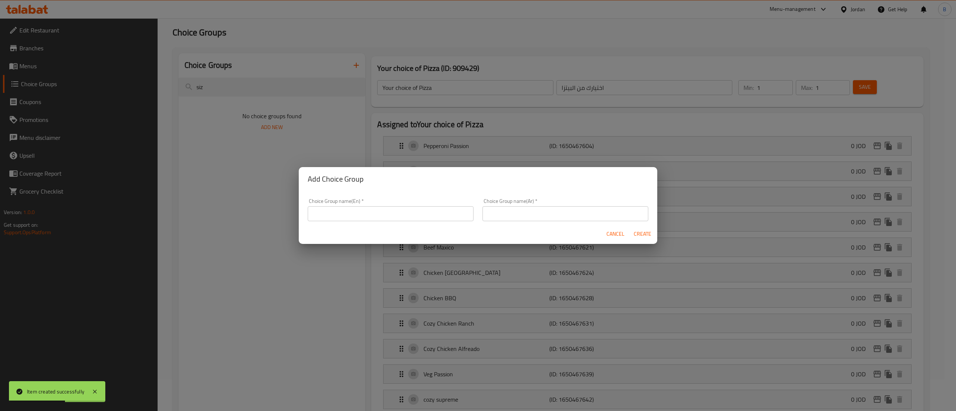
click at [375, 217] on input "text" at bounding box center [391, 213] width 166 height 15
type input "u"
type input "your choice of size:"
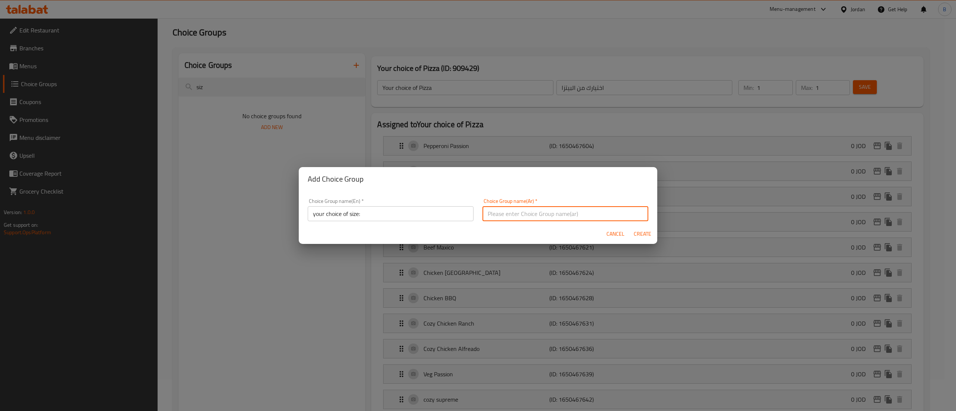
click at [529, 216] on input "text" at bounding box center [565, 213] width 166 height 15
type input "اختيارك للحجم"
click at [655, 232] on div "Cancel Create" at bounding box center [478, 234] width 358 height 20
click at [644, 237] on span "Create" at bounding box center [642, 234] width 18 height 9
type input "your choice of size:"
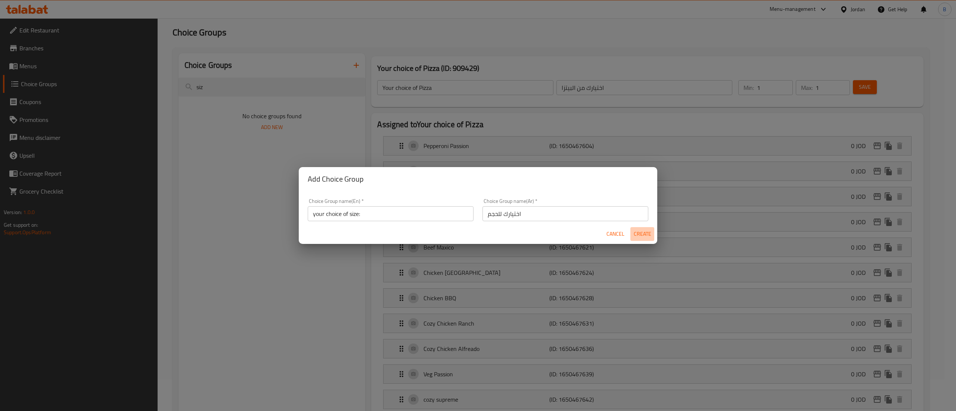
type input "اختيارك للحجم"
type input "0"
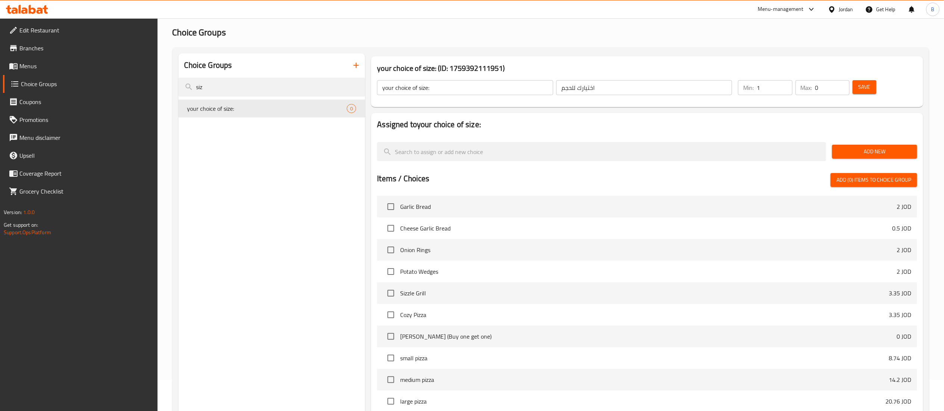
type input "1"
click at [785, 84] on input "1" at bounding box center [774, 87] width 35 height 15
type input "1"
click at [840, 83] on input "1" at bounding box center [833, 87] width 34 height 15
click at [872, 86] on button "Save" at bounding box center [865, 87] width 24 height 14
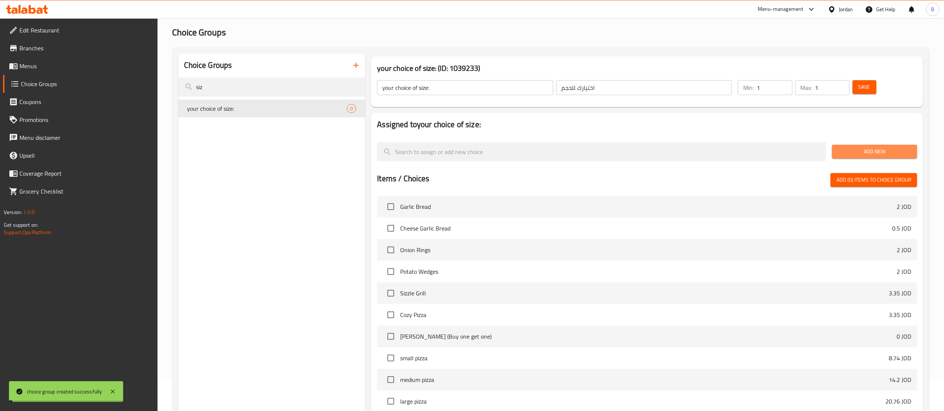
click at [889, 149] on span "Add New" at bounding box center [874, 151] width 73 height 9
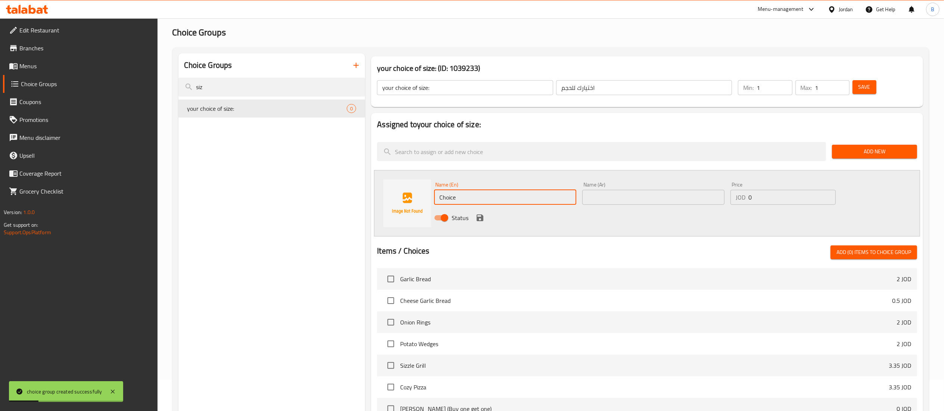
drag, startPoint x: 482, startPoint y: 199, endPoint x: 282, endPoint y: 221, distance: 201.4
click at [292, 219] on div "Choice Groups siz your choice of size: 0 your choice of size: (ID: 1039233) you…" at bounding box center [552, 313] width 748 height 520
type input "small"
click at [599, 196] on input "text" at bounding box center [654, 197] width 142 height 15
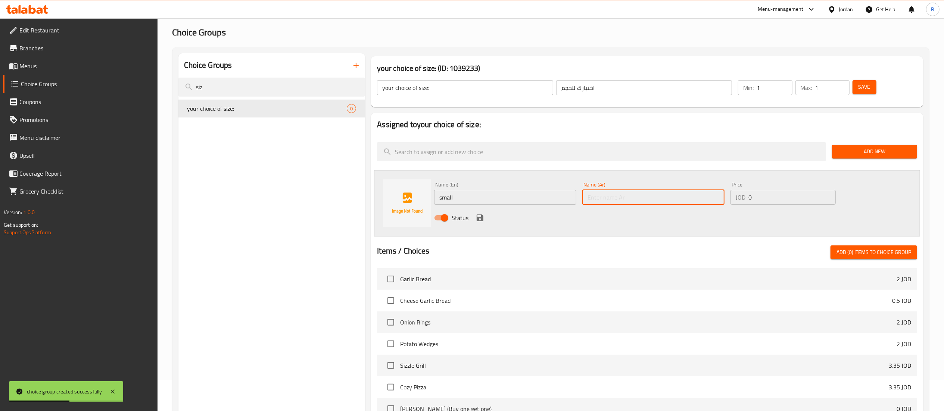
type input "صغير"
drag, startPoint x: 788, startPoint y: 197, endPoint x: 692, endPoint y: 198, distance: 95.6
click at [694, 198] on div "Name (En) small Name (En) Name (Ar) صغير Name (Ar) Price JOD 0 Price Status" at bounding box center [653, 203] width 445 height 49
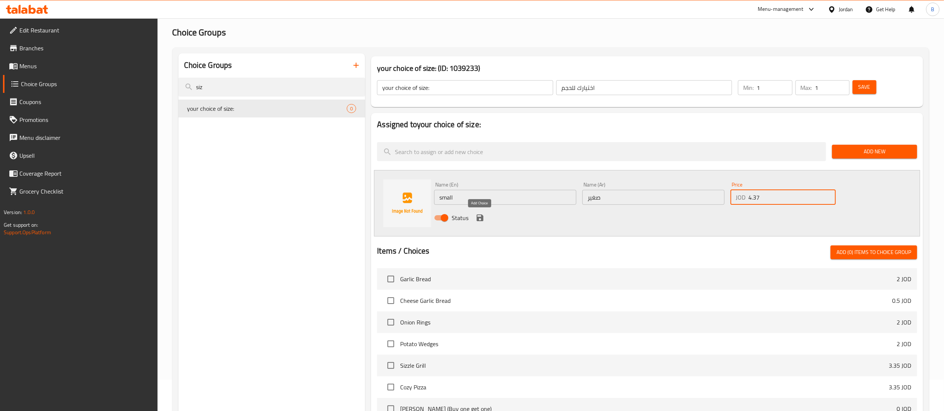
type input "4.37"
click at [485, 220] on button "save" at bounding box center [480, 217] width 11 height 11
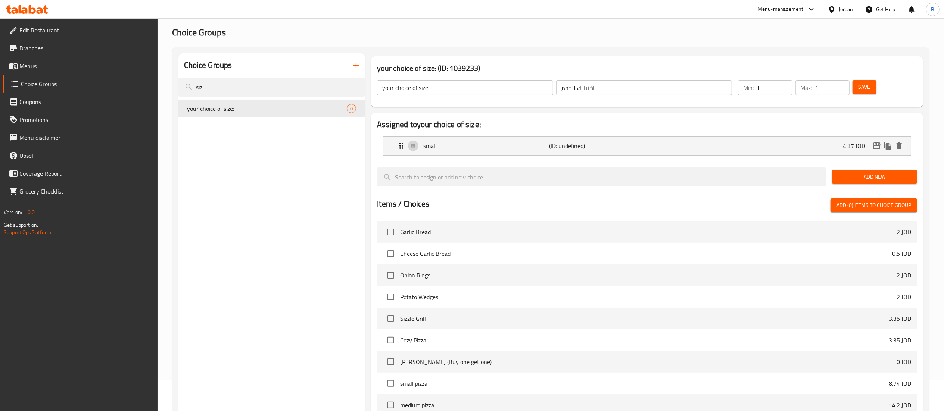
click at [888, 177] on span "Add New" at bounding box center [874, 177] width 73 height 9
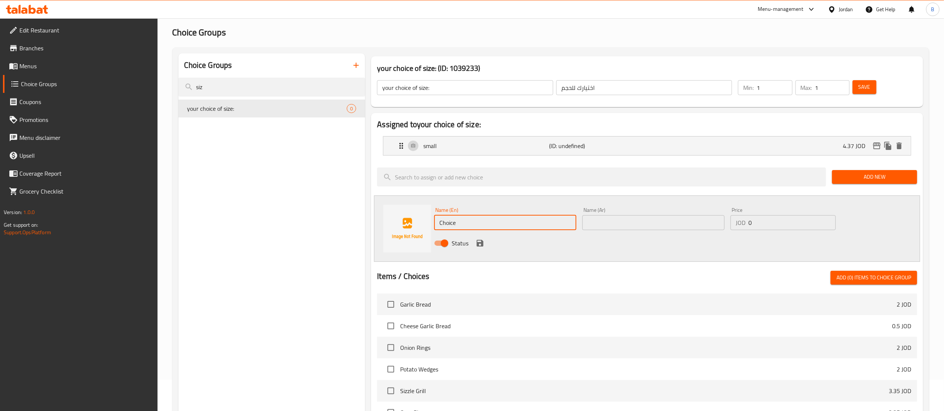
drag, startPoint x: 473, startPoint y: 225, endPoint x: 107, endPoint y: 279, distance: 370.6
click at [128, 258] on div "Edit Restaurant Branches Menus Choice Groups Coupons Promotions Menu disclaimer…" at bounding box center [472, 303] width 944 height 633
type input "medium"
click at [604, 220] on input "text" at bounding box center [654, 222] width 142 height 15
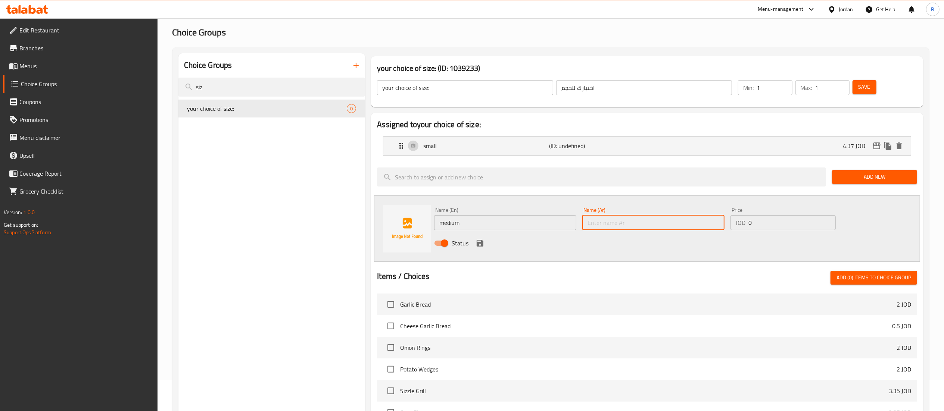
type input "وسط"
drag, startPoint x: 791, startPoint y: 228, endPoint x: 586, endPoint y: 228, distance: 204.6
click at [621, 228] on div "Name (En) medium Name (En) Name (Ar) وسط Name (Ar) Price JOD 0 Price Status" at bounding box center [653, 229] width 445 height 49
type input "7.1"
click at [478, 247] on icon "save" at bounding box center [480, 243] width 7 height 7
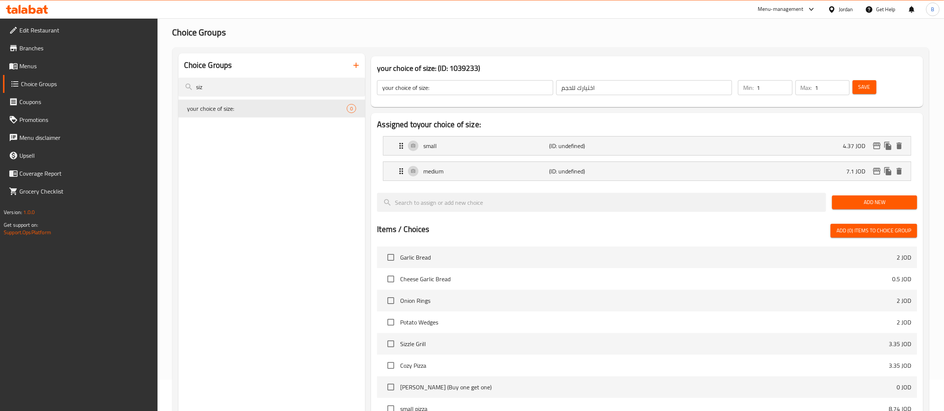
click at [855, 210] on div "Add New" at bounding box center [874, 202] width 91 height 25
click at [857, 205] on span "Add New" at bounding box center [874, 202] width 73 height 9
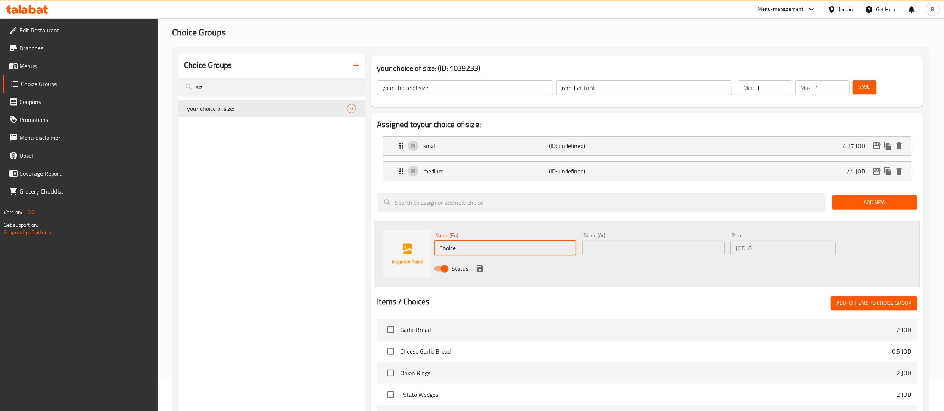
drag, startPoint x: 487, startPoint y: 251, endPoint x: 217, endPoint y: 267, distance: 270.5
click at [347, 258] on div "Choice Groups siz your choice of size: 0 your choice of size: (ID: 1039233) you…" at bounding box center [552, 338] width 748 height 571
type input "large"
click at [638, 245] on input "text" at bounding box center [654, 248] width 142 height 15
type input "كبير"
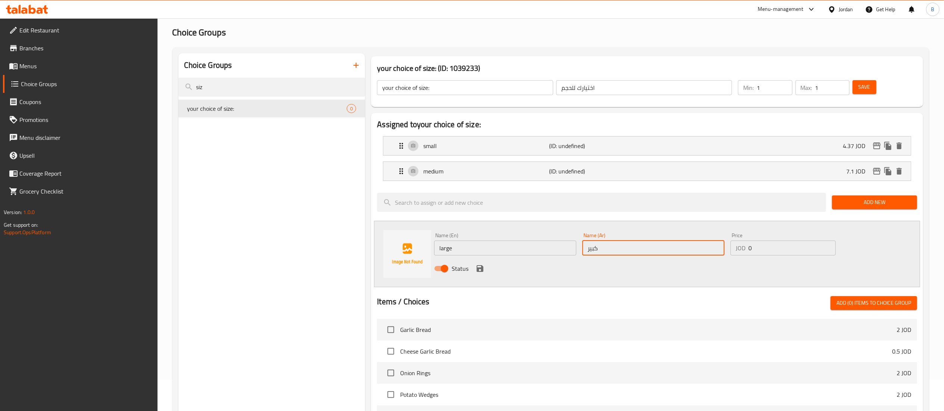
drag, startPoint x: 765, startPoint y: 248, endPoint x: 603, endPoint y: 248, distance: 162.8
click at [656, 248] on div "Name (En) large Name (En) Name (Ar) كبير Name (Ar) Price JOD 0 Price Status" at bounding box center [653, 254] width 445 height 49
type input "10.38"
click at [482, 269] on icon "save" at bounding box center [480, 268] width 7 height 7
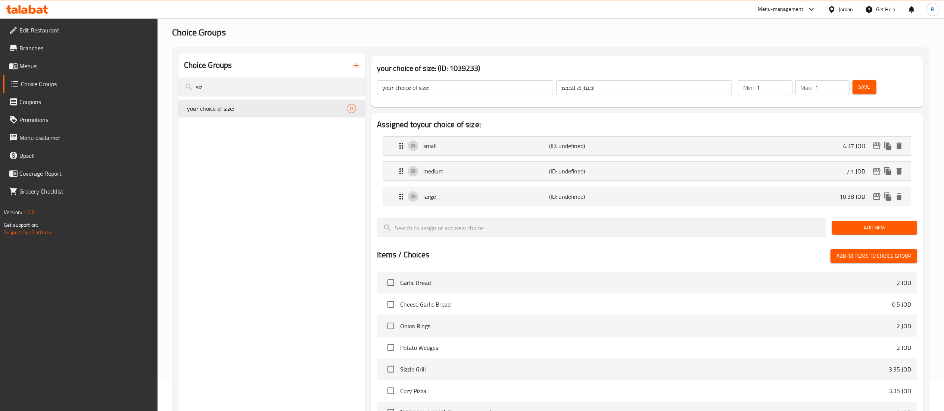
click at [873, 86] on button "Save" at bounding box center [865, 87] width 24 height 14
drag, startPoint x: 26, startPoint y: 63, endPoint x: 157, endPoint y: 79, distance: 132.0
click at [26, 63] on span "Menus" at bounding box center [85, 66] width 132 height 9
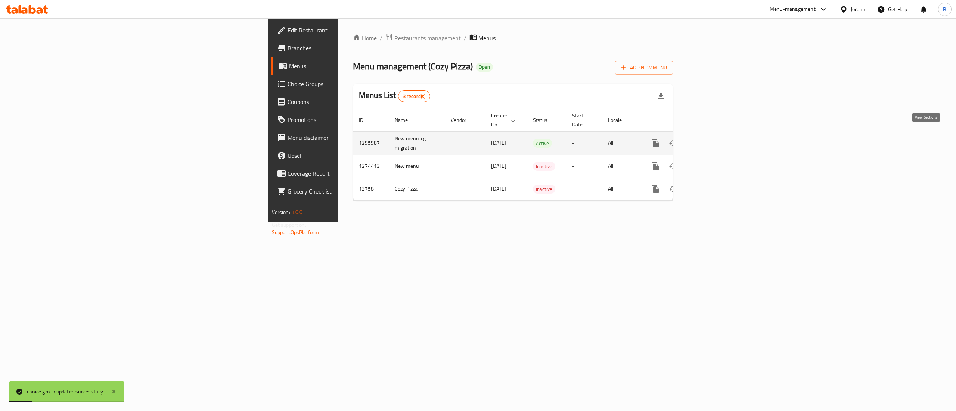
click at [714, 139] on icon "enhanced table" at bounding box center [709, 143] width 9 height 9
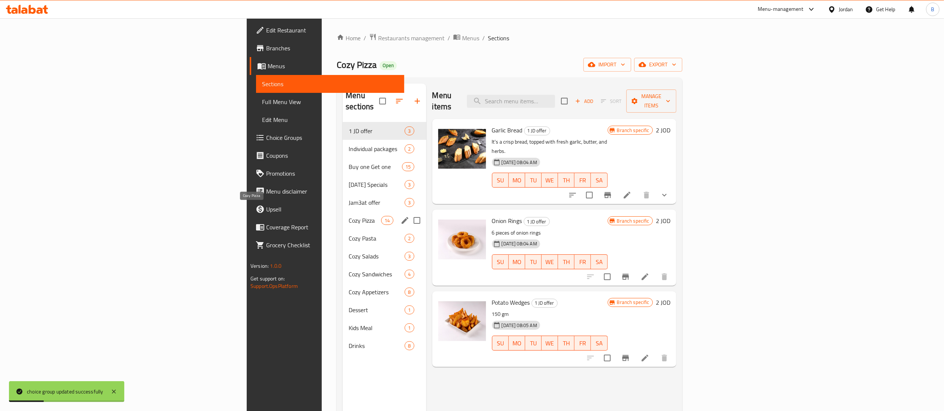
click at [349, 216] on span "Cozy Pizza" at bounding box center [365, 220] width 32 height 9
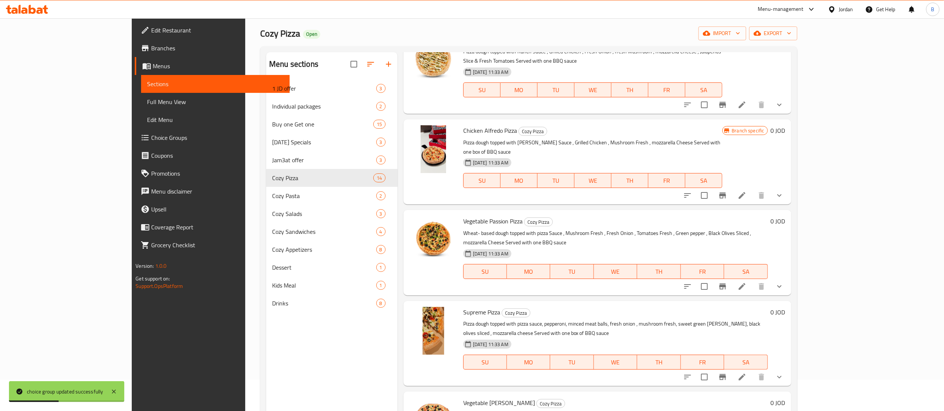
scroll to position [105, 0]
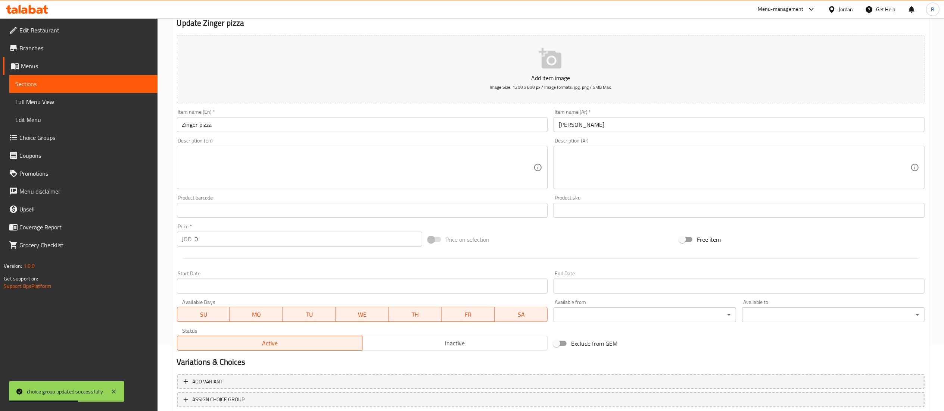
scroll to position [115, 0]
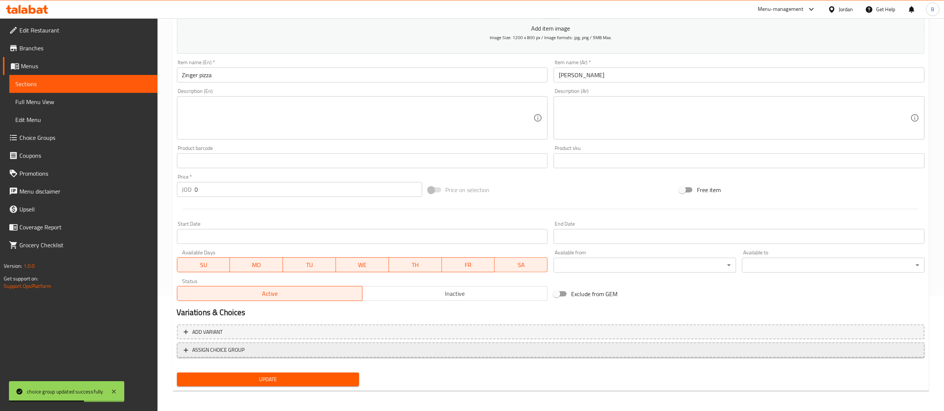
click at [229, 355] on button "ASSIGN CHOICE GROUP" at bounding box center [551, 350] width 748 height 15
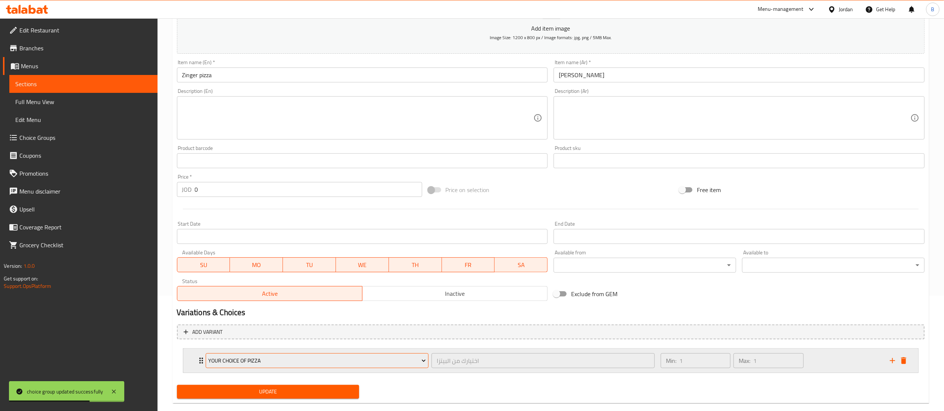
click at [284, 358] on span "Your choice of Pizza" at bounding box center [317, 361] width 218 height 9
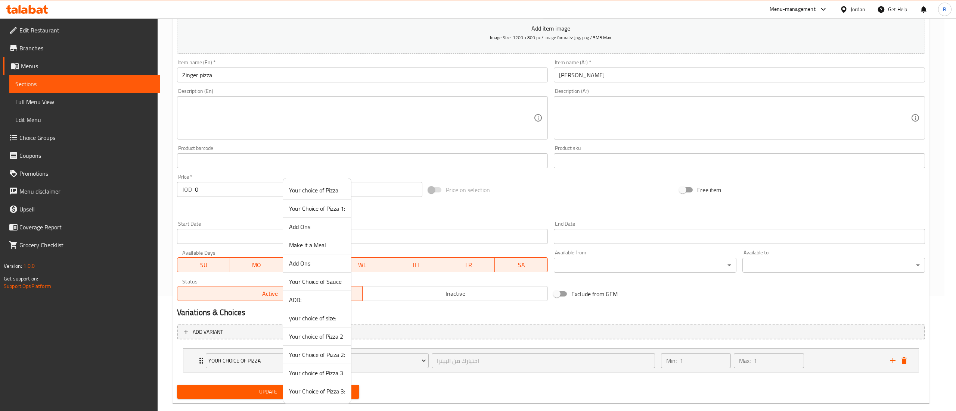
click at [318, 320] on span "your choice of size:" at bounding box center [317, 318] width 56 height 9
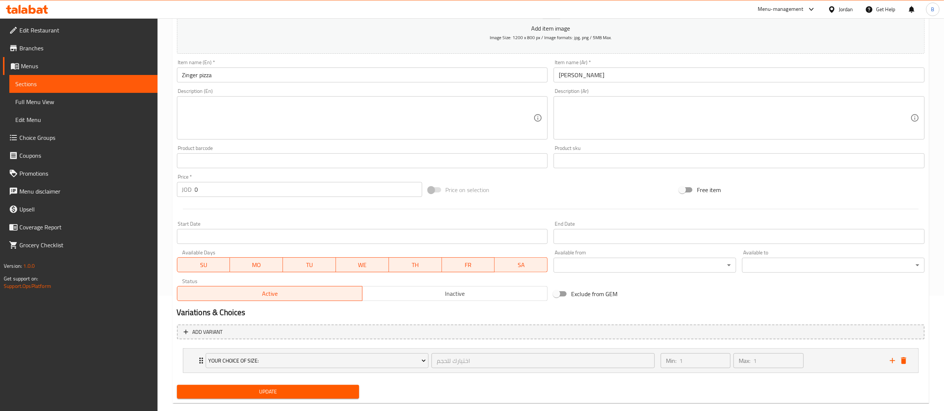
click at [286, 390] on span "Update" at bounding box center [268, 392] width 171 height 9
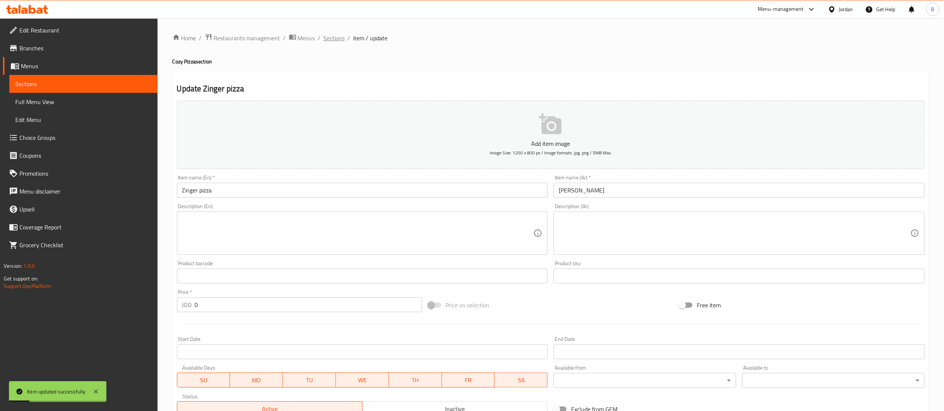
click at [329, 34] on span "Sections" at bounding box center [334, 38] width 21 height 9
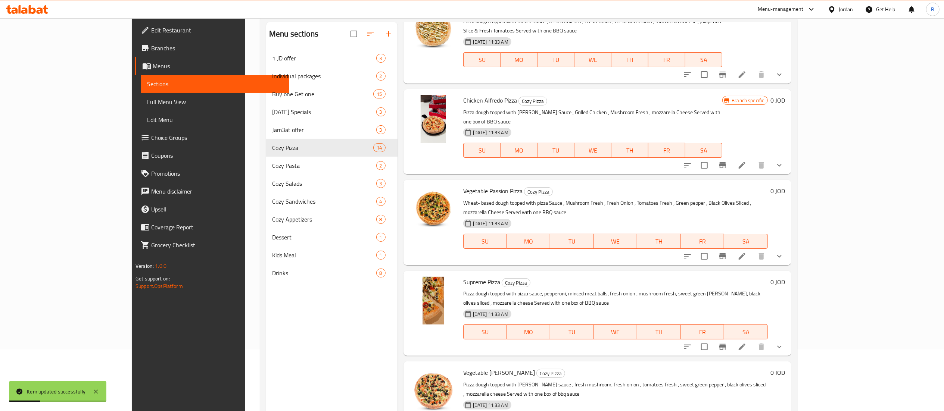
scroll to position [105, 0]
